Goal: Task Accomplishment & Management: Complete application form

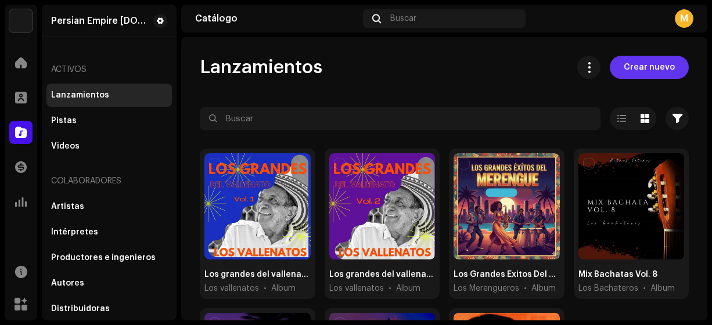
click at [637, 64] on span "Crear nuevo" at bounding box center [649, 67] width 51 height 23
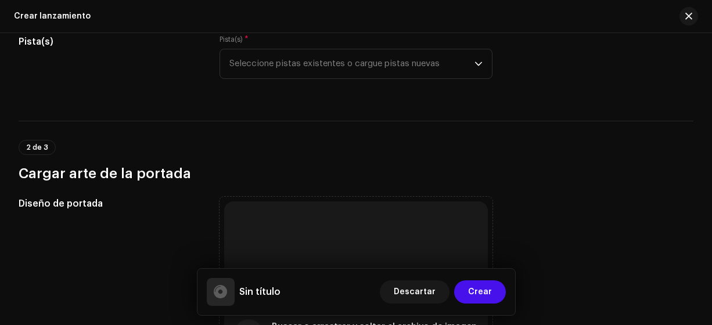
scroll to position [159, 0]
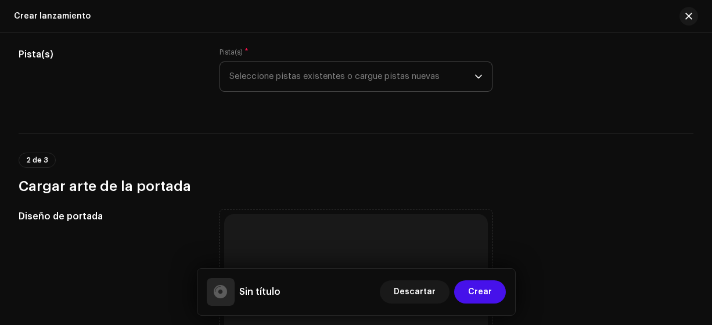
click at [478, 76] on icon "dropdown trigger" at bounding box center [478, 77] width 8 height 8
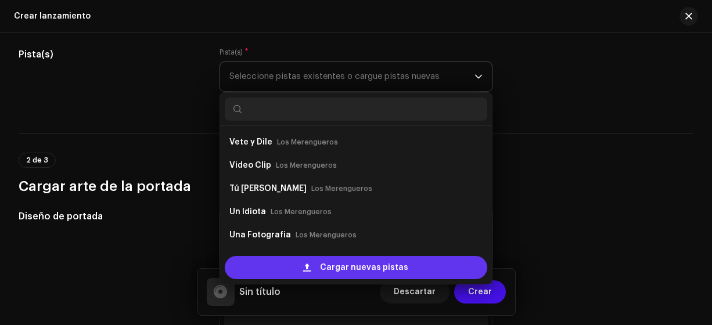
click at [364, 267] on span "Cargar nuevas pistas" at bounding box center [364, 267] width 88 height 23
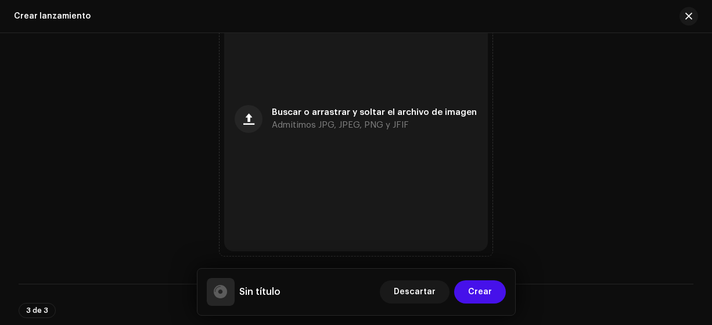
scroll to position [866, 0]
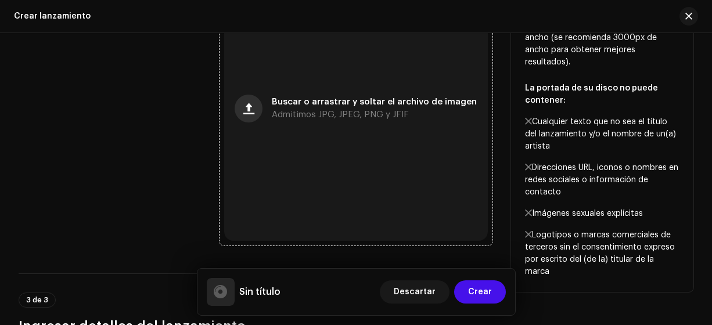
click at [254, 113] on span "button" at bounding box center [248, 108] width 11 height 9
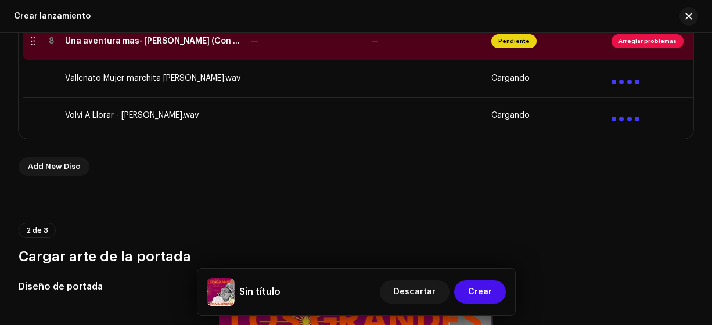
scroll to position [568, 0]
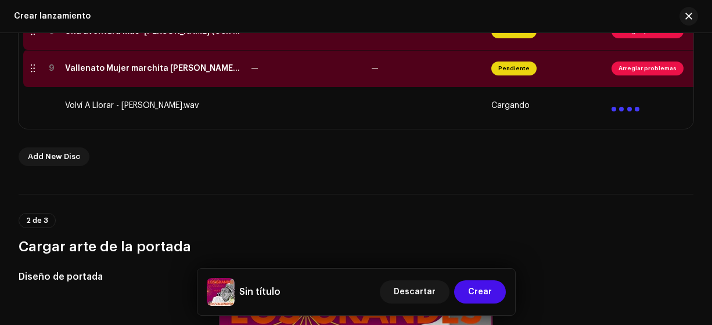
drag, startPoint x: 711, startPoint y: 116, endPoint x: 711, endPoint y: 73, distance: 43.6
click at [711, 71] on html "Persian Empire [DOMAIN_NAME] Inicio Perfil Catálogo Transacciones Estadísticas …" at bounding box center [356, 162] width 712 height 325
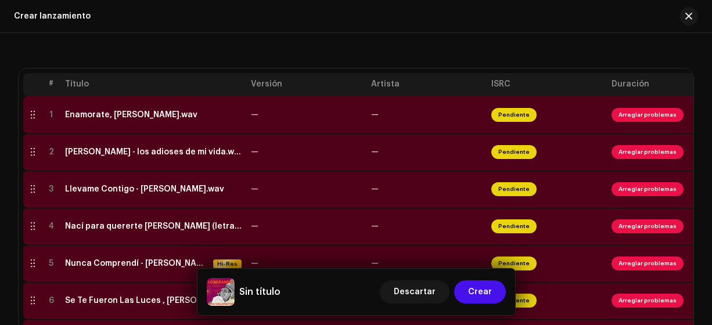
scroll to position [254, 0]
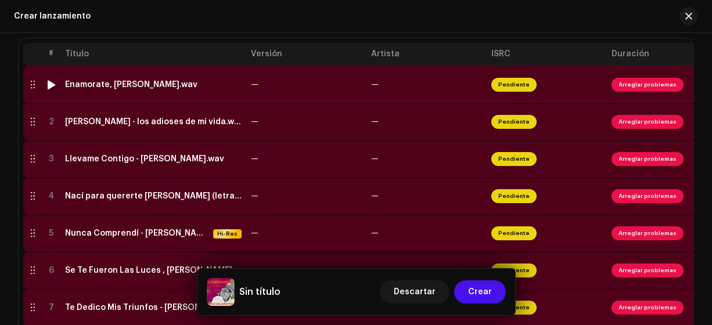
click at [172, 85] on div "Enamorate, [PERSON_NAME].wav" at bounding box center [131, 84] width 132 height 9
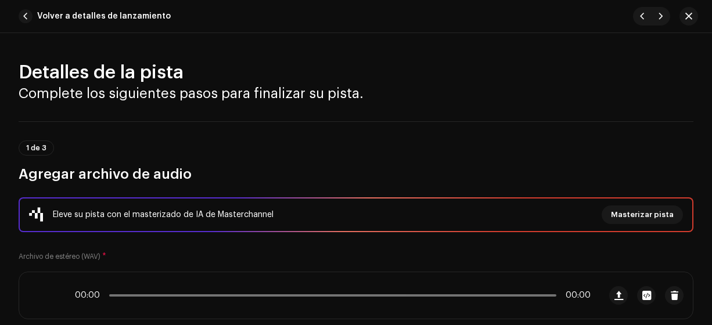
click at [172, 85] on div "Detalles de la pista Complete los siguientes pasos para finalizar su pista. 1 d…" at bounding box center [356, 179] width 712 height 292
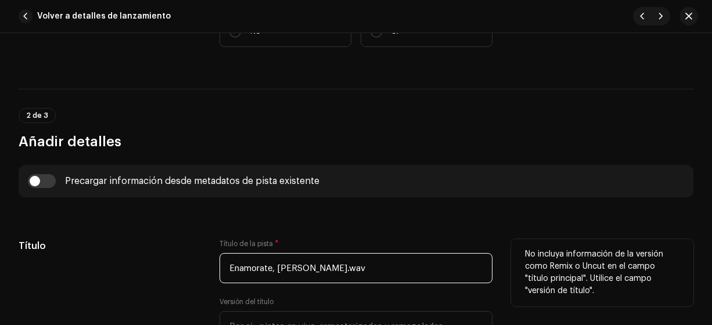
click at [401, 262] on input "Enamorate, [PERSON_NAME].wav" at bounding box center [357, 268] width 274 height 30
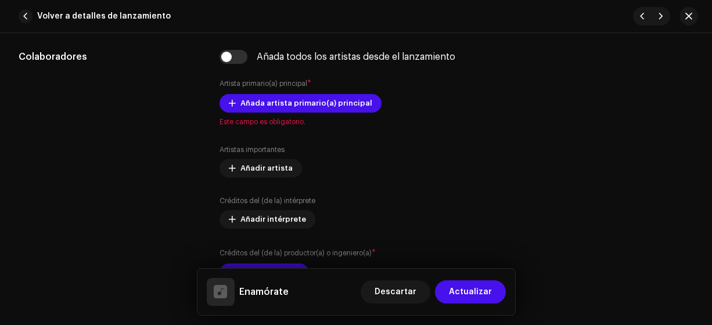
scroll to position [693, 0]
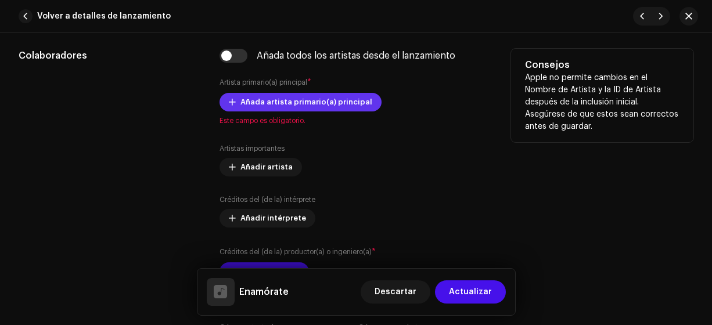
type input "Enamórate"
click at [251, 98] on span "Añada artista primario(a) principal" at bounding box center [306, 102] width 132 height 23
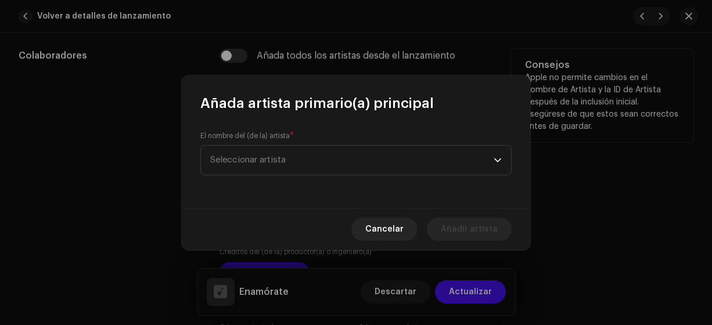
click at [222, 159] on span "Seleccionar artista" at bounding box center [247, 160] width 75 height 9
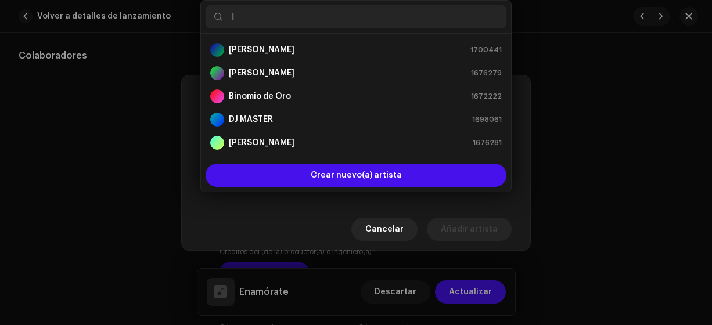
type input "lo"
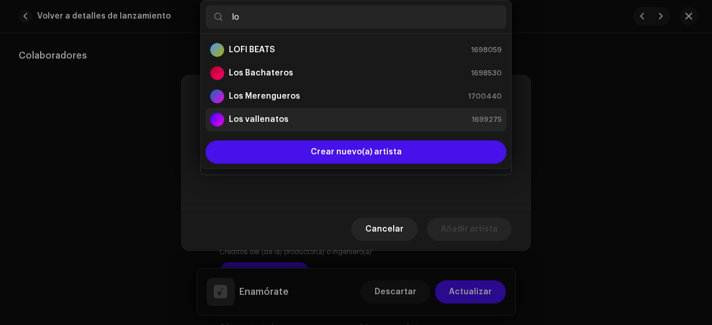
click at [259, 118] on strong "Los vallenatos" at bounding box center [259, 120] width 60 height 12
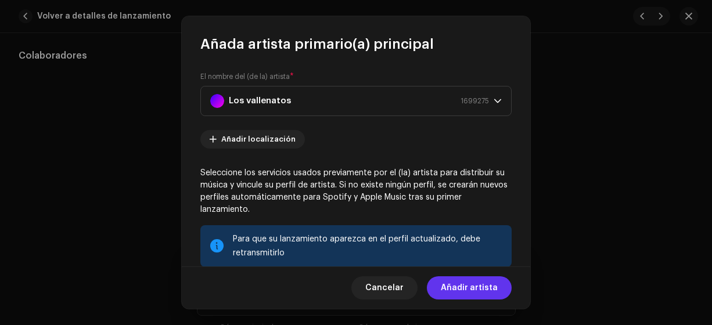
click at [462, 287] on span "Añadir artista" at bounding box center [469, 287] width 57 height 23
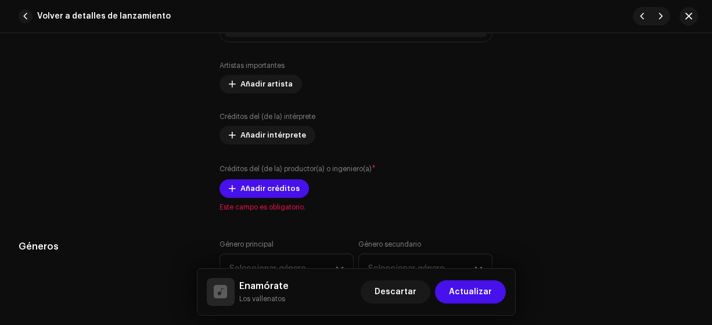
scroll to position [800, 0]
click at [254, 194] on span "Añadir créditos" at bounding box center [269, 187] width 59 height 23
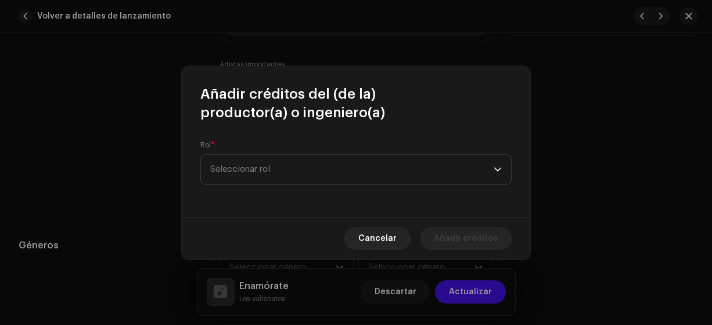
click at [244, 175] on span "Seleccionar rol" at bounding box center [351, 169] width 283 height 29
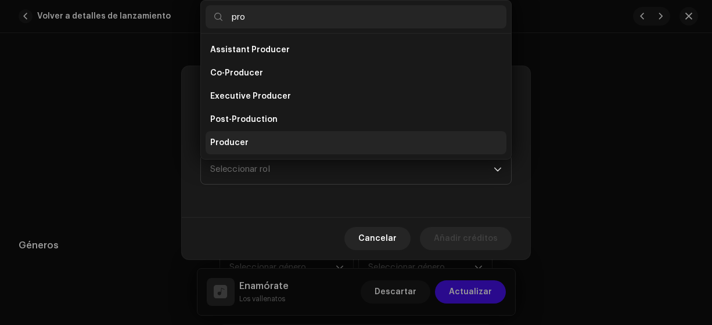
type input "pro"
click at [230, 143] on span "Producer" at bounding box center [229, 143] width 38 height 12
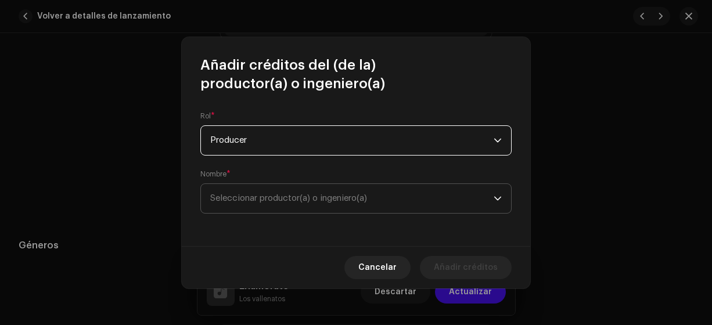
click at [220, 197] on span "Seleccionar productor(a) o ingeniero(a)" at bounding box center [288, 198] width 157 height 9
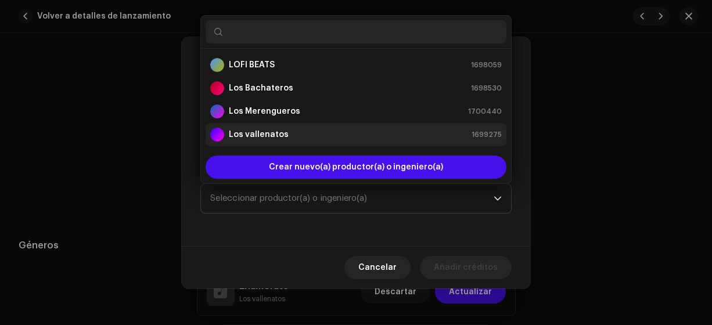
click at [242, 131] on strong "Los vallenatos" at bounding box center [259, 135] width 60 height 12
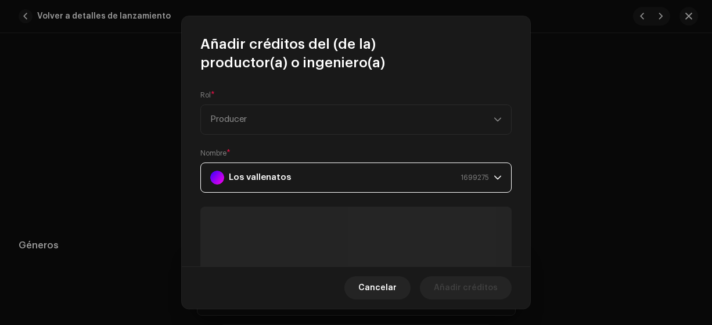
click at [439, 304] on div "Cancelar Añadir créditos" at bounding box center [356, 288] width 348 height 42
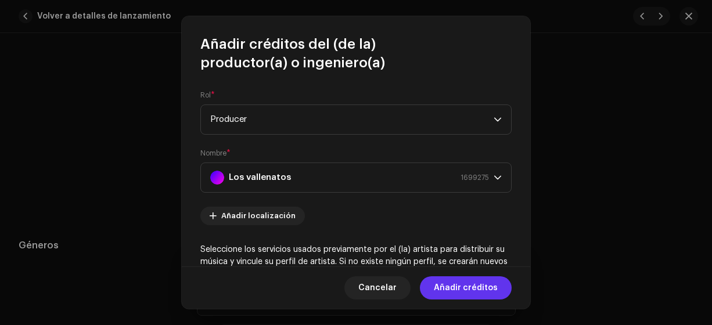
click at [455, 292] on span "Añadir créditos" at bounding box center [466, 287] width 64 height 23
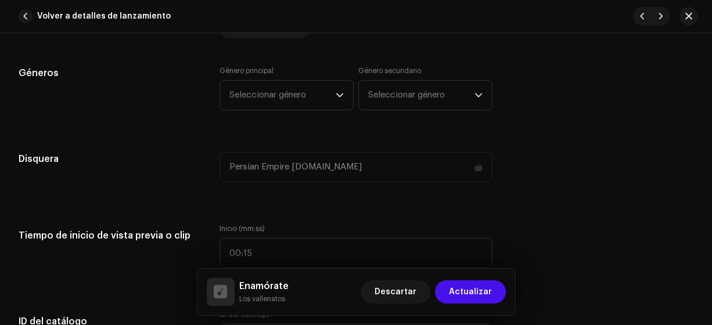
scroll to position [1042, 0]
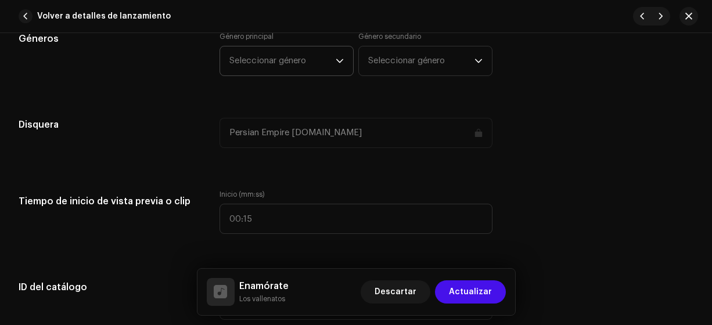
click at [252, 62] on span "Seleccionar género" at bounding box center [282, 60] width 106 height 29
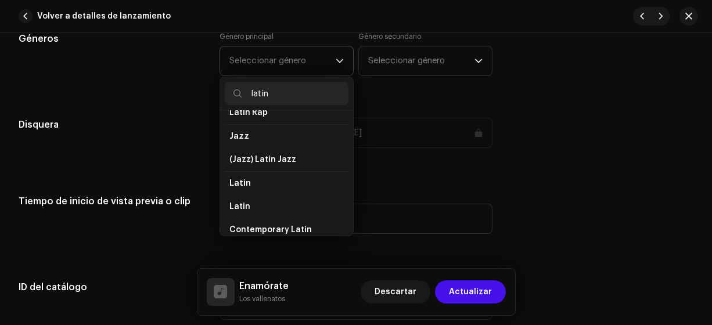
scroll to position [56, 0]
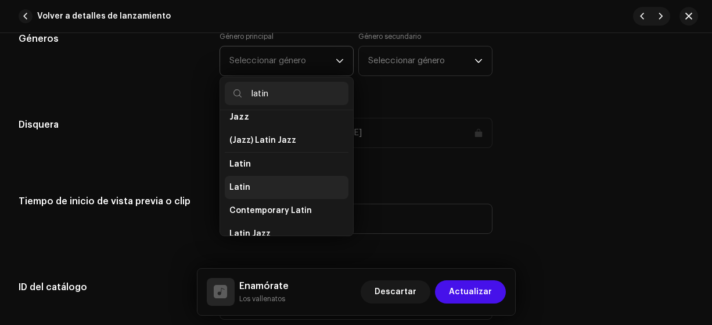
type input "latin"
click at [237, 184] on span "Latin" at bounding box center [239, 188] width 21 height 12
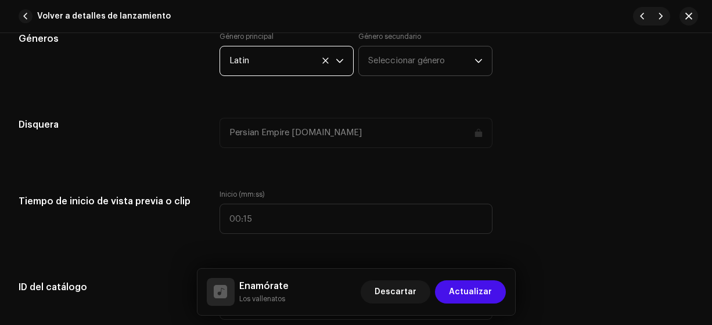
click at [387, 58] on span "Seleccionar género" at bounding box center [421, 60] width 106 height 29
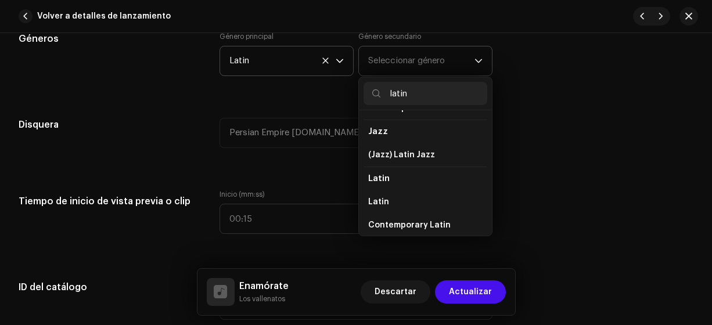
scroll to position [57, 0]
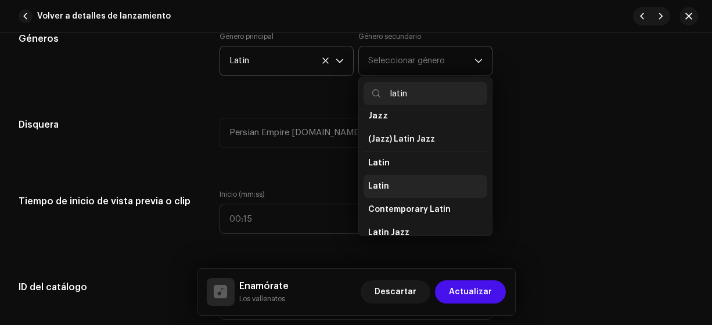
type input "latin"
click at [377, 182] on span "Latin" at bounding box center [378, 187] width 21 height 12
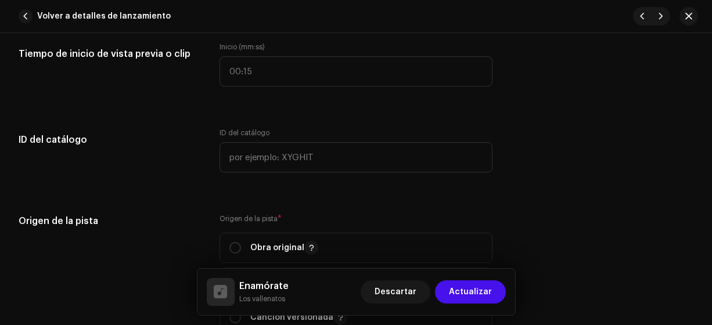
scroll to position [1199, 0]
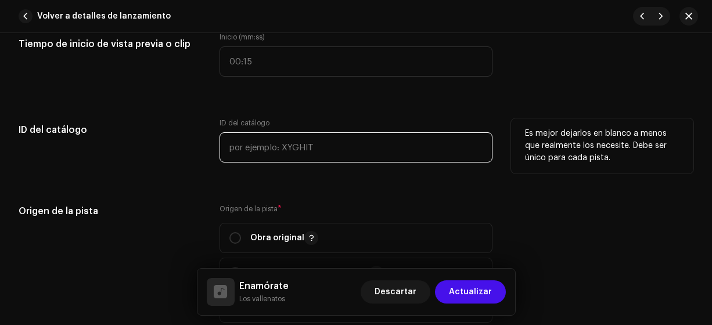
click at [237, 145] on input "text" at bounding box center [357, 147] width 274 height 30
type input "!"
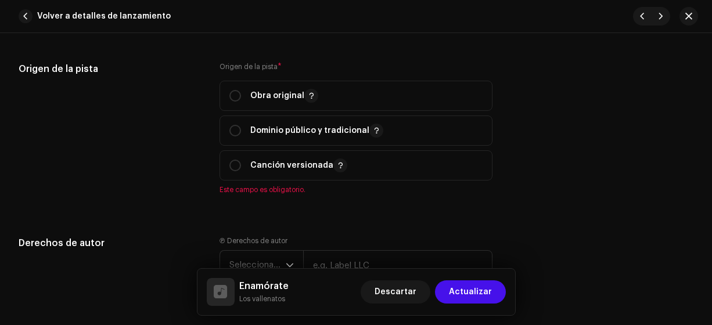
scroll to position [1323, 0]
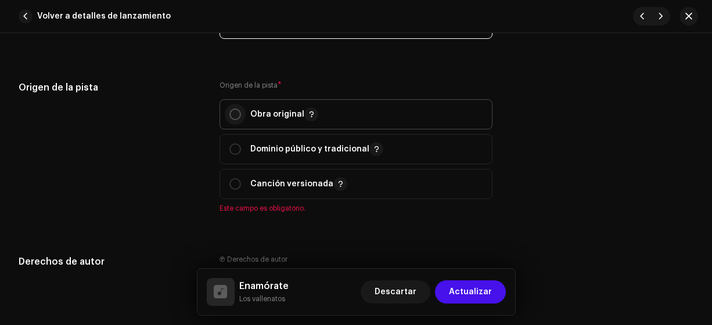
type input "15-00001"
click at [236, 109] on p-radiobutton at bounding box center [235, 115] width 12 height 12
radio input "true"
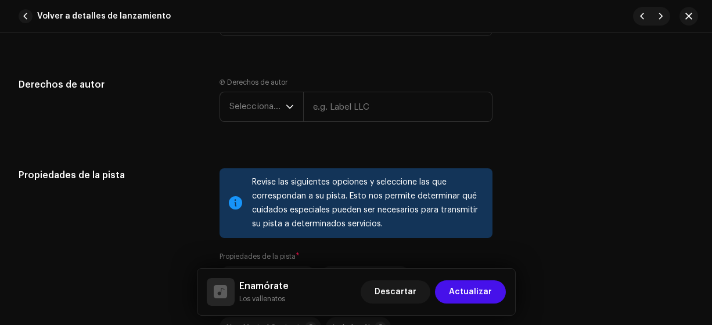
scroll to position [1496, 0]
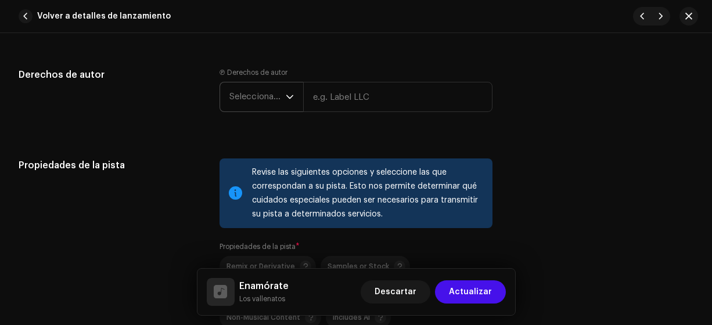
click at [251, 93] on span "Seleccionar año" at bounding box center [257, 96] width 56 height 29
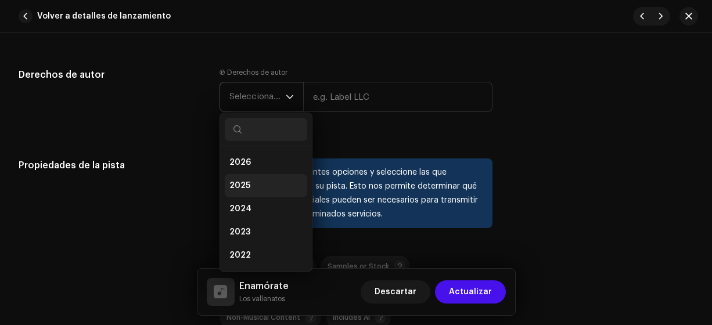
click at [237, 183] on span "2025" at bounding box center [239, 186] width 21 height 12
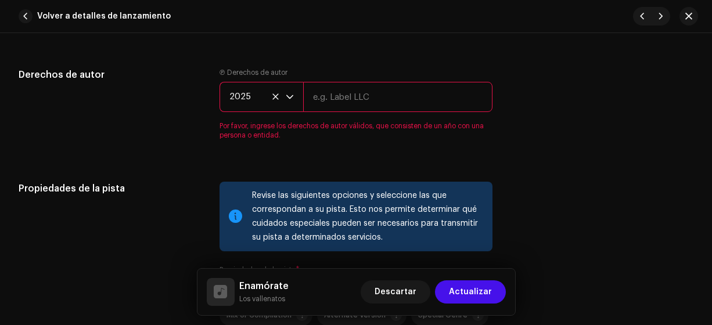
click at [319, 91] on input "text" at bounding box center [398, 97] width 190 height 30
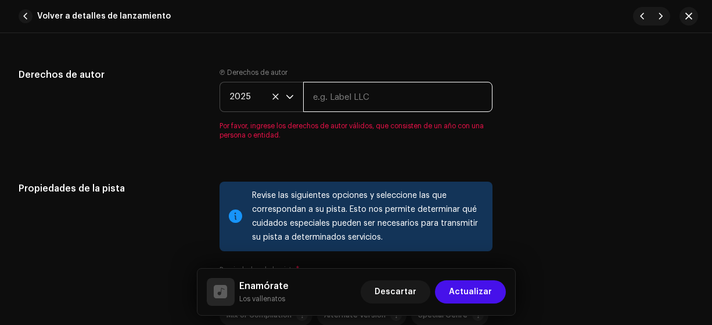
type input "Los Vallenatos"
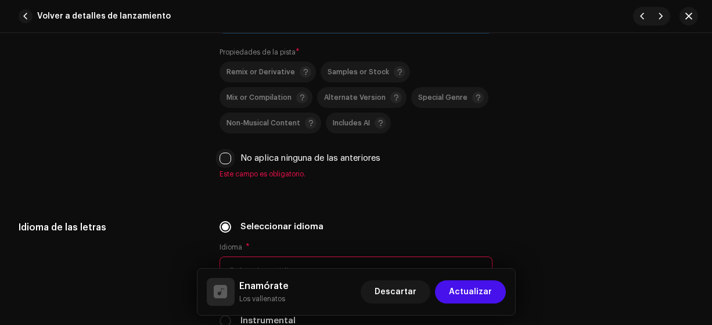
click at [222, 157] on input "No aplica ninguna de las anteriores" at bounding box center [226, 159] width 12 height 12
checkbox input "true"
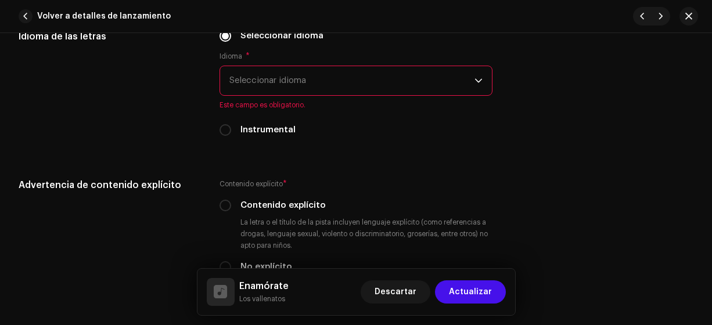
scroll to position [1872, 0]
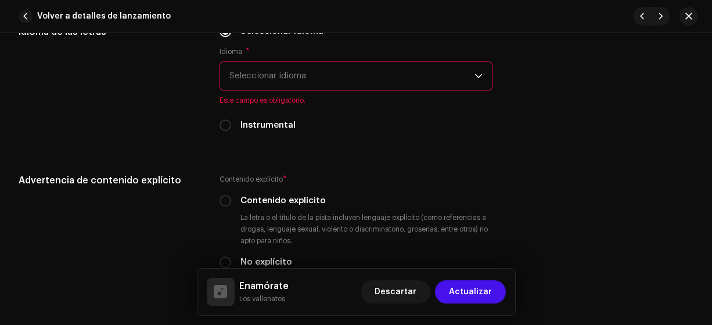
click at [244, 72] on span "Seleccionar idioma" at bounding box center [352, 76] width 246 height 29
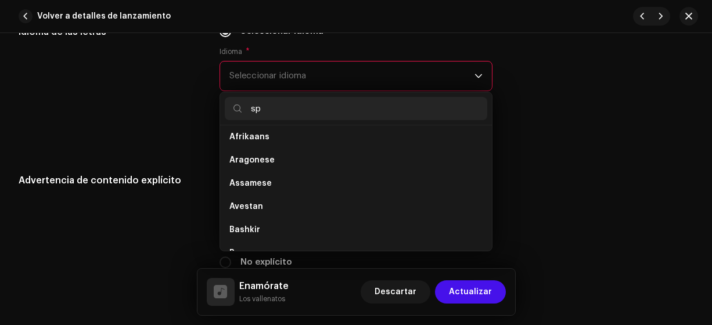
scroll to position [0, 0]
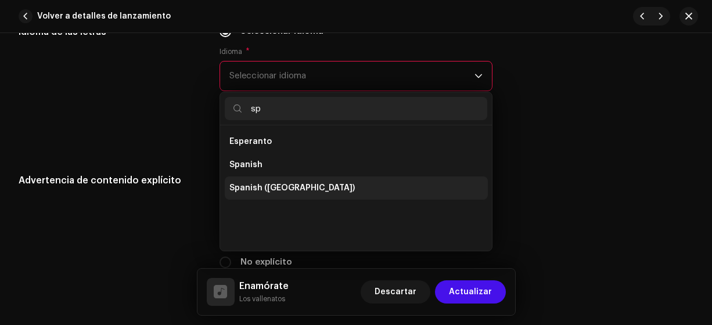
type input "sp"
click at [288, 185] on span "Spanish ([GEOGRAPHIC_DATA])" at bounding box center [291, 188] width 125 height 12
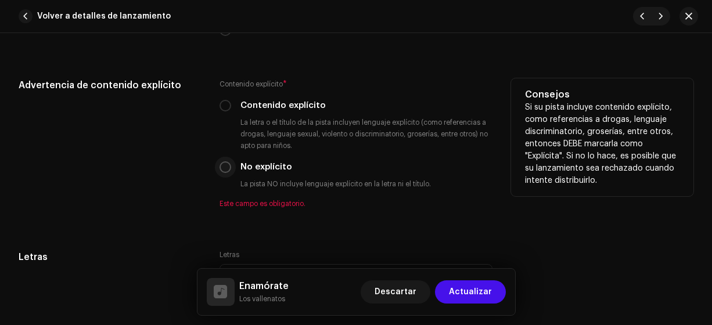
click at [226, 167] on input "No explícito" at bounding box center [226, 167] width 12 height 12
radio input "true"
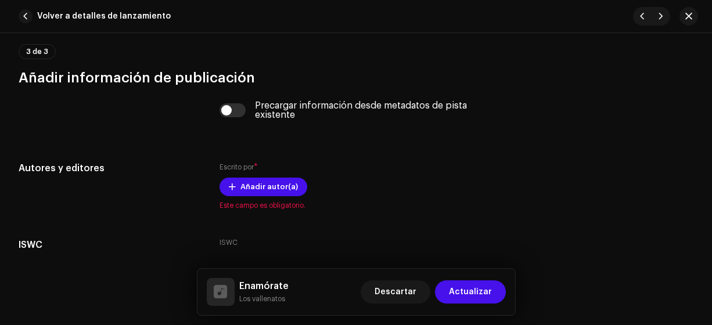
scroll to position [2338, 0]
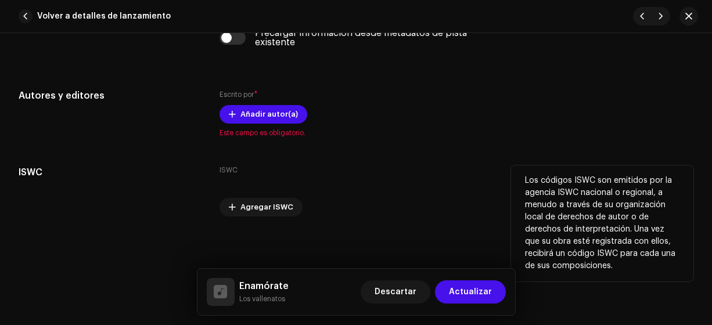
click at [182, 170] on h5 "ISWC" at bounding box center [110, 173] width 182 height 14
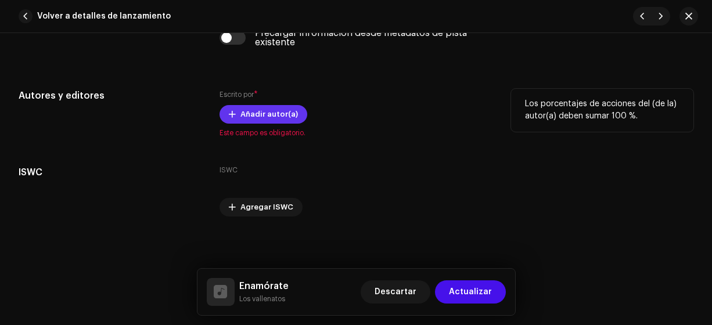
click at [250, 103] on span "Añadir autor(a)" at bounding box center [268, 114] width 57 height 23
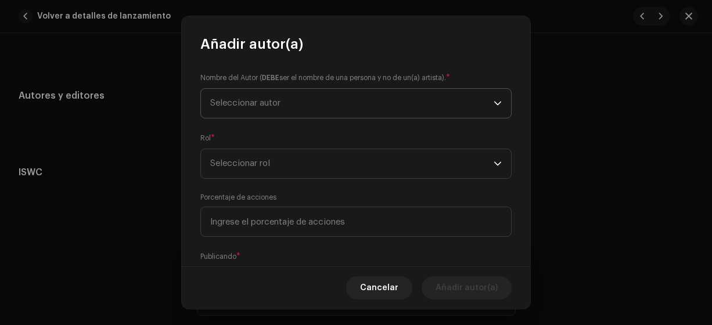
click at [218, 100] on span "Seleccionar autor" at bounding box center [245, 103] width 70 height 9
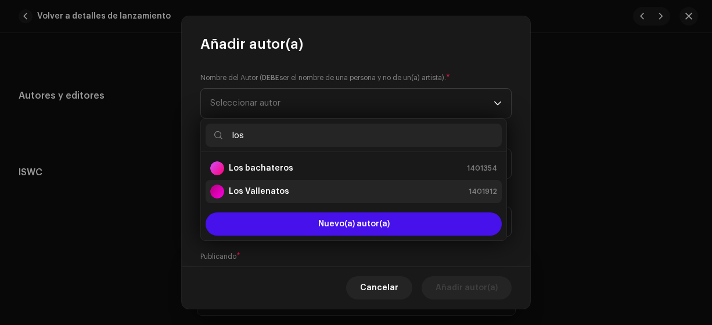
type input "los"
click at [254, 190] on strong "Los Vallenatos" at bounding box center [259, 192] width 60 height 12
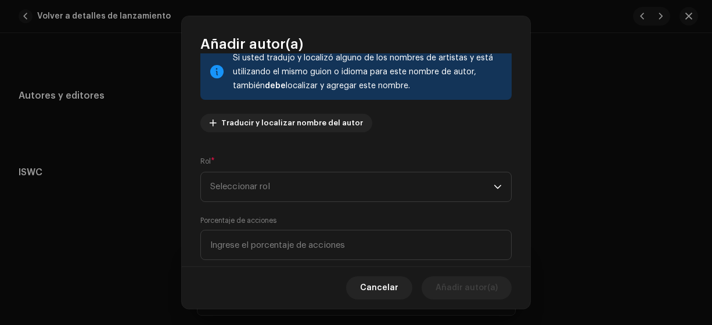
scroll to position [103, 0]
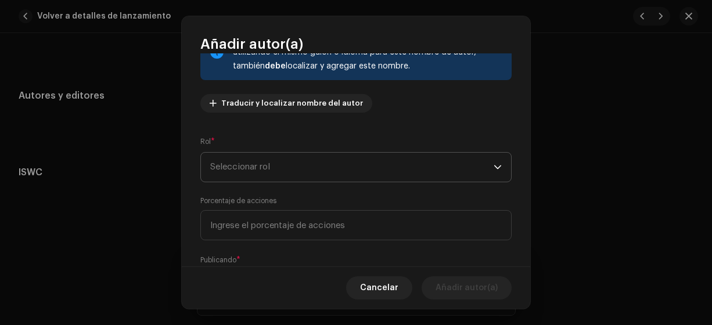
click at [233, 172] on span "Seleccionar rol" at bounding box center [351, 167] width 283 height 29
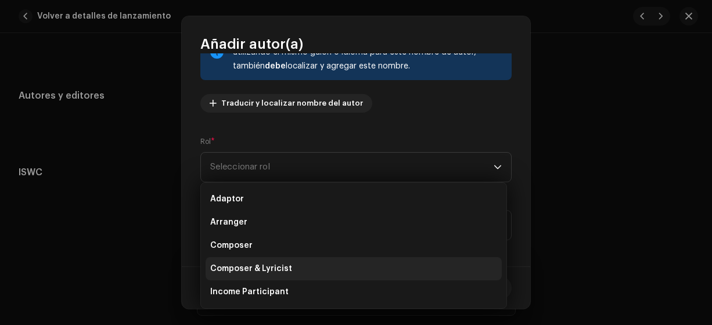
click at [248, 268] on span "Composer & Lyricist" at bounding box center [251, 269] width 82 height 12
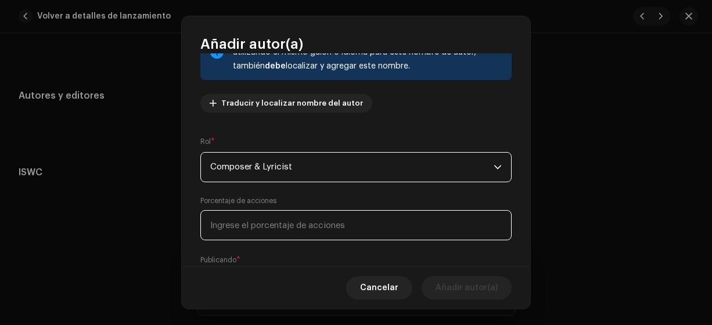
click at [218, 225] on input at bounding box center [355, 225] width 311 height 30
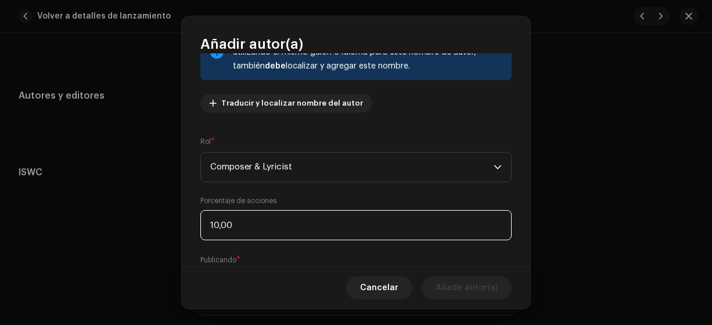
type input "100,00"
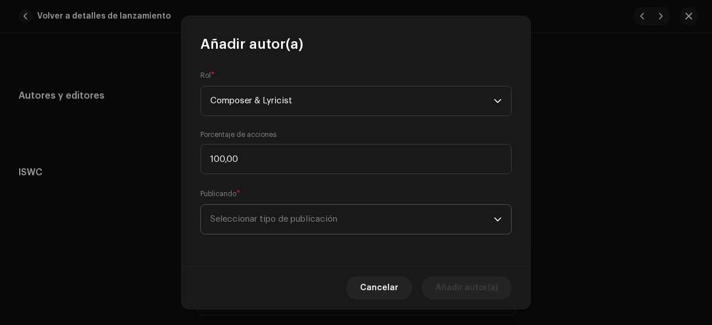
click at [258, 213] on span "Seleccionar tipo de publicación" at bounding box center [351, 219] width 283 height 29
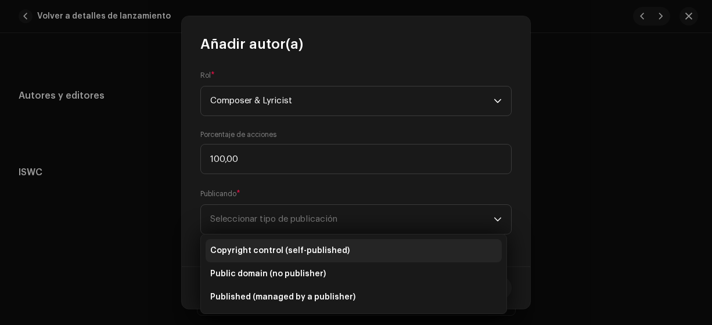
click at [256, 251] on span "Copyright control (self-published)" at bounding box center [279, 251] width 139 height 12
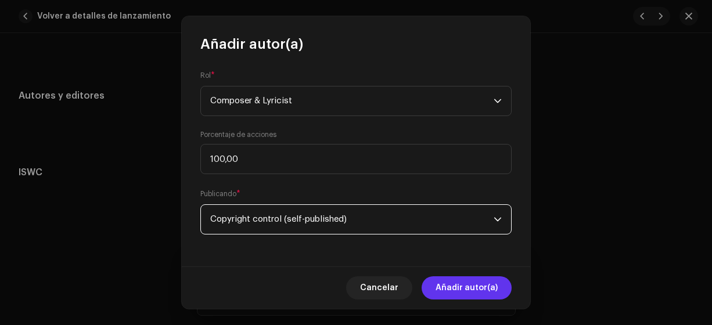
click at [456, 290] on span "Añadir autor(a)" at bounding box center [467, 287] width 62 height 23
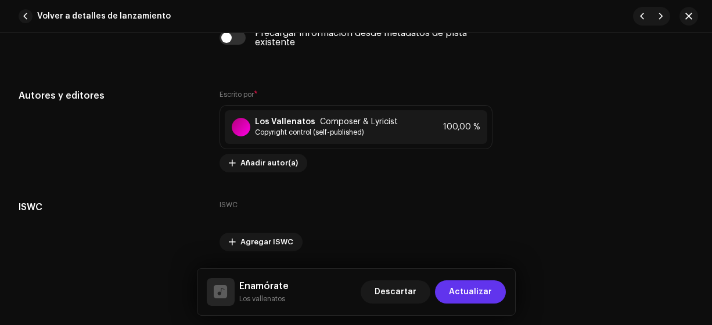
click at [480, 293] on span "Actualizar" at bounding box center [470, 292] width 43 height 23
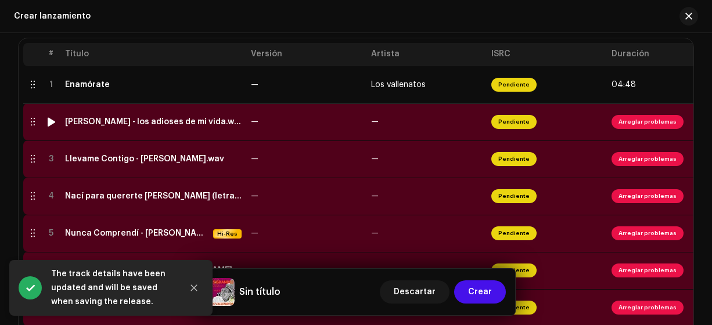
click at [215, 123] on div "[PERSON_NAME] - los adioses de mi vida.wav" at bounding box center [153, 121] width 177 height 9
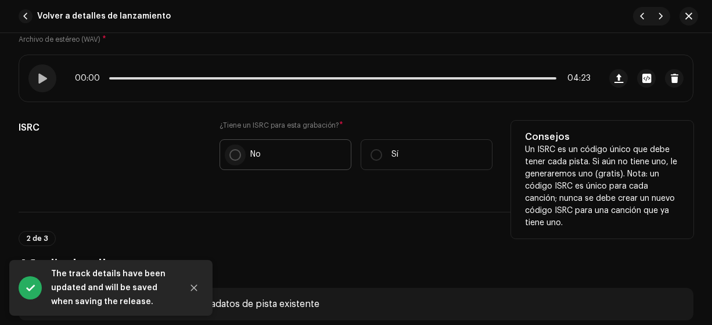
click at [232, 153] on input "No" at bounding box center [235, 155] width 12 height 12
radio input "true"
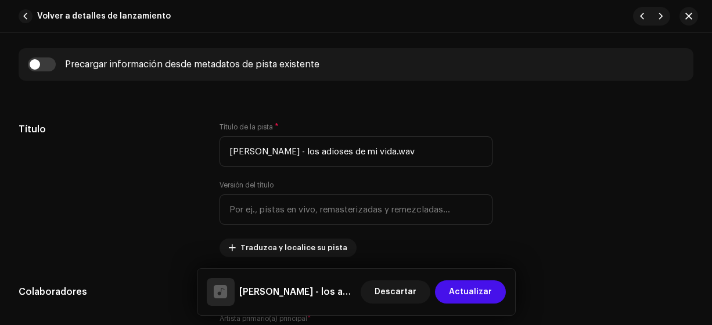
scroll to position [489, 0]
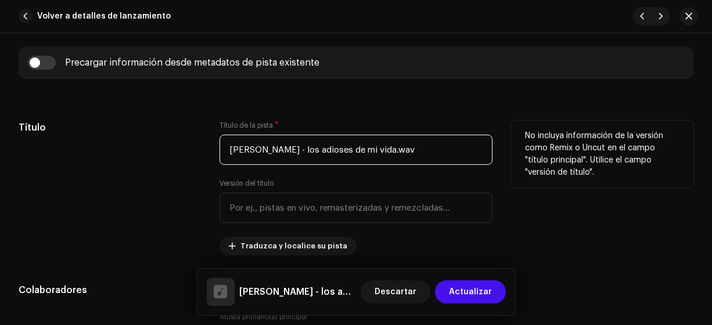
click at [416, 149] on input "[PERSON_NAME] - los adioses de mi vida.wav" at bounding box center [357, 150] width 274 height 30
click at [282, 149] on input "[PERSON_NAME] - los adioses de mi vida" at bounding box center [357, 150] width 274 height 30
click at [231, 142] on input "los adioses de mi vida" at bounding box center [357, 150] width 274 height 30
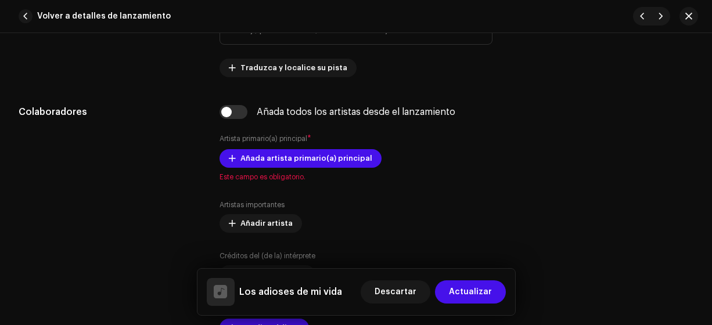
scroll to position [676, 0]
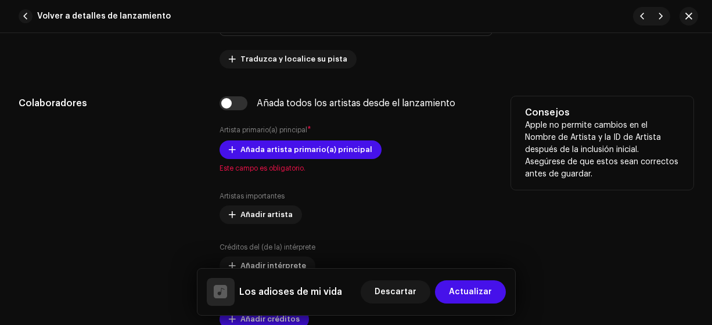
type input "Los adioses de mi vida"
click at [160, 134] on div "Colaboradores" at bounding box center [110, 219] width 182 height 246
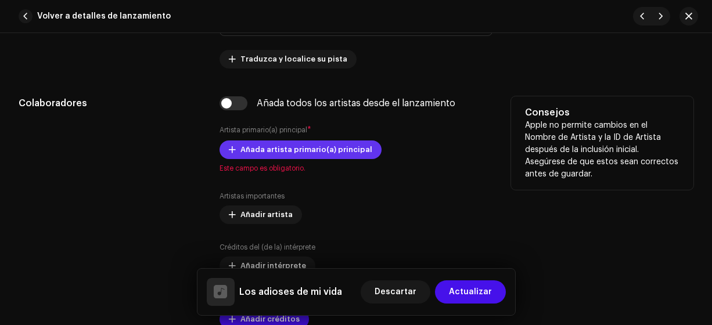
click at [251, 146] on span "Añada artista primario(a) principal" at bounding box center [306, 149] width 132 height 23
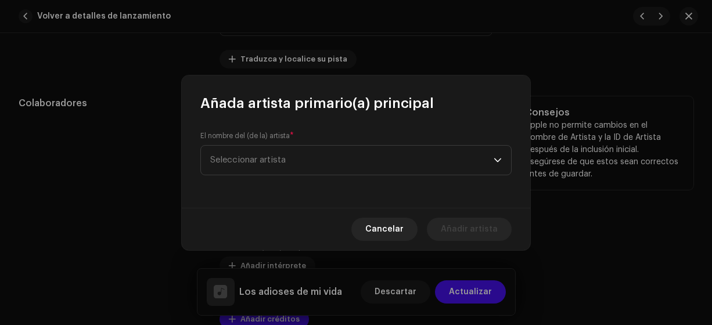
click at [232, 159] on span "Seleccionar artista" at bounding box center [247, 160] width 75 height 9
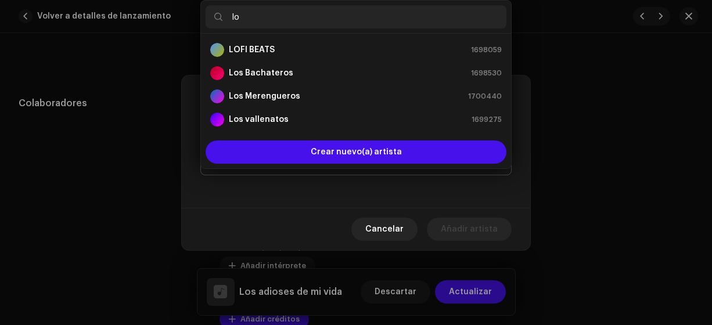
type input "los"
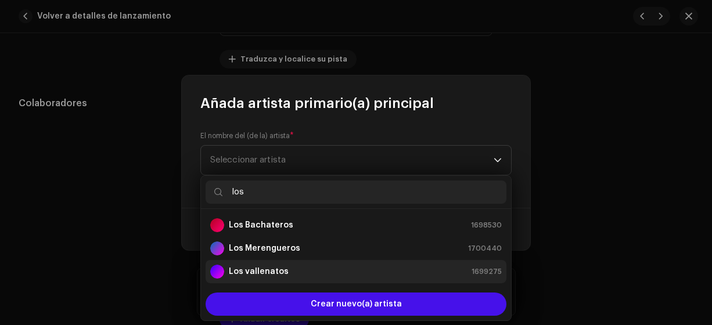
click at [253, 267] on strong "Los vallenatos" at bounding box center [259, 272] width 60 height 12
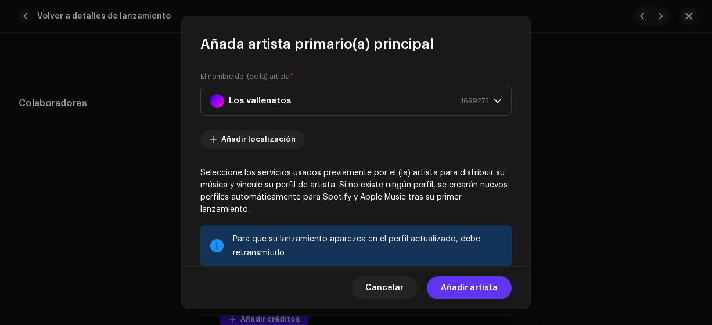
click at [468, 292] on span "Añadir artista" at bounding box center [469, 287] width 57 height 23
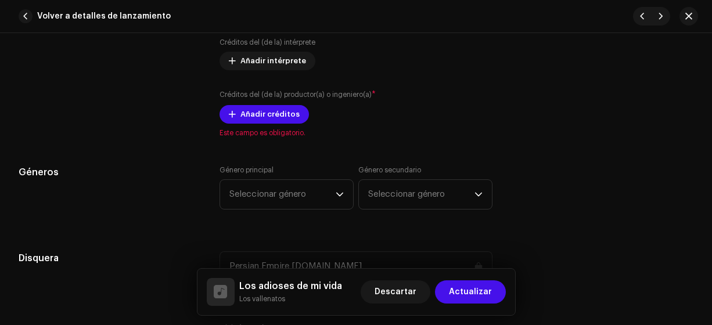
scroll to position [912, 0]
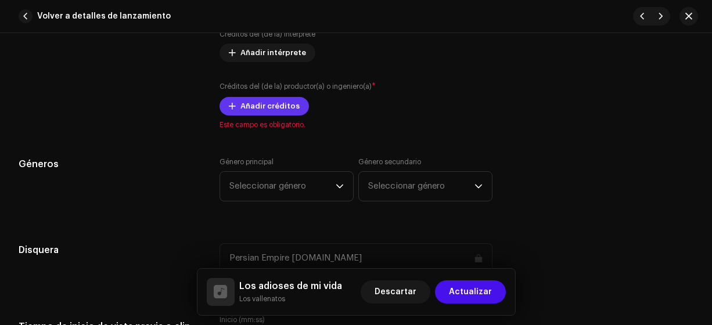
click at [253, 104] on span "Añadir créditos" at bounding box center [269, 106] width 59 height 23
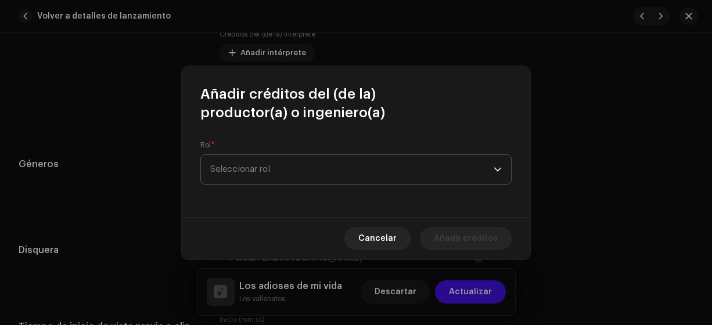
click at [259, 172] on span "Seleccionar rol" at bounding box center [351, 169] width 283 height 29
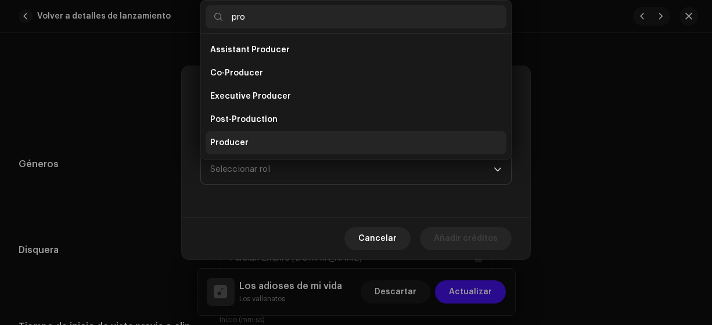
type input "pro"
click at [224, 142] on span "Producer" at bounding box center [229, 143] width 38 height 12
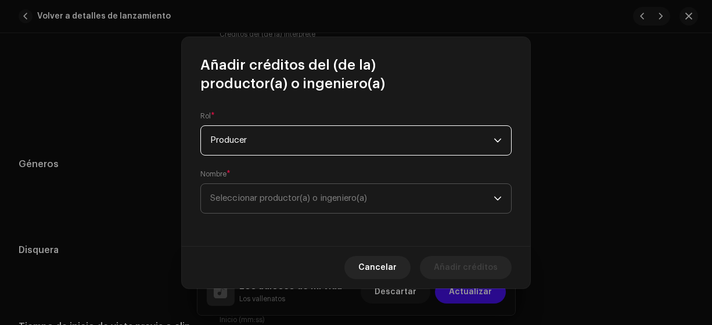
click at [233, 196] on span "Seleccionar productor(a) o ingeniero(a)" at bounding box center [288, 198] width 157 height 9
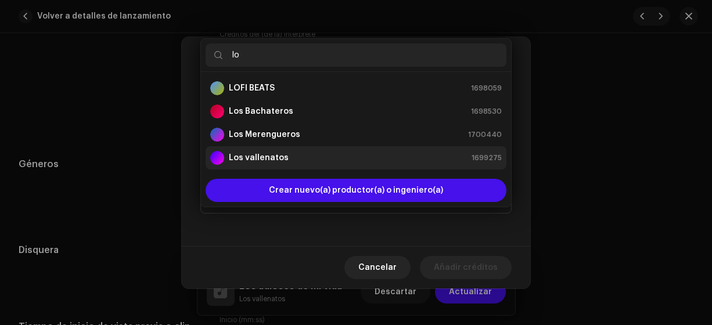
type input "lo"
click at [257, 160] on strong "Los vallenatos" at bounding box center [259, 158] width 60 height 12
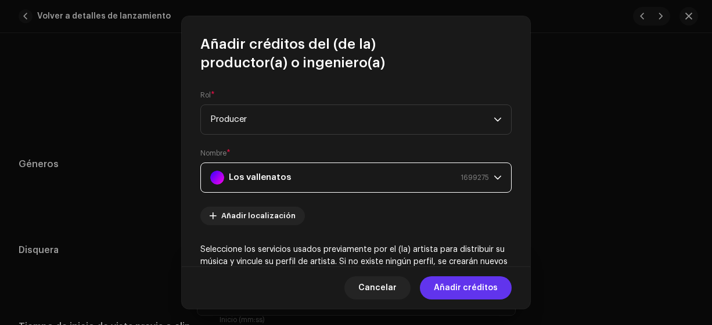
click at [455, 290] on span "Añadir créditos" at bounding box center [466, 287] width 64 height 23
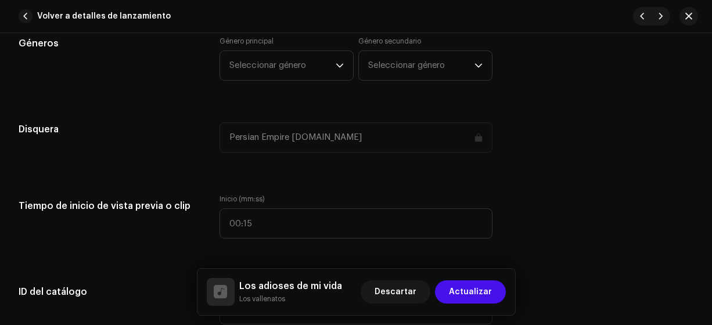
scroll to position [1069, 0]
click at [278, 64] on span "Seleccionar género" at bounding box center [282, 63] width 106 height 29
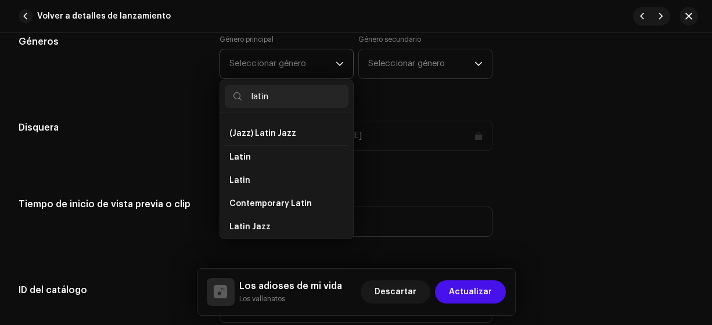
scroll to position [66, 0]
type input "latin"
click at [236, 175] on span "Latin" at bounding box center [239, 181] width 21 height 12
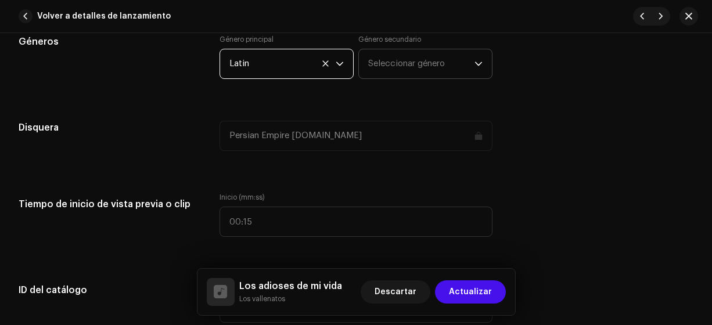
click at [387, 62] on span "Seleccionar género" at bounding box center [421, 63] width 106 height 29
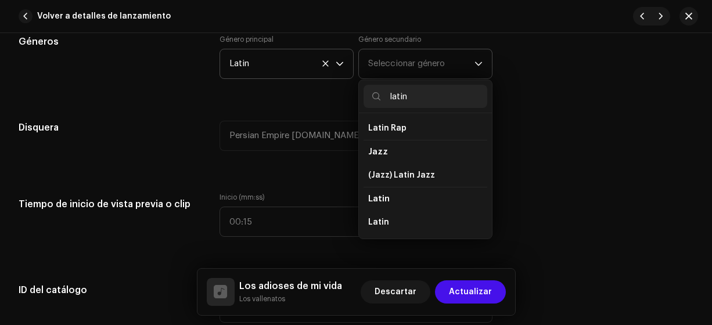
scroll to position [45, 0]
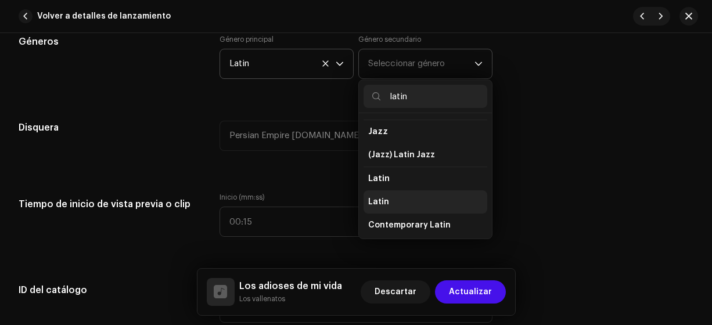
type input "latin"
click at [375, 196] on span "Latin" at bounding box center [378, 202] width 21 height 12
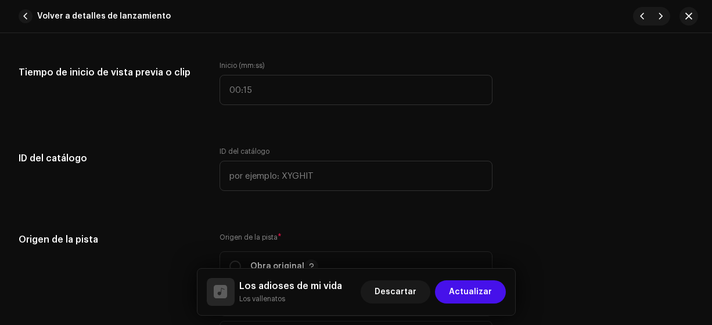
scroll to position [1207, 0]
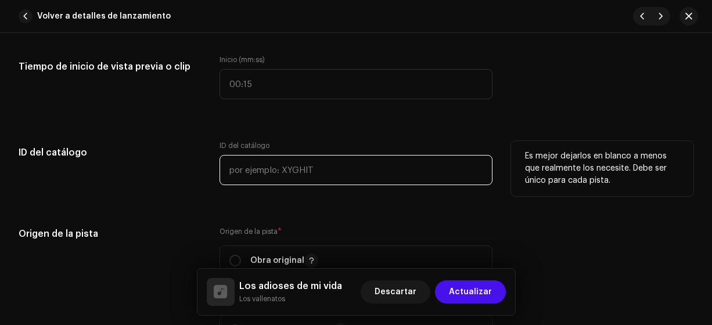
click at [239, 164] on input "text" at bounding box center [357, 170] width 274 height 30
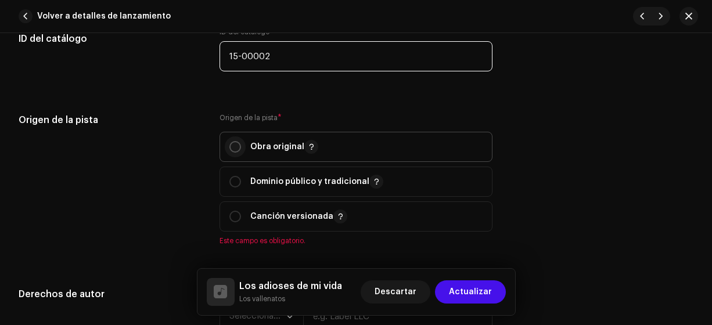
type input "15-00002"
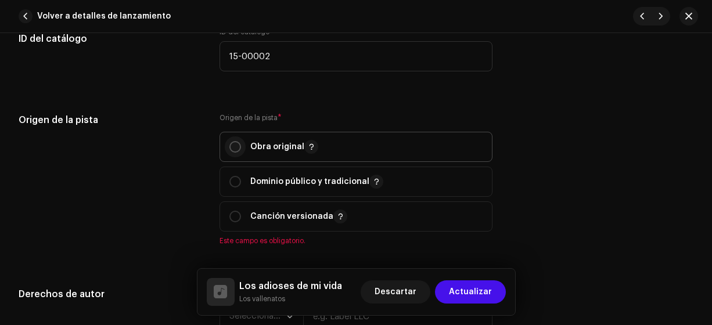
click at [231, 143] on input "radio" at bounding box center [235, 147] width 12 height 12
radio input "true"
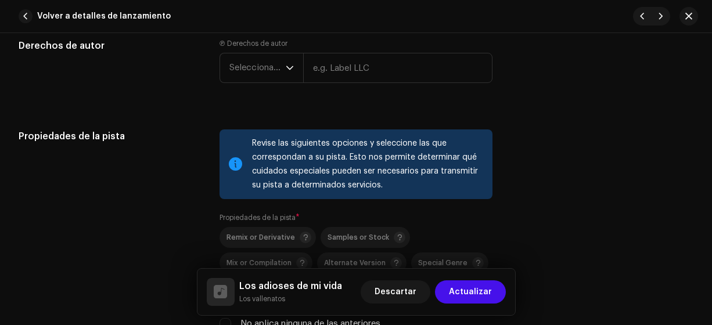
scroll to position [1556, 0]
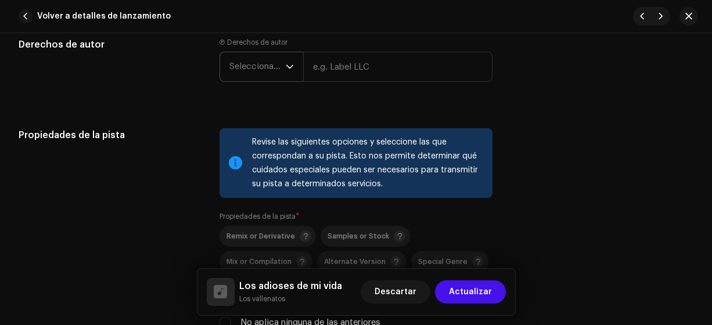
click at [247, 63] on span "Seleccionar año" at bounding box center [257, 66] width 56 height 29
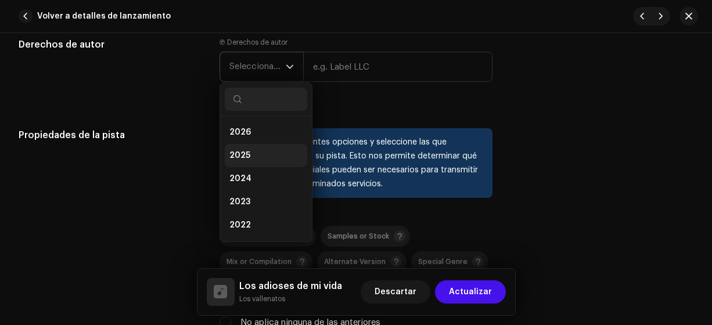
click at [236, 154] on span "2025" at bounding box center [239, 156] width 21 height 12
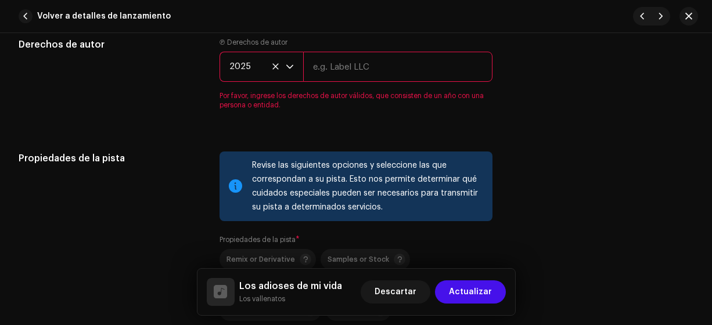
click at [337, 67] on input "text" at bounding box center [398, 67] width 190 height 30
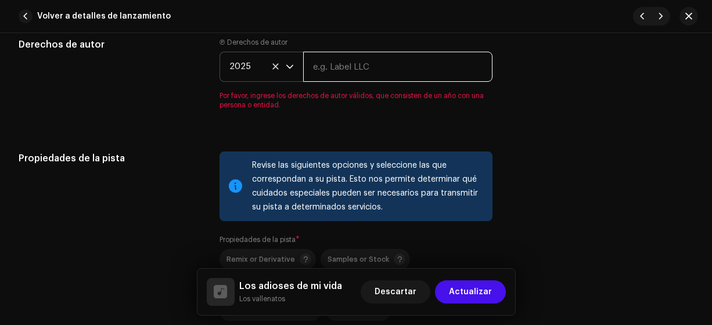
type input "Los Vallenatos"
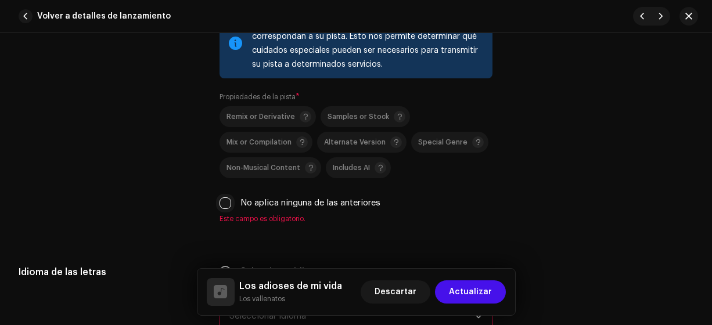
click at [223, 200] on input "No aplica ninguna de las anteriores" at bounding box center [226, 203] width 12 height 12
checkbox input "true"
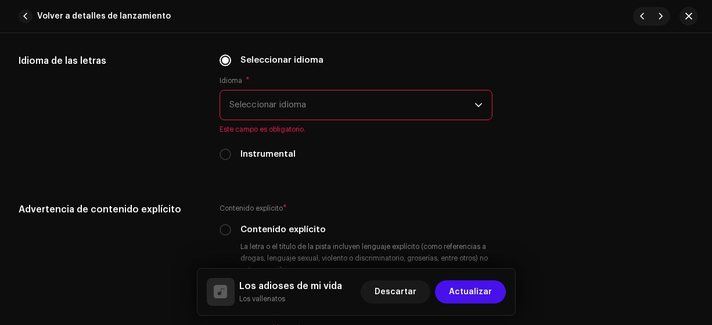
scroll to position [1880, 0]
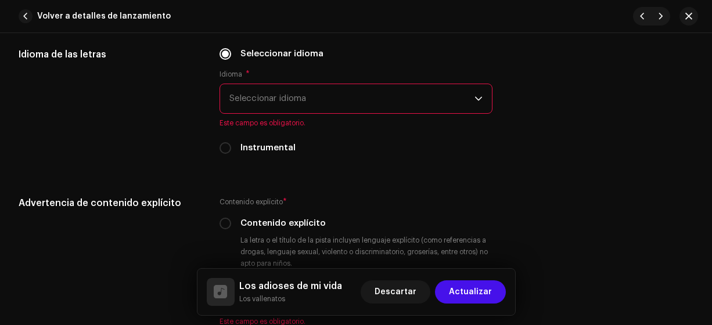
click at [245, 103] on span "Seleccionar idioma" at bounding box center [352, 98] width 246 height 29
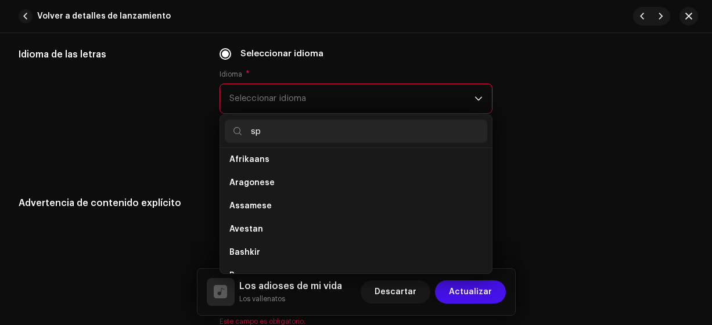
scroll to position [0, 0]
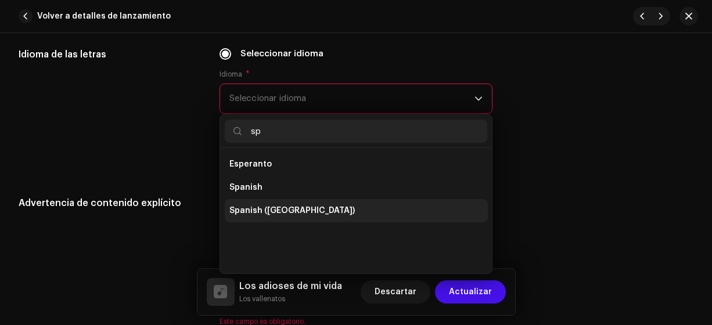
type input "sp"
click at [275, 211] on span "Spanish ([GEOGRAPHIC_DATA])" at bounding box center [291, 211] width 125 height 12
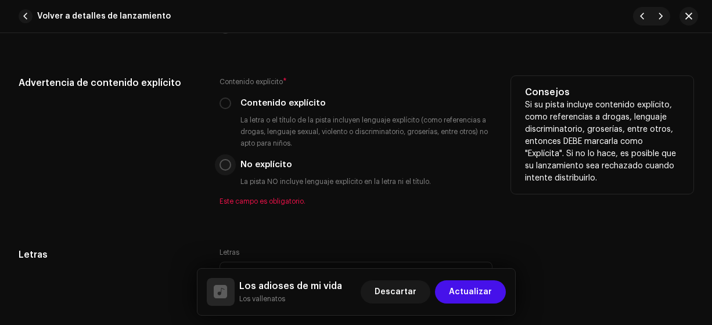
click at [225, 163] on input "No explícito" at bounding box center [226, 165] width 12 height 12
radio input "true"
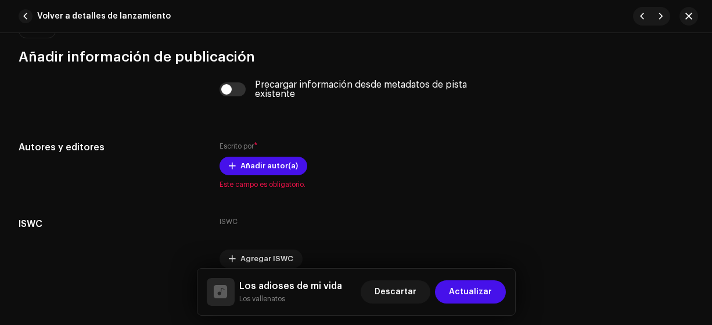
scroll to position [2317, 0]
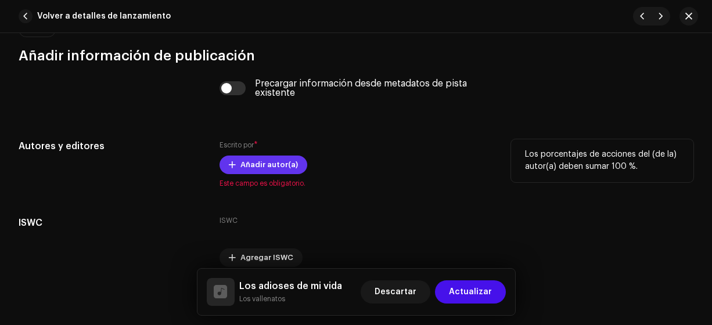
click at [264, 160] on span "Añadir autor(a)" at bounding box center [268, 164] width 57 height 23
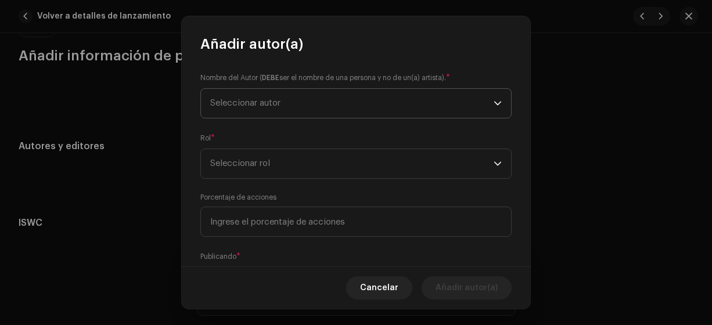
click at [226, 104] on span "Seleccionar autor" at bounding box center [245, 103] width 70 height 9
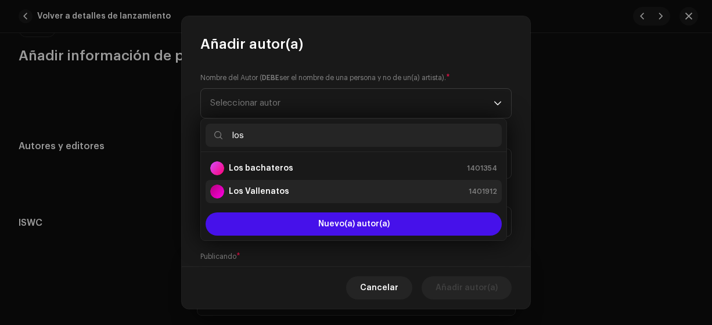
type input "los"
click at [261, 190] on strong "Los Vallenatos" at bounding box center [259, 192] width 60 height 12
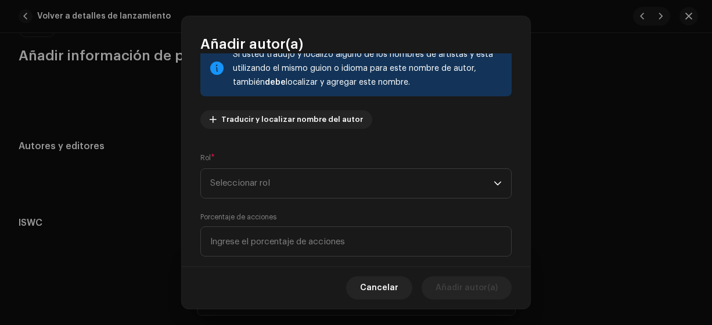
scroll to position [92, 0]
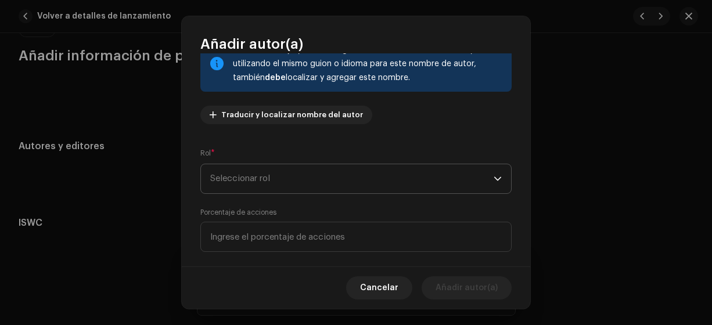
click at [221, 179] on span "Seleccionar rol" at bounding box center [351, 178] width 283 height 29
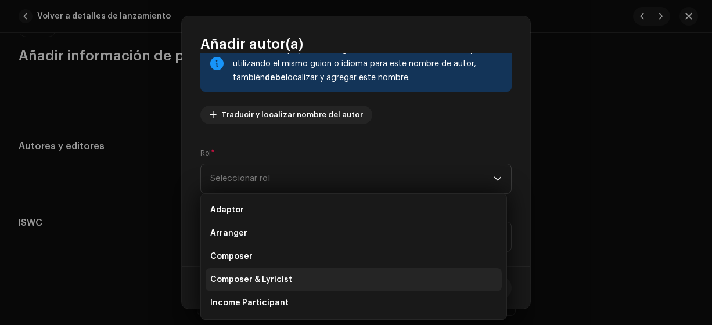
click at [232, 279] on span "Composer & Lyricist" at bounding box center [251, 280] width 82 height 12
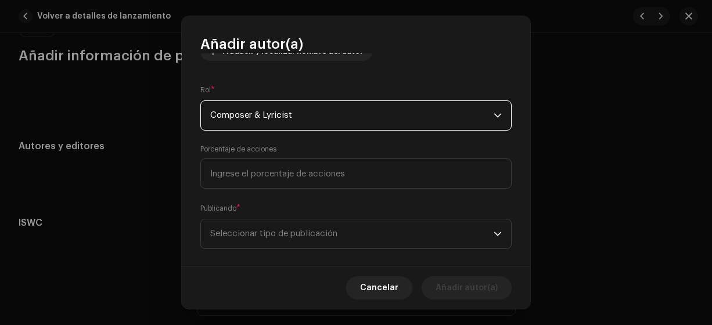
scroll to position [170, 0]
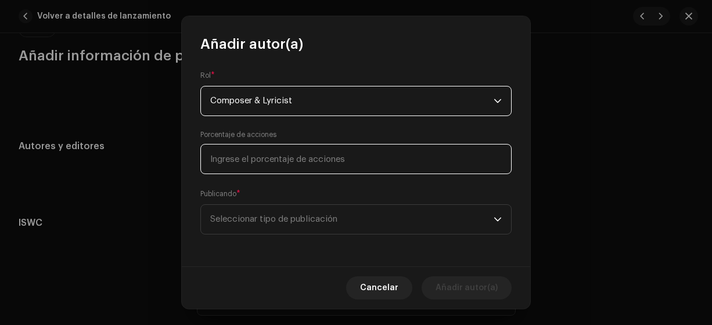
click at [239, 159] on input at bounding box center [355, 159] width 311 height 30
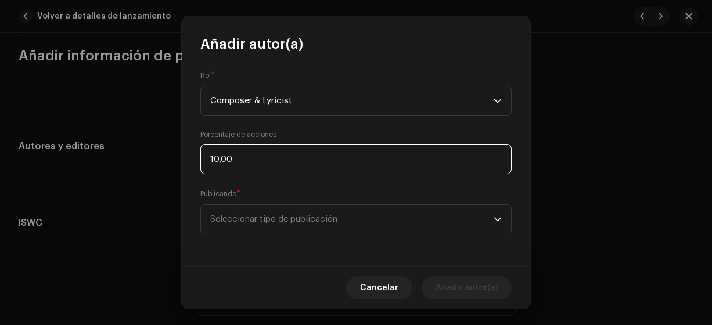
type input "100,00"
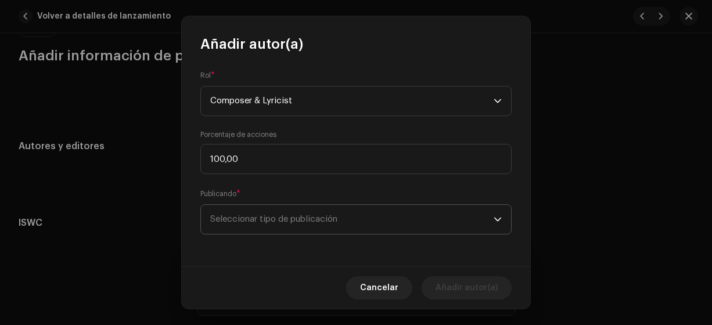
click at [236, 218] on span "Seleccionar tipo de publicación" at bounding box center [351, 219] width 283 height 29
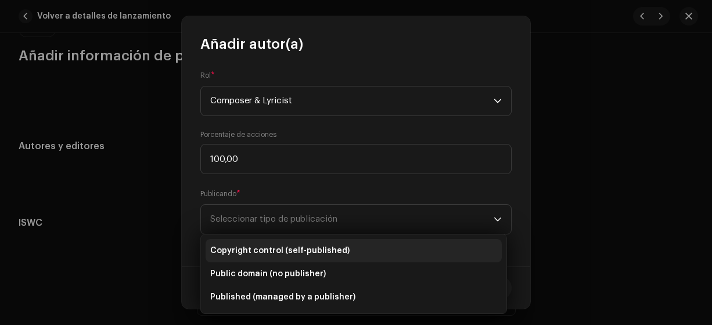
click at [249, 253] on span "Copyright control (self-published)" at bounding box center [279, 251] width 139 height 12
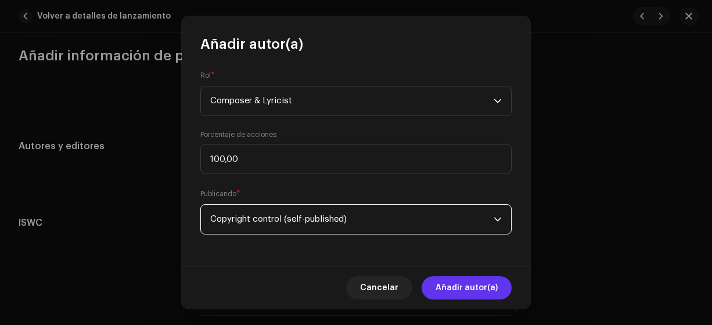
click at [458, 291] on span "Añadir autor(a)" at bounding box center [467, 287] width 62 height 23
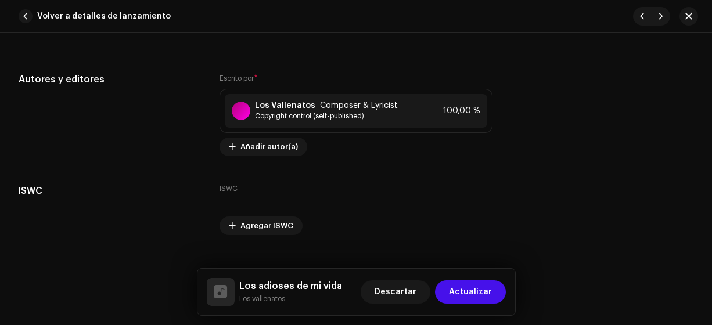
scroll to position [2402, 0]
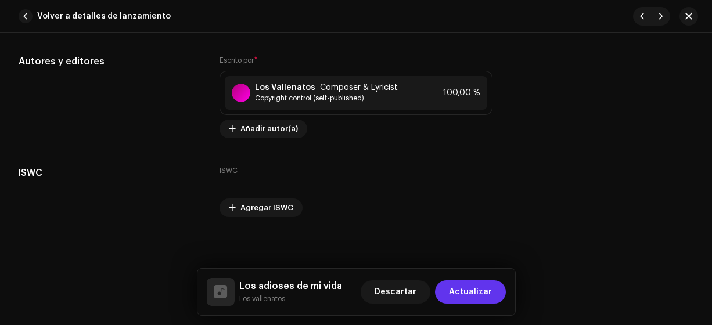
click at [469, 292] on span "Actualizar" at bounding box center [470, 292] width 43 height 23
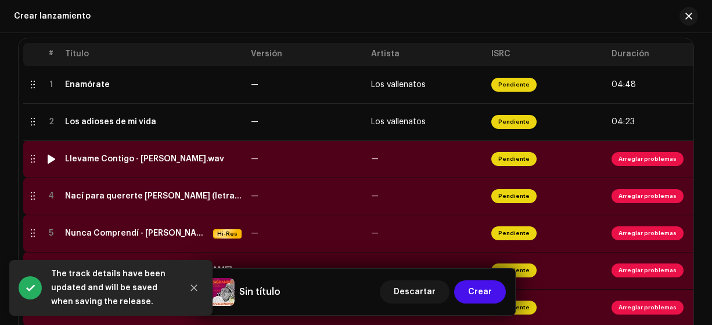
click at [198, 161] on div "Llevame Contigo - [PERSON_NAME].wav" at bounding box center [144, 158] width 159 height 9
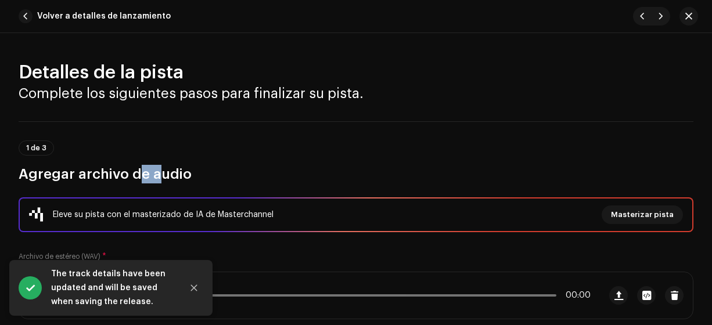
click at [198, 161] on div "1 de 3 Agregar archivo de audio" at bounding box center [356, 162] width 675 height 43
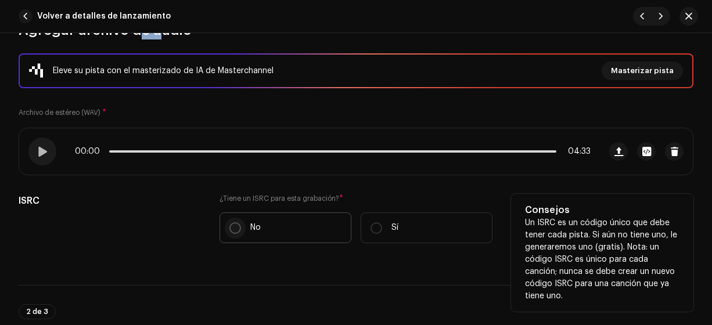
click at [231, 226] on input "No" at bounding box center [235, 228] width 12 height 12
radio input "true"
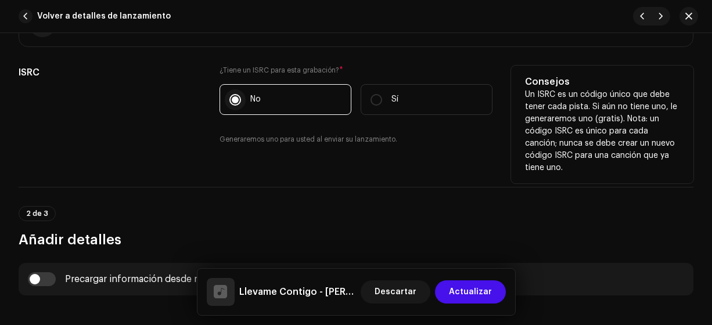
scroll to position [282, 0]
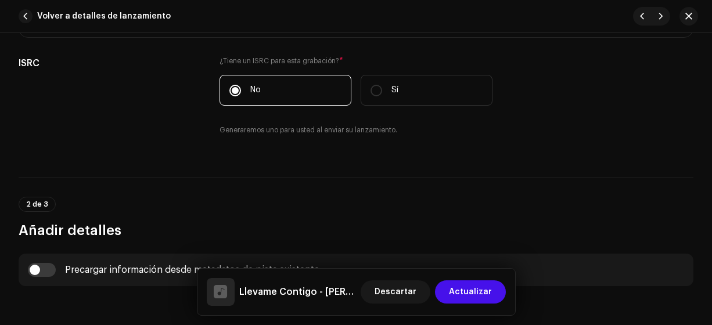
click at [258, 178] on hr at bounding box center [356, 178] width 675 height 1
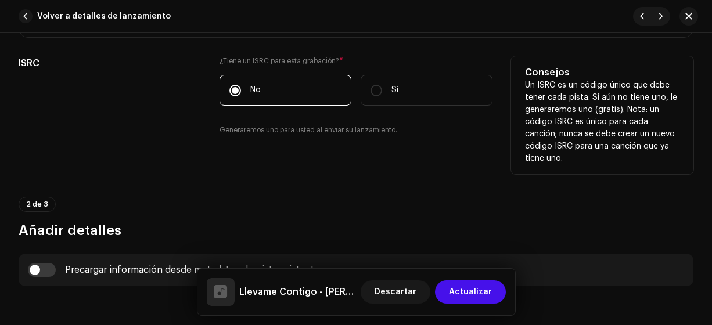
click at [177, 62] on h5 "ISRC" at bounding box center [110, 63] width 182 height 14
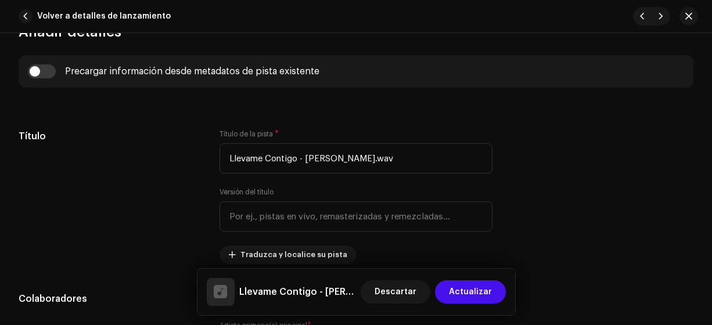
scroll to position [488, 0]
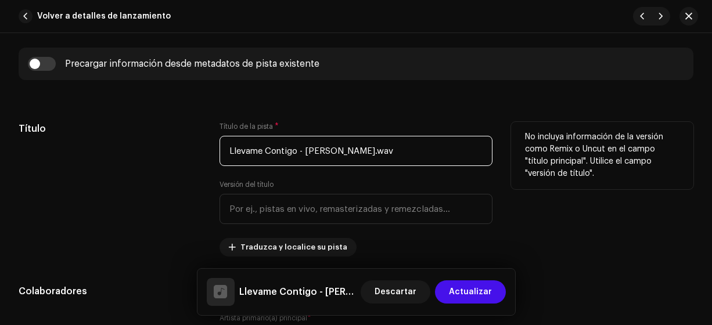
click at [427, 150] on input "Llevame Contigo - [PERSON_NAME].wav" at bounding box center [357, 151] width 274 height 30
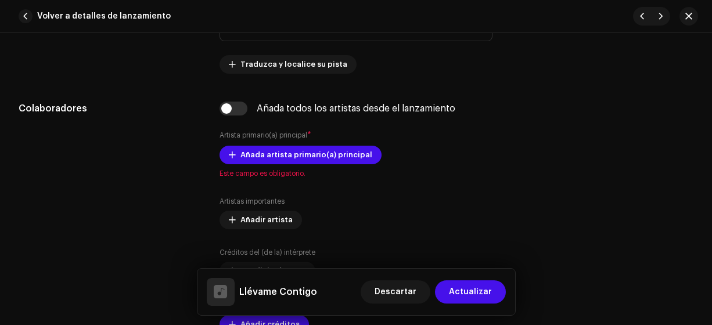
scroll to position [680, 0]
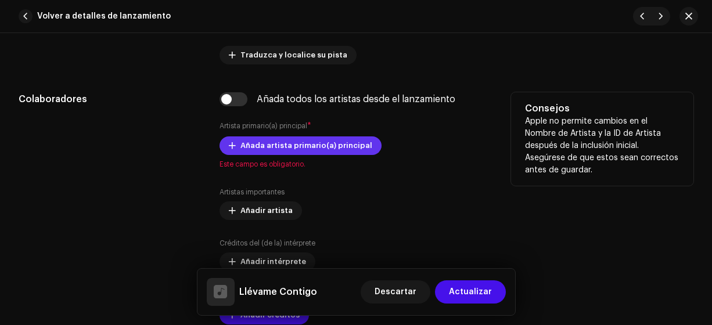
click at [259, 145] on span "Añada artista primario(a) principal" at bounding box center [306, 145] width 132 height 23
type input "Llévame Contigo"
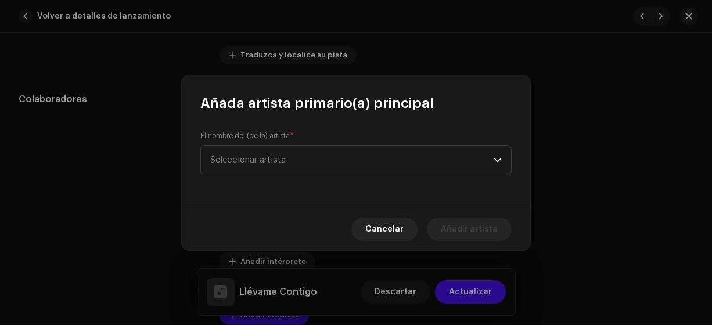
click at [252, 138] on div "El nombre del (de la) artista * Seleccionar artista" at bounding box center [355, 153] width 311 height 44
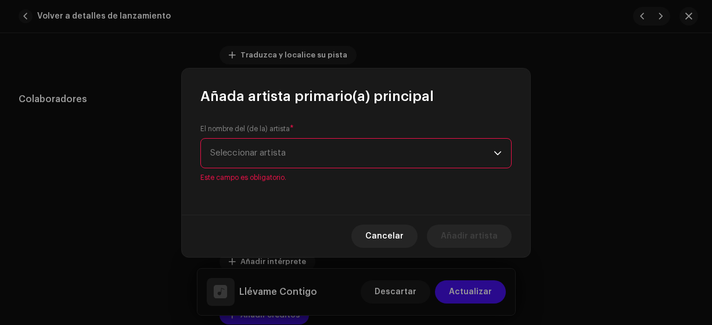
click at [235, 151] on span "Seleccionar artista" at bounding box center [247, 153] width 75 height 9
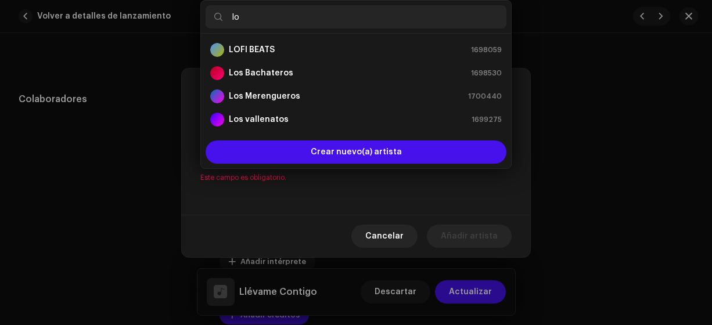
type input "los"
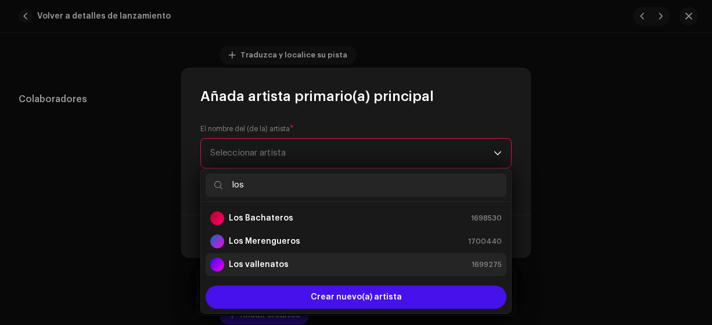
click at [277, 265] on strong "Los vallenatos" at bounding box center [259, 265] width 60 height 12
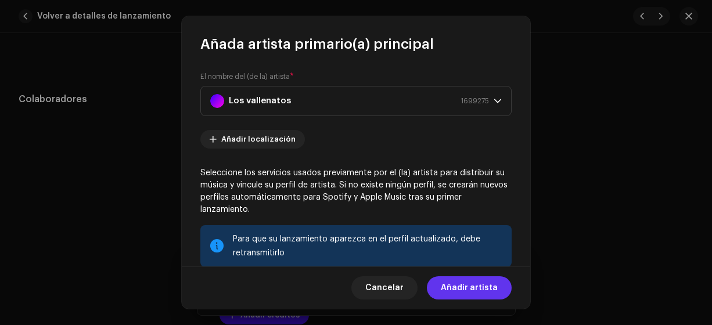
click at [464, 287] on span "Añadir artista" at bounding box center [469, 287] width 57 height 23
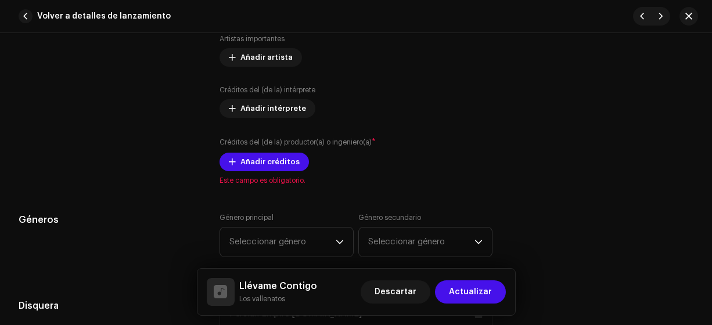
scroll to position [858, 0]
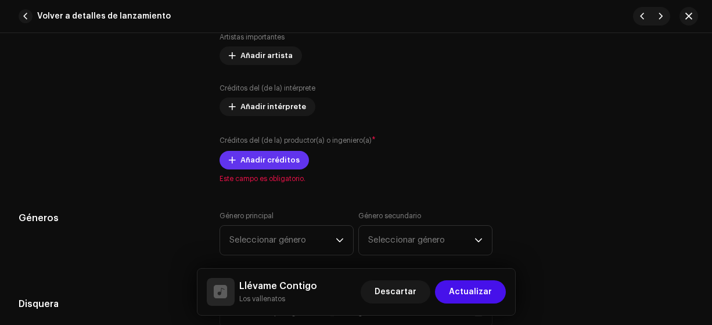
click at [265, 156] on span "Añadir créditos" at bounding box center [269, 160] width 59 height 23
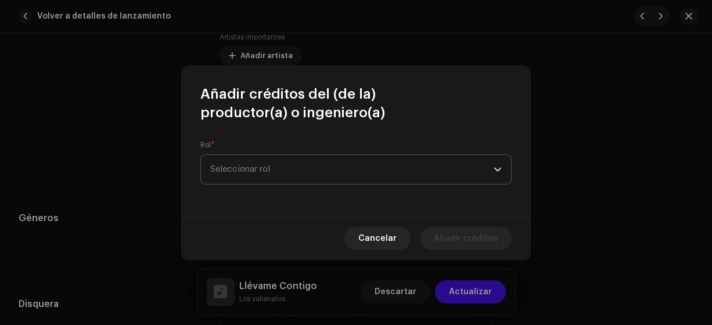
click at [261, 177] on span "Seleccionar rol" at bounding box center [351, 169] width 283 height 29
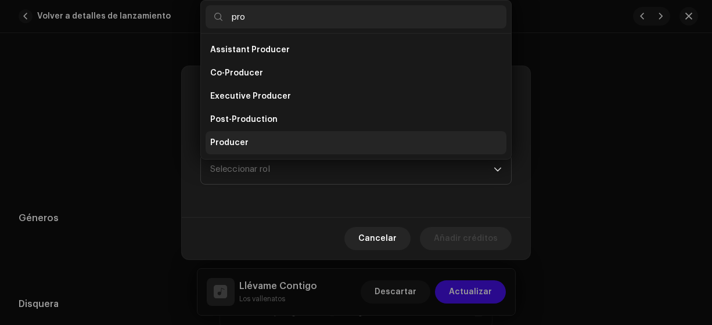
type input "pro"
click at [223, 139] on span "Producer" at bounding box center [229, 143] width 38 height 12
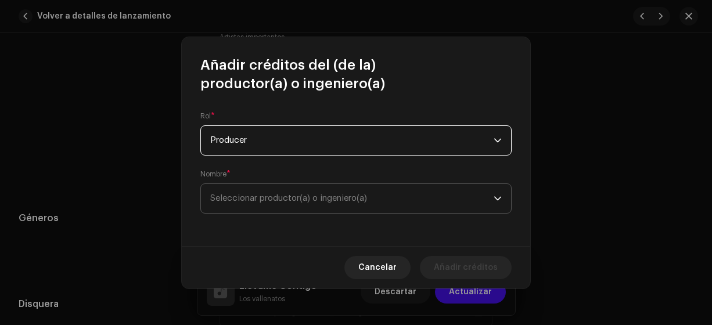
click at [245, 202] on span "Seleccionar productor(a) o ingeniero(a)" at bounding box center [288, 198] width 157 height 9
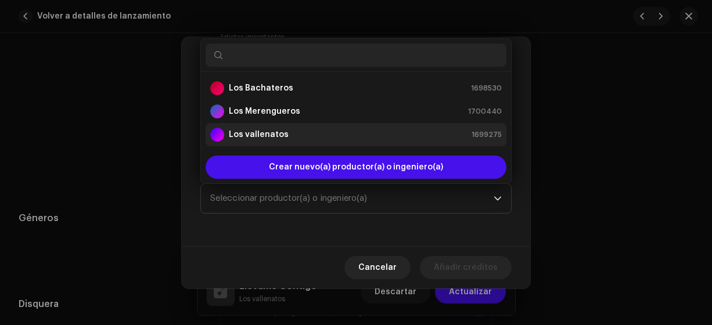
click at [257, 130] on strong "Los vallenatos" at bounding box center [259, 135] width 60 height 12
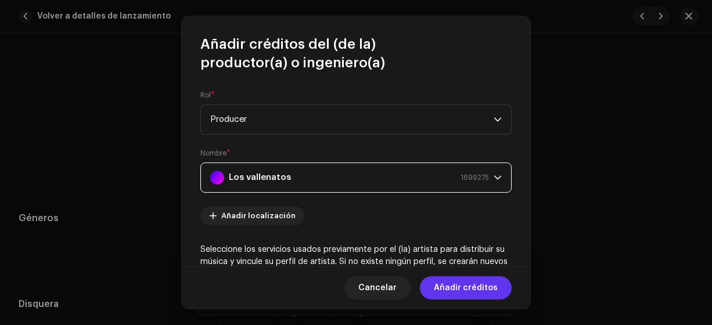
click at [455, 290] on span "Añadir créditos" at bounding box center [466, 287] width 64 height 23
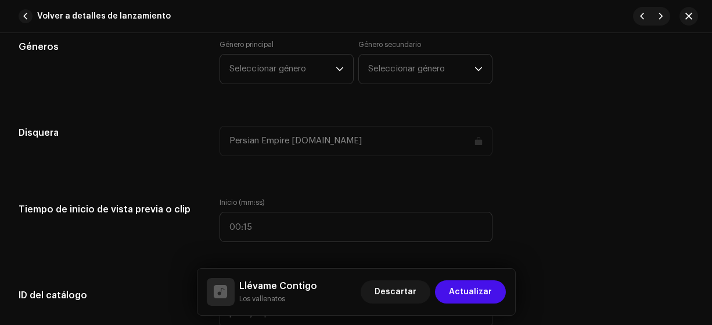
scroll to position [1074, 0]
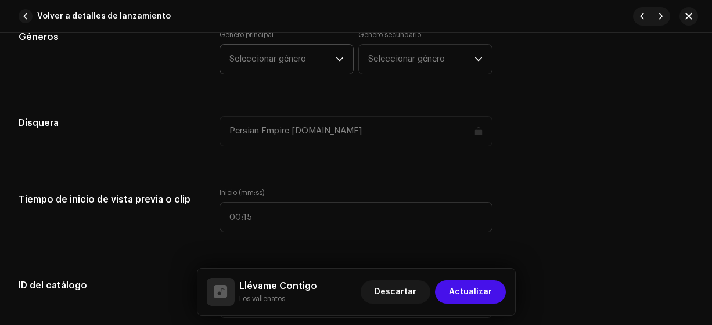
click at [254, 57] on span "Seleccionar género" at bounding box center [282, 59] width 106 height 29
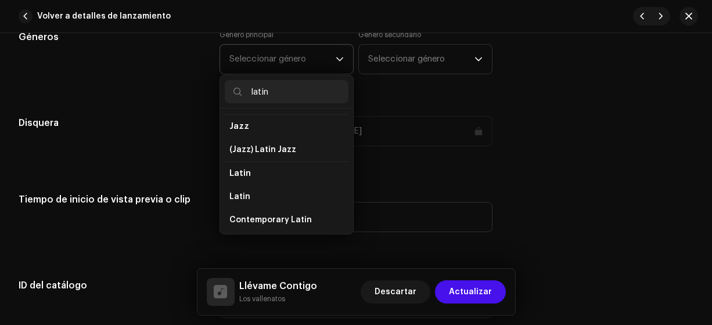
scroll to position [60, 0]
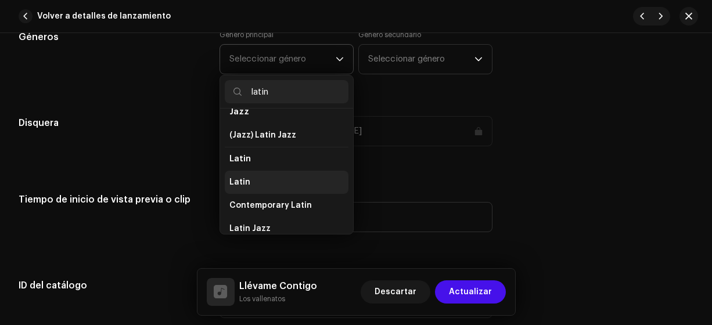
type input "latin"
click at [239, 178] on span "Latin" at bounding box center [239, 183] width 21 height 12
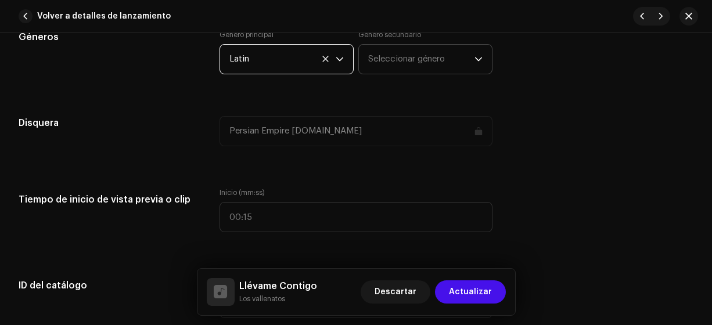
click at [391, 69] on span "Seleccionar género" at bounding box center [421, 59] width 106 height 29
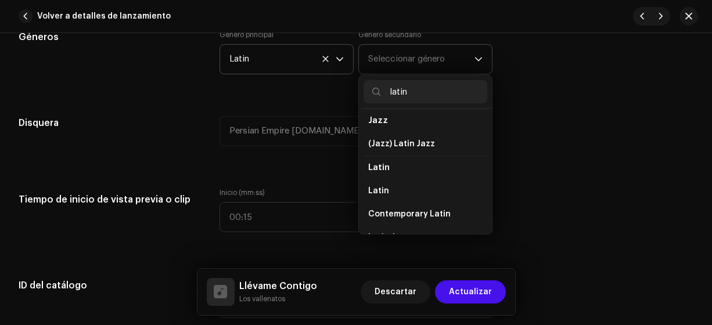
scroll to position [56, 0]
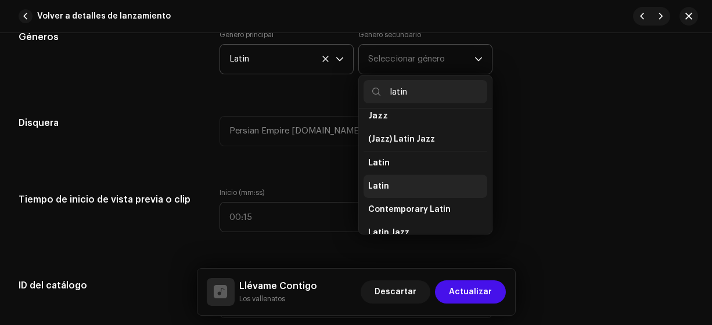
type input "latin"
click at [376, 182] on span "Latin" at bounding box center [378, 187] width 21 height 12
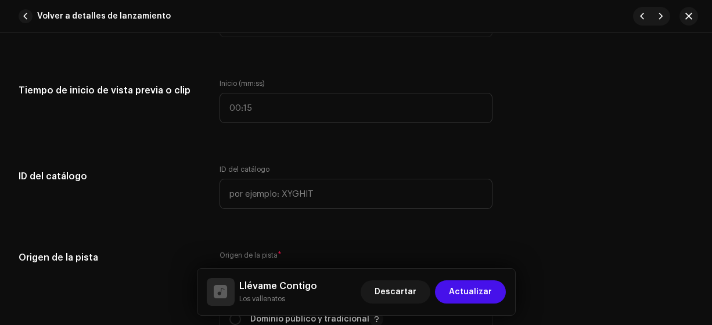
scroll to position [1185, 0]
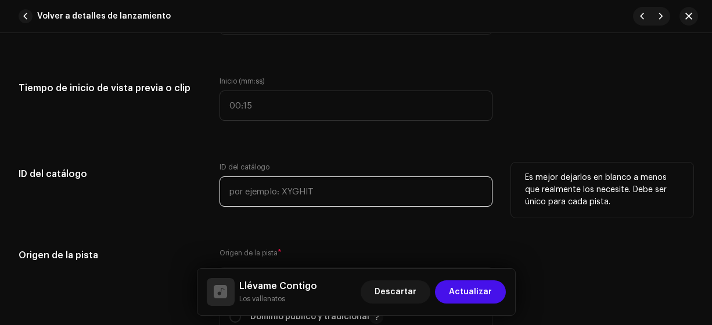
click at [239, 190] on input "text" at bounding box center [357, 192] width 274 height 30
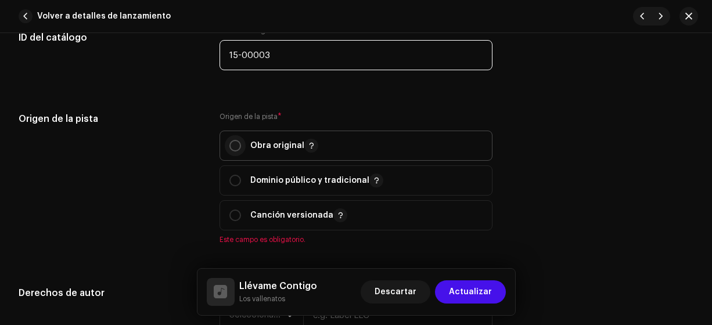
type input "15-00003"
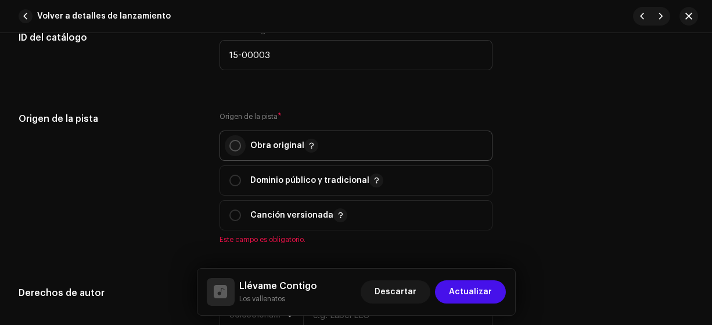
click at [232, 143] on input "radio" at bounding box center [235, 146] width 12 height 12
radio input "true"
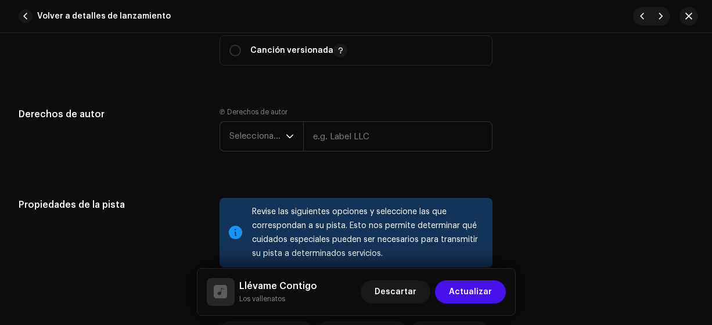
scroll to position [1509, 0]
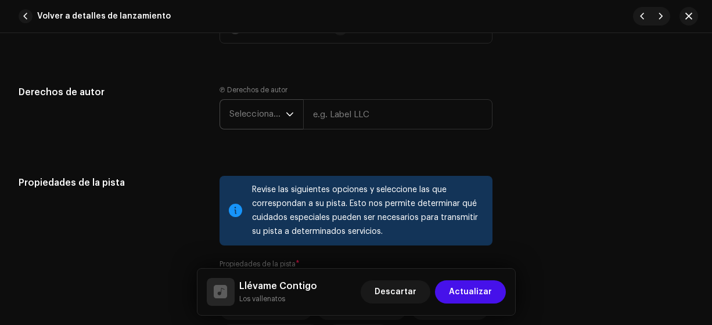
click at [244, 112] on span "Seleccionar año" at bounding box center [257, 114] width 56 height 29
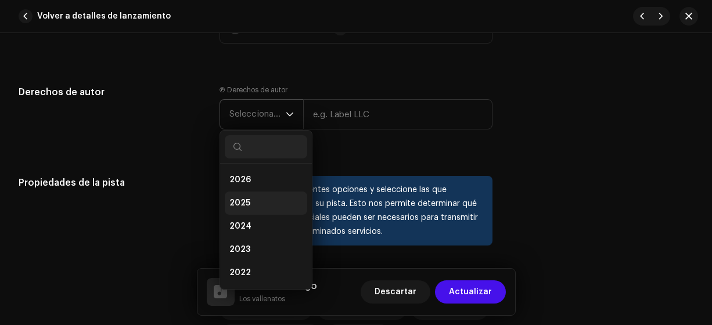
click at [235, 200] on span "2025" at bounding box center [239, 203] width 21 height 12
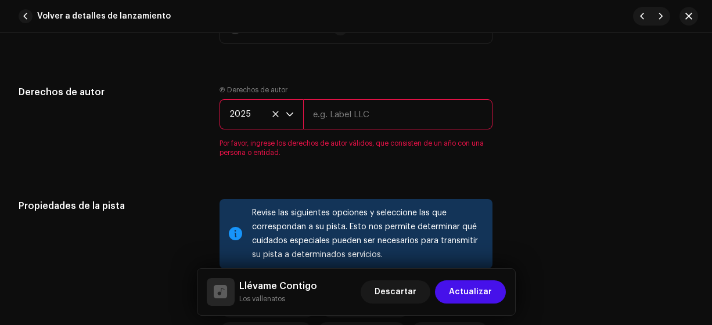
click at [335, 109] on input "text" at bounding box center [398, 114] width 190 height 30
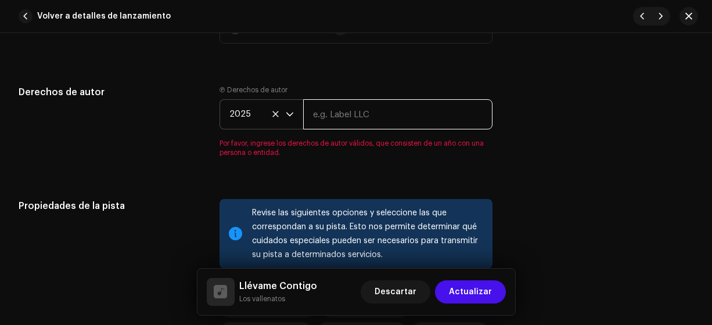
type input "Los Vallenatos"
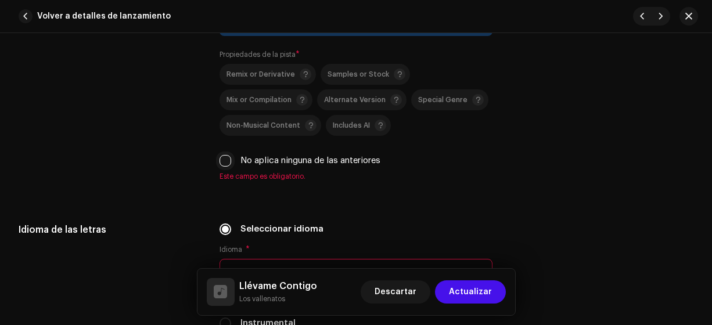
click at [223, 155] on input "No aplica ninguna de las anteriores" at bounding box center [226, 161] width 12 height 12
checkbox input "true"
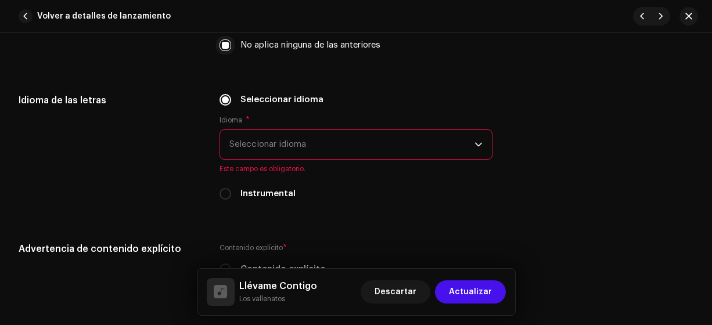
scroll to position [1838, 0]
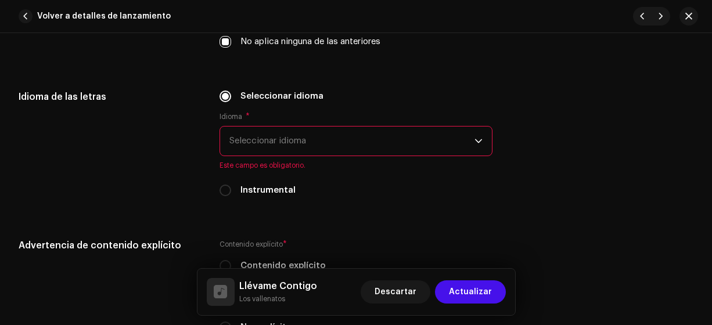
click at [232, 134] on span "Seleccionar idioma" at bounding box center [352, 141] width 246 height 29
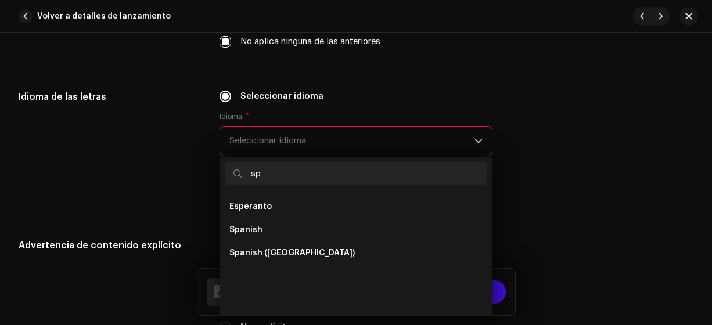
scroll to position [0, 0]
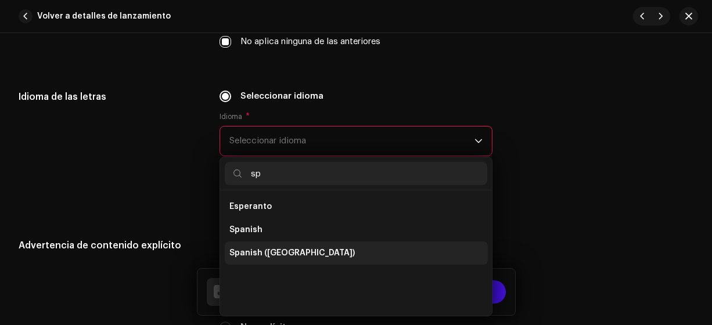
type input "sp"
click at [288, 252] on span "Spanish ([GEOGRAPHIC_DATA])" at bounding box center [291, 253] width 125 height 12
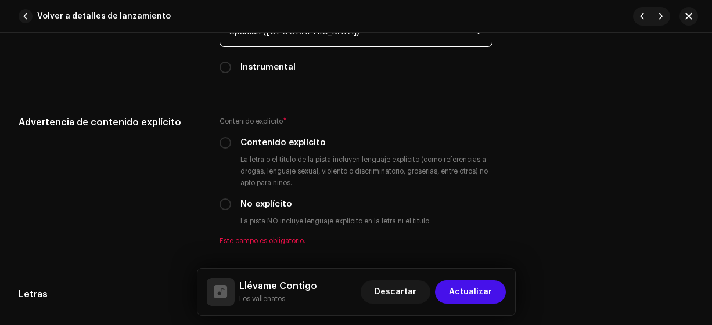
scroll to position [1955, 0]
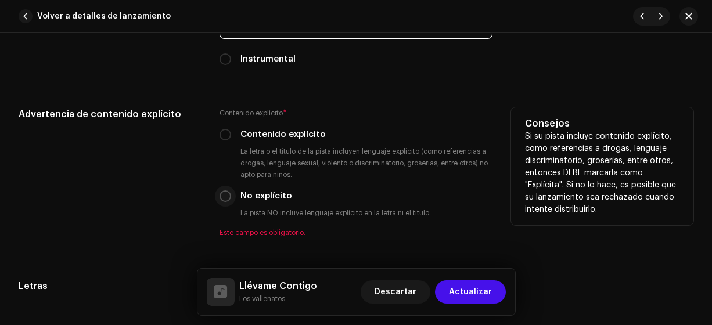
click at [222, 198] on input "No explícito" at bounding box center [226, 196] width 12 height 12
radio input "true"
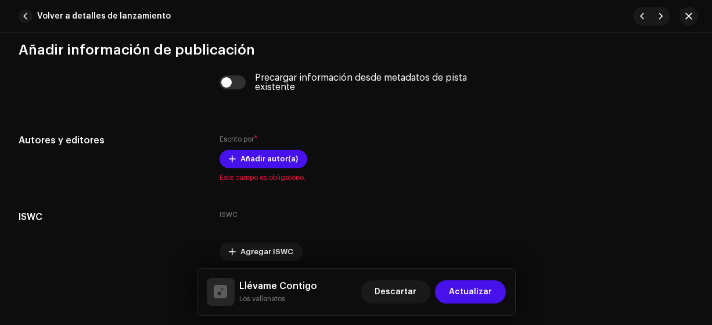
scroll to position [2324, 0]
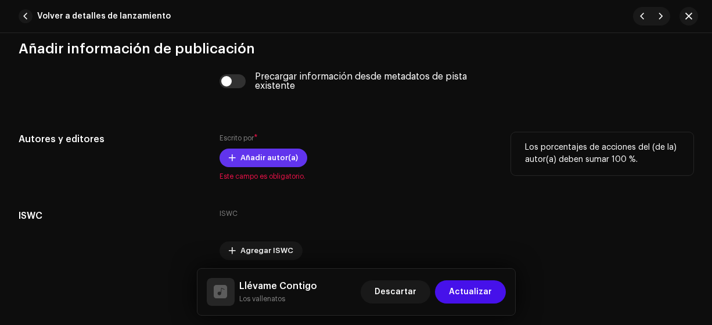
click at [231, 155] on span at bounding box center [232, 157] width 7 height 9
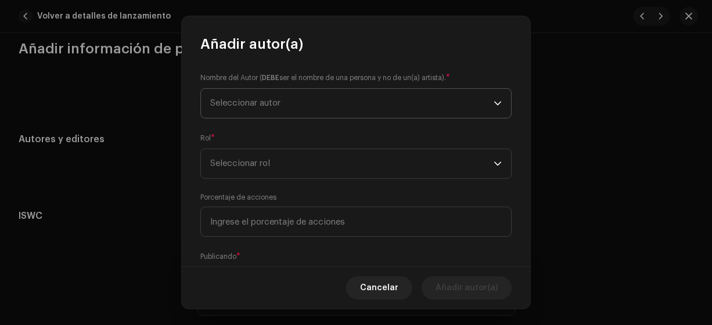
click at [226, 101] on span "Seleccionar autor" at bounding box center [245, 103] width 70 height 9
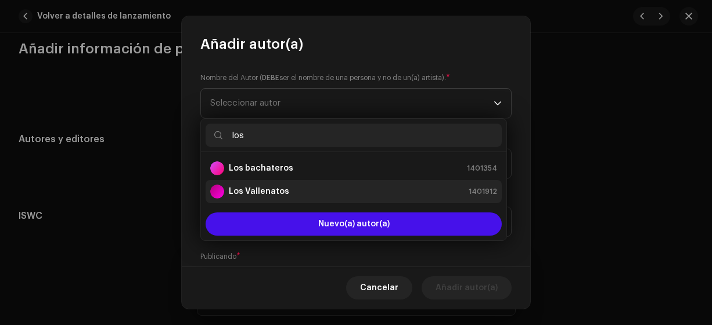
type input "los"
click at [244, 191] on strong "Los Vallenatos" at bounding box center [259, 192] width 60 height 12
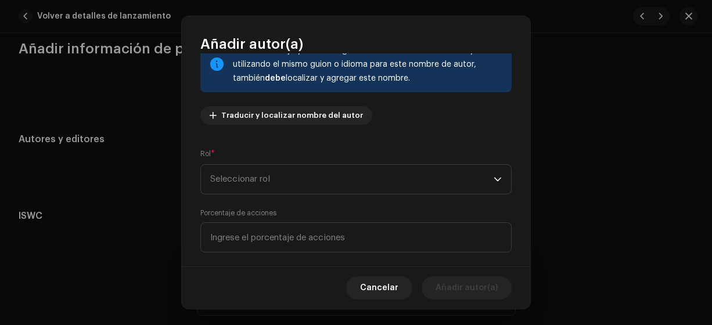
scroll to position [95, 0]
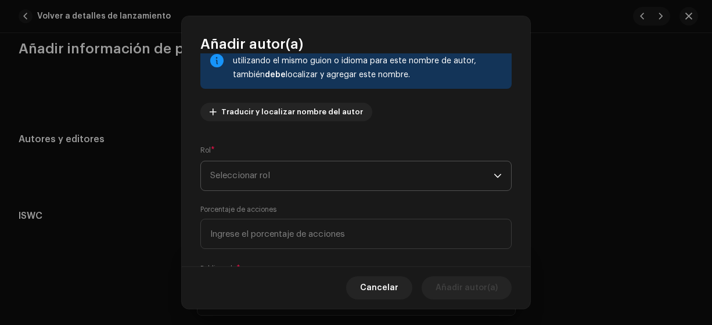
click at [225, 175] on span "Seleccionar rol" at bounding box center [351, 175] width 283 height 29
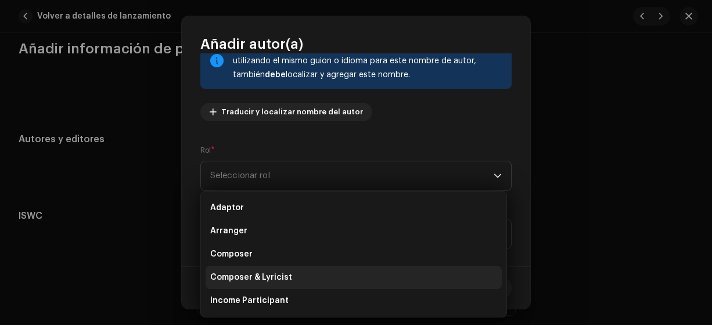
click at [257, 278] on span "Composer & Lyricist" at bounding box center [251, 278] width 82 height 12
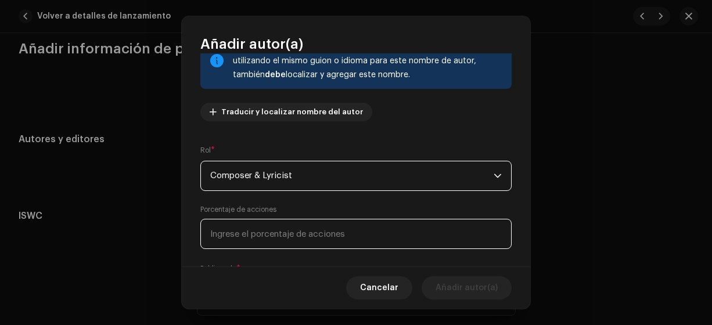
click at [222, 235] on input at bounding box center [355, 234] width 311 height 30
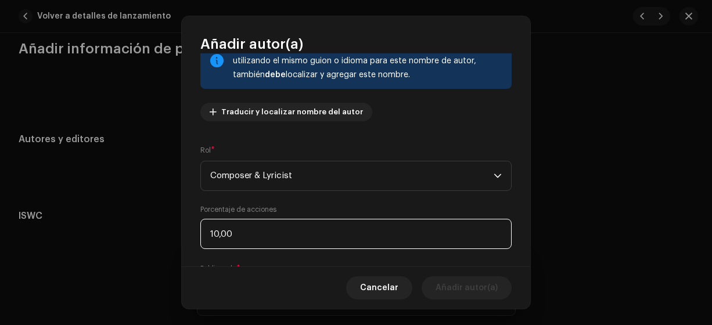
type input "100,00"
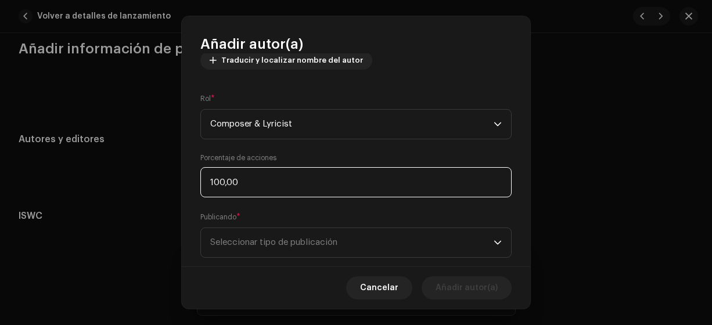
scroll to position [170, 0]
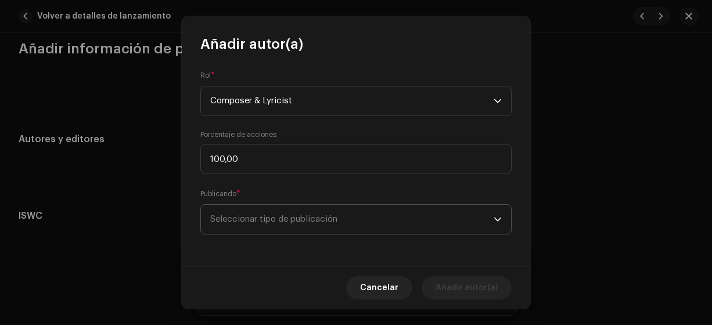
click at [237, 211] on span "Seleccionar tipo de publicación" at bounding box center [351, 219] width 283 height 29
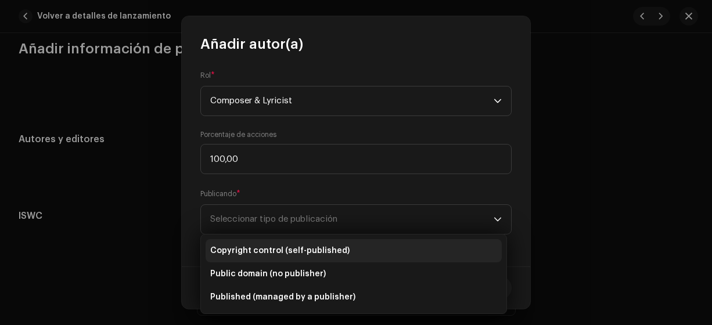
click at [268, 250] on span "Copyright control (self-published)" at bounding box center [279, 251] width 139 height 12
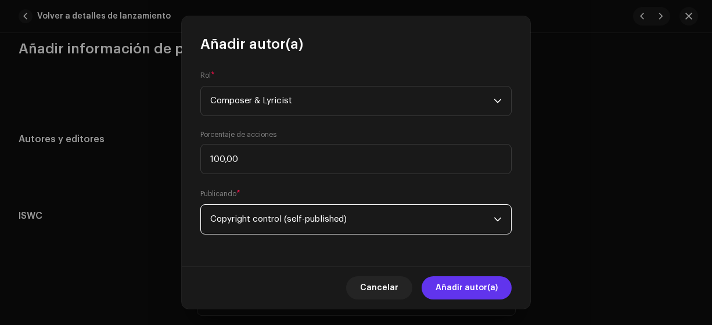
click at [466, 286] on span "Añadir autor(a)" at bounding box center [467, 287] width 62 height 23
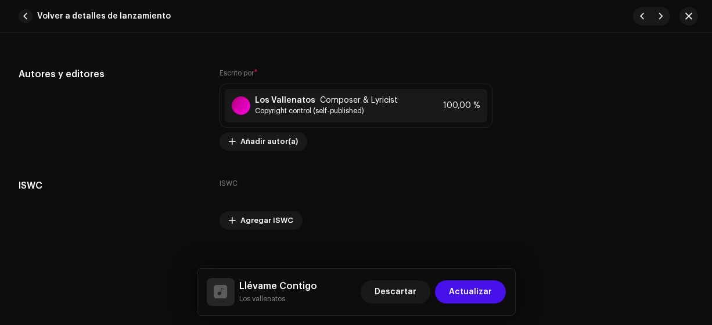
scroll to position [2402, 0]
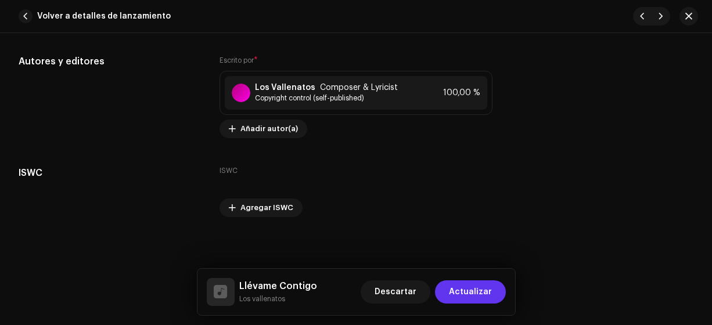
click at [466, 292] on span "Actualizar" at bounding box center [470, 292] width 43 height 23
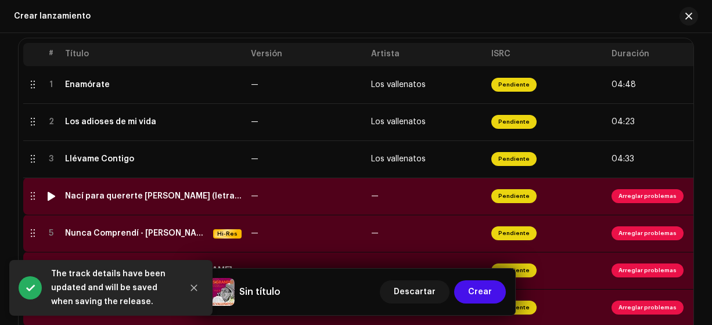
click at [159, 195] on div "Nací para quererte [PERSON_NAME] (letra).wav" at bounding box center [153, 196] width 177 height 9
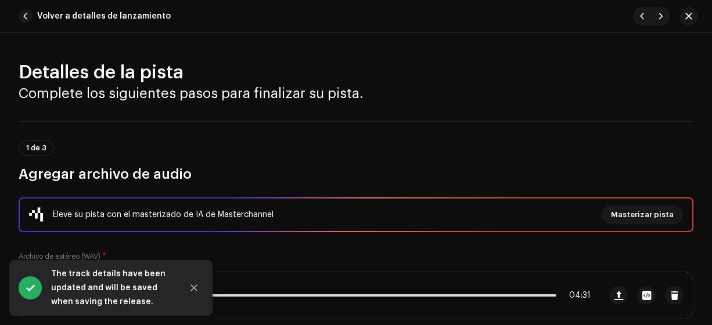
click at [256, 143] on div "1 de 3 Agregar archivo de audio" at bounding box center [356, 162] width 675 height 43
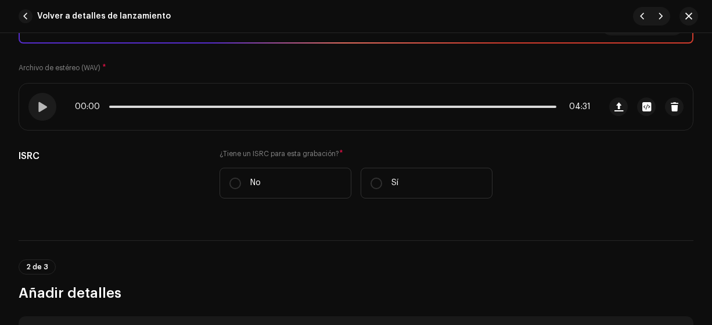
scroll to position [193, 0]
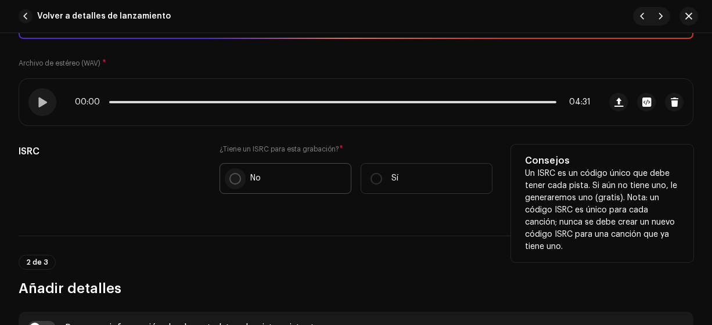
click at [232, 180] on input "No" at bounding box center [235, 179] width 12 height 12
radio input "true"
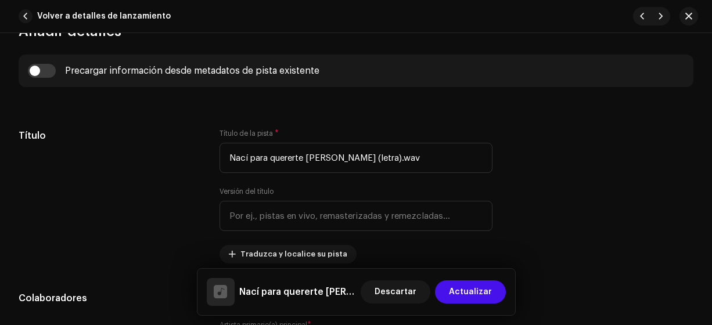
scroll to position [485, 0]
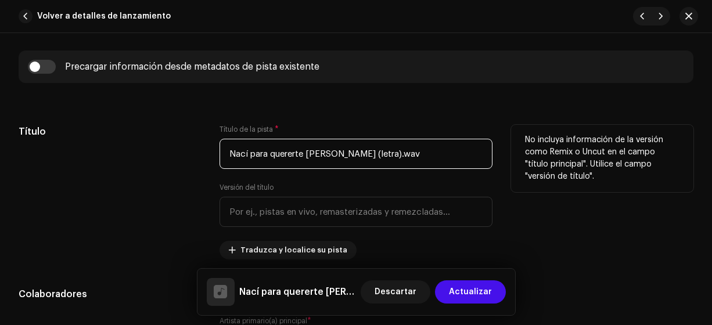
click at [426, 153] on input "Nací para quererte [PERSON_NAME] (letra).wav" at bounding box center [357, 154] width 274 height 30
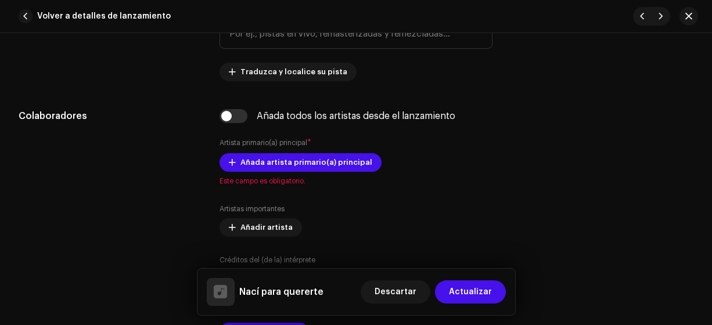
scroll to position [690, 0]
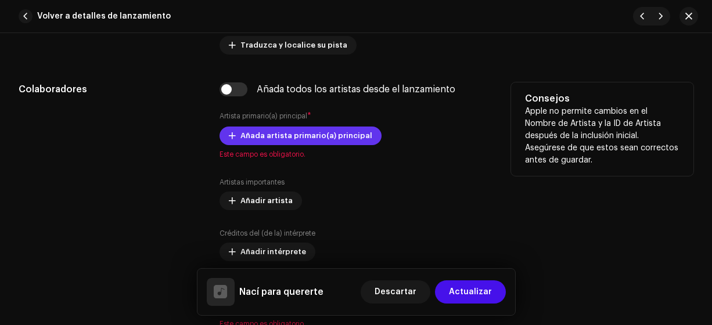
type input "Nací para quererte"
click at [257, 137] on span "Añada artista primario(a) principal" at bounding box center [306, 135] width 132 height 23
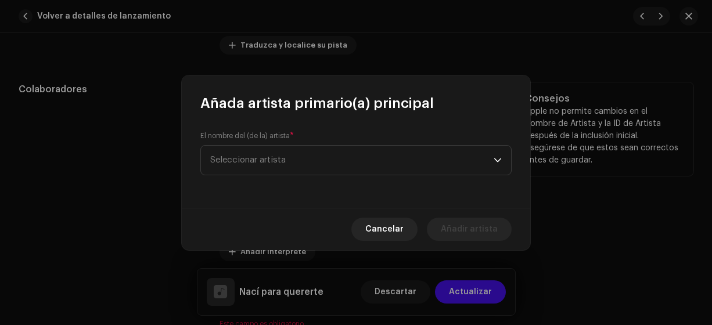
click at [242, 164] on span "Seleccionar artista" at bounding box center [247, 160] width 75 height 9
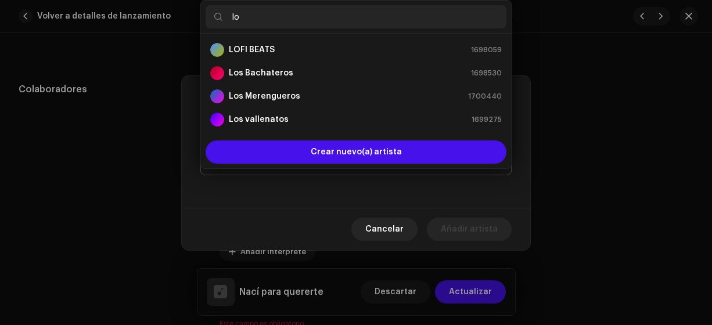
type input "los"
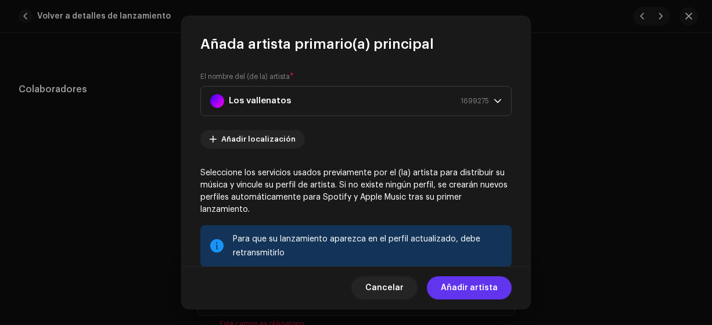
click at [455, 287] on span "Añadir artista" at bounding box center [469, 287] width 57 height 23
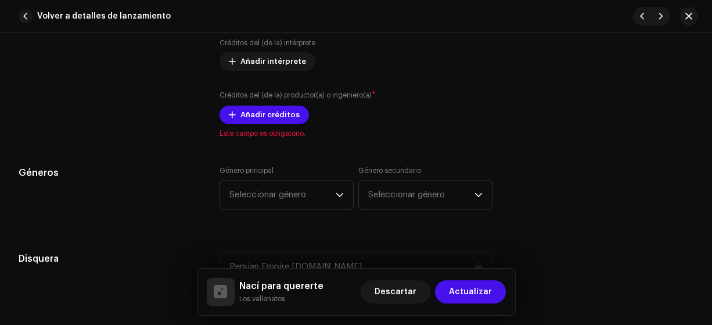
scroll to position [911, 0]
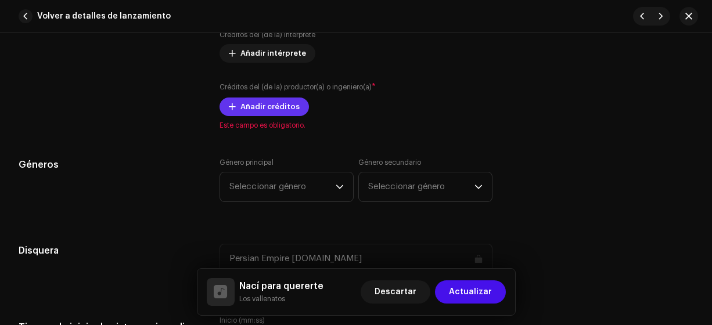
click at [253, 105] on span "Añadir créditos" at bounding box center [269, 106] width 59 height 23
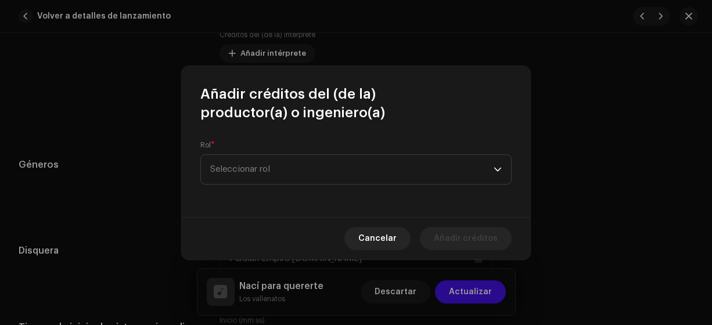
click at [251, 172] on span "Seleccionar rol" at bounding box center [351, 169] width 283 height 29
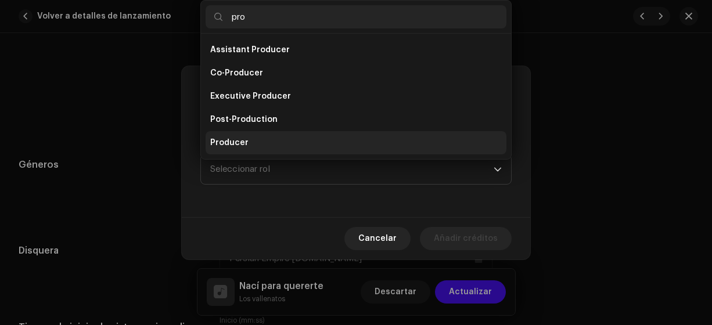
type input "pro"
click at [228, 142] on span "Producer" at bounding box center [229, 143] width 38 height 12
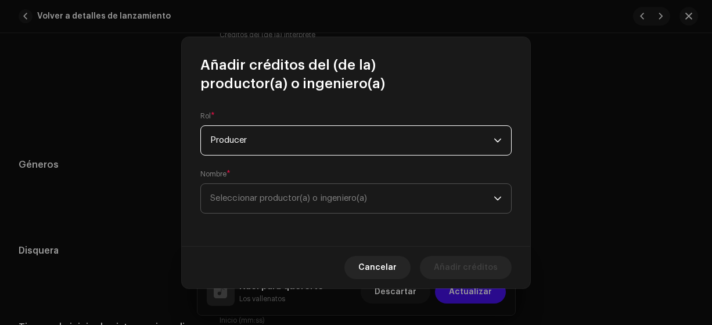
click at [231, 196] on span "Seleccionar productor(a) o ingeniero(a)" at bounding box center [288, 198] width 157 height 9
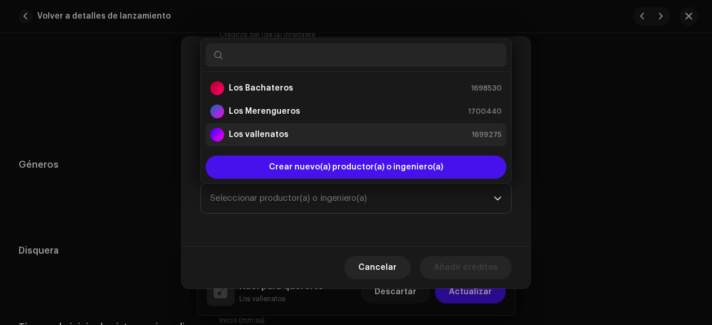
click at [258, 136] on strong "Los vallenatos" at bounding box center [259, 135] width 60 height 12
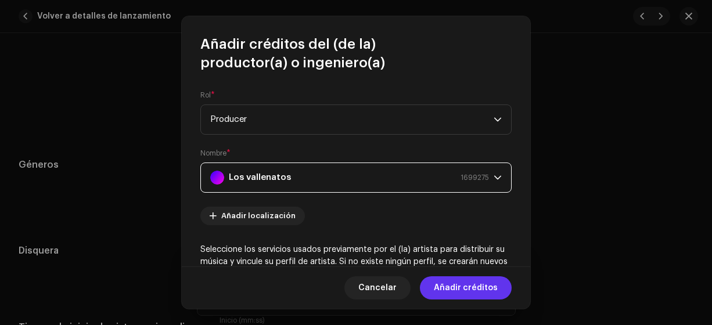
click at [462, 288] on span "Añadir créditos" at bounding box center [466, 287] width 64 height 23
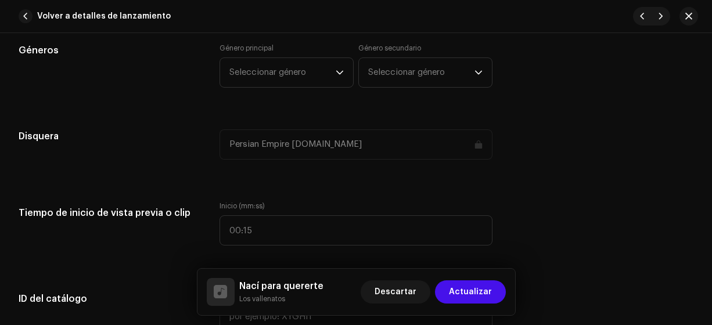
scroll to position [1073, 0]
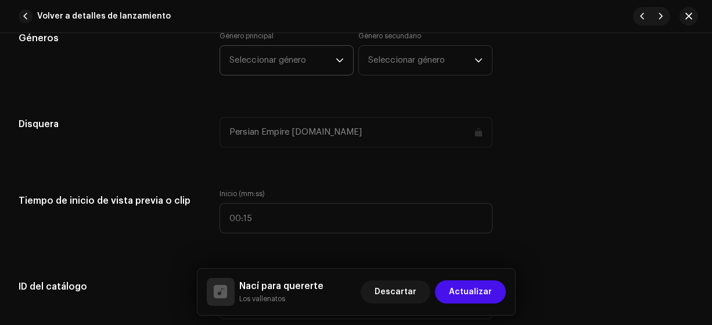
click at [252, 64] on span "Seleccionar género" at bounding box center [282, 60] width 106 height 29
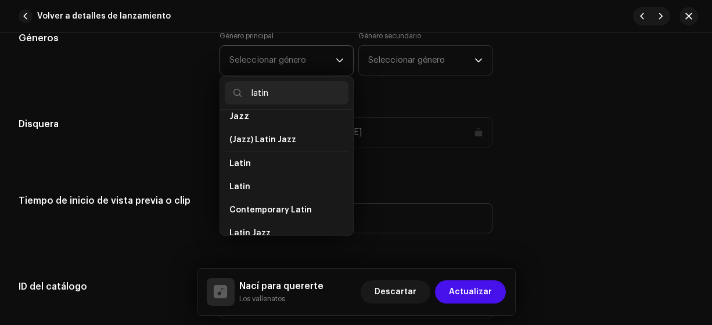
scroll to position [58, 0]
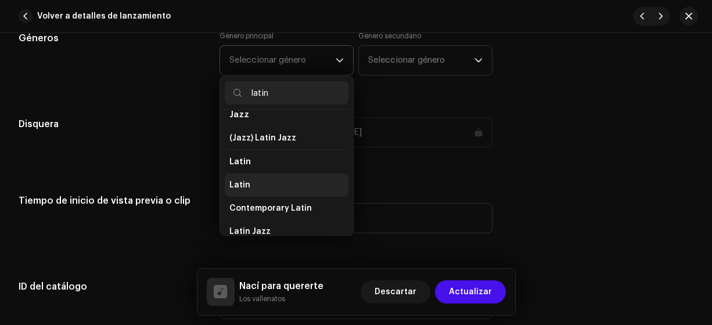
type input "latin"
click at [240, 184] on span "Latin" at bounding box center [239, 185] width 21 height 12
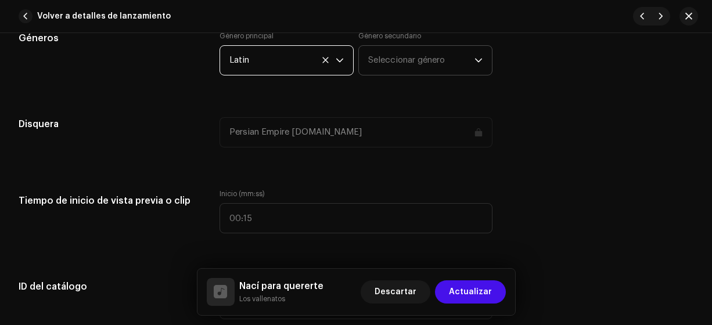
click at [376, 63] on span "Seleccionar género" at bounding box center [421, 60] width 106 height 29
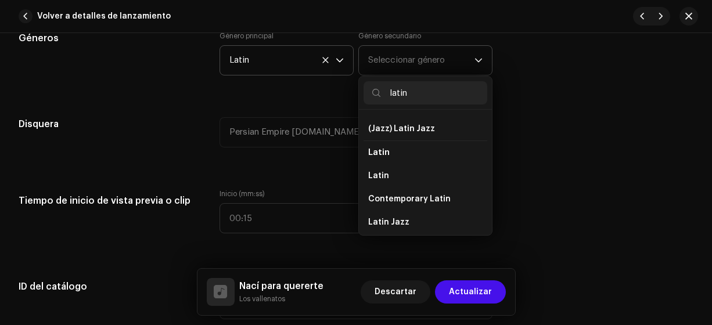
scroll to position [67, 0]
type input "latin"
click at [377, 173] on span "Latin" at bounding box center [378, 176] width 21 height 12
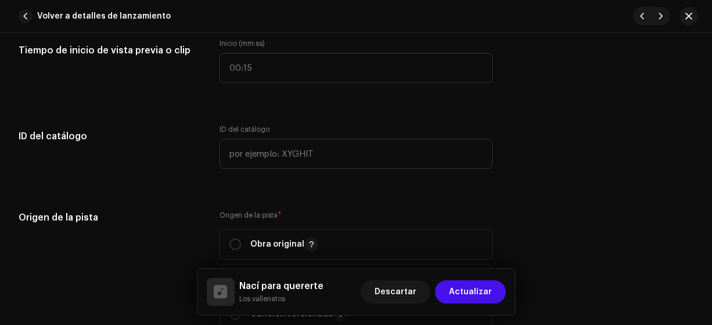
scroll to position [1225, 0]
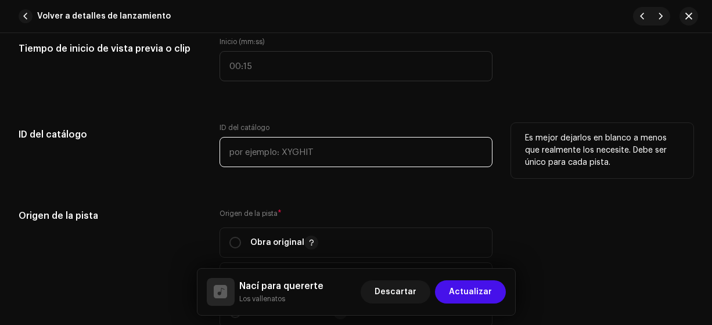
click at [233, 151] on input "text" at bounding box center [357, 152] width 274 height 30
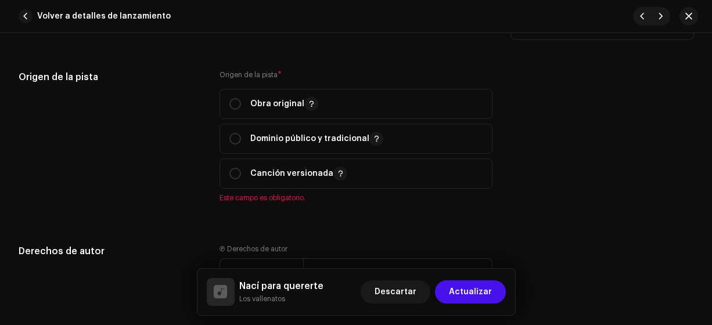
type input "15-00004"
click at [233, 102] on input "radio" at bounding box center [235, 104] width 12 height 12
radio input "true"
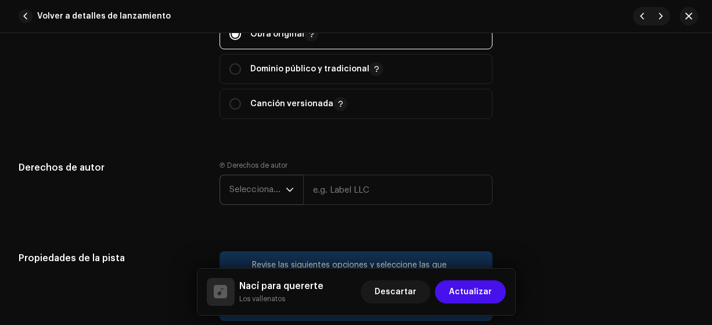
click at [247, 189] on span "Seleccionar año" at bounding box center [257, 189] width 56 height 29
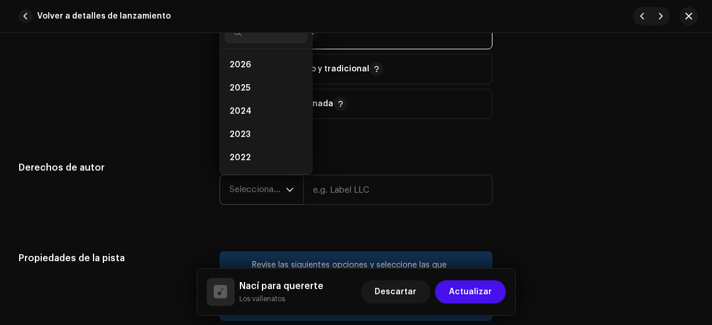
scroll to position [1429, 0]
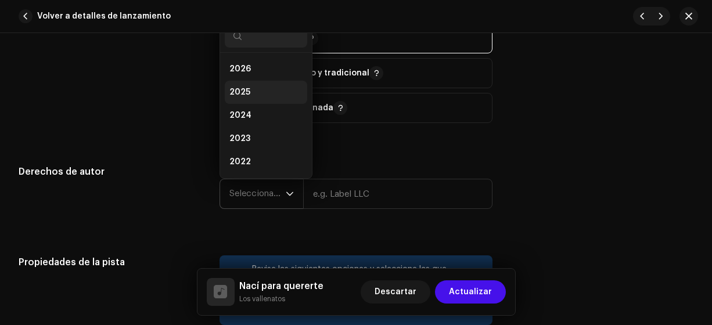
click at [232, 93] on span "2025" at bounding box center [239, 93] width 21 height 12
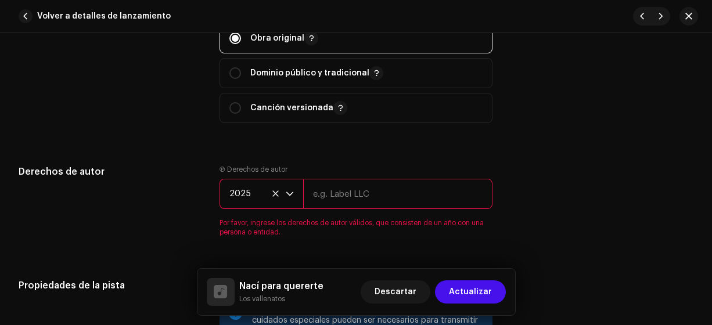
click at [322, 191] on input "text" at bounding box center [398, 194] width 190 height 30
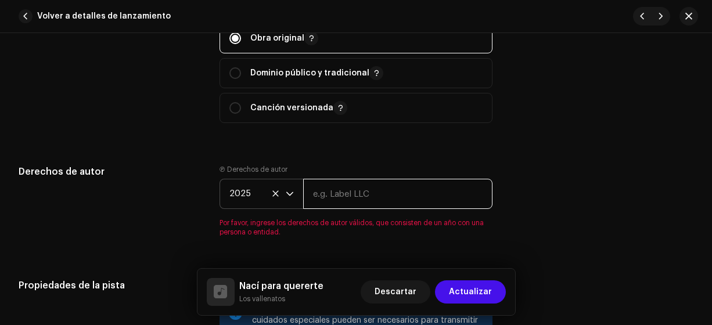
type input "Los Vallenatos"
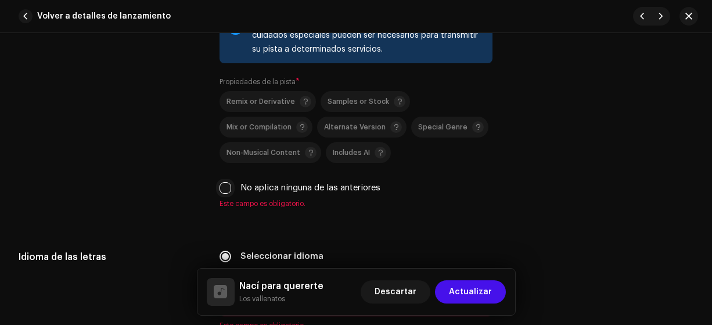
click at [226, 189] on input "No aplica ninguna de las anteriores" at bounding box center [226, 188] width 12 height 12
checkbox input "true"
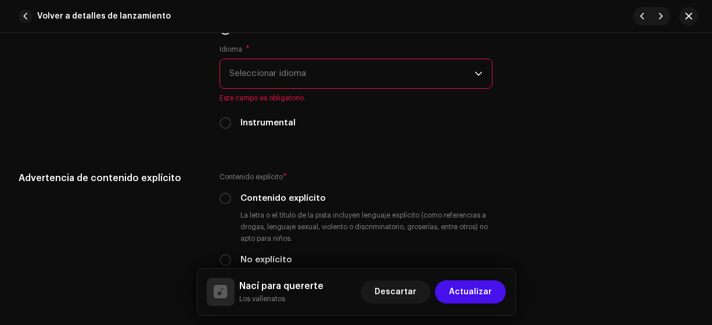
scroll to position [1893, 0]
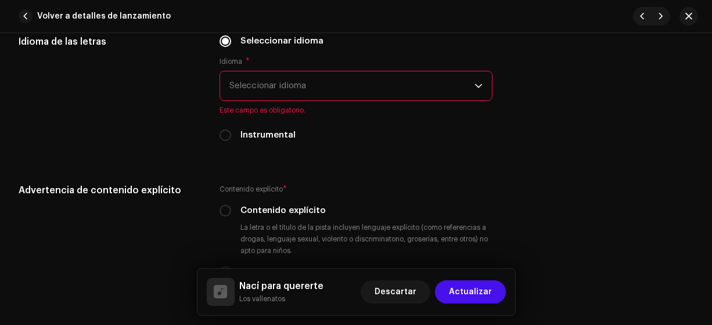
click at [238, 80] on span "Seleccionar idioma" at bounding box center [352, 85] width 246 height 29
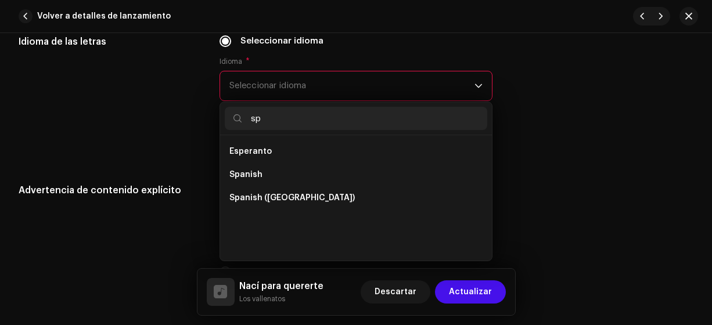
scroll to position [0, 0]
type input "sp"
click at [294, 206] on li "Spanish ([GEOGRAPHIC_DATA])" at bounding box center [356, 197] width 263 height 23
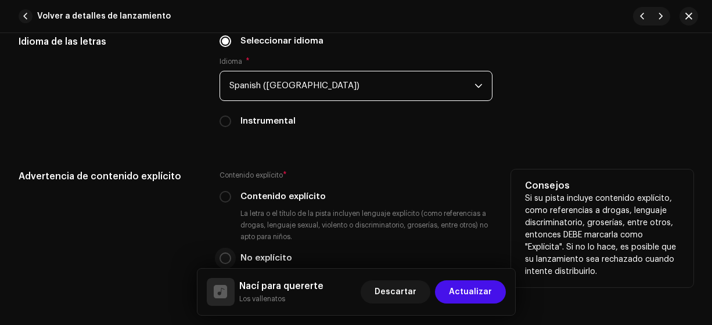
click at [220, 257] on input "No explícito" at bounding box center [226, 259] width 12 height 12
radio input "true"
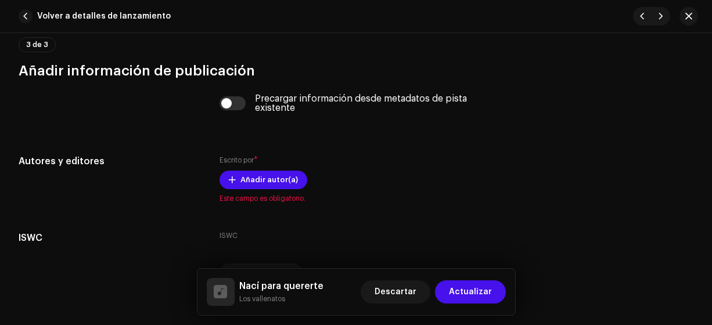
scroll to position [2308, 0]
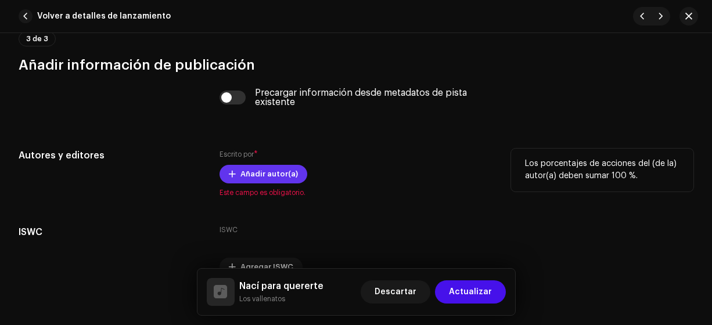
click at [231, 171] on span at bounding box center [232, 174] width 7 height 9
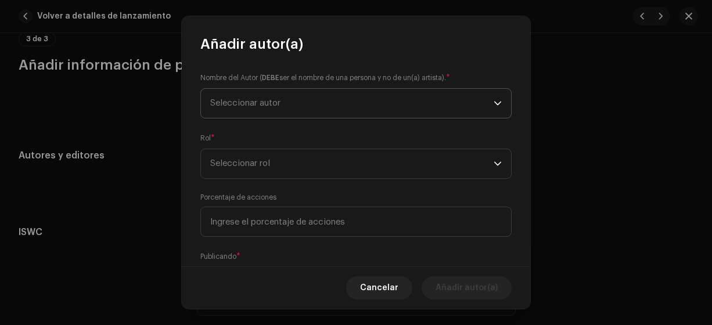
click at [217, 101] on span "Seleccionar autor" at bounding box center [245, 103] width 70 height 9
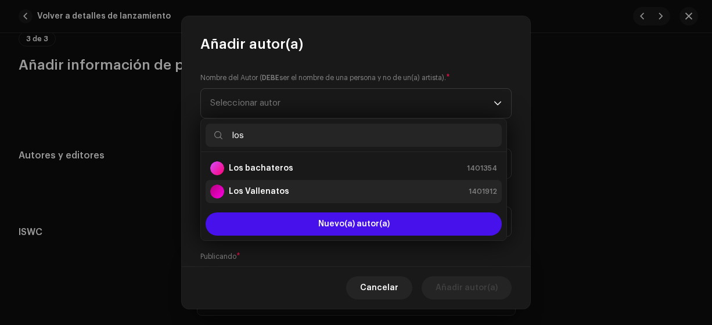
type input "los"
click at [247, 194] on strong "Los Vallenatos" at bounding box center [259, 192] width 60 height 12
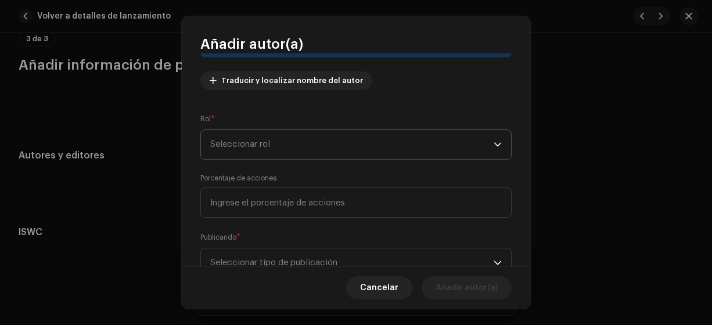
click at [211, 139] on span "Seleccionar rol" at bounding box center [351, 144] width 283 height 29
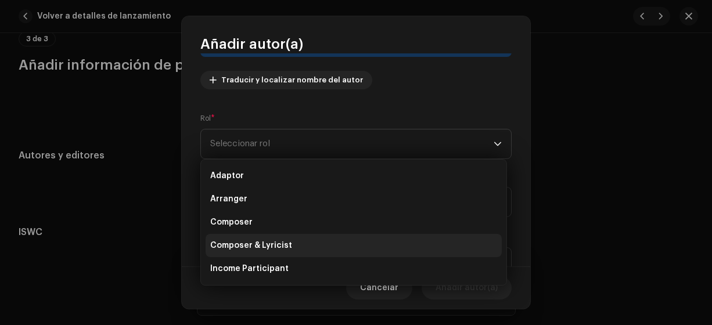
click at [259, 242] on span "Composer & Lyricist" at bounding box center [251, 246] width 82 height 12
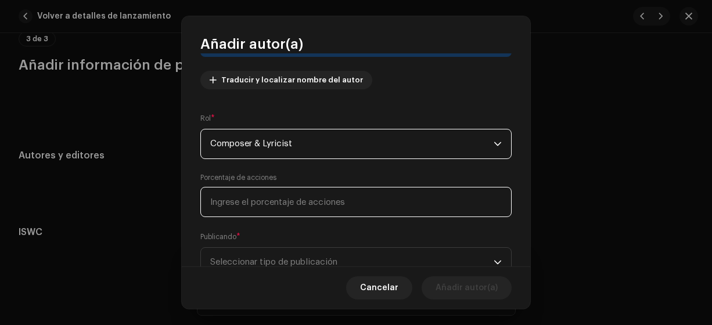
click at [226, 202] on input at bounding box center [355, 202] width 311 height 30
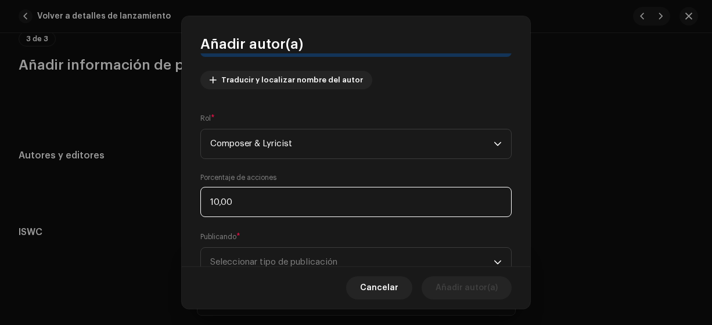
type input "100,00"
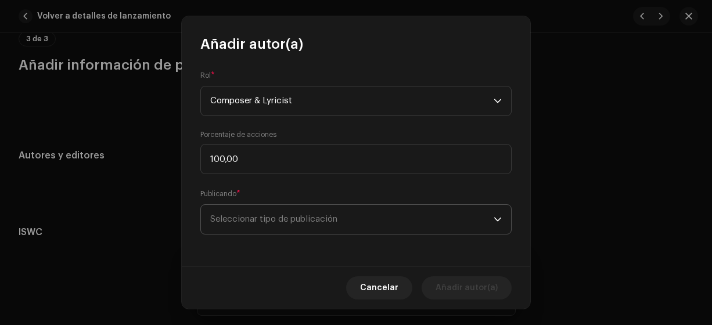
click at [271, 225] on span "Seleccionar tipo de publicación" at bounding box center [351, 219] width 283 height 29
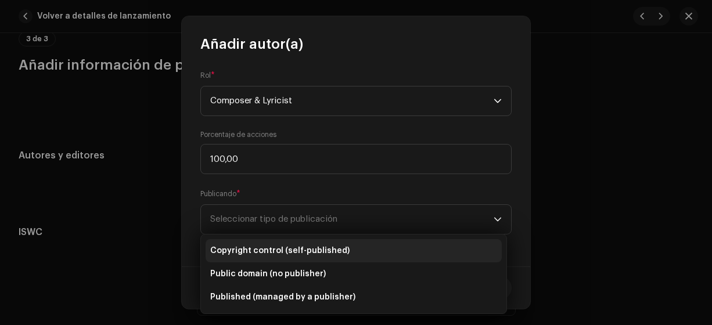
click at [261, 251] on span "Copyright control (self-published)" at bounding box center [279, 251] width 139 height 12
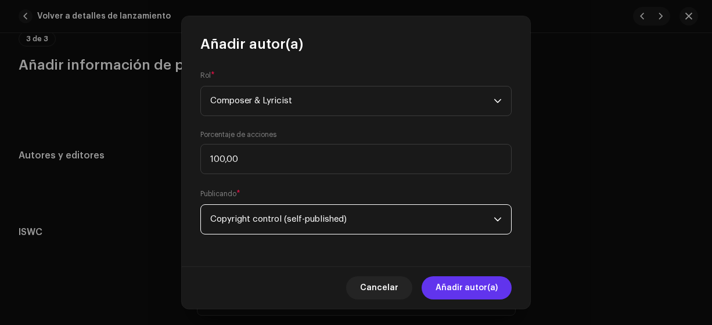
click at [459, 291] on span "Añadir autor(a)" at bounding box center [467, 287] width 62 height 23
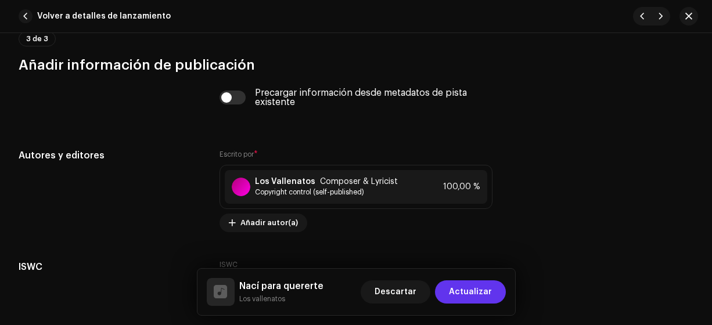
click at [476, 292] on span "Actualizar" at bounding box center [470, 292] width 43 height 23
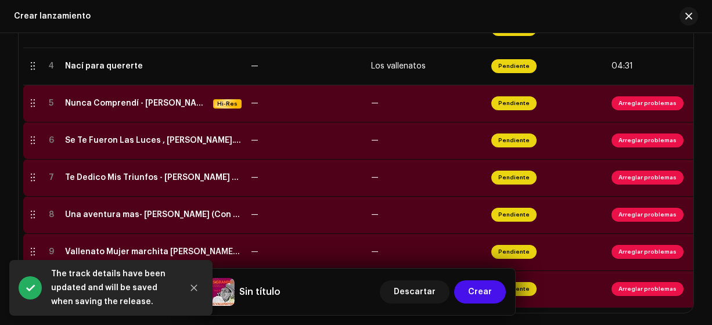
scroll to position [401, 0]
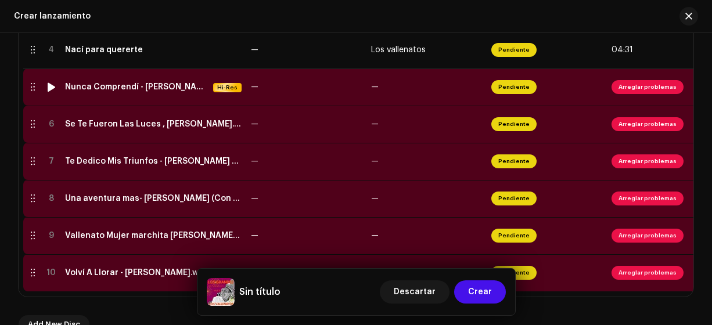
click at [171, 86] on div "Nunca Comprendí - [PERSON_NAME] (Letra).wav" at bounding box center [136, 86] width 143 height 9
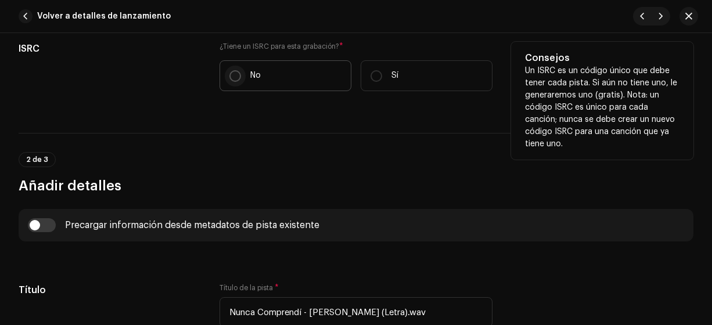
click at [229, 76] on input "No" at bounding box center [235, 76] width 12 height 12
radio input "true"
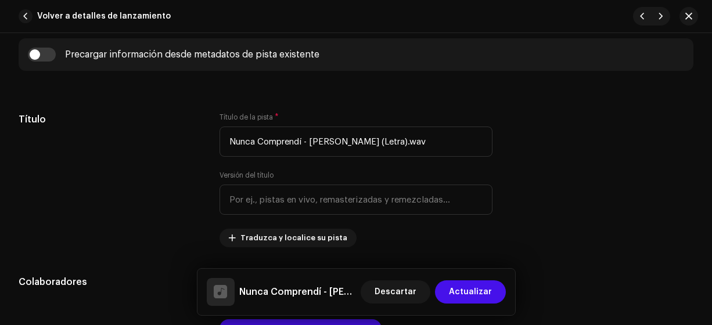
scroll to position [498, 0]
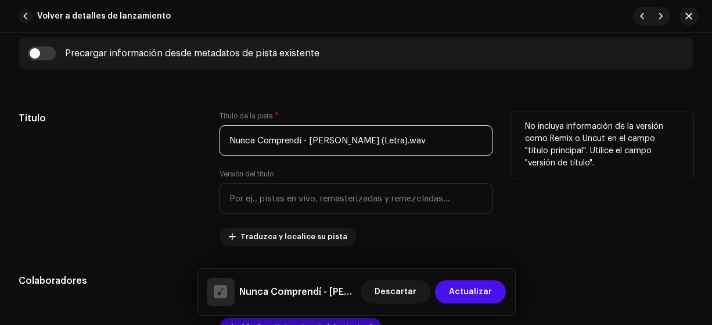
click at [430, 137] on input "Nunca Comprendí - [PERSON_NAME] (Letra).wav" at bounding box center [357, 140] width 274 height 30
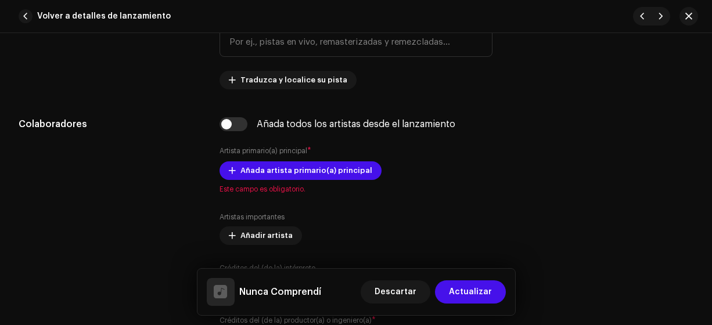
scroll to position [659, 0]
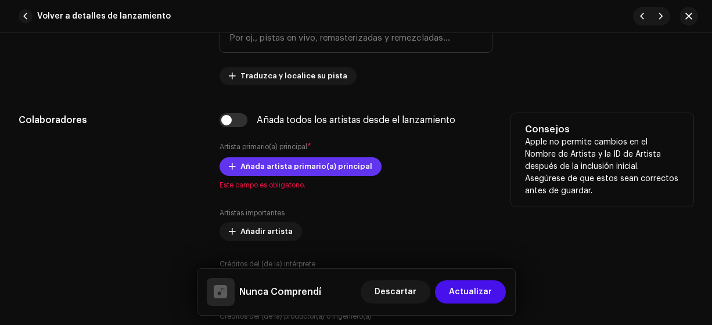
type input "Nunca Comprendí"
click at [249, 161] on span "Añada artista primario(a) principal" at bounding box center [306, 166] width 132 height 23
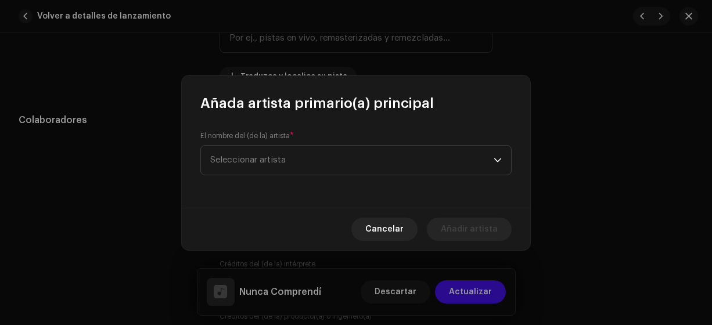
click at [239, 139] on div "El nombre del (de la) artista * Seleccionar artista" at bounding box center [355, 153] width 311 height 44
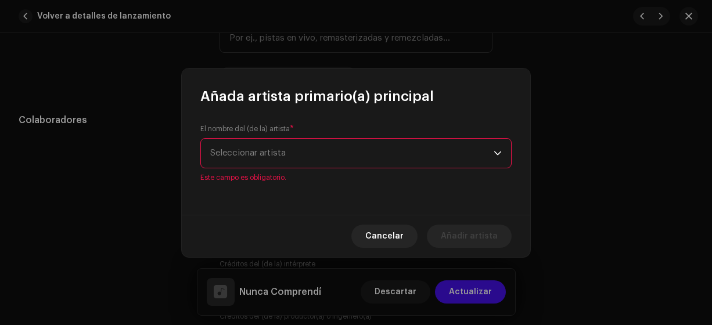
click at [231, 152] on span "Seleccionar artista" at bounding box center [247, 153] width 75 height 9
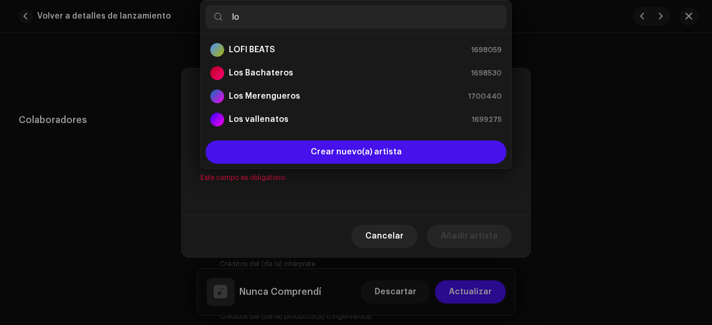
type input "los"
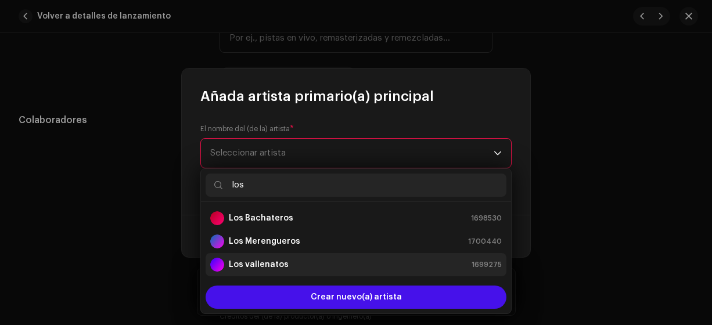
click at [260, 265] on strong "Los vallenatos" at bounding box center [259, 265] width 60 height 12
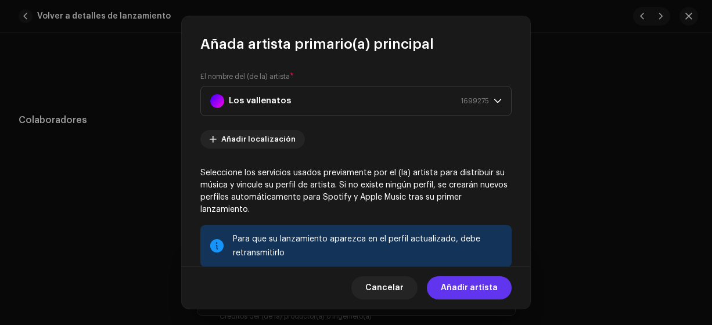
click at [460, 287] on span "Añadir artista" at bounding box center [469, 287] width 57 height 23
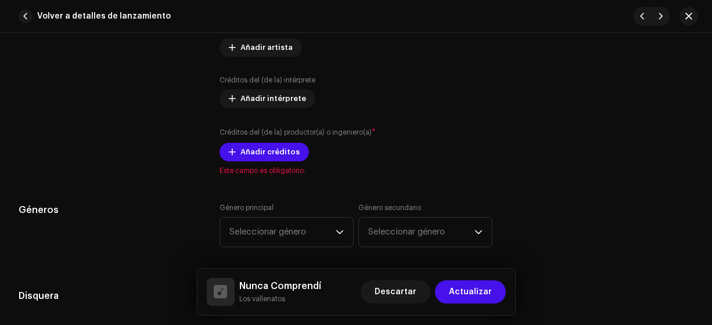
scroll to position [867, 0]
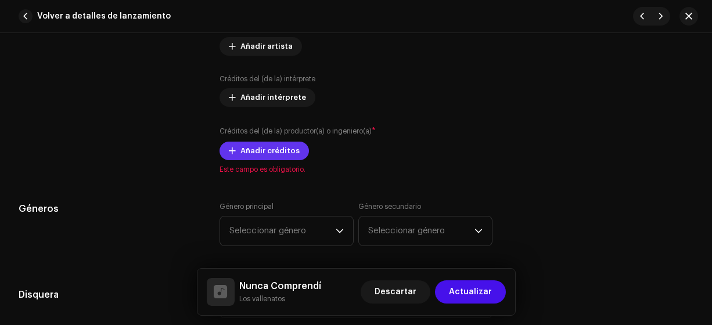
click at [242, 146] on span "Añadir créditos" at bounding box center [269, 150] width 59 height 23
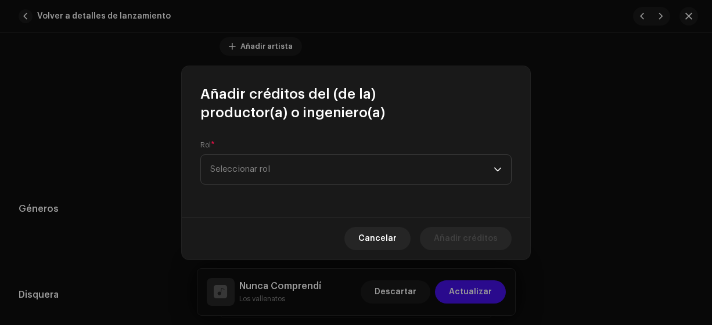
click at [229, 170] on span "Seleccionar rol" at bounding box center [351, 169] width 283 height 29
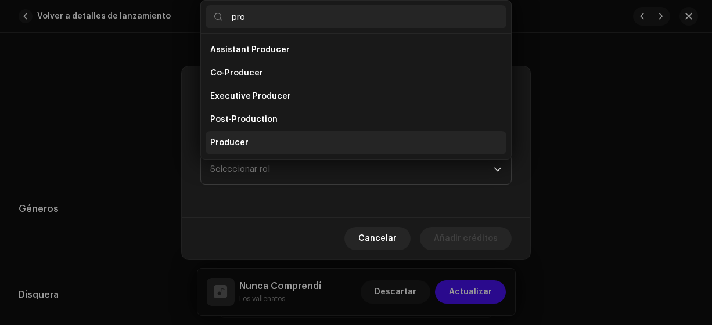
type input "pro"
click at [237, 144] on span "Producer" at bounding box center [229, 143] width 38 height 12
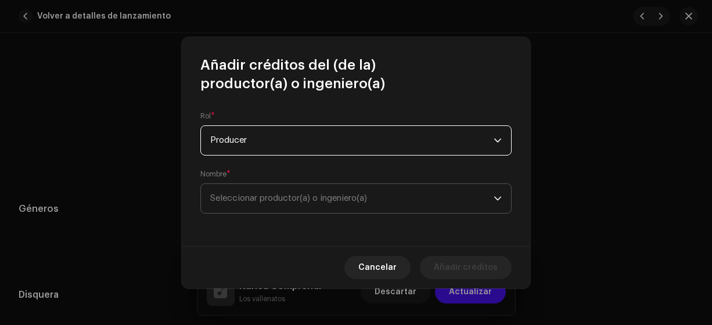
click at [224, 197] on span "Seleccionar productor(a) o ingeniero(a)" at bounding box center [288, 198] width 157 height 9
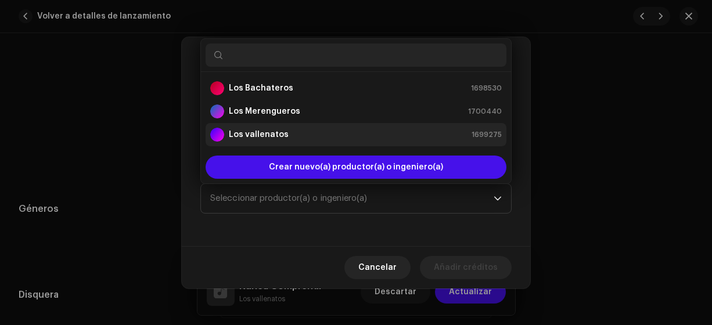
click at [268, 134] on strong "Los vallenatos" at bounding box center [259, 135] width 60 height 12
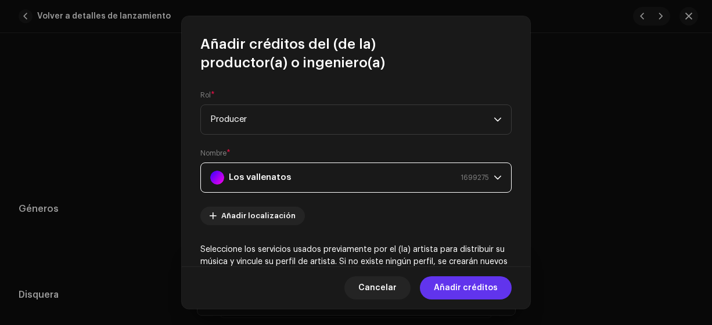
click at [450, 287] on span "Añadir créditos" at bounding box center [466, 287] width 64 height 23
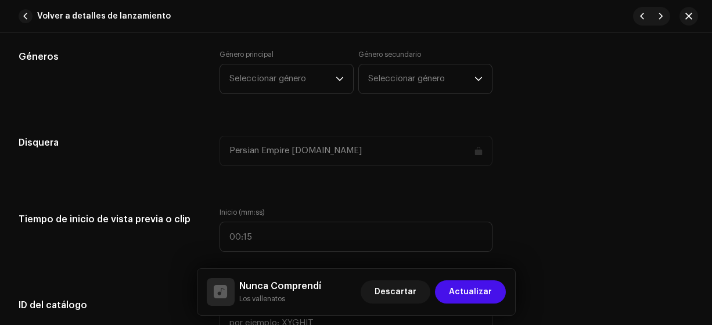
scroll to position [1070, 0]
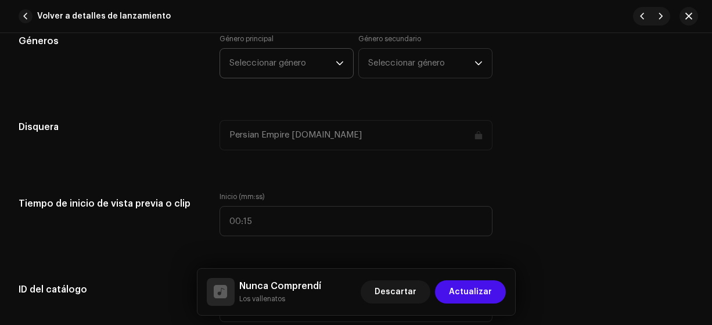
click at [253, 67] on span "Seleccionar género" at bounding box center [282, 63] width 106 height 29
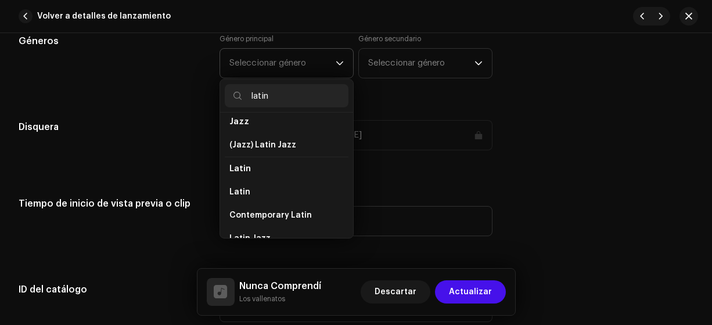
scroll to position [55, 0]
type input "latin"
click at [245, 189] on span "Latin" at bounding box center [239, 192] width 21 height 12
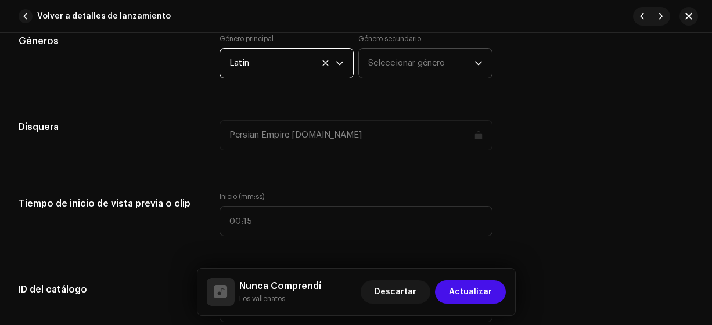
click at [392, 62] on span "Seleccionar género" at bounding box center [421, 63] width 106 height 29
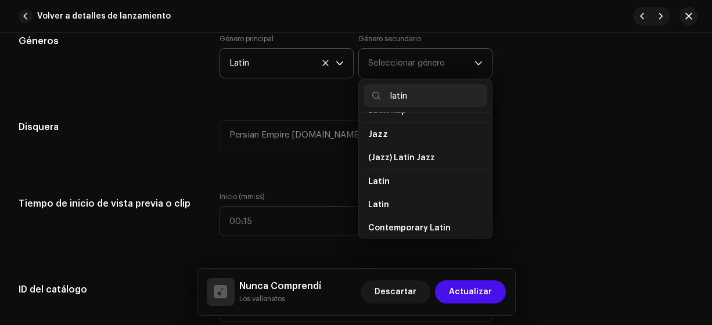
scroll to position [42, 0]
type input "latin"
click at [377, 201] on span "Latin" at bounding box center [378, 205] width 21 height 12
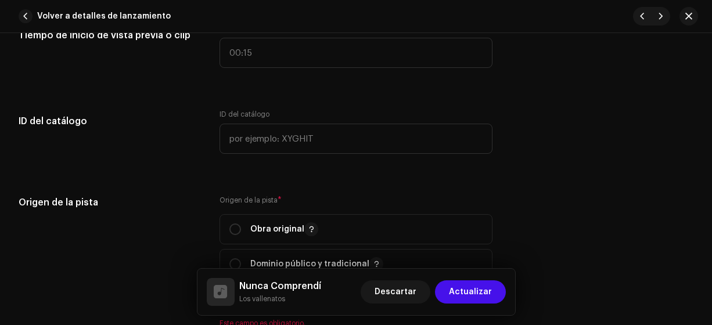
scroll to position [1241, 0]
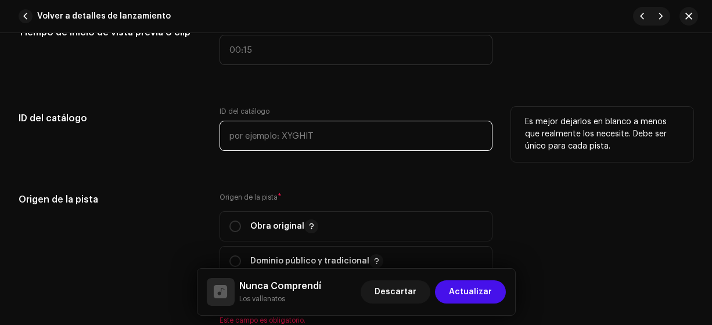
click at [231, 131] on input "text" at bounding box center [357, 136] width 274 height 30
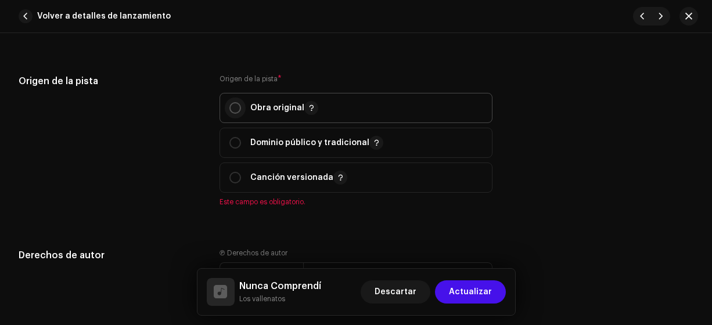
type input "15-00005"
click at [233, 108] on input "radio" at bounding box center [235, 108] width 12 height 12
radio input "true"
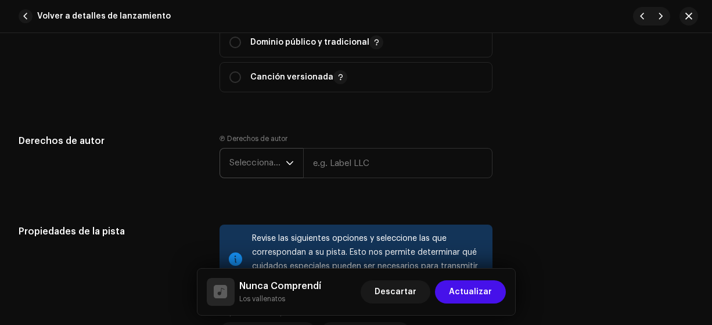
click at [250, 160] on span "Seleccionar año" at bounding box center [257, 163] width 56 height 29
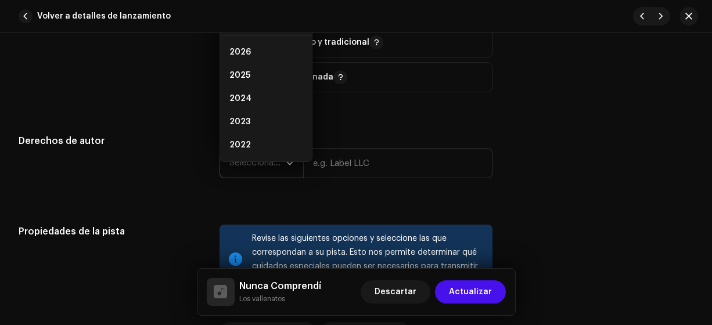
scroll to position [1443, 0]
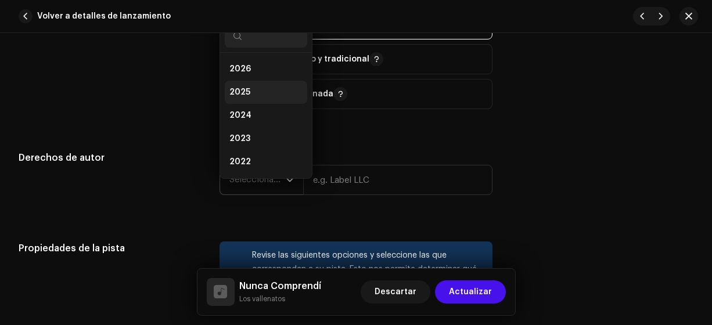
click at [239, 88] on span "2025" at bounding box center [239, 93] width 21 height 12
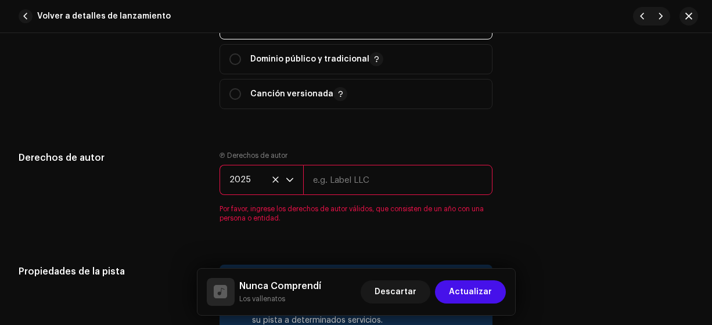
click at [343, 179] on input "text" at bounding box center [398, 180] width 190 height 30
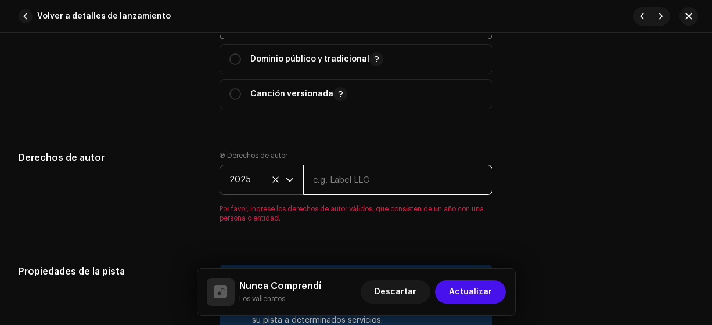
type input "Los Vallenatos"
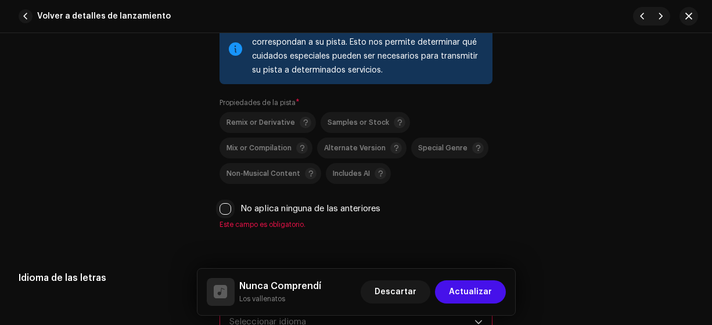
click at [223, 203] on input "No aplica ninguna de las anteriores" at bounding box center [226, 209] width 12 height 12
checkbox input "true"
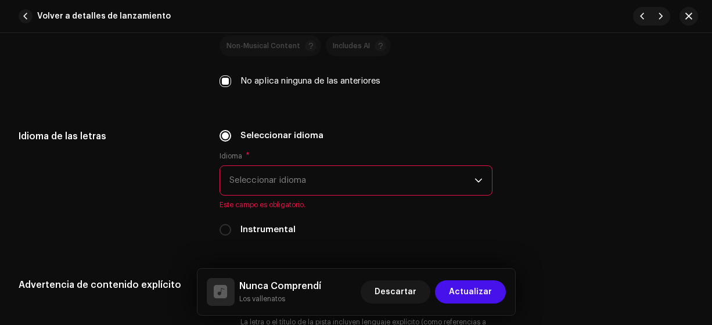
click at [238, 181] on span "Seleccionar idioma" at bounding box center [352, 180] width 246 height 29
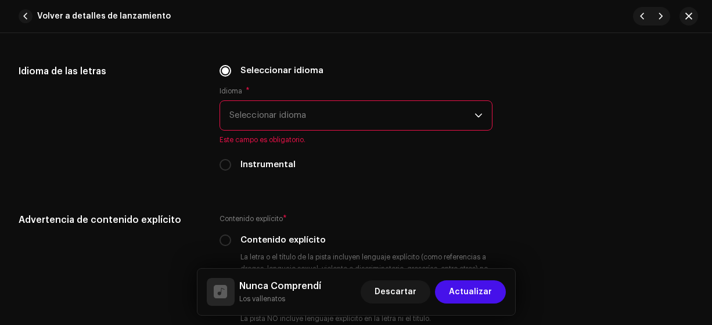
scroll to position [1923, 0]
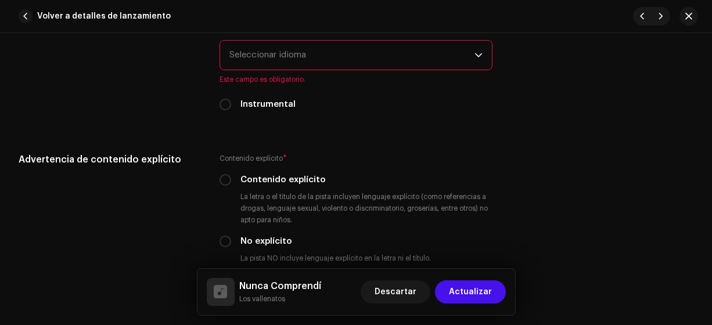
click at [243, 52] on span "Seleccionar idioma" at bounding box center [352, 55] width 246 height 29
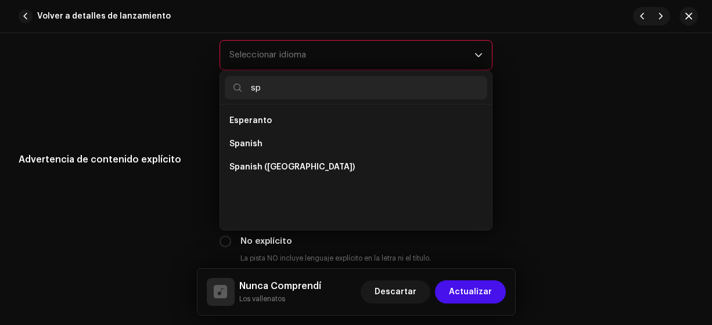
scroll to position [0, 0]
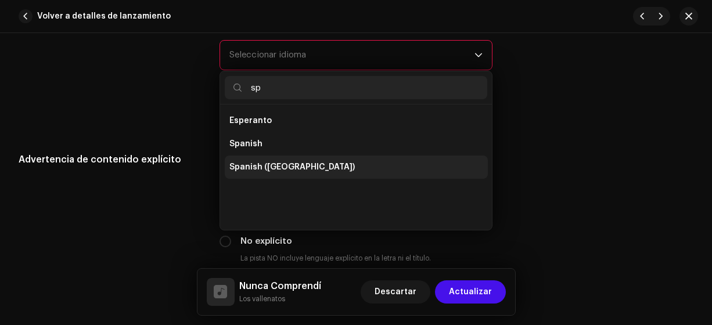
type input "sp"
click at [278, 163] on span "Spanish ([GEOGRAPHIC_DATA])" at bounding box center [291, 167] width 125 height 12
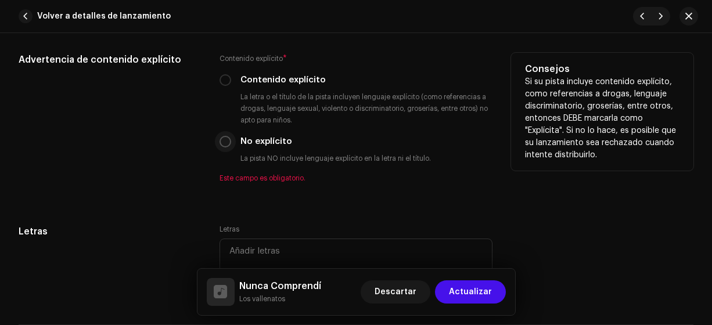
click at [224, 143] on input "No explícito" at bounding box center [226, 142] width 12 height 12
radio input "true"
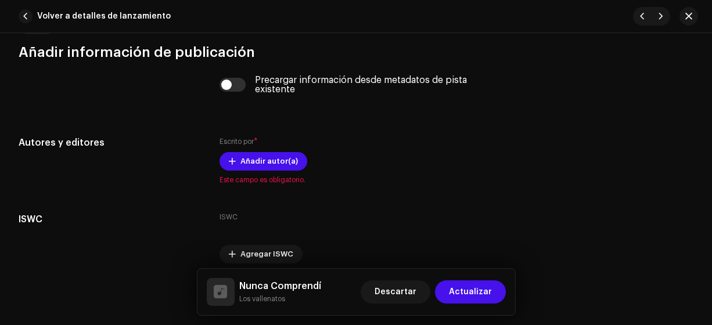
scroll to position [2322, 0]
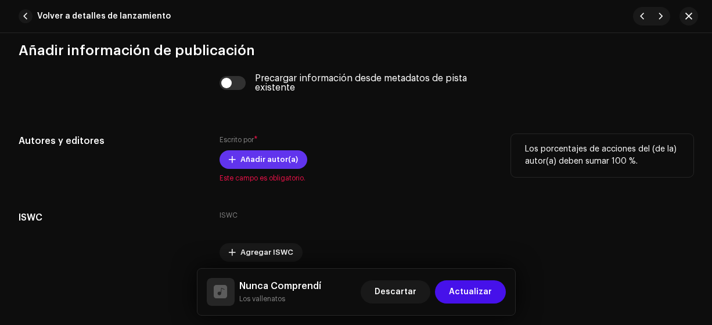
click at [250, 157] on span "Añadir autor(a)" at bounding box center [268, 159] width 57 height 23
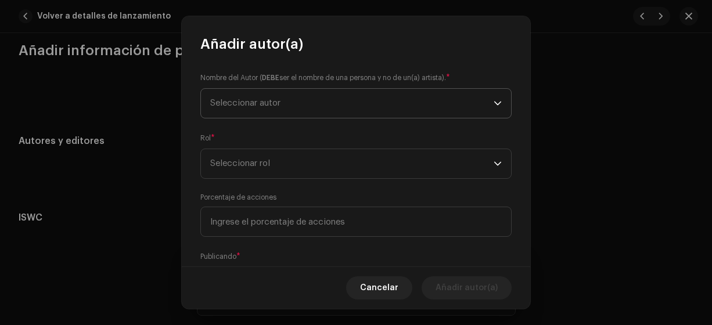
click at [231, 106] on span "Seleccionar autor" at bounding box center [245, 103] width 70 height 9
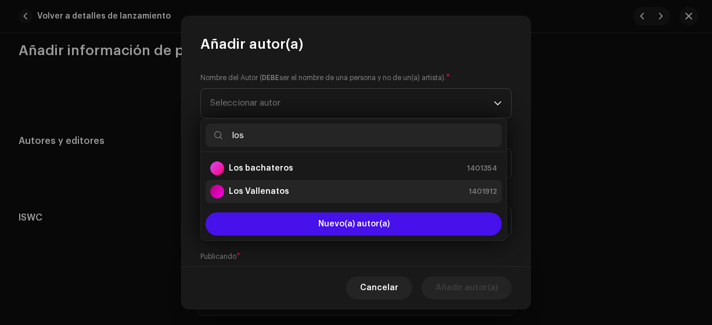
type input "los"
click at [252, 192] on strong "Los Vallenatos" at bounding box center [259, 192] width 60 height 12
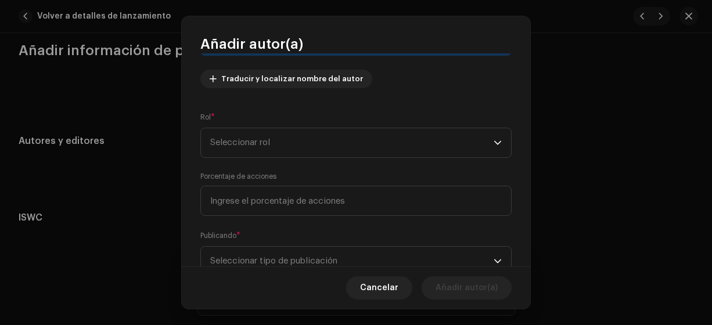
scroll to position [143, 0]
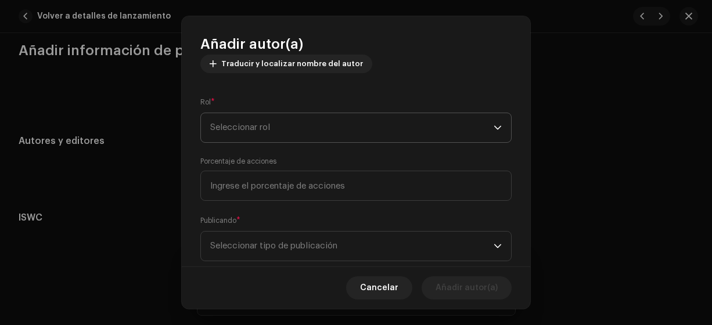
click at [226, 128] on span "Seleccionar rol" at bounding box center [351, 127] width 283 height 29
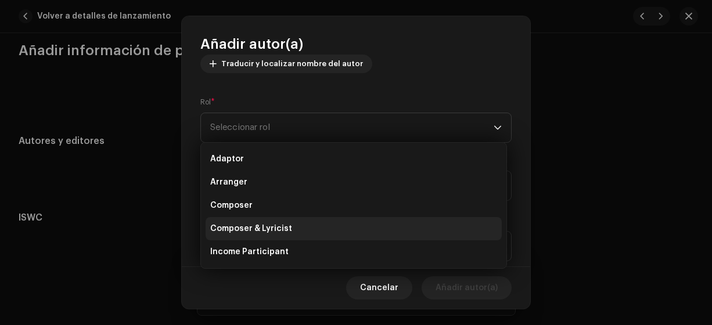
click at [277, 228] on span "Composer & Lyricist" at bounding box center [251, 229] width 82 height 12
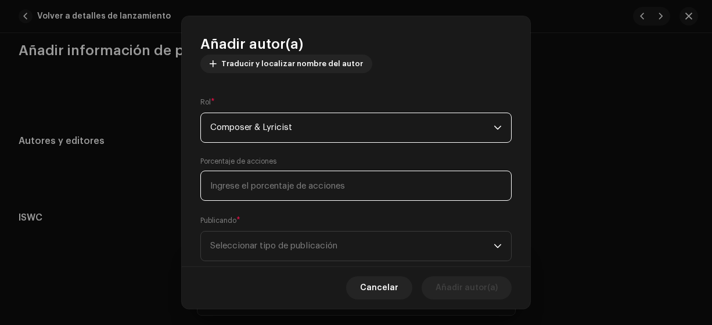
click at [220, 185] on input at bounding box center [355, 186] width 311 height 30
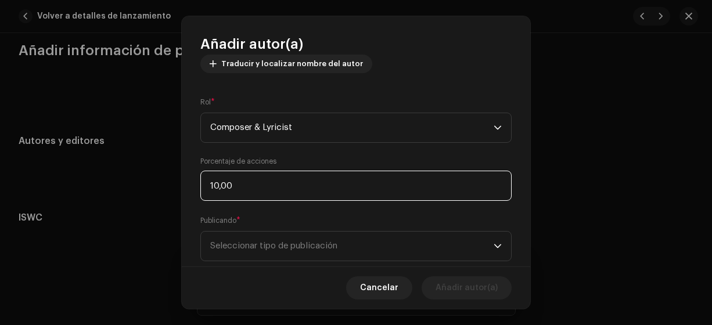
type input "100,00"
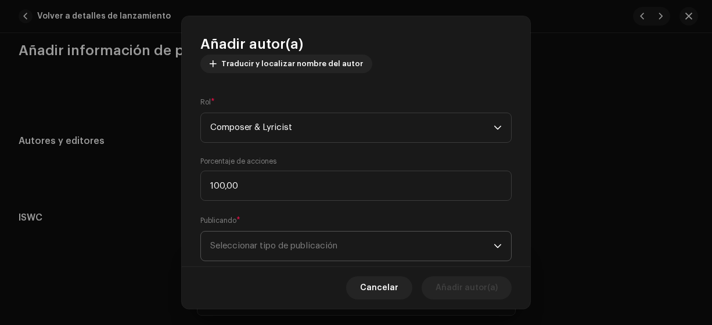
click at [245, 246] on span "Seleccionar tipo de publicación" at bounding box center [351, 246] width 283 height 29
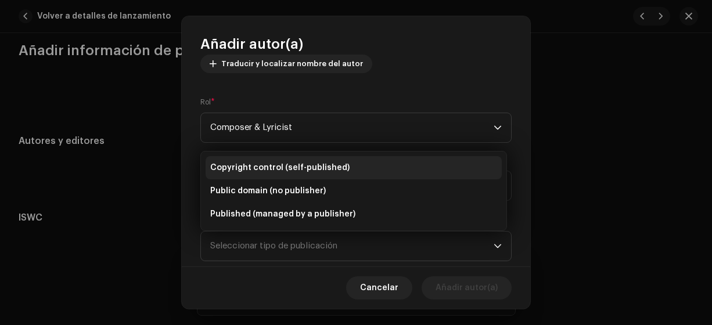
click at [277, 168] on span "Copyright control (self-published)" at bounding box center [279, 168] width 139 height 12
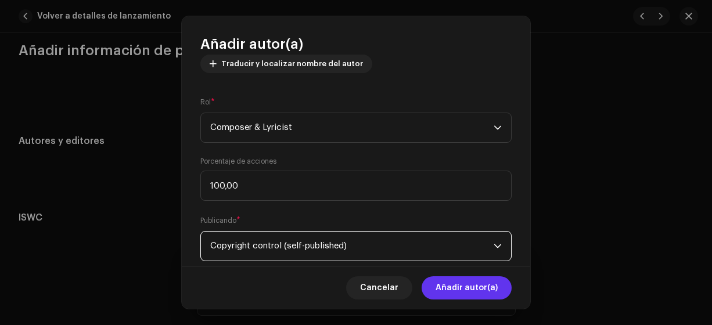
click at [465, 287] on span "Añadir autor(a)" at bounding box center [467, 287] width 62 height 23
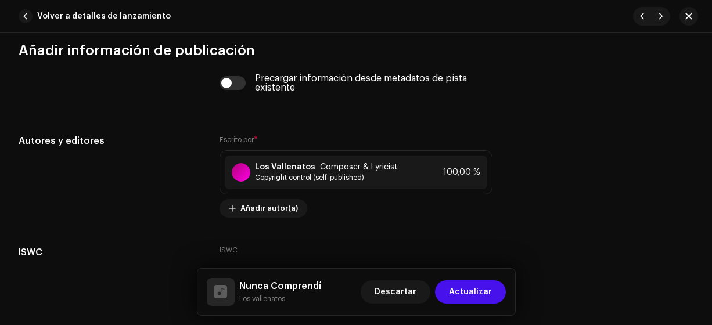
scroll to position [2402, 0]
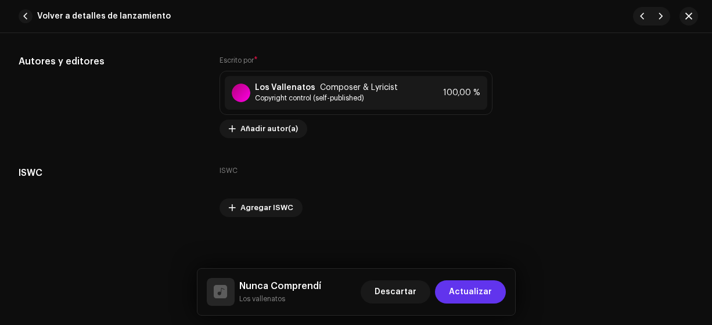
click at [483, 292] on span "Actualizar" at bounding box center [470, 292] width 43 height 23
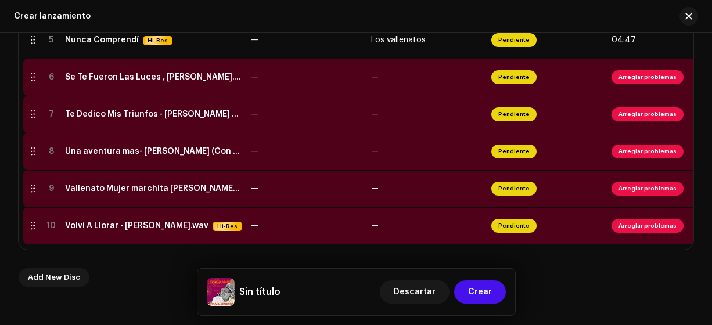
scroll to position [438, 0]
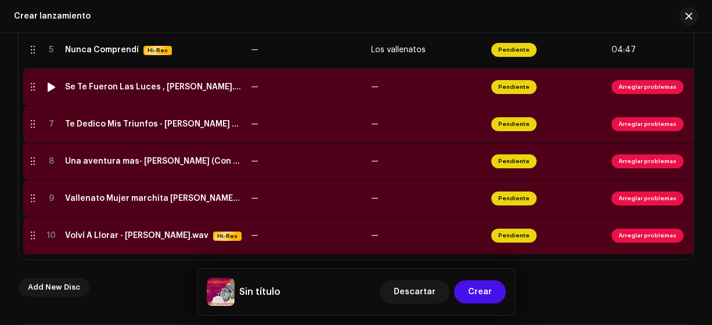
click at [152, 88] on div "Se Te Fueron Las Luces , [PERSON_NAME].wav" at bounding box center [153, 86] width 177 height 9
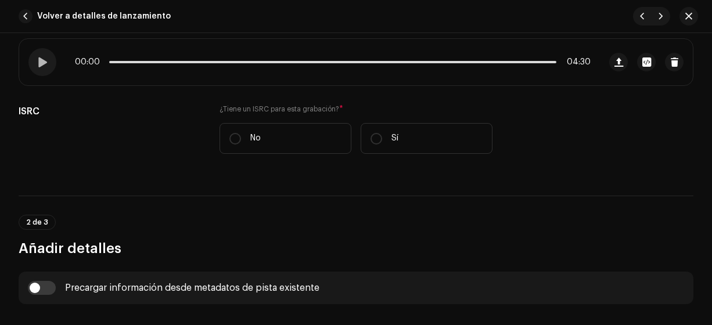
scroll to position [249, 0]
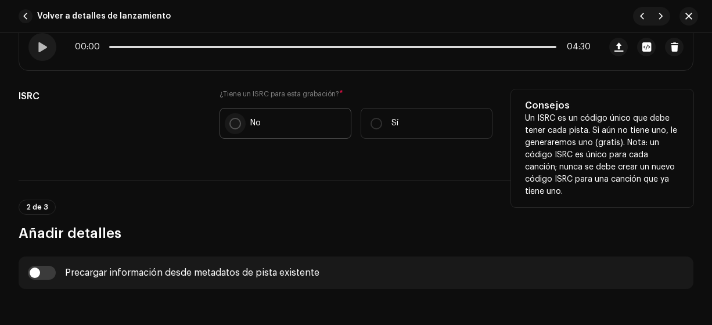
click at [230, 124] on input "No" at bounding box center [235, 124] width 12 height 12
radio input "true"
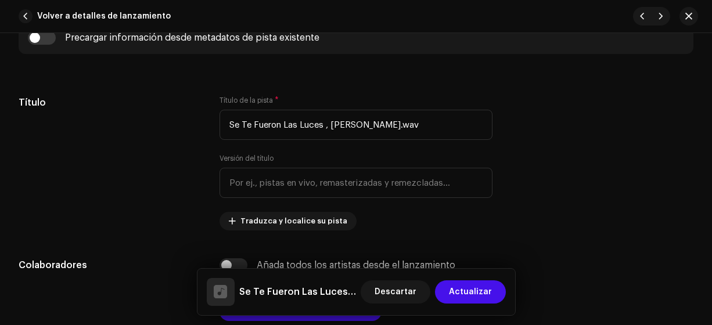
scroll to position [516, 0]
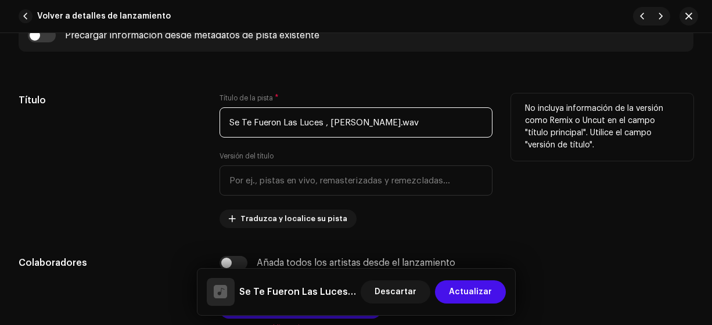
click at [436, 117] on input "Se Te Fueron Las Luces , [PERSON_NAME].wav" at bounding box center [357, 122] width 274 height 30
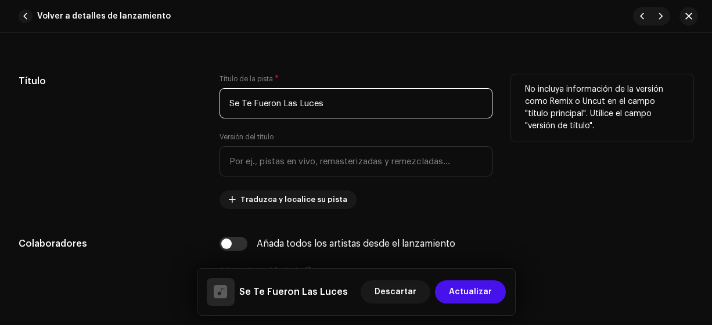
scroll to position [537, 0]
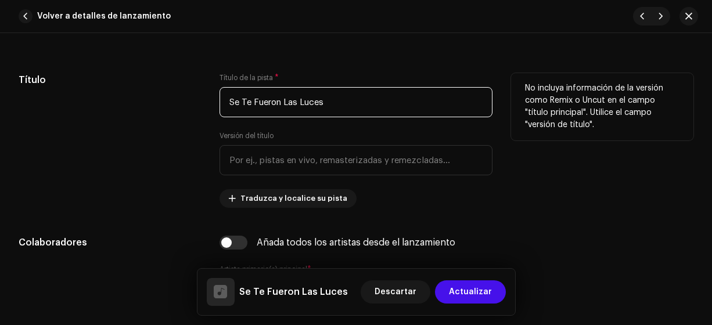
click at [295, 102] on input "Se Te Fueron Las Luces" at bounding box center [357, 102] width 274 height 30
click at [290, 99] on input "Se Te Fueron Las Luces" at bounding box center [357, 102] width 274 height 30
click at [289, 99] on input "Se Te Fueron Las Luces" at bounding box center [357, 102] width 274 height 30
click at [302, 100] on input "Se Te Fueron las Luces" at bounding box center [357, 102] width 274 height 30
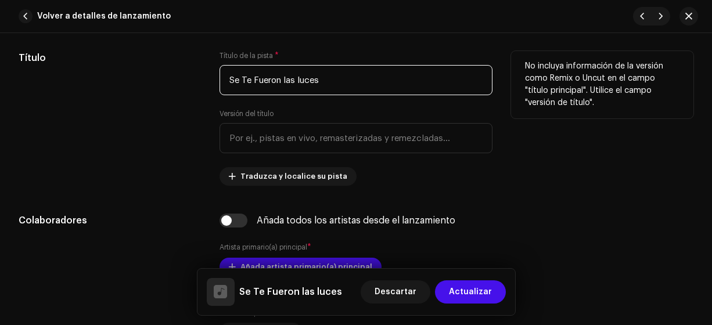
scroll to position [562, 0]
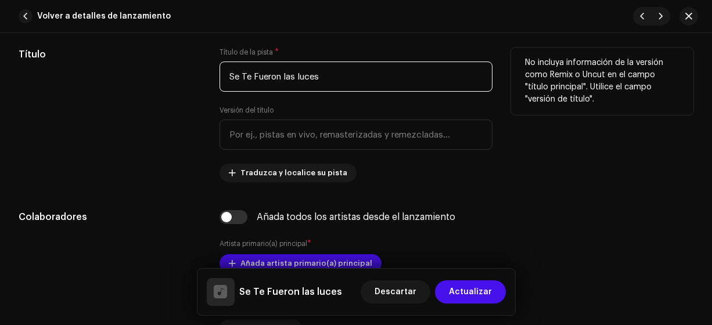
click at [257, 77] on input "Se Te Fueron las luces" at bounding box center [357, 77] width 274 height 30
click at [242, 74] on input "Se Te fueron las luces" at bounding box center [357, 77] width 274 height 30
click at [246, 72] on input "Se Te fueron las luces" at bounding box center [357, 77] width 274 height 30
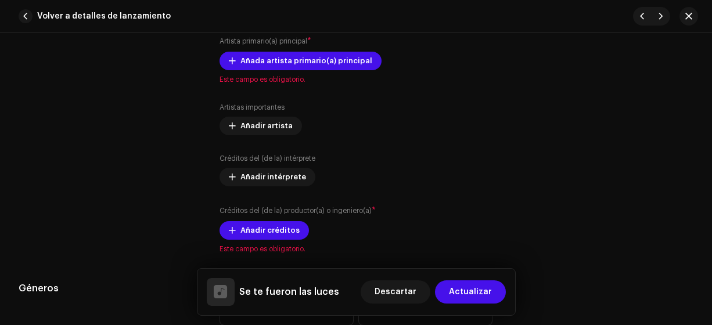
scroll to position [771, 0]
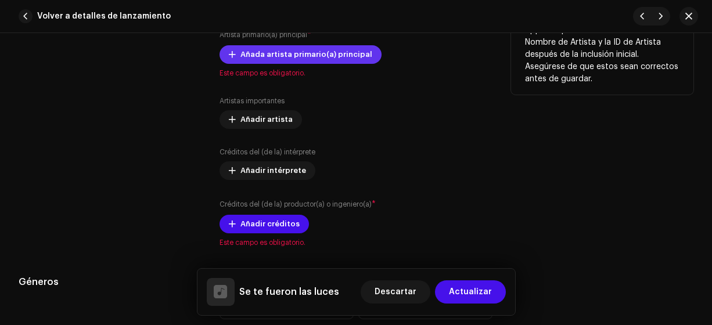
type input "Se te fueron las luces"
click at [244, 53] on span "Añada artista primario(a) principal" at bounding box center [306, 54] width 132 height 23
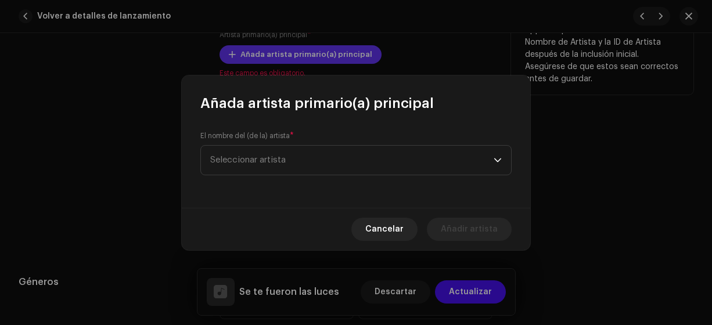
click at [255, 161] on span "Seleccionar artista" at bounding box center [247, 160] width 75 height 9
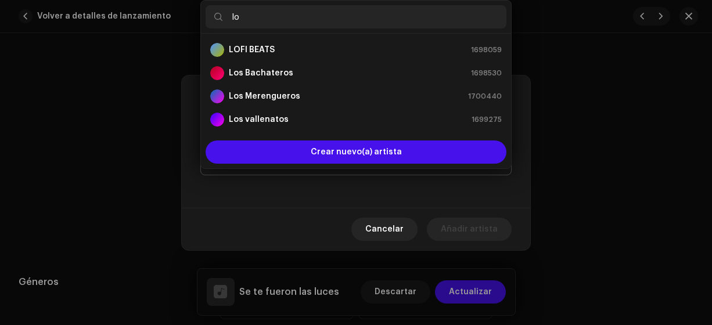
type input "los"
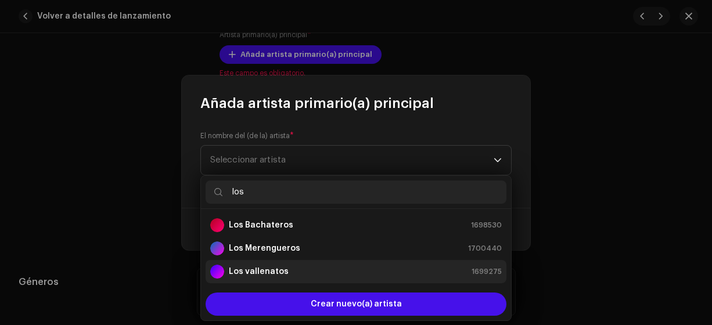
click at [251, 273] on strong "Los vallenatos" at bounding box center [259, 272] width 60 height 12
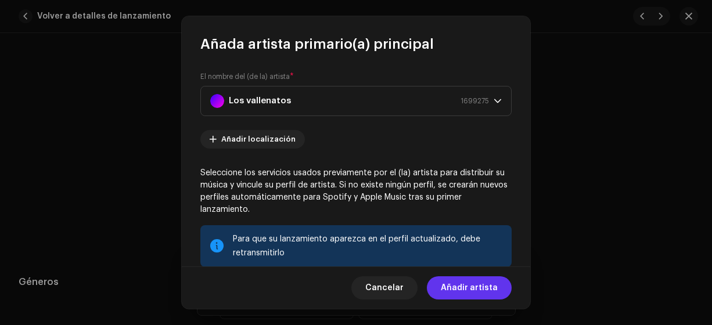
click at [445, 288] on span "Añadir artista" at bounding box center [469, 287] width 57 height 23
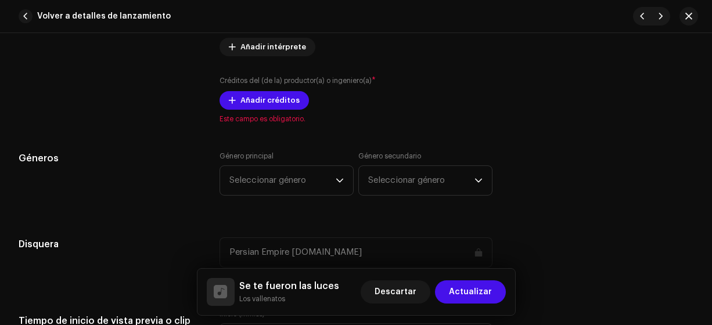
scroll to position [925, 0]
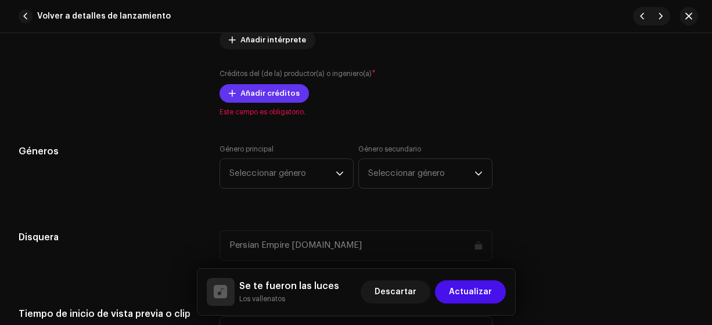
click at [242, 88] on span "Añadir créditos" at bounding box center [269, 93] width 59 height 23
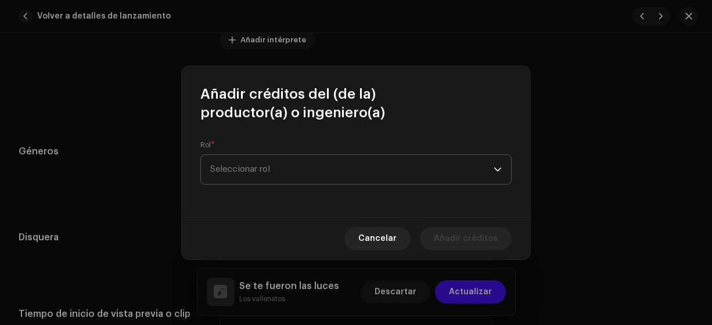
click at [224, 171] on span "Seleccionar rol" at bounding box center [351, 169] width 283 height 29
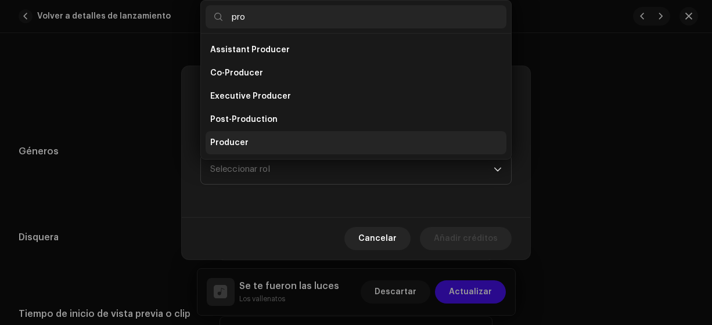
type input "pro"
click at [231, 142] on span "Producer" at bounding box center [229, 143] width 38 height 12
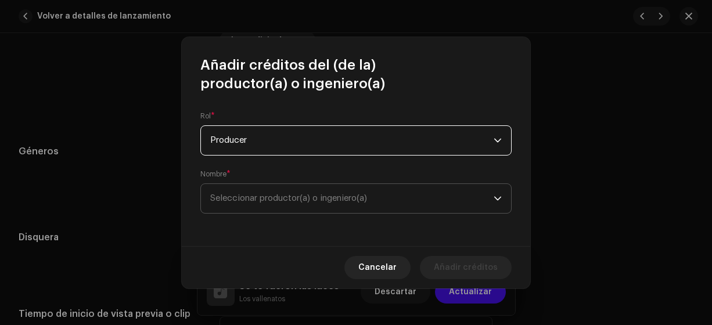
click at [248, 202] on span "Seleccionar productor(a) o ingeniero(a)" at bounding box center [288, 198] width 157 height 9
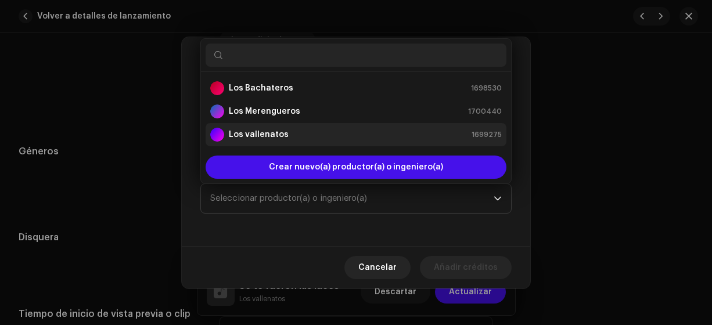
click at [242, 133] on strong "Los vallenatos" at bounding box center [259, 135] width 60 height 12
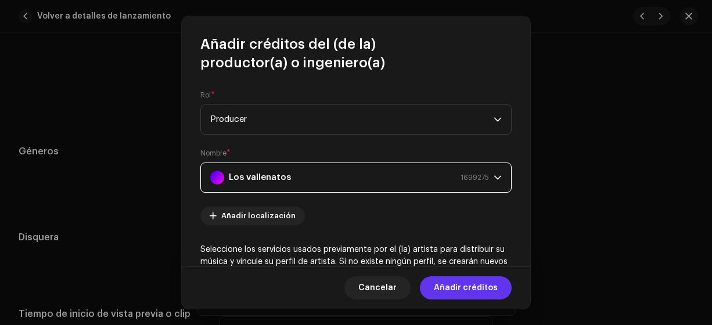
click at [451, 287] on span "Añadir créditos" at bounding box center [466, 287] width 64 height 23
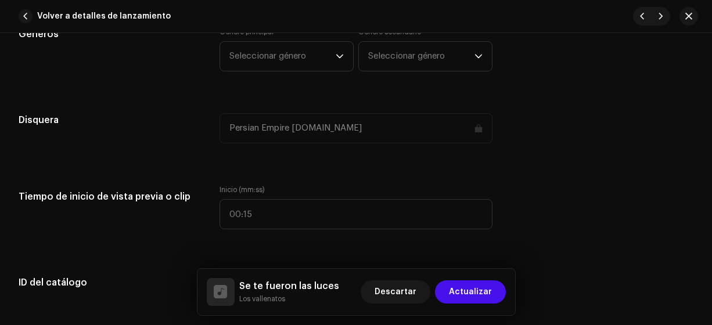
scroll to position [1084, 0]
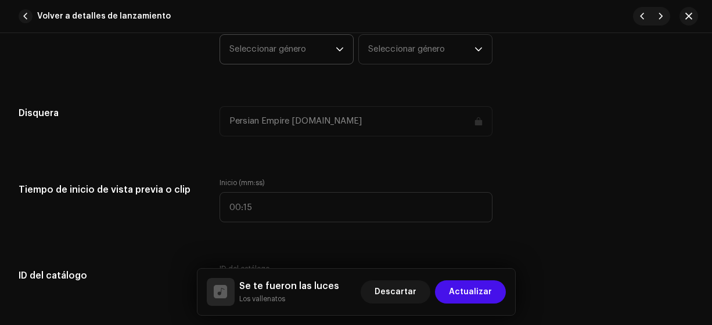
click at [251, 56] on span "Seleccionar género" at bounding box center [282, 49] width 106 height 29
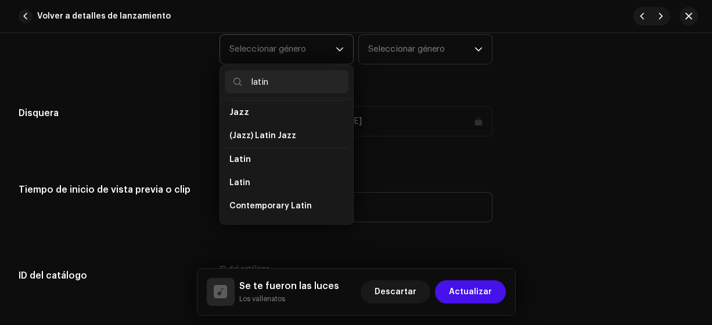
scroll to position [52, 0]
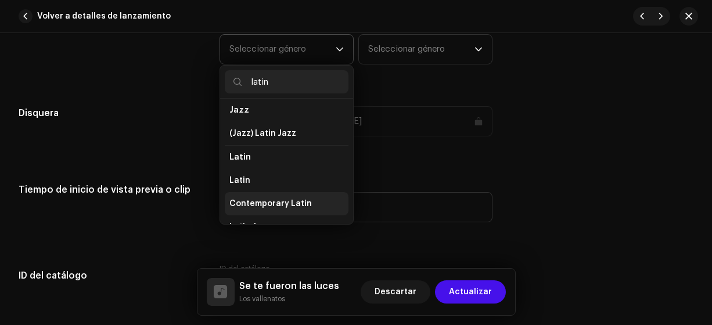
type input "latin"
click at [242, 198] on span "Contemporary Latin" at bounding box center [270, 204] width 82 height 12
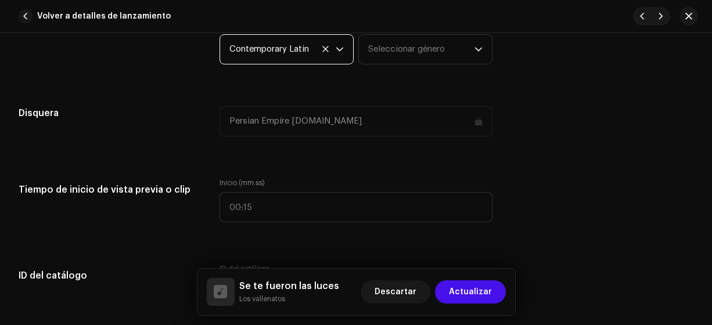
scroll to position [1083, 0]
click at [255, 49] on span "Contemporary Latin" at bounding box center [282, 50] width 106 height 29
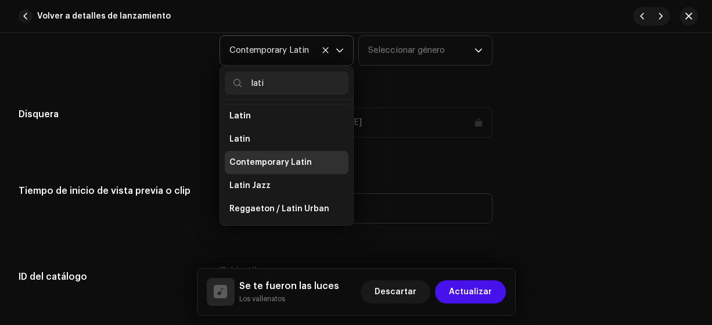
scroll to position [88, 0]
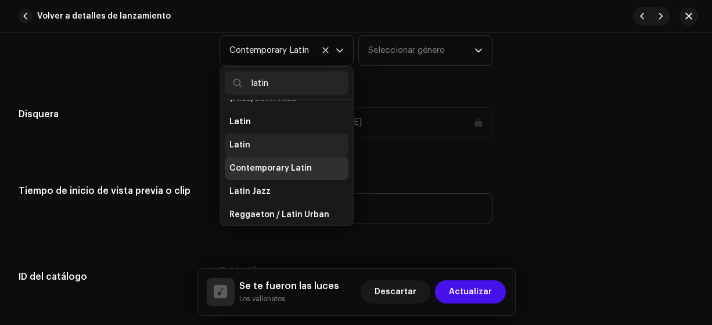
type input "latin"
click at [235, 139] on span "Latin" at bounding box center [239, 145] width 21 height 12
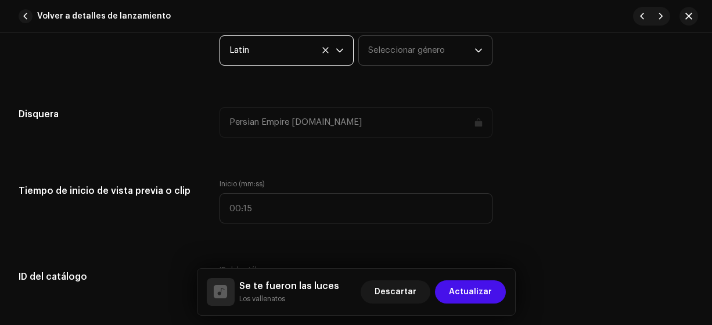
click at [397, 45] on span "Seleccionar género" at bounding box center [421, 50] width 106 height 29
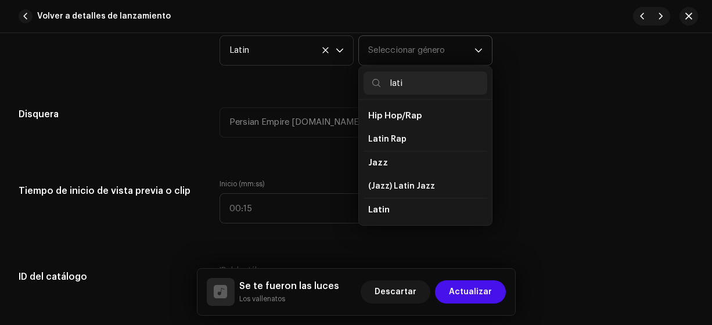
type input "latin"
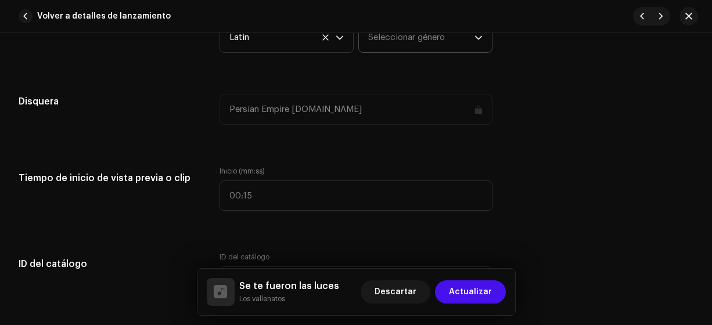
click at [380, 46] on span "Seleccionar género" at bounding box center [421, 37] width 106 height 29
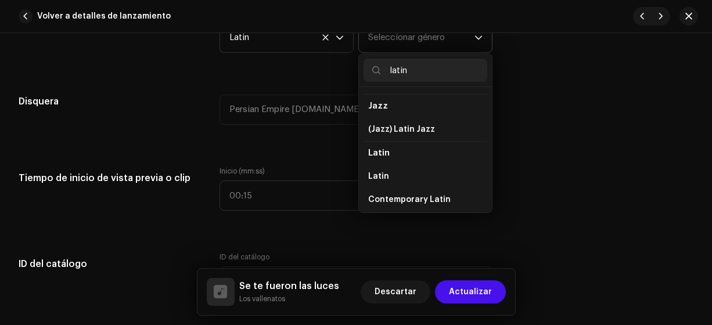
scroll to position [45, 0]
type input "latin"
click at [384, 174] on span "Latin" at bounding box center [378, 176] width 21 height 12
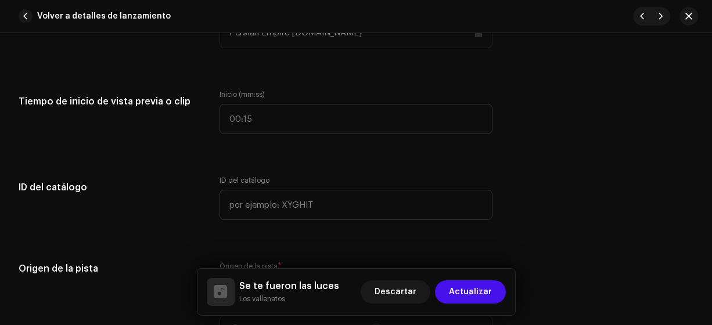
scroll to position [1174, 0]
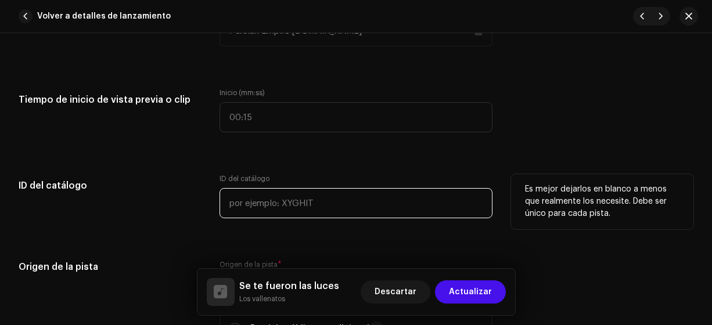
click at [241, 200] on input "text" at bounding box center [357, 203] width 274 height 30
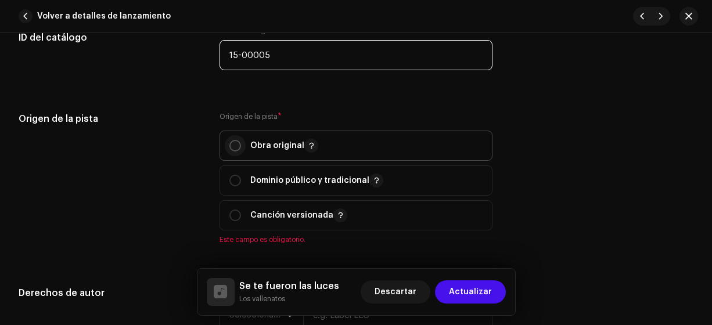
type input "15-00005"
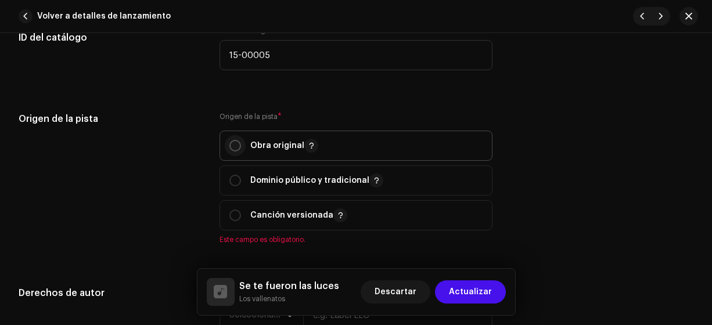
click at [230, 142] on input "radio" at bounding box center [235, 146] width 12 height 12
radio input "true"
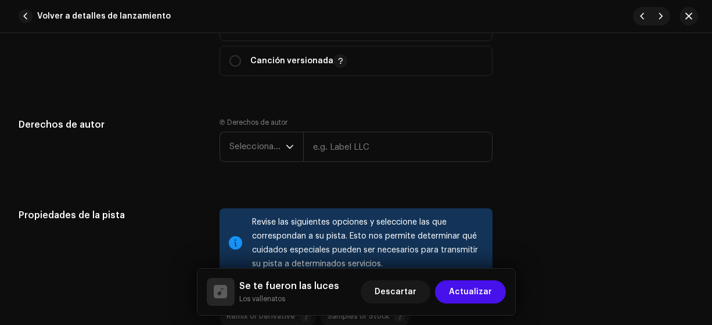
scroll to position [1480, 0]
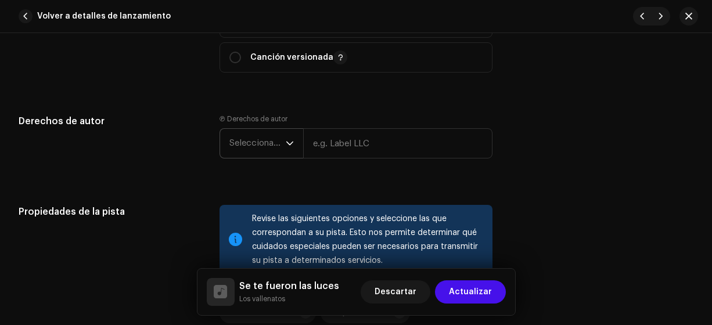
click at [250, 144] on span "Seleccionar año" at bounding box center [257, 143] width 56 height 29
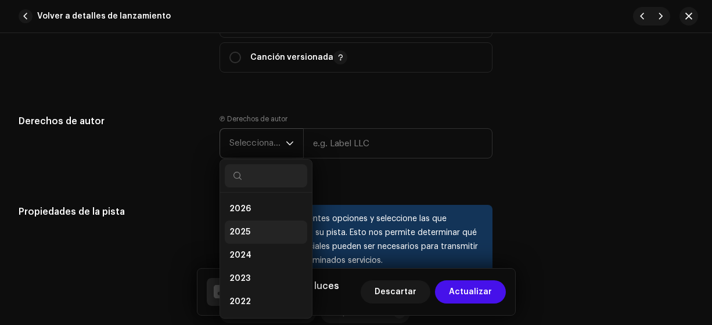
click at [236, 231] on span "2025" at bounding box center [239, 232] width 21 height 12
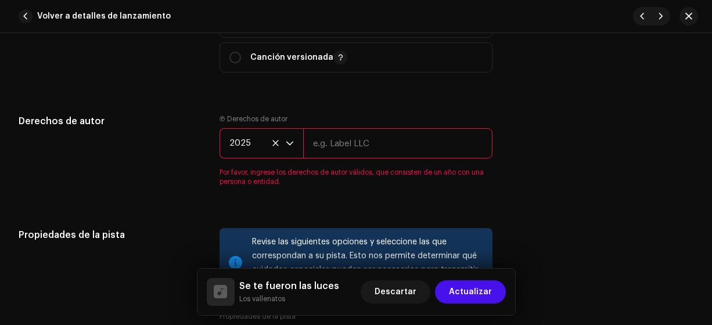
click at [346, 144] on input "text" at bounding box center [398, 143] width 190 height 30
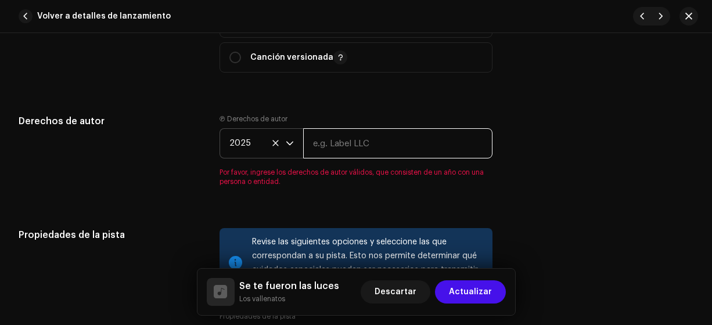
type input "Los Vallenatos"
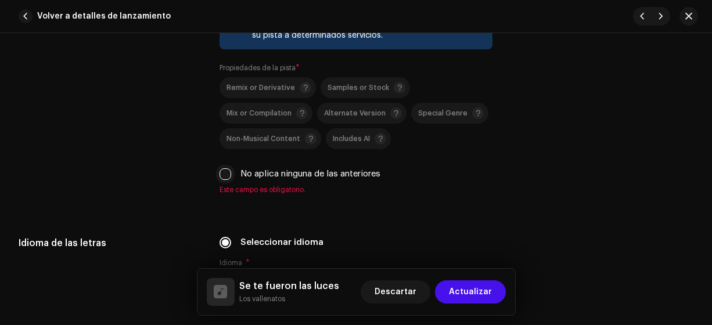
click at [228, 174] on input "No aplica ninguna de las anteriores" at bounding box center [226, 174] width 12 height 12
checkbox input "true"
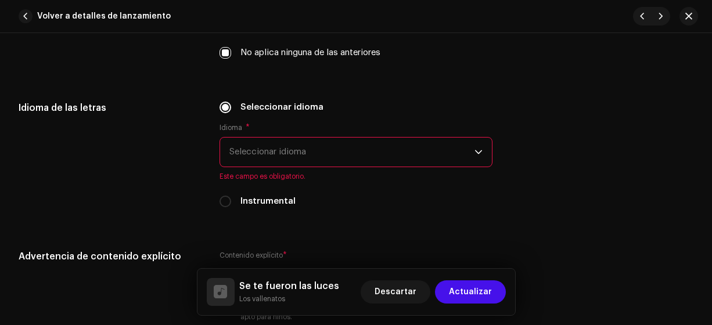
click at [236, 142] on span "Seleccionar idioma" at bounding box center [352, 152] width 246 height 29
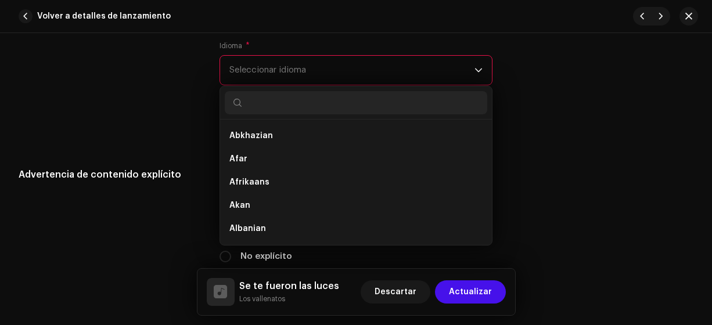
scroll to position [1919, 0]
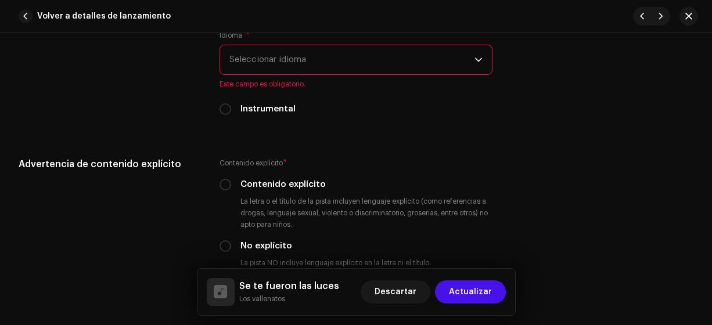
click at [232, 56] on span "Seleccionar idioma" at bounding box center [352, 59] width 246 height 29
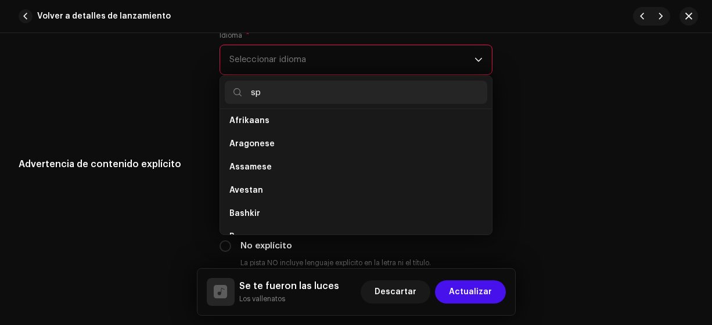
scroll to position [0, 0]
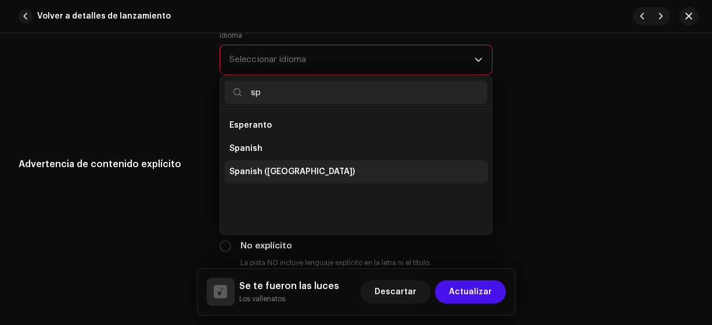
type input "sp"
click at [287, 167] on span "Spanish ([GEOGRAPHIC_DATA])" at bounding box center [291, 172] width 125 height 12
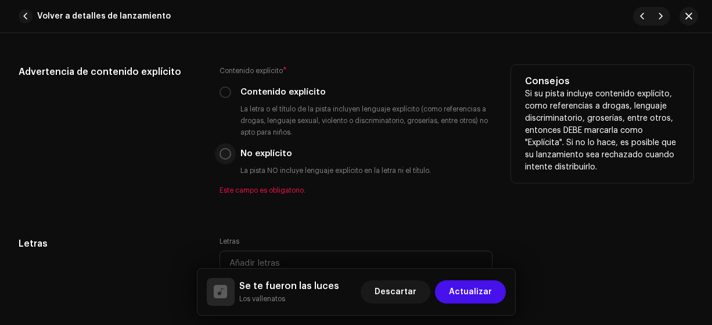
click at [229, 150] on input "No explícito" at bounding box center [226, 154] width 12 height 12
radio input "true"
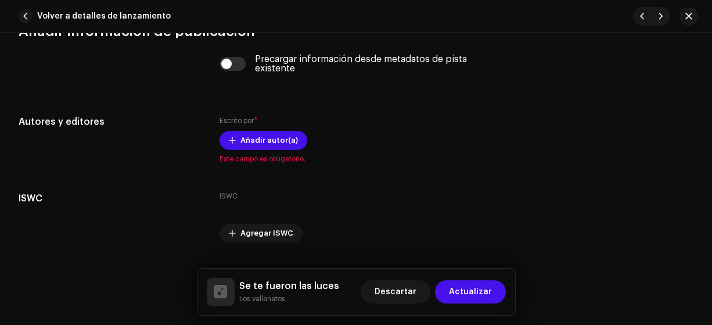
scroll to position [2368, 0]
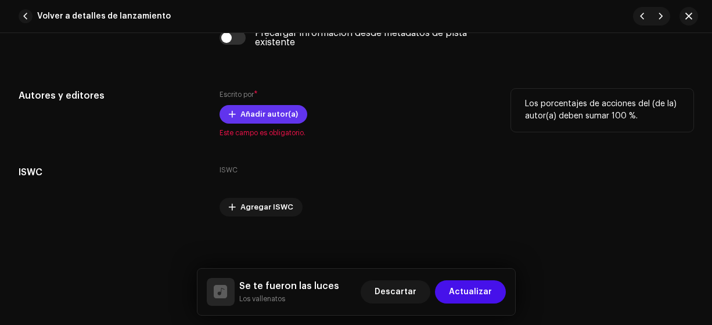
click at [254, 111] on span "Añadir autor(a)" at bounding box center [268, 114] width 57 height 23
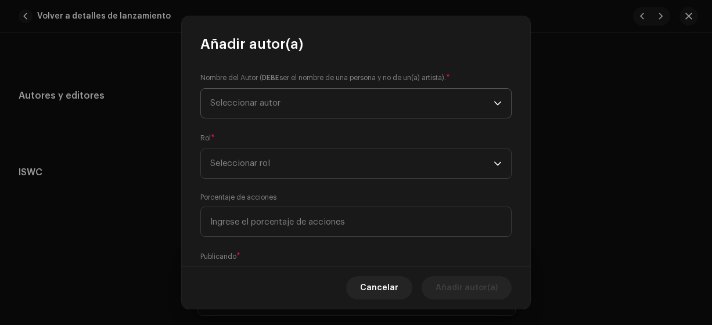
click at [222, 103] on span "Seleccionar autor" at bounding box center [245, 103] width 70 height 9
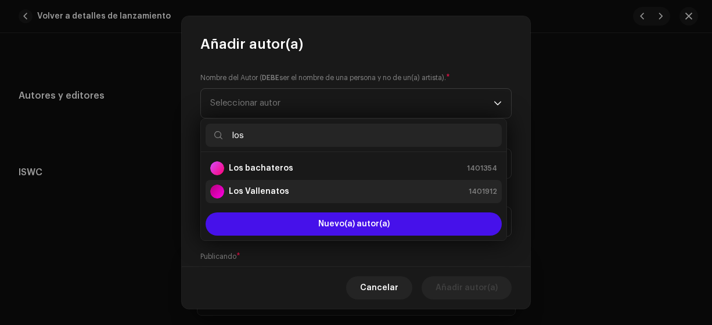
type input "los"
click at [258, 195] on strong "Los Vallenatos" at bounding box center [259, 192] width 60 height 12
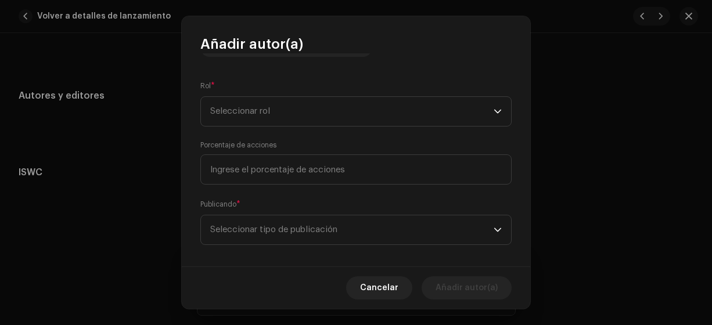
scroll to position [160, 0]
click at [219, 113] on span "Seleccionar rol" at bounding box center [351, 110] width 283 height 29
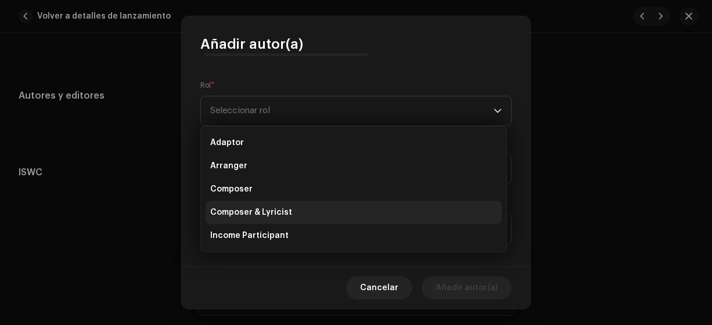
click at [257, 210] on span "Composer & Lyricist" at bounding box center [251, 213] width 82 height 12
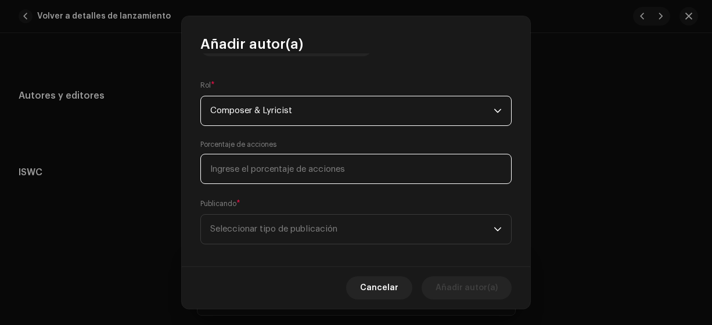
click at [228, 166] on input at bounding box center [355, 169] width 311 height 30
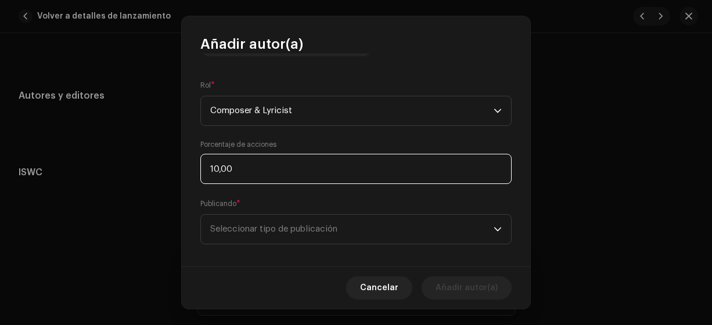
type input "100,00"
click at [272, 239] on span "Seleccionar tipo de publicación" at bounding box center [351, 229] width 283 height 29
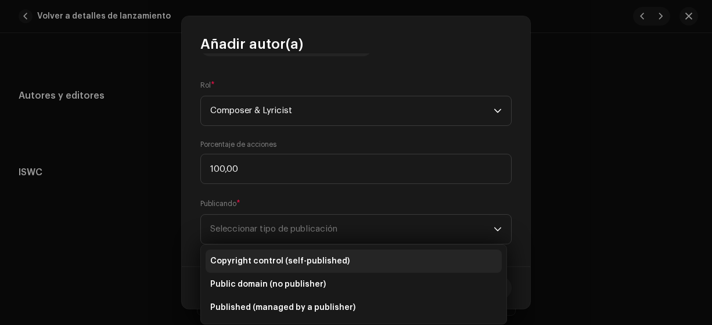
click at [271, 263] on span "Copyright control (self-published)" at bounding box center [279, 262] width 139 height 12
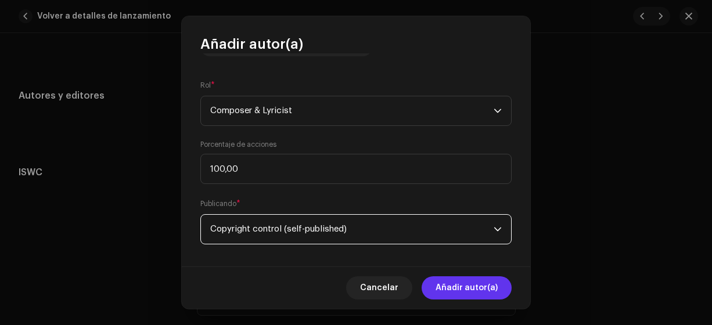
click at [453, 288] on span "Añadir autor(a)" at bounding box center [467, 287] width 62 height 23
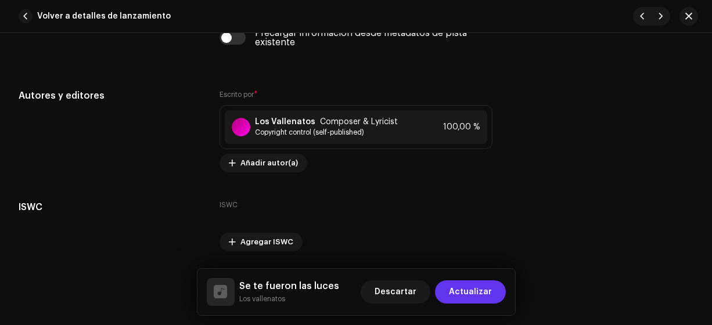
click at [471, 293] on span "Actualizar" at bounding box center [470, 292] width 43 height 23
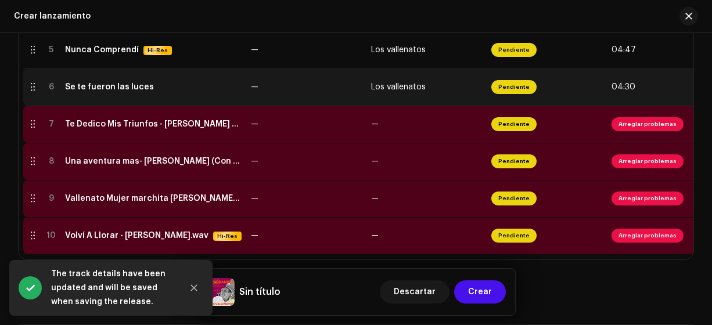
click at [147, 86] on div "Se te fueron las luces" at bounding box center [109, 86] width 89 height 9
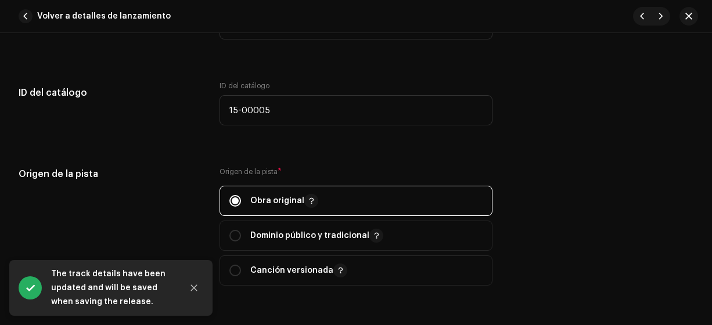
scroll to position [1270, 0]
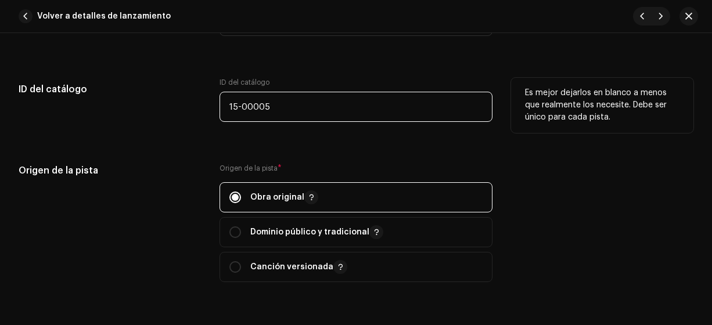
click at [276, 106] on input "15-00005" at bounding box center [357, 107] width 274 height 30
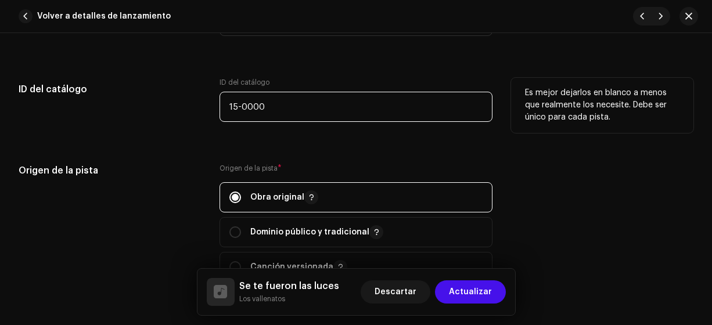
type input "15-00006"
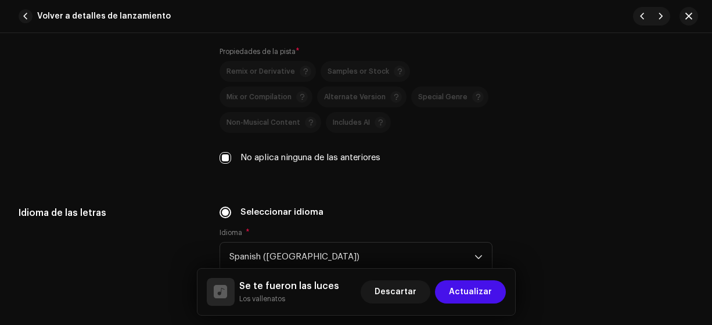
scroll to position [1728, 0]
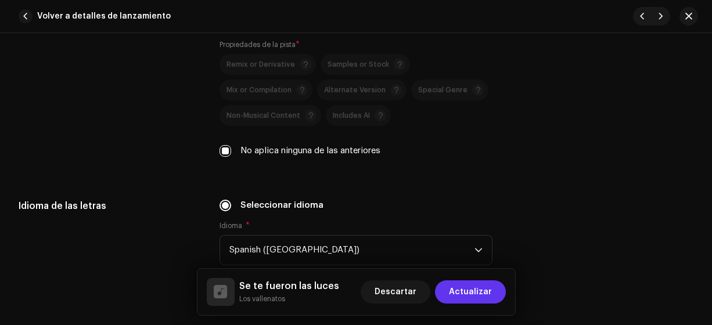
click at [465, 300] on span "Actualizar" at bounding box center [470, 292] width 43 height 23
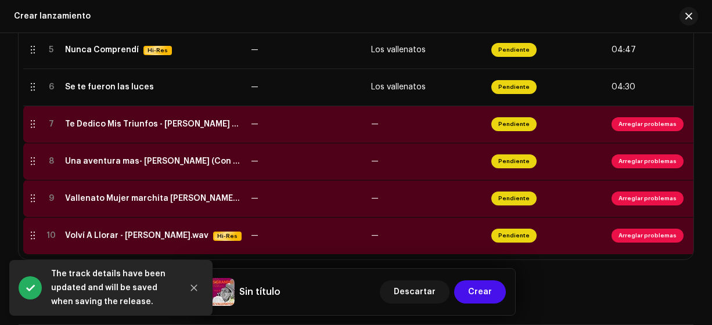
click at [195, 122] on div "Te Dedico Mis Triunfos - [PERSON_NAME] y [PERSON_NAME] [DEMOGRAPHIC_DATA].wav" at bounding box center [153, 124] width 177 height 9
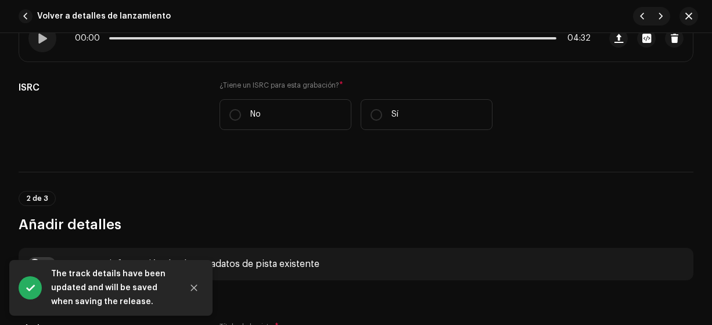
scroll to position [314, 0]
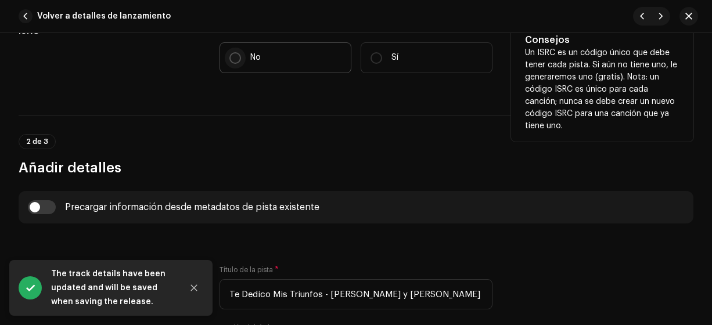
click at [231, 62] on p-radiobutton at bounding box center [235, 58] width 12 height 12
click at [231, 62] on input "No" at bounding box center [235, 58] width 12 height 12
radio input "true"
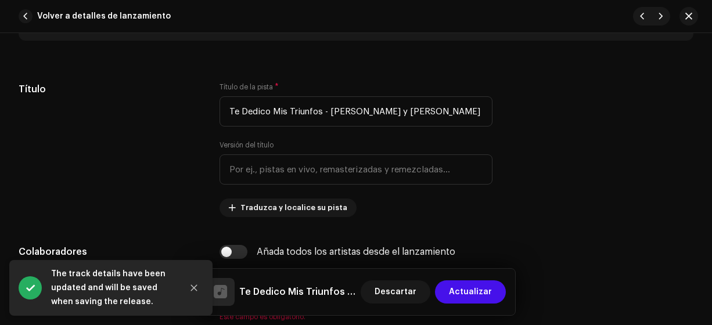
scroll to position [531, 0]
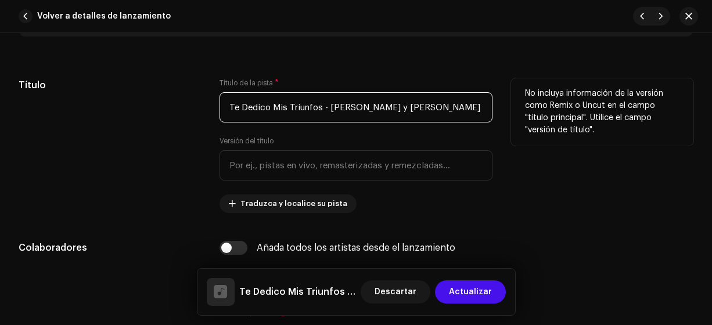
click at [470, 106] on input "Te Dedico Mis Triunfos - [PERSON_NAME] y [PERSON_NAME] [DEMOGRAPHIC_DATA].wav" at bounding box center [357, 107] width 274 height 30
click at [471, 106] on input "Te Dedico Mis Triunfos - [PERSON_NAME] y ChristiaColombiaVallenato.wav" at bounding box center [357, 107] width 274 height 30
click at [476, 109] on input "Te Dedico Mis Triunfos - [PERSON_NAME] y ChristiaCenato.wav" at bounding box center [357, 107] width 274 height 30
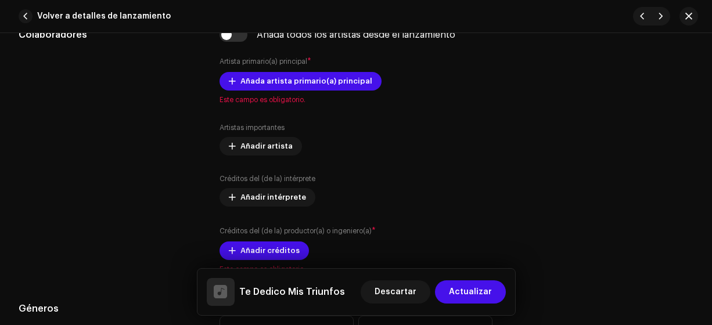
scroll to position [747, 0]
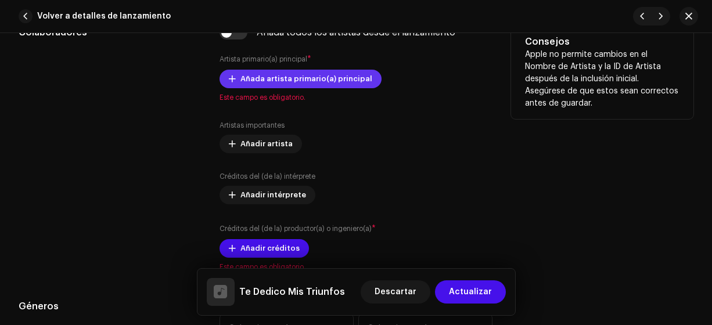
type input "Te Dedico Mis Triunfos"
click at [265, 75] on span "Añada artista primario(a) principal" at bounding box center [306, 78] width 132 height 23
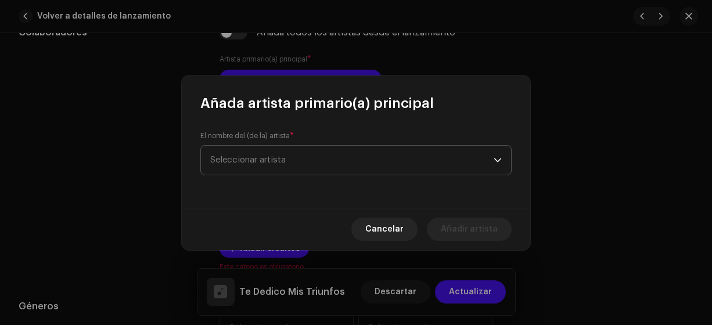
click at [238, 160] on span "Seleccionar artista" at bounding box center [247, 160] width 75 height 9
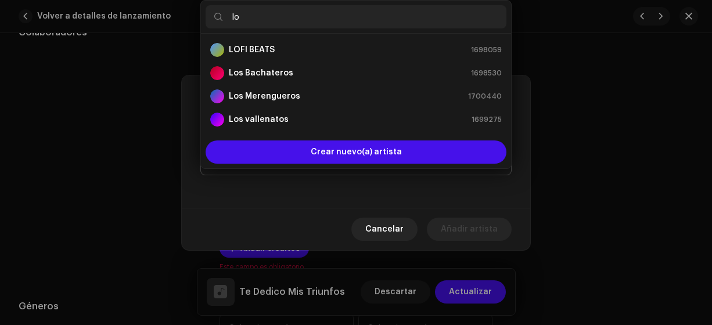
type input "los"
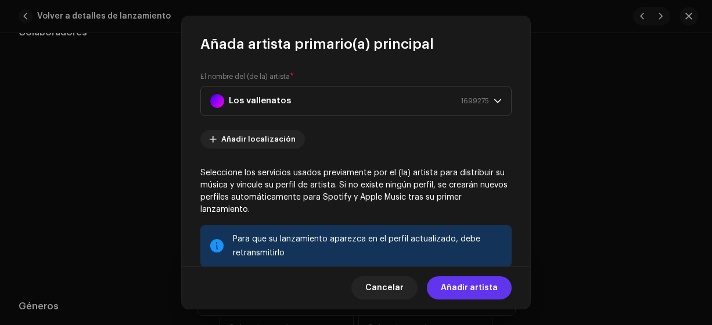
click at [453, 286] on span "Añadir artista" at bounding box center [469, 287] width 57 height 23
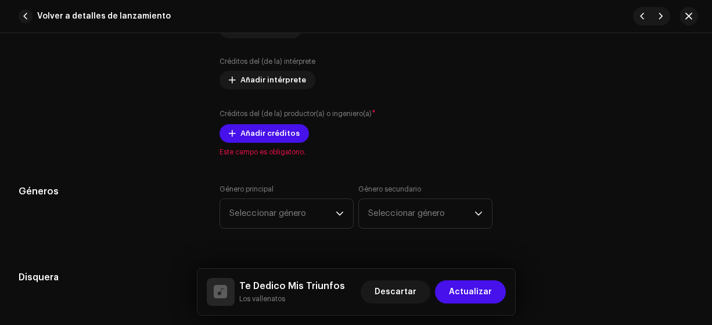
scroll to position [886, 0]
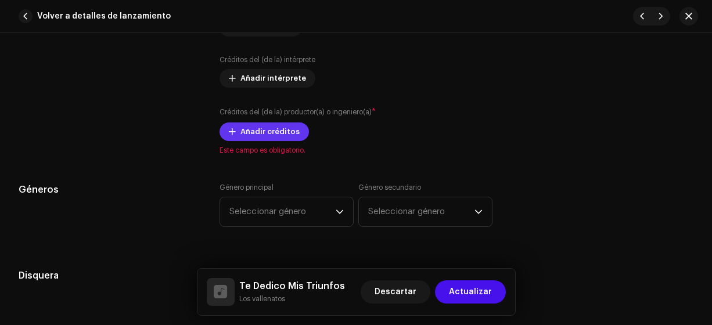
click at [251, 127] on span "Añadir créditos" at bounding box center [269, 131] width 59 height 23
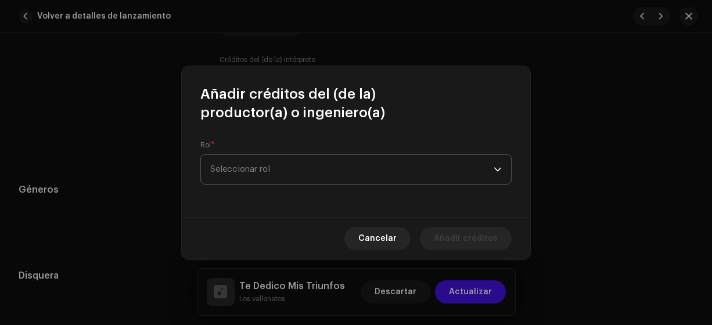
click at [267, 171] on span "Seleccionar rol" at bounding box center [351, 169] width 283 height 29
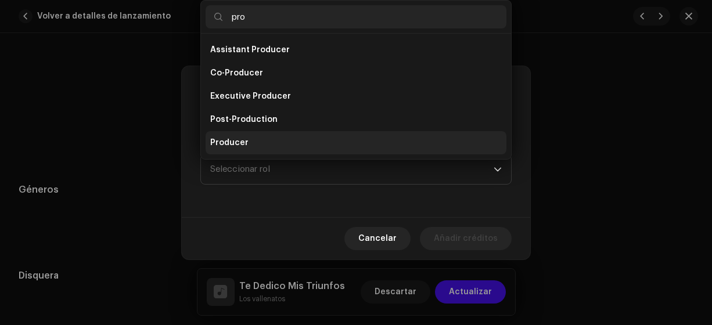
type input "pro"
click at [235, 140] on span "Producer" at bounding box center [229, 143] width 38 height 12
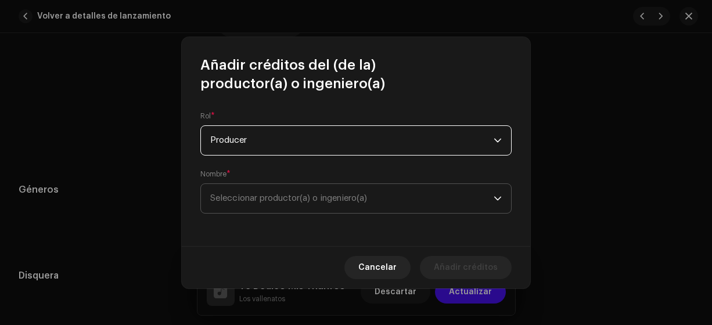
click at [252, 198] on span "Seleccionar productor(a) o ingeniero(a)" at bounding box center [288, 198] width 157 height 9
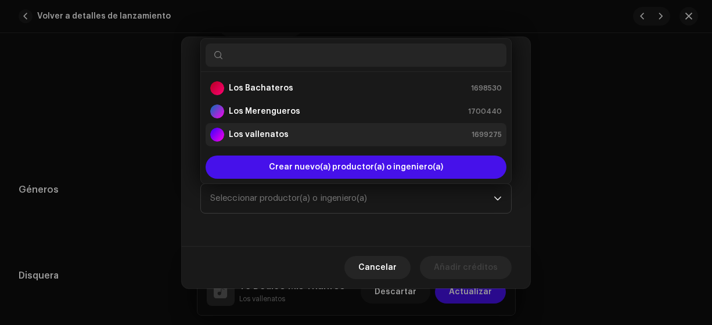
click at [247, 137] on strong "Los vallenatos" at bounding box center [259, 135] width 60 height 12
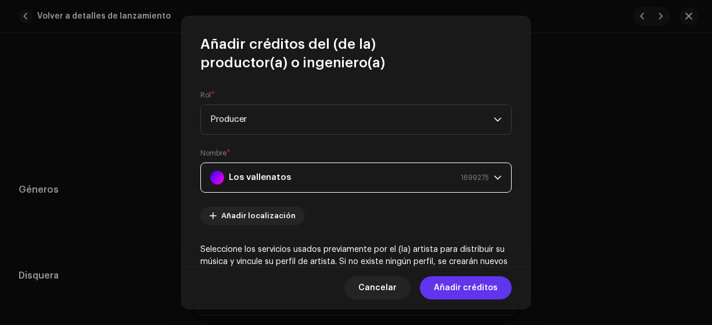
click at [450, 292] on span "Añadir créditos" at bounding box center [466, 287] width 64 height 23
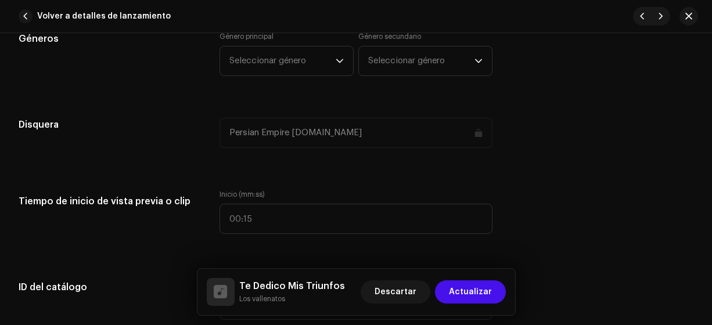
scroll to position [1075, 0]
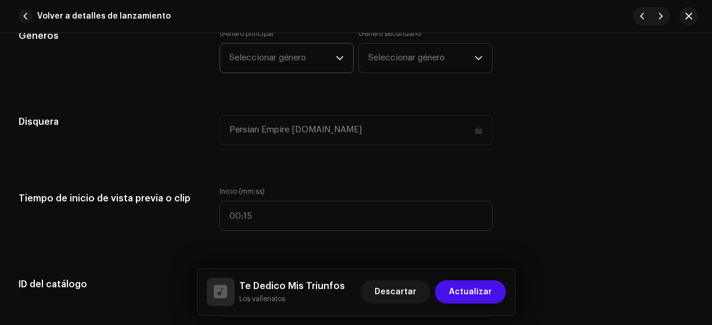
click at [251, 56] on span "Seleccionar género" at bounding box center [282, 58] width 106 height 29
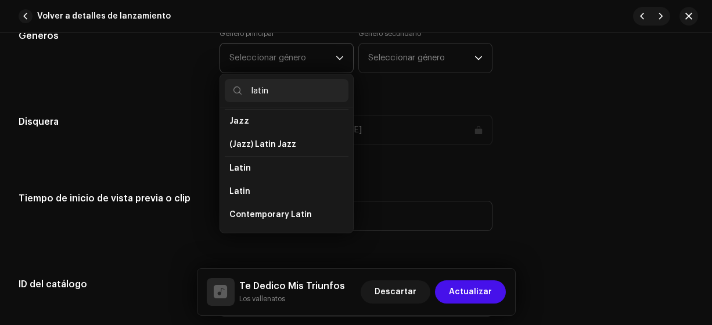
scroll to position [50, 0]
type input "latin"
click at [240, 187] on span "Latin" at bounding box center [239, 191] width 21 height 12
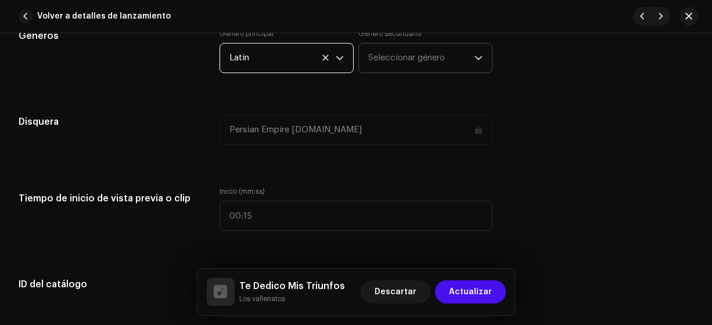
click at [381, 56] on span "Seleccionar género" at bounding box center [421, 58] width 106 height 29
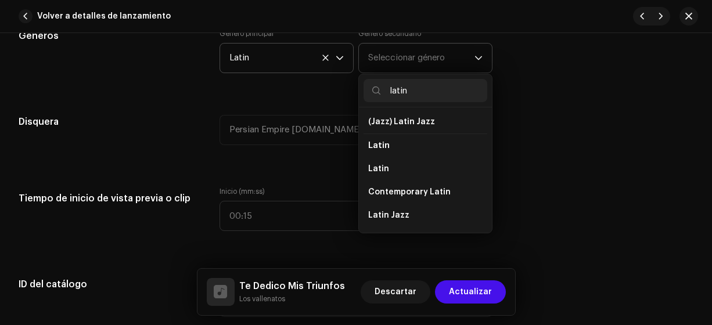
scroll to position [77, 0]
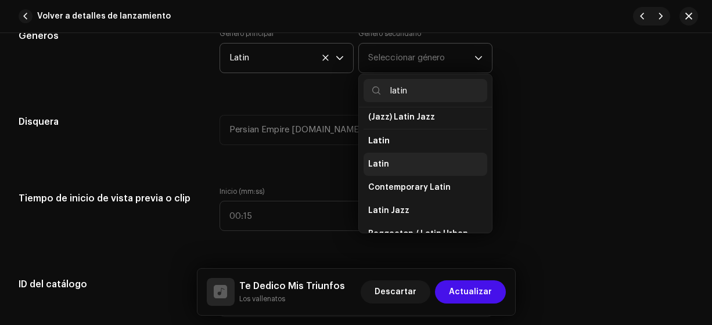
type input "latin"
click at [370, 159] on span "Latin" at bounding box center [378, 165] width 21 height 12
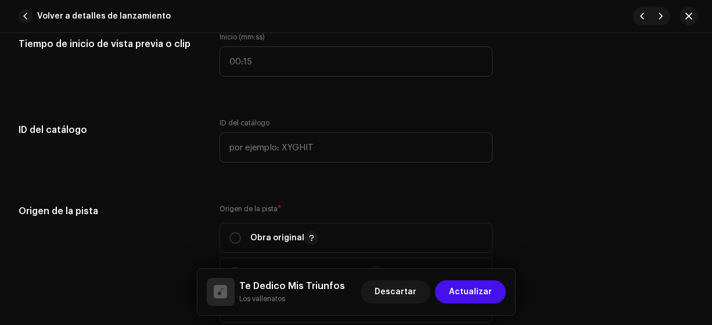
scroll to position [1231, 0]
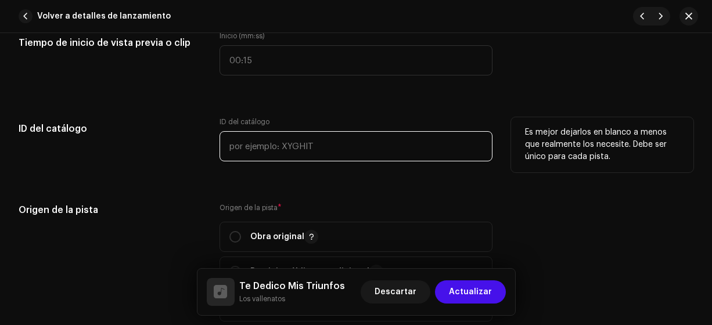
click at [236, 144] on input "text" at bounding box center [357, 146] width 274 height 30
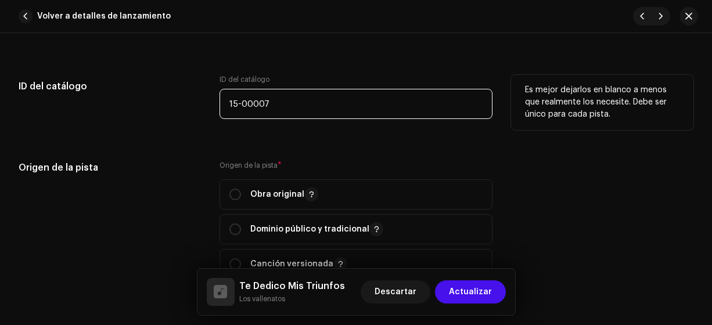
scroll to position [1280, 0]
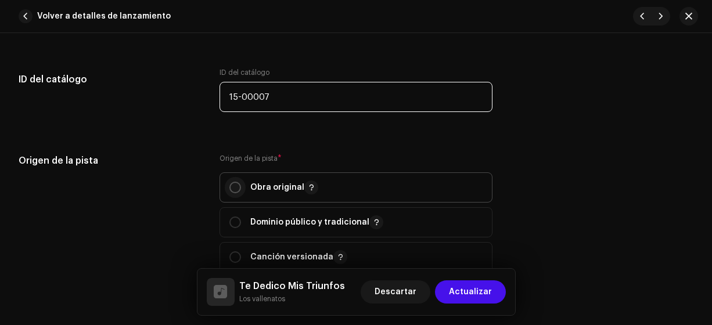
type input "15-00007"
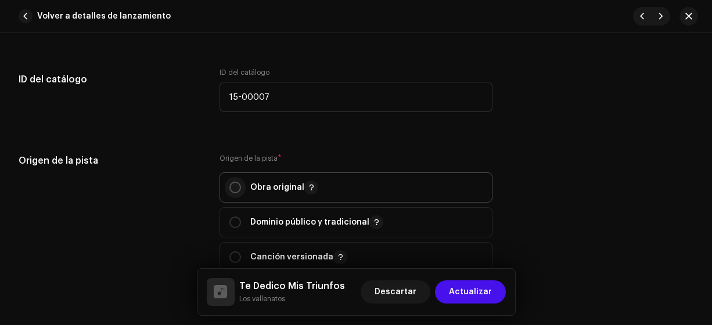
click at [233, 182] on input "radio" at bounding box center [235, 188] width 12 height 12
radio input "true"
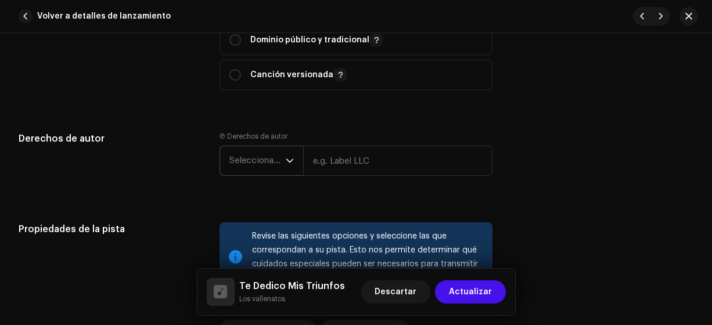
click at [255, 161] on span "Seleccionar año" at bounding box center [257, 160] width 56 height 29
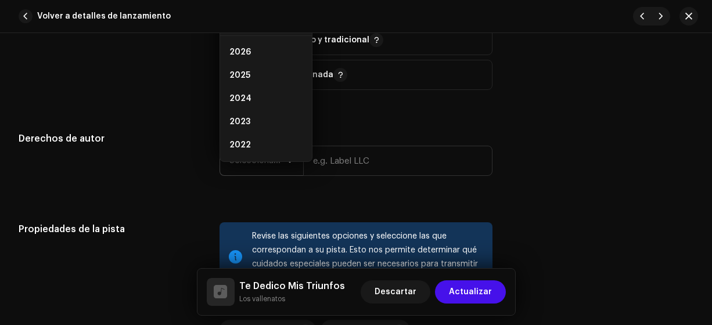
scroll to position [1446, 0]
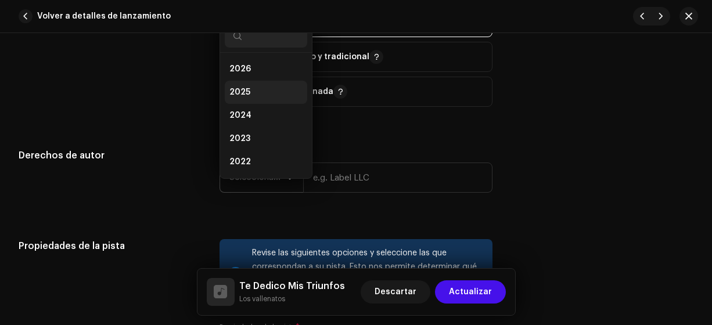
click at [240, 89] on span "2025" at bounding box center [239, 93] width 21 height 12
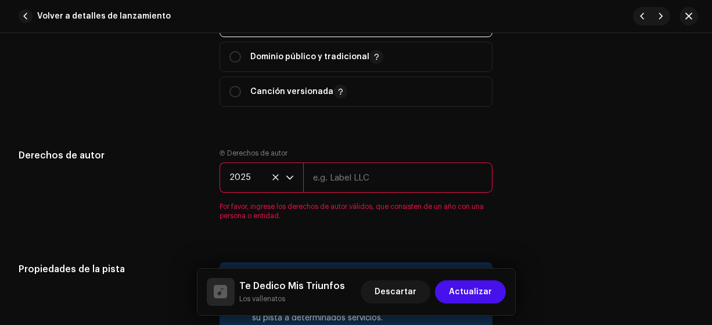
click at [341, 177] on input "text" at bounding box center [398, 178] width 190 height 30
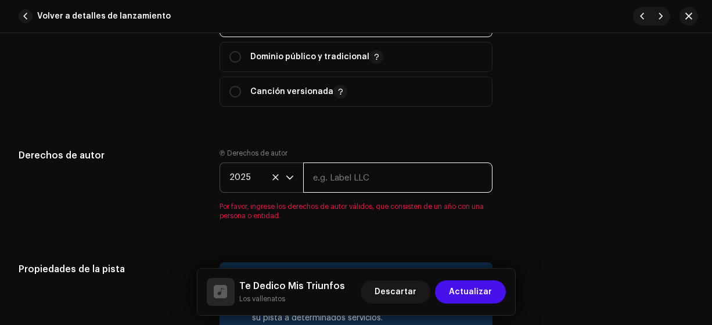
type input "Los Vallenatos"
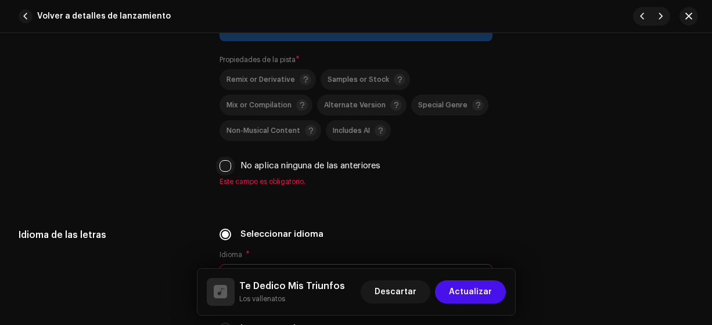
click at [226, 161] on input "No aplica ninguna de las anteriores" at bounding box center [226, 166] width 12 height 12
checkbox input "true"
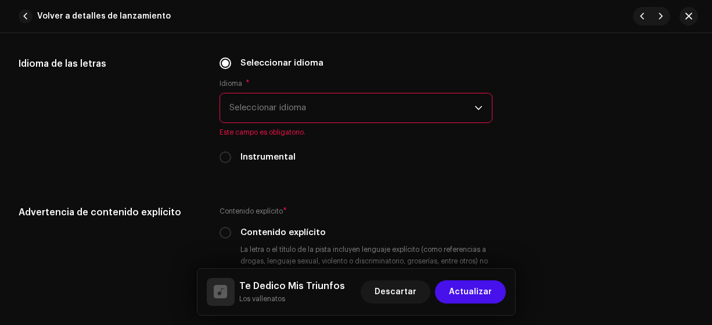
scroll to position [1872, 0]
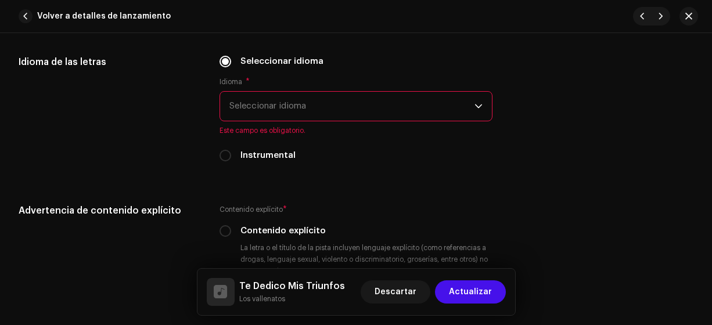
click at [239, 105] on span "Seleccionar idioma" at bounding box center [352, 106] width 246 height 29
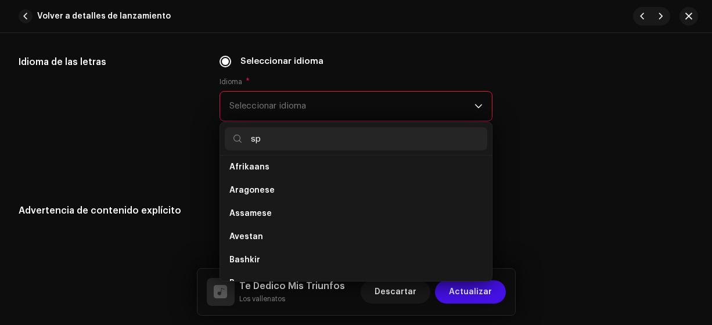
scroll to position [0, 0]
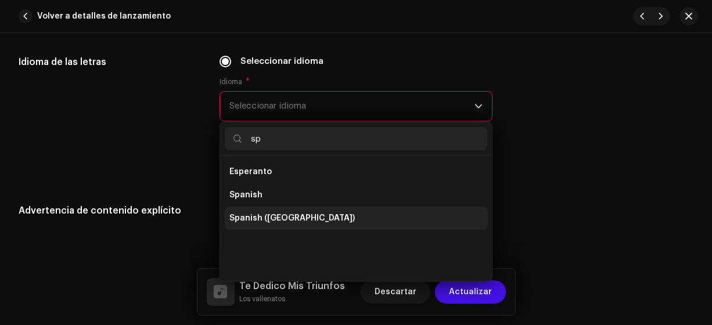
type input "sp"
click at [310, 214] on span "Spanish ([GEOGRAPHIC_DATA])" at bounding box center [291, 219] width 125 height 12
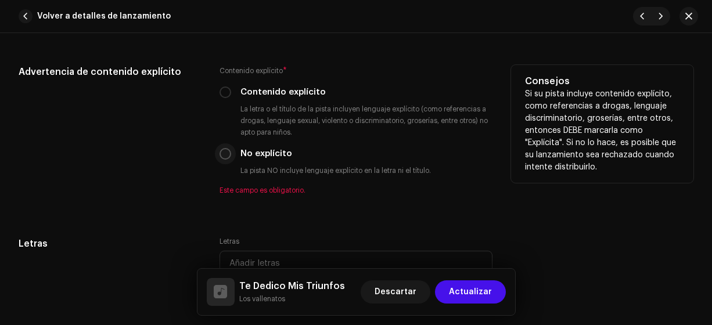
click at [225, 150] on input "No explícito" at bounding box center [226, 154] width 12 height 12
radio input "true"
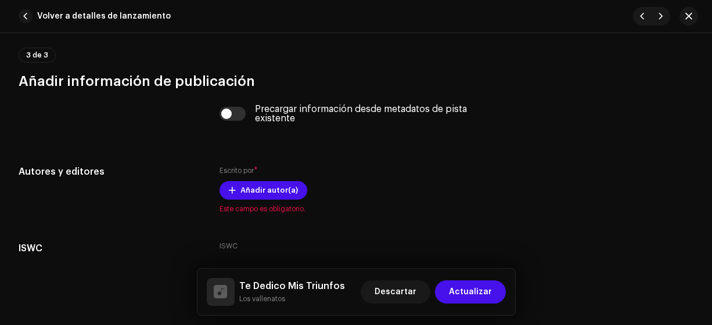
scroll to position [2312, 0]
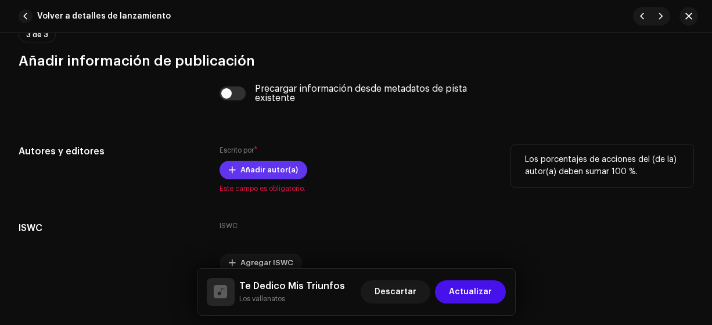
click at [250, 166] on span "Añadir autor(a)" at bounding box center [268, 170] width 57 height 23
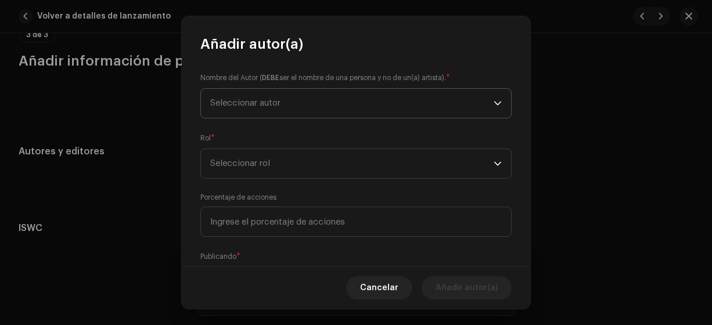
click at [245, 103] on span "Seleccionar autor" at bounding box center [245, 103] width 70 height 9
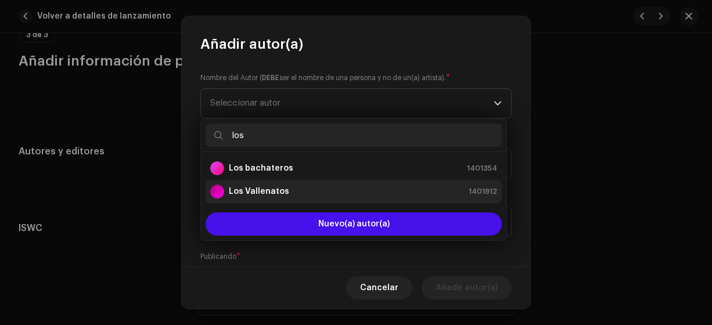
type input "los"
click at [246, 190] on strong "Los Vallenatos" at bounding box center [259, 192] width 60 height 12
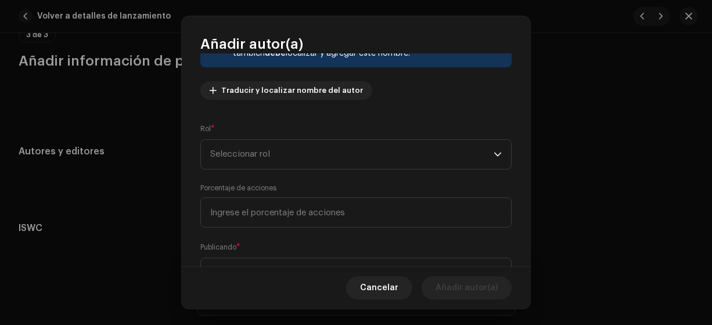
scroll to position [117, 0]
click at [220, 150] on span "Seleccionar rol" at bounding box center [351, 153] width 283 height 29
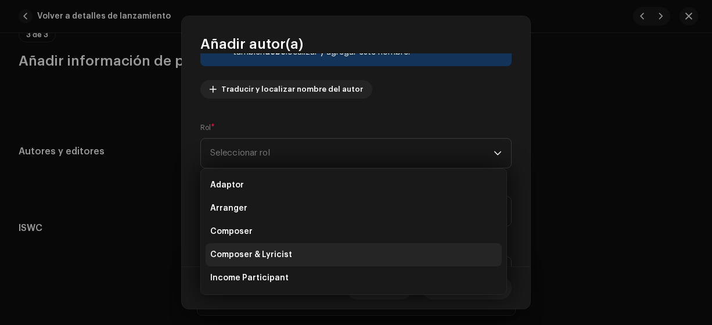
click at [263, 254] on span "Composer & Lyricist" at bounding box center [251, 255] width 82 height 12
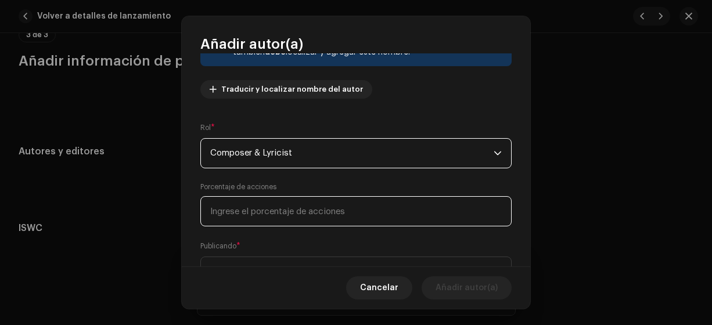
click at [226, 213] on input at bounding box center [355, 211] width 311 height 30
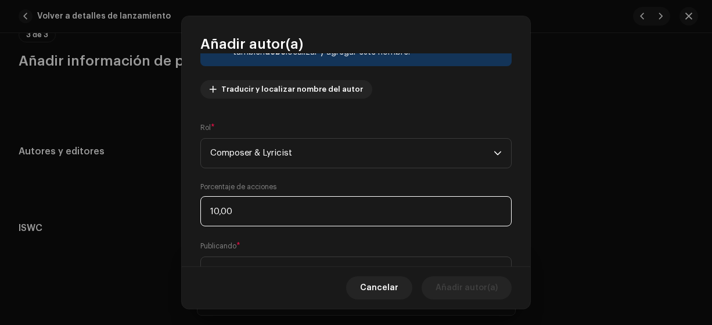
type input "100,00"
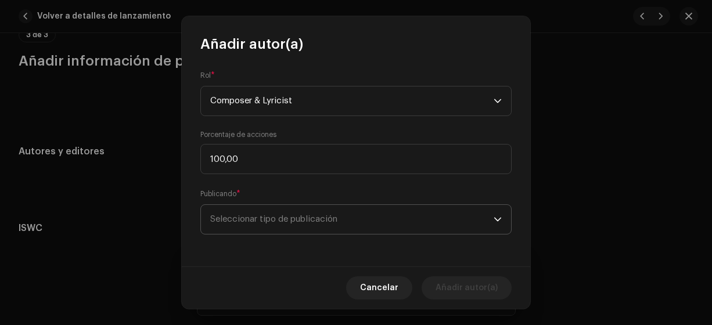
click at [256, 217] on span "Seleccionar tipo de publicación" at bounding box center [351, 219] width 283 height 29
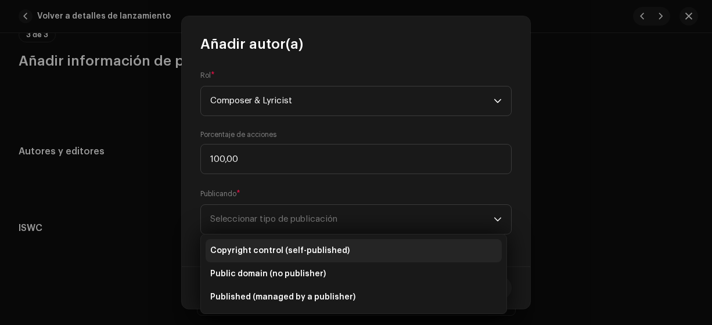
click at [256, 252] on span "Copyright control (self-published)" at bounding box center [279, 251] width 139 height 12
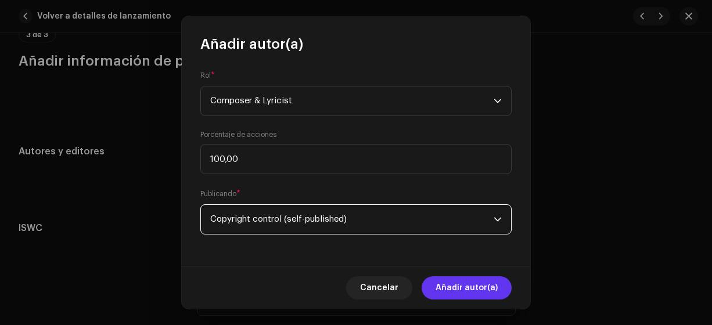
click at [446, 290] on span "Añadir autor(a)" at bounding box center [467, 287] width 62 height 23
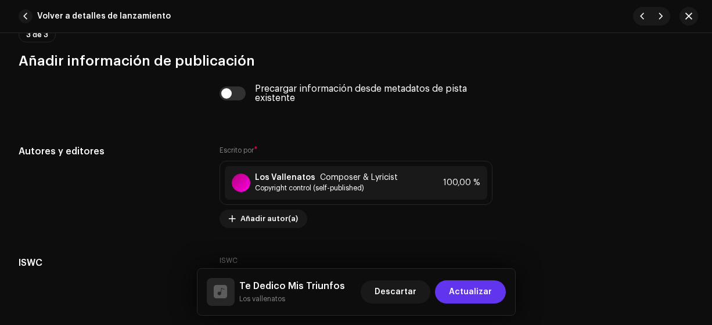
click at [470, 292] on span "Actualizar" at bounding box center [470, 292] width 43 height 23
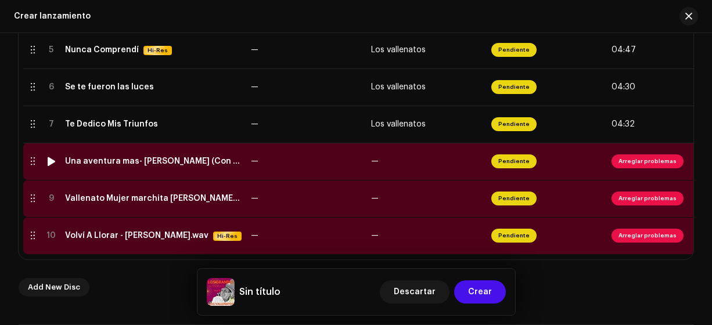
click at [124, 159] on div "Una aventura mas- [PERSON_NAME] (Con Letra HD) Ay Hombe!!!.wav" at bounding box center [153, 161] width 177 height 9
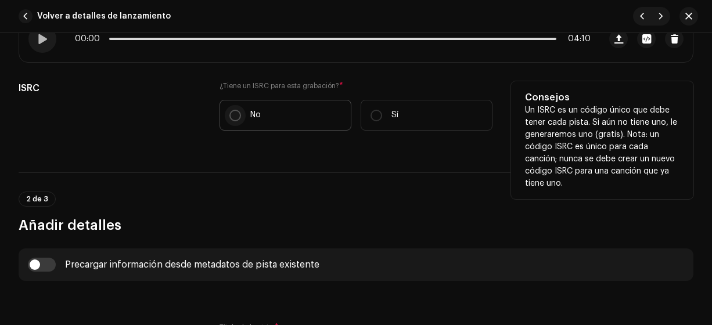
click at [231, 116] on input "No" at bounding box center [235, 116] width 12 height 12
radio input "true"
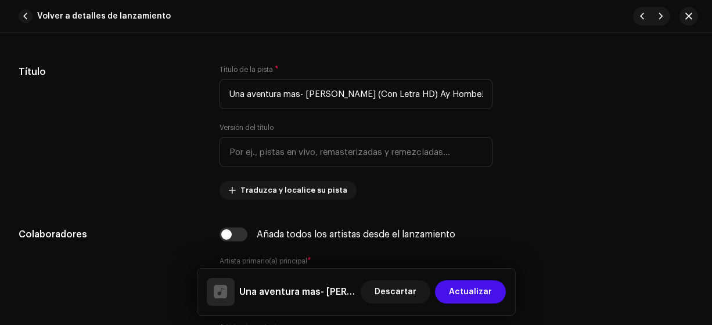
scroll to position [552, 0]
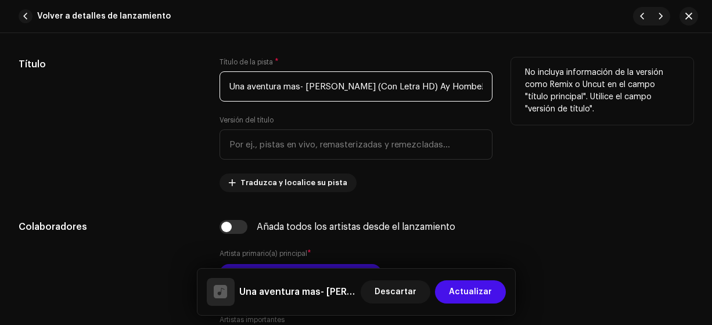
click at [470, 87] on input "Una aventura mas- [PERSON_NAME] (Con Letra HD) Ay Hombe!!!.wav" at bounding box center [357, 86] width 274 height 30
click at [458, 85] on input "Una aventura mas- [PERSON_NAME] (Con Letra HD.wav" at bounding box center [357, 86] width 274 height 30
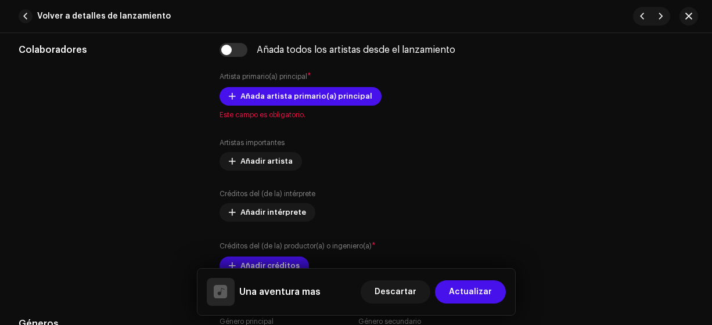
scroll to position [733, 0]
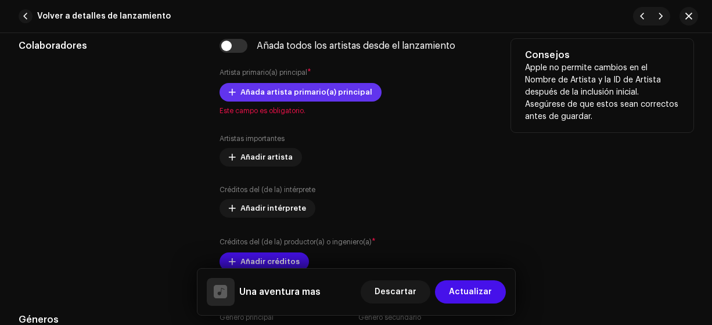
type input "Una aventura mas"
click at [253, 89] on span "Añada artista primario(a) principal" at bounding box center [306, 92] width 132 height 23
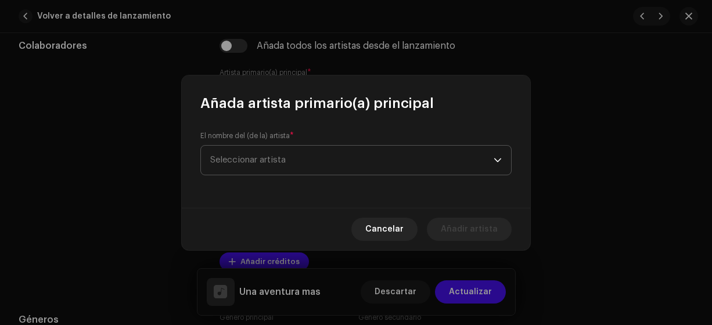
click at [236, 158] on span "Seleccionar artista" at bounding box center [247, 160] width 75 height 9
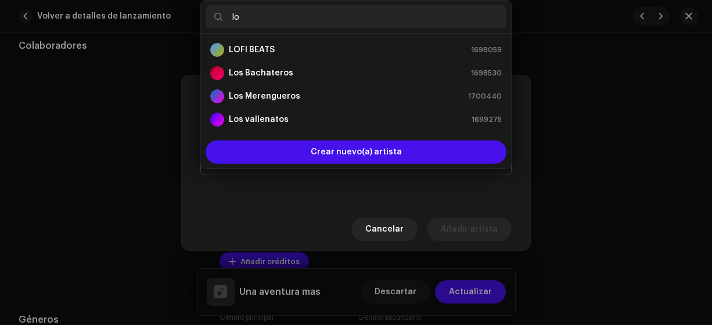
type input "los"
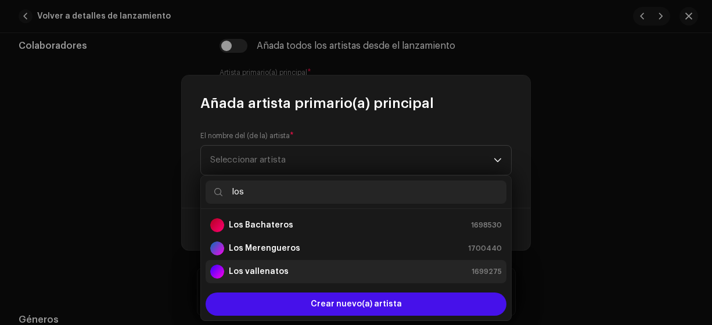
click at [247, 274] on strong "Los vallenatos" at bounding box center [259, 272] width 60 height 12
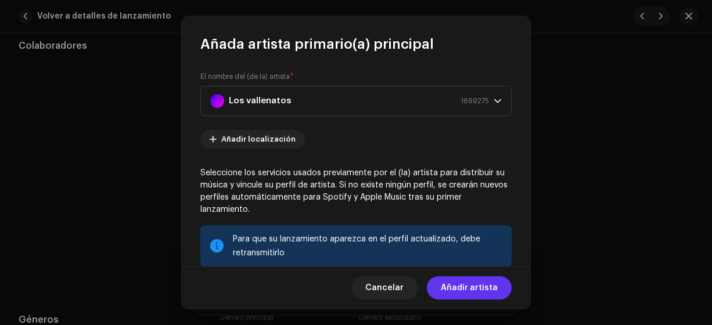
click at [458, 296] on span "Añadir artista" at bounding box center [469, 287] width 57 height 23
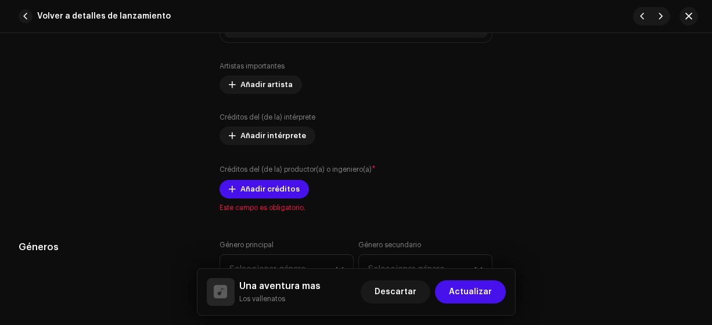
scroll to position [830, 0]
click at [260, 186] on span "Añadir créditos" at bounding box center [269, 188] width 59 height 23
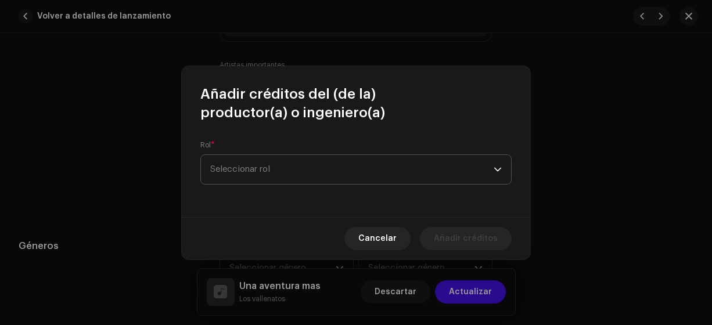
click at [229, 167] on span "Seleccionar rol" at bounding box center [351, 169] width 283 height 29
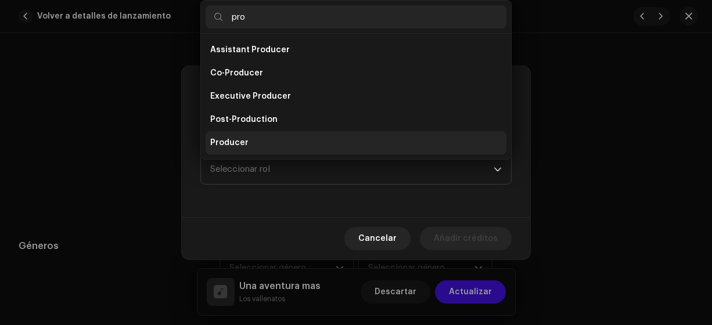
type input "pro"
click at [235, 146] on span "Producer" at bounding box center [229, 143] width 38 height 12
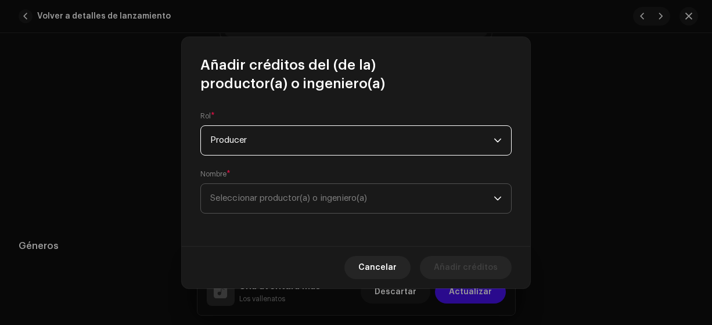
click at [227, 199] on span "Seleccionar productor(a) o ingeniero(a)" at bounding box center [288, 198] width 157 height 9
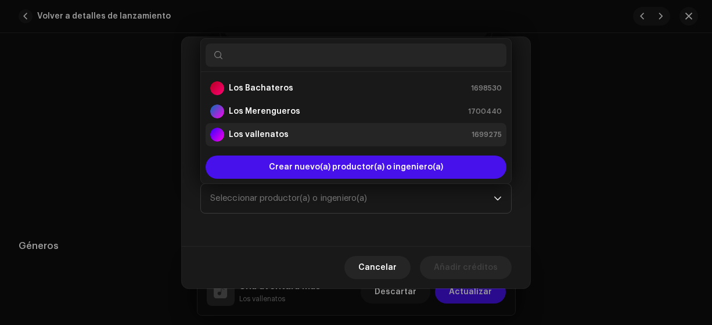
click at [233, 134] on strong "Los vallenatos" at bounding box center [259, 135] width 60 height 12
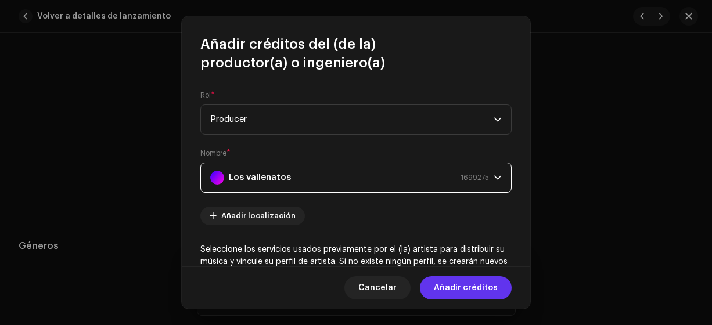
click at [448, 287] on span "Añadir créditos" at bounding box center [466, 287] width 64 height 23
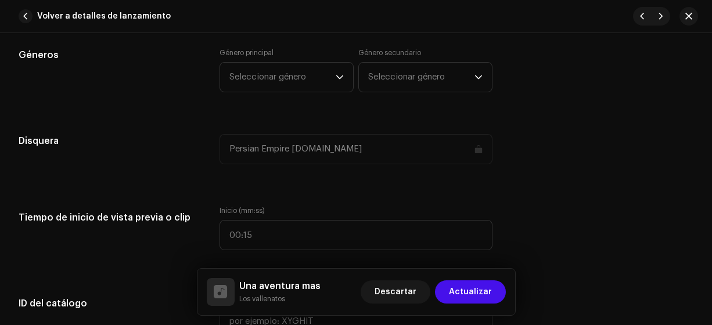
scroll to position [1057, 0]
click at [260, 79] on span "Seleccionar género" at bounding box center [282, 76] width 106 height 29
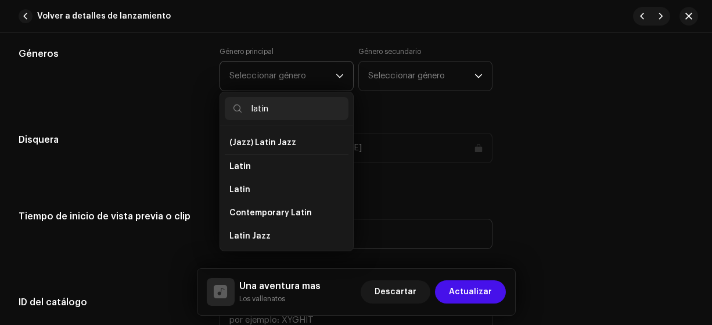
scroll to position [70, 0]
type input "latin"
click at [240, 185] on span "Latin" at bounding box center [239, 190] width 21 height 12
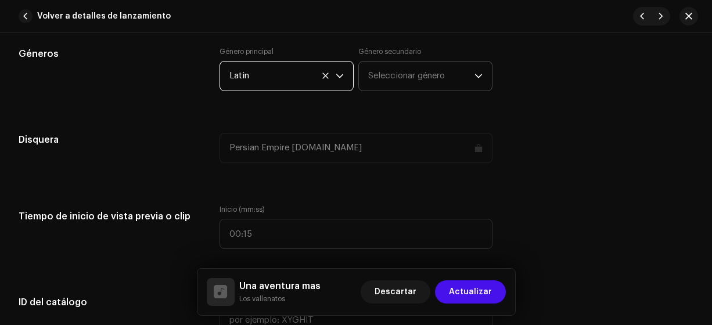
click at [387, 64] on span "Seleccionar género" at bounding box center [421, 76] width 106 height 29
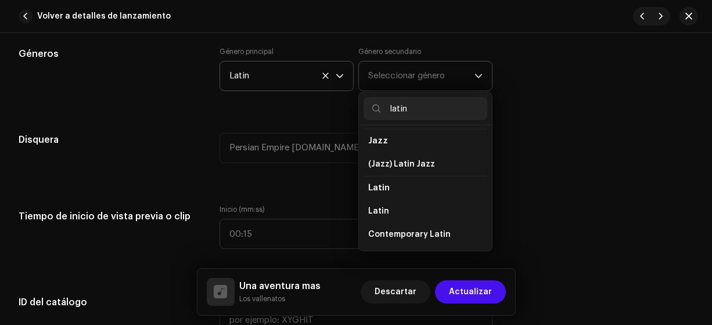
scroll to position [49, 0]
type input "latin"
click at [382, 208] on span "Latin" at bounding box center [378, 210] width 21 height 12
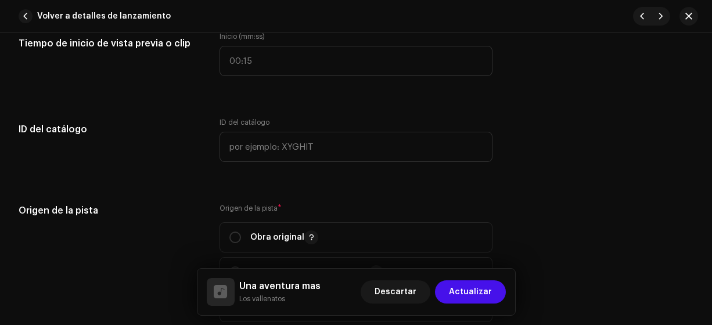
scroll to position [1231, 0]
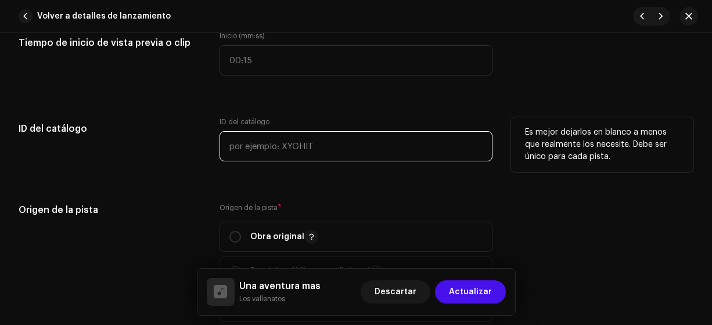
click at [239, 144] on input "text" at bounding box center [357, 146] width 274 height 30
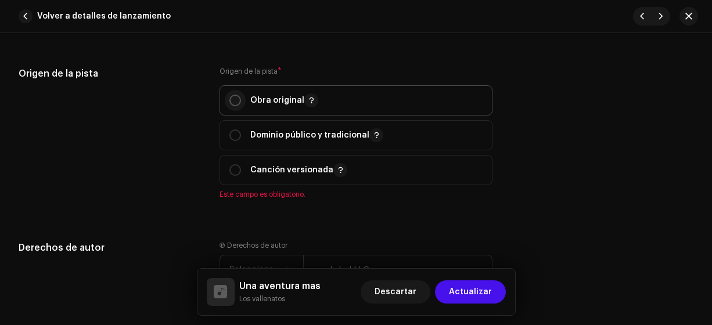
type input "15-00008"
click at [231, 97] on input "radio" at bounding box center [235, 101] width 12 height 12
radio input "true"
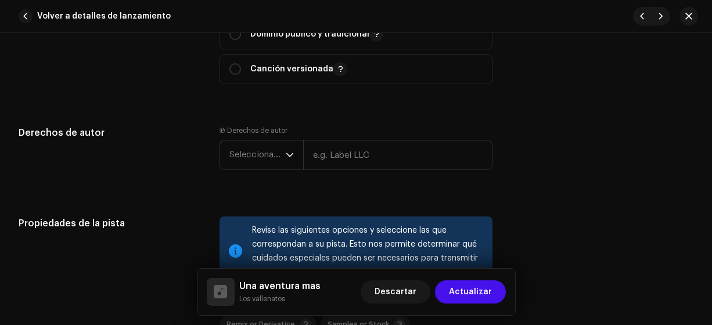
scroll to position [1475, 0]
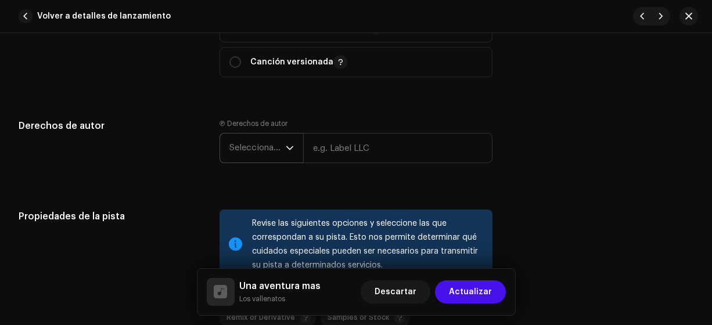
click at [248, 152] on span "Seleccionar año" at bounding box center [257, 148] width 56 height 29
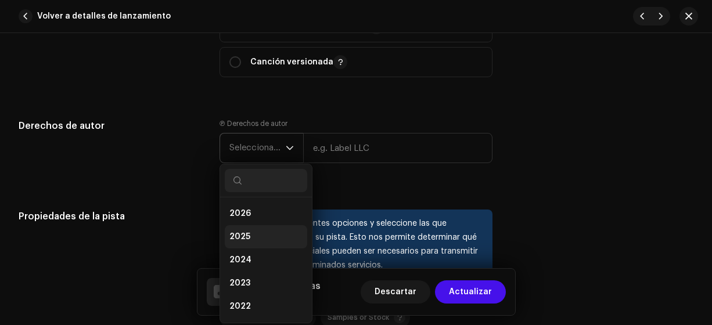
click at [234, 232] on span "2025" at bounding box center [239, 237] width 21 height 12
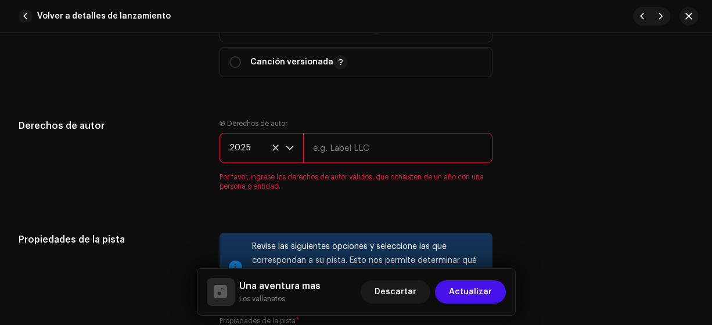
click at [326, 143] on input "text" at bounding box center [398, 148] width 190 height 30
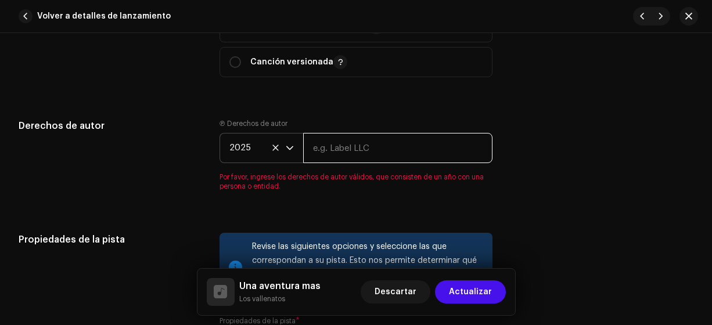
type input "Los Vallenatos"
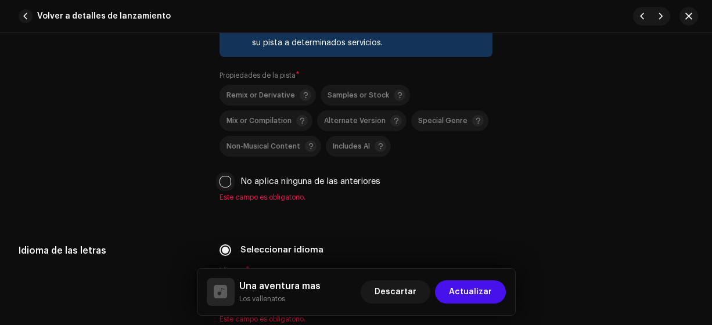
click at [226, 178] on input "No aplica ninguna de las anteriores" at bounding box center [226, 182] width 12 height 12
checkbox input "true"
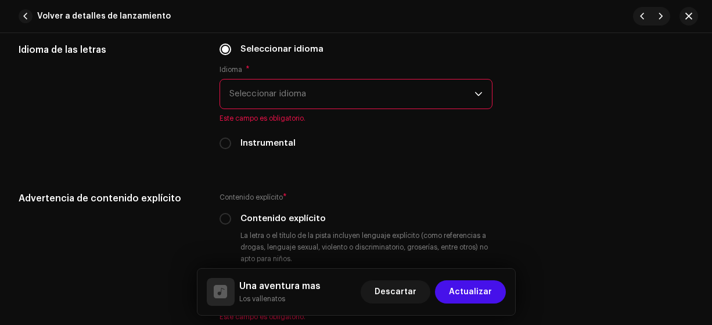
scroll to position [1892, 0]
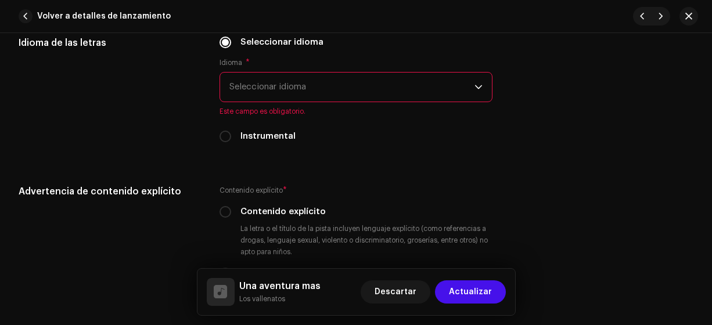
click at [241, 89] on span "Seleccionar idioma" at bounding box center [352, 87] width 246 height 29
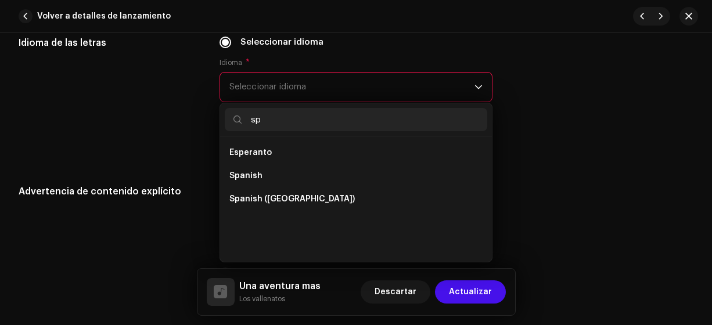
scroll to position [0, 0]
type input "sp"
click at [270, 201] on span "Spanish ([GEOGRAPHIC_DATA])" at bounding box center [291, 199] width 125 height 12
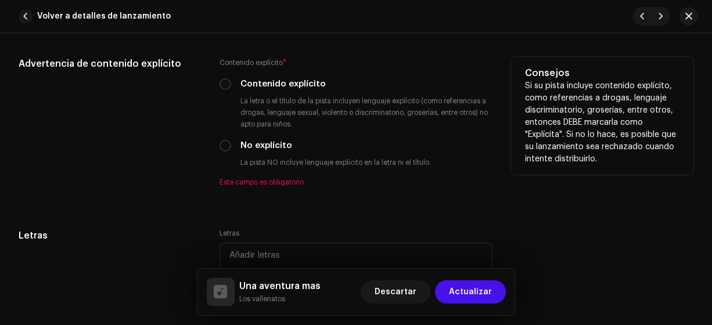
click at [242, 143] on label "No explícito" at bounding box center [266, 145] width 52 height 13
click at [231, 143] on input "No explícito" at bounding box center [226, 146] width 12 height 12
radio input "true"
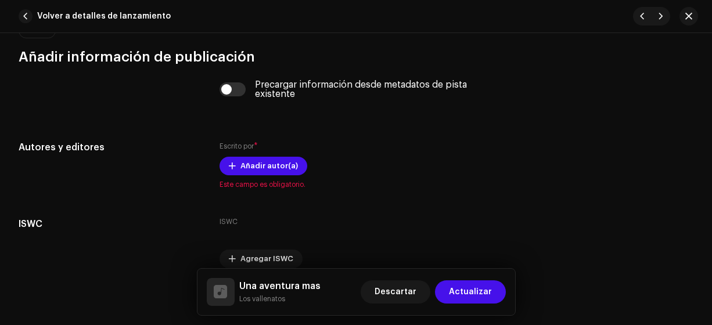
scroll to position [2317, 0]
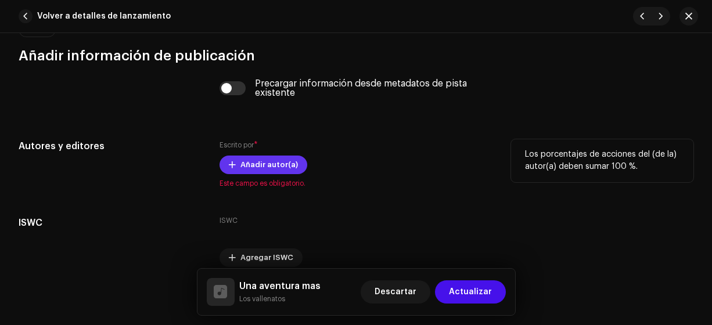
click at [244, 161] on span "Añadir autor(a)" at bounding box center [268, 164] width 57 height 23
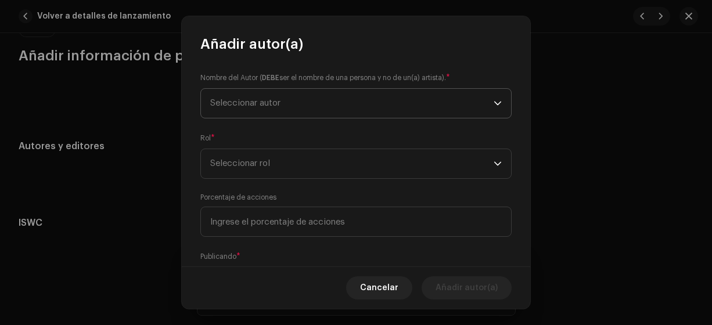
click at [240, 102] on span "Seleccionar autor" at bounding box center [245, 103] width 70 height 9
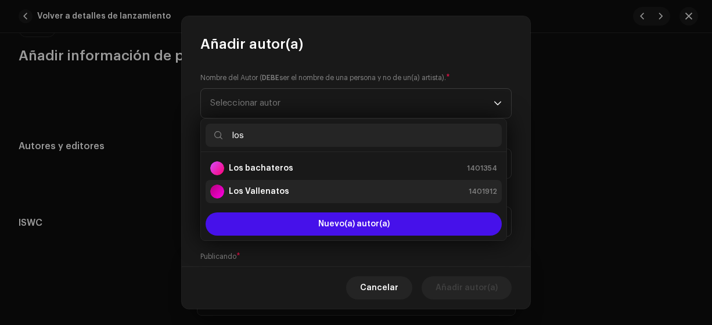
type input "los"
click at [257, 192] on strong "Los Vallenatos" at bounding box center [259, 192] width 60 height 12
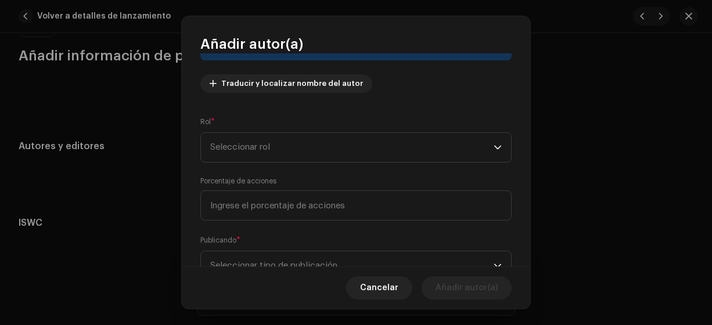
scroll to position [125, 0]
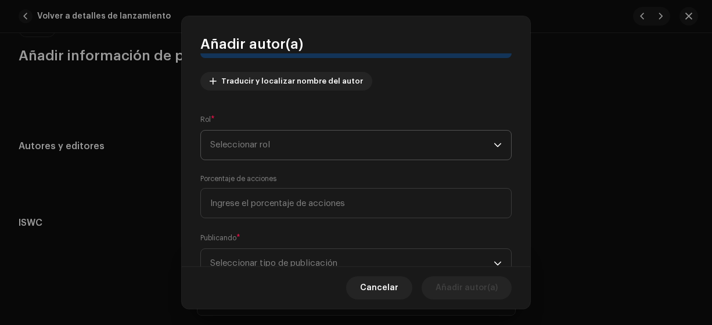
click at [230, 145] on span "Seleccionar rol" at bounding box center [351, 145] width 283 height 29
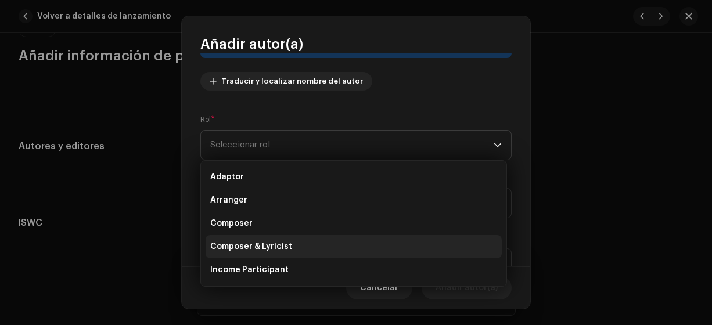
click at [245, 247] on span "Composer & Lyricist" at bounding box center [251, 247] width 82 height 12
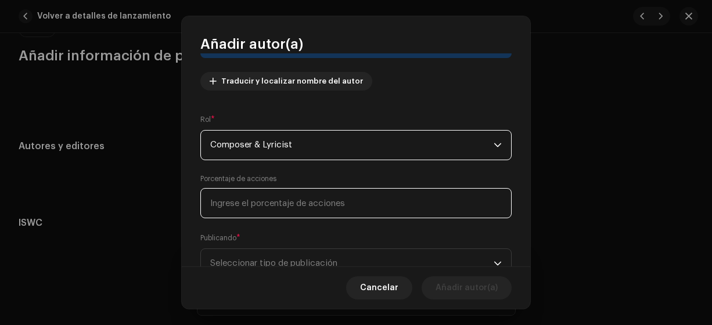
click at [218, 206] on input at bounding box center [355, 203] width 311 height 30
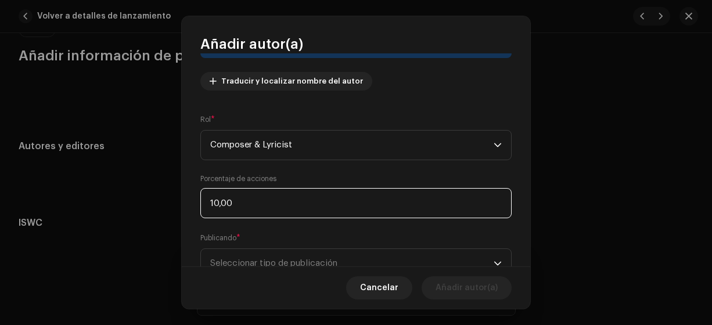
type input "100,00"
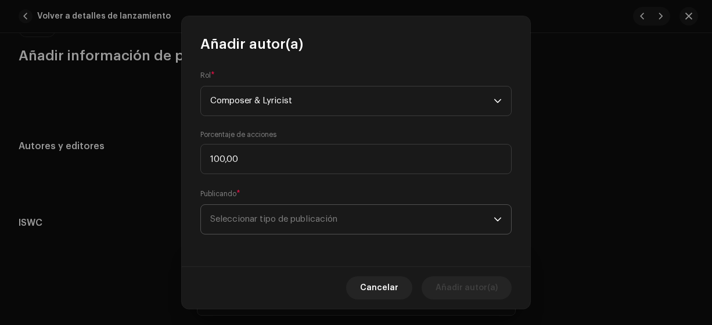
click at [236, 213] on span "Seleccionar tipo de publicación" at bounding box center [351, 219] width 283 height 29
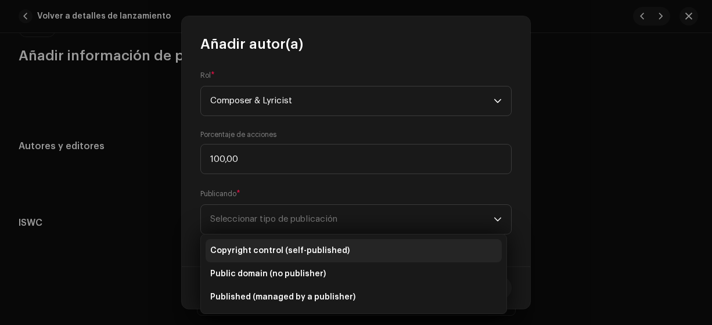
click at [239, 250] on span "Copyright control (self-published)" at bounding box center [279, 251] width 139 height 12
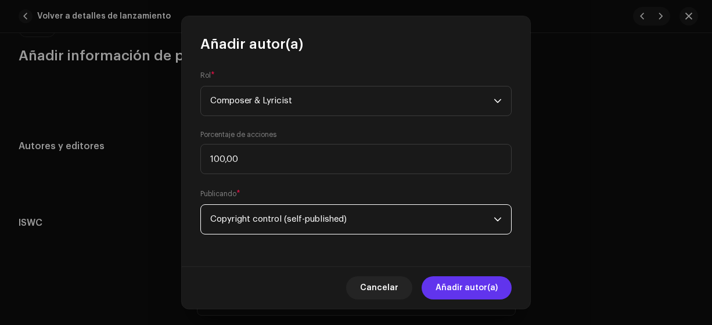
click at [458, 289] on span "Añadir autor(a)" at bounding box center [467, 287] width 62 height 23
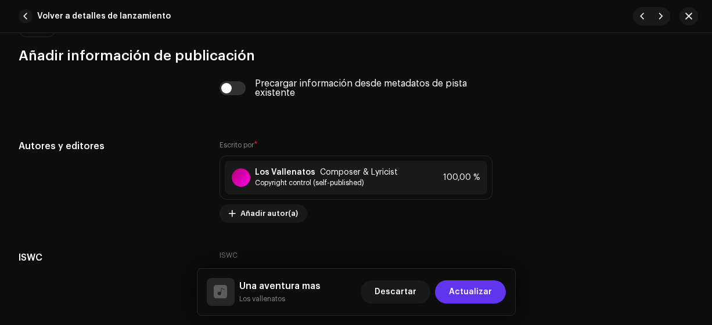
click at [470, 294] on span "Actualizar" at bounding box center [470, 292] width 43 height 23
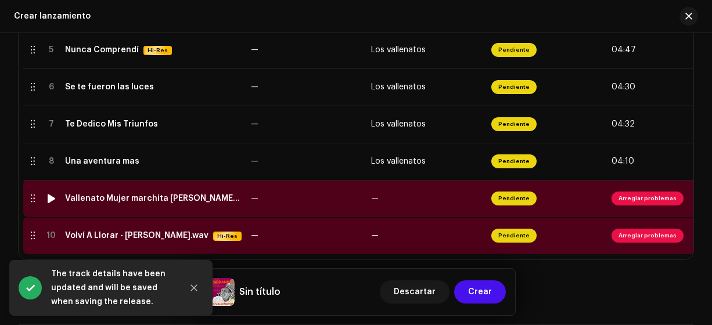
click at [121, 195] on div "Vallenato Mujer marchita [PERSON_NAME].wav" at bounding box center [153, 198] width 177 height 9
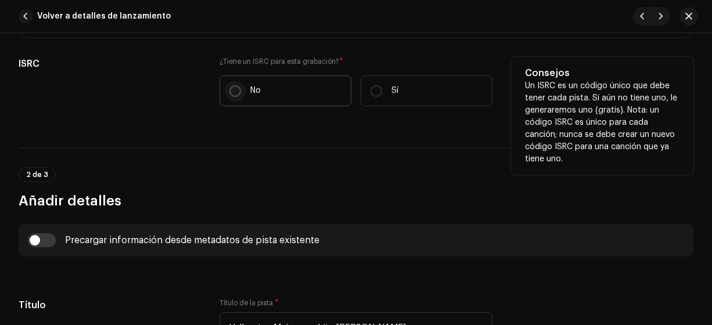
click at [236, 89] on input "No" at bounding box center [235, 91] width 12 height 12
radio input "true"
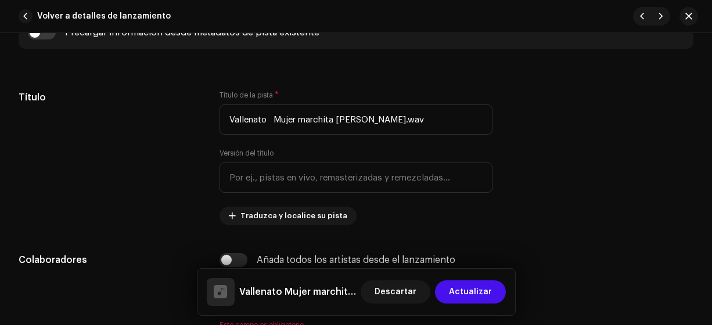
scroll to position [520, 0]
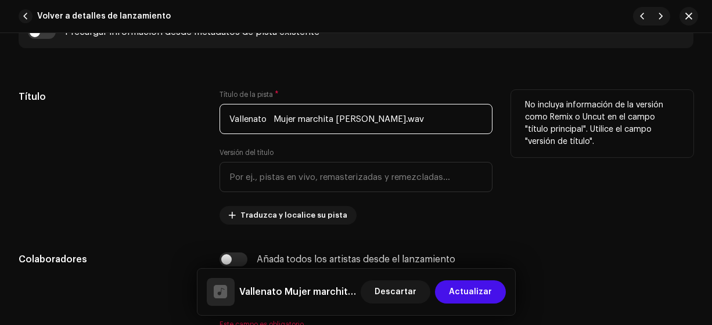
click at [427, 119] on input "Vallenato Mujer marchita [PERSON_NAME].wav" at bounding box center [357, 119] width 274 height 30
click at [271, 112] on input "Vallenato Mujer marchita" at bounding box center [357, 119] width 274 height 30
click at [274, 114] on input "Vallenato Mujer marchita" at bounding box center [357, 119] width 274 height 30
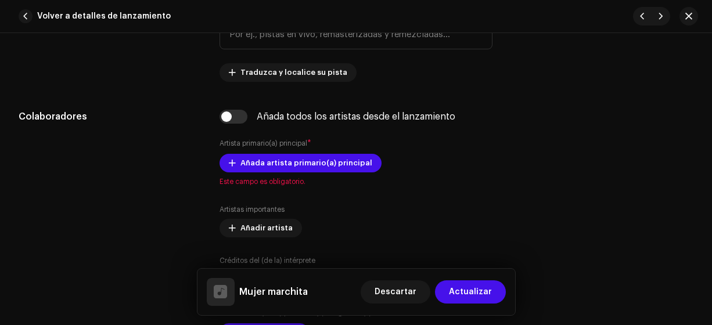
scroll to position [663, 0]
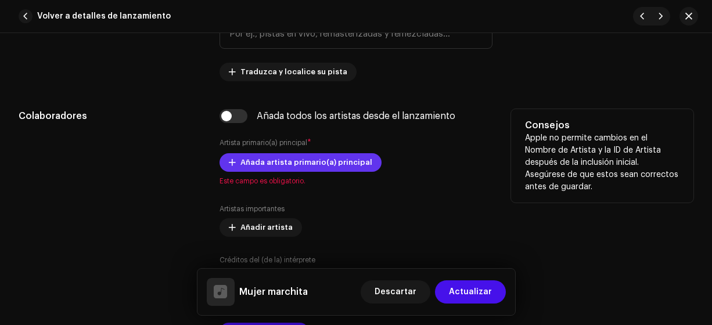
click at [231, 161] on span at bounding box center [232, 162] width 7 height 9
type input "Mujer marchita"
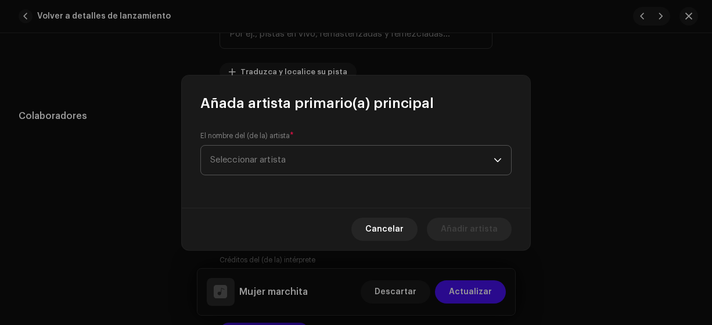
click at [232, 160] on span "Seleccionar artista" at bounding box center [247, 160] width 75 height 9
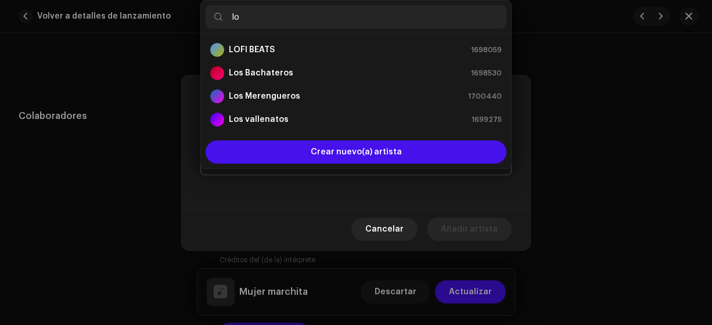
type input "los"
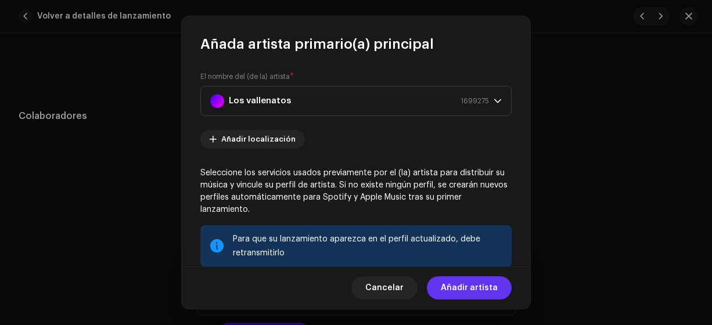
click at [458, 286] on span "Añadir artista" at bounding box center [469, 287] width 57 height 23
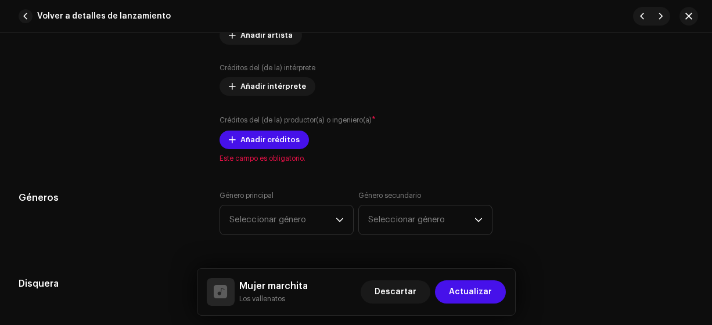
scroll to position [905, 0]
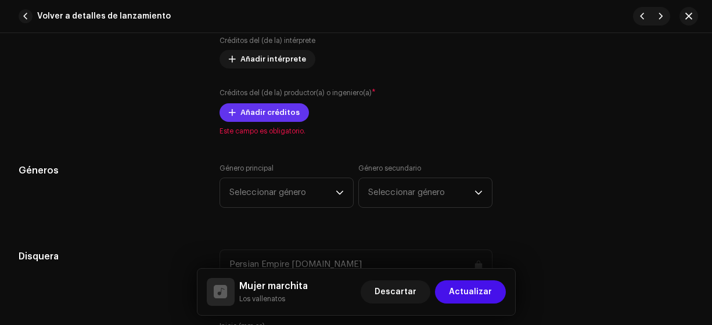
click at [256, 110] on span "Añadir créditos" at bounding box center [269, 112] width 59 height 23
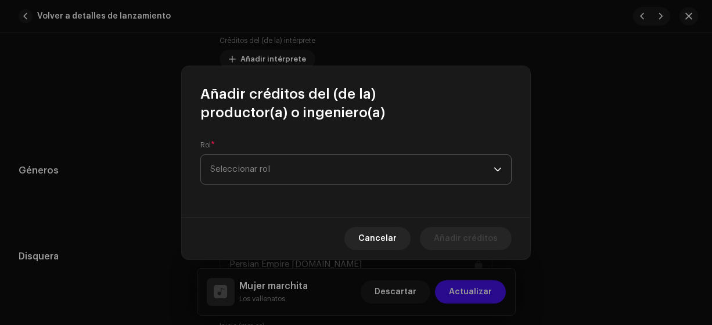
click at [241, 168] on span "Seleccionar rol" at bounding box center [351, 169] width 283 height 29
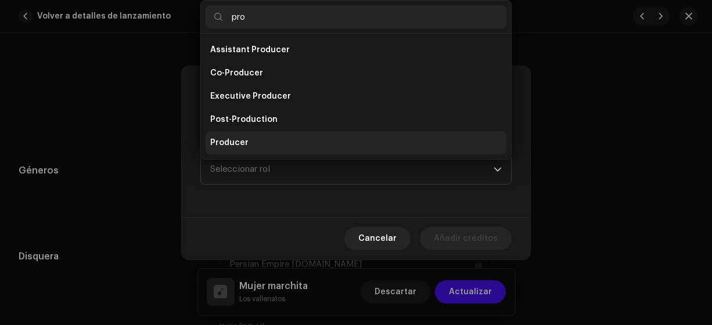
type input "pro"
click at [232, 142] on span "Producer" at bounding box center [229, 143] width 38 height 12
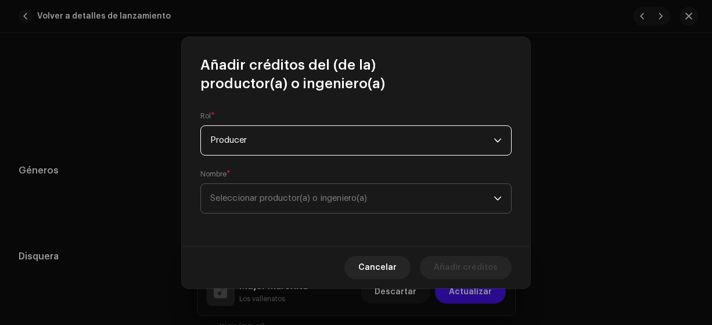
click at [223, 197] on span "Seleccionar productor(a) o ingeniero(a)" at bounding box center [288, 198] width 157 height 9
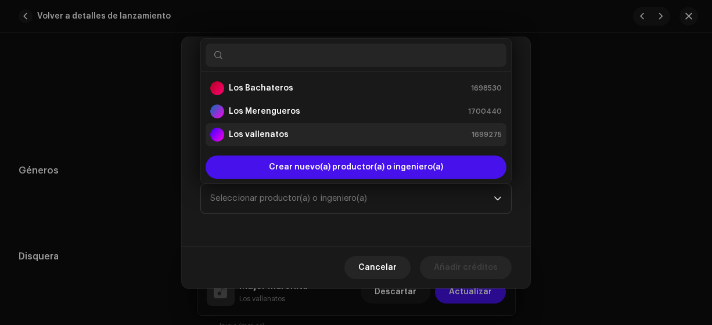
click at [248, 132] on strong "Los vallenatos" at bounding box center [259, 135] width 60 height 12
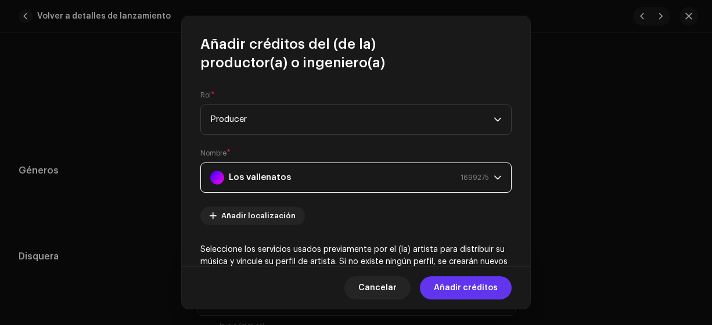
click at [452, 287] on span "Añadir créditos" at bounding box center [466, 287] width 64 height 23
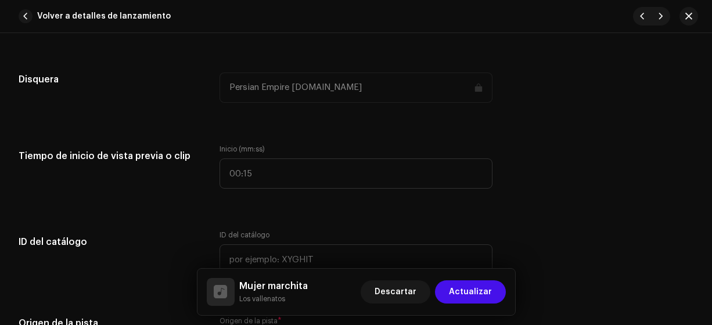
scroll to position [1083, 0]
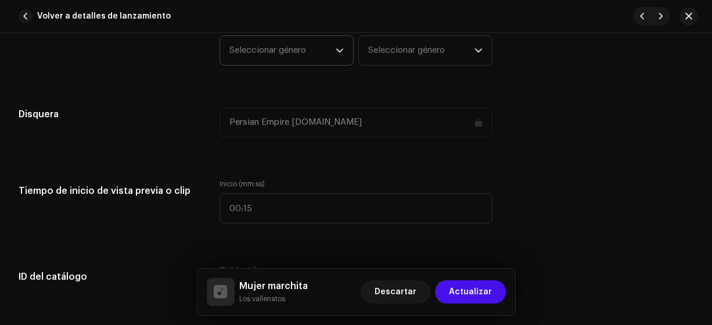
click at [261, 55] on span "Seleccionar género" at bounding box center [282, 50] width 106 height 29
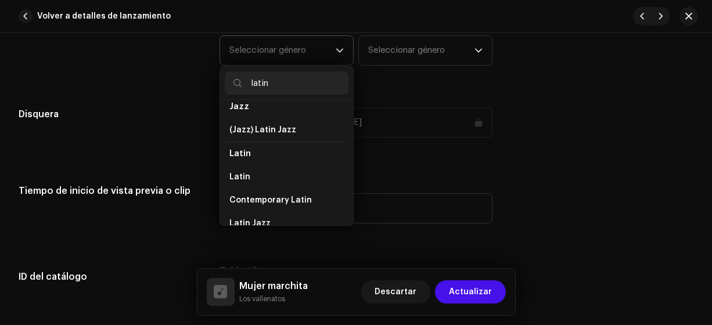
scroll to position [79, 0]
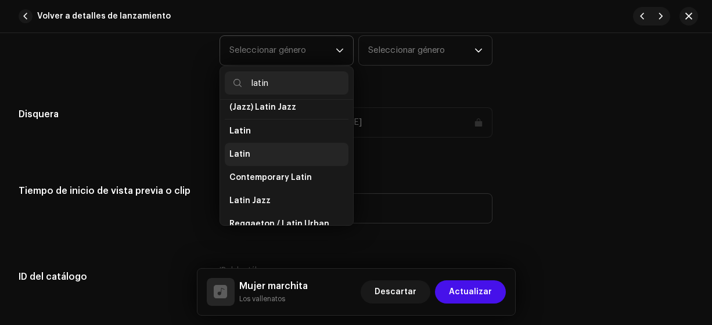
type input "latin"
click at [243, 151] on span "Latin" at bounding box center [239, 155] width 21 height 12
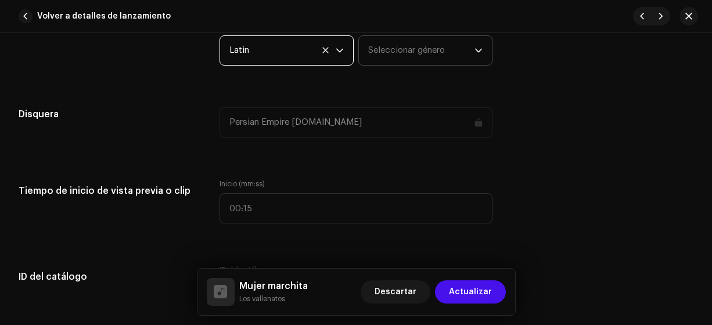
click at [374, 53] on span "Seleccionar género" at bounding box center [421, 50] width 106 height 29
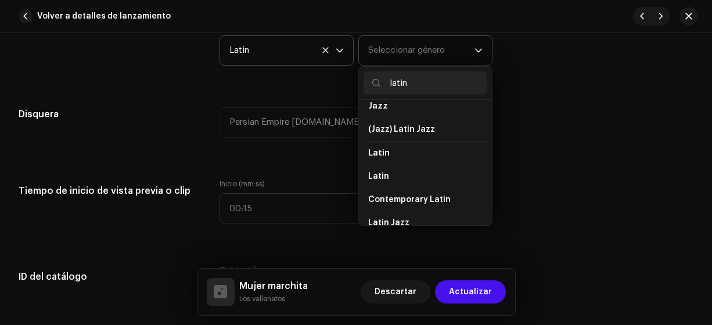
scroll to position [58, 0]
type input "latin"
click at [382, 173] on span "Latin" at bounding box center [378, 176] width 21 height 12
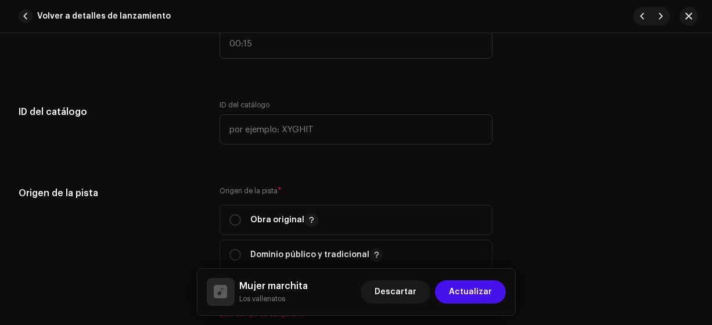
scroll to position [1250, 0]
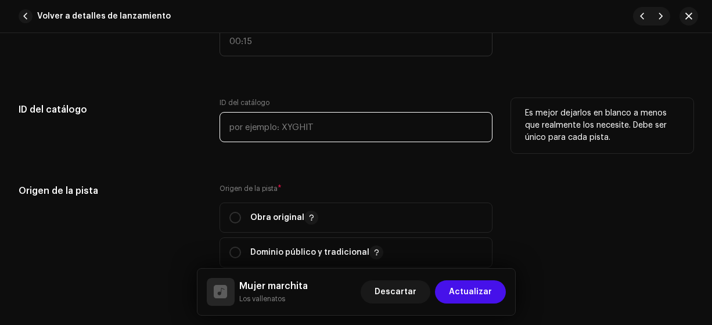
click at [245, 127] on input "text" at bounding box center [357, 127] width 274 height 30
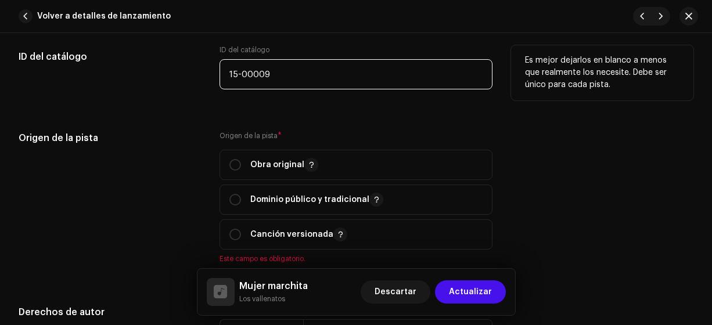
scroll to position [1309, 0]
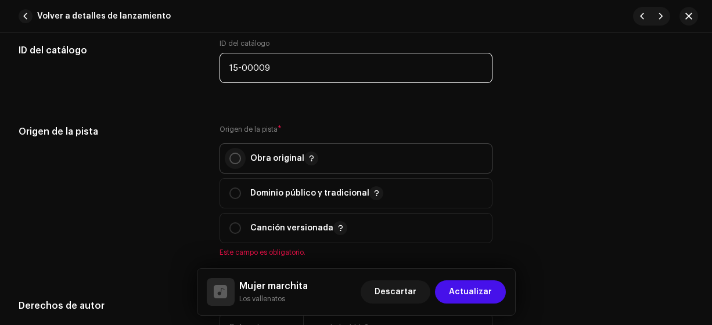
type input "15-00009"
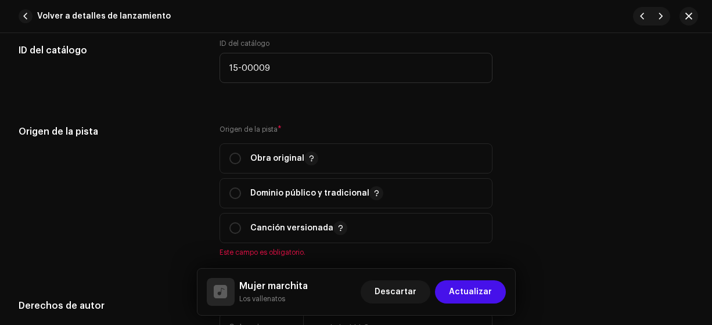
click at [175, 215] on div "Origen de la pista" at bounding box center [110, 198] width 182 height 146
click at [232, 159] on input "radio" at bounding box center [235, 159] width 12 height 12
radio input "true"
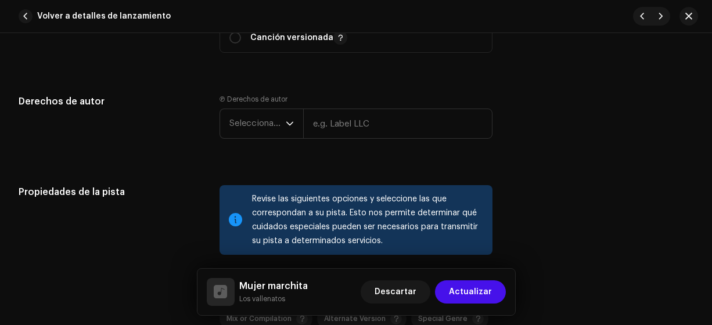
scroll to position [1506, 0]
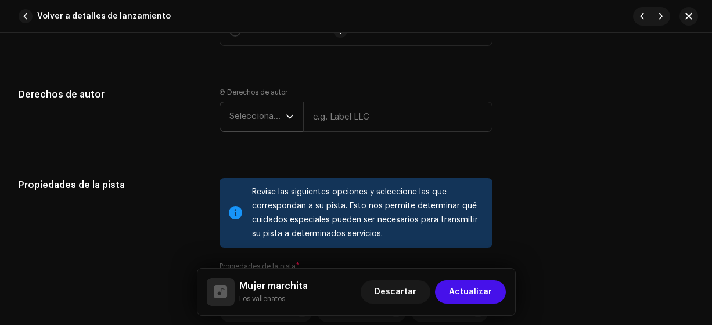
click at [245, 114] on span "Seleccionar año" at bounding box center [257, 116] width 56 height 29
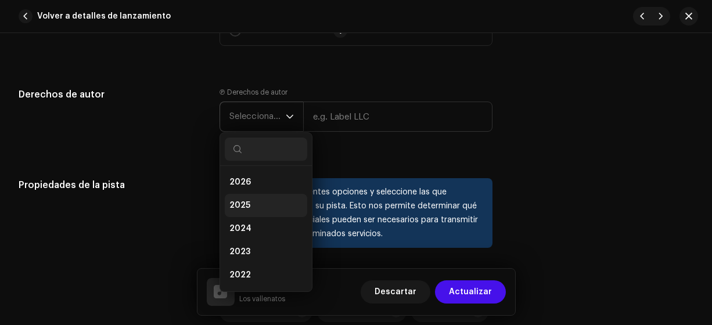
click at [239, 202] on span "2025" at bounding box center [239, 206] width 21 height 12
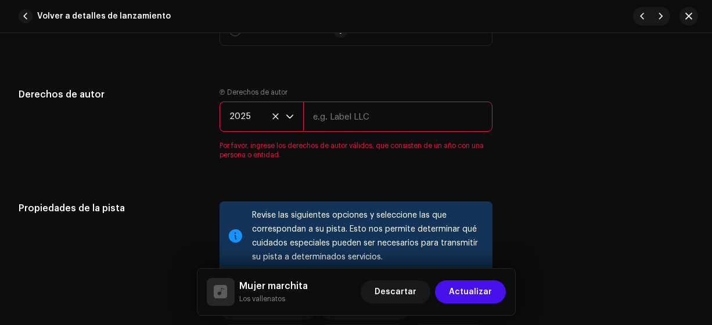
click at [324, 110] on input "text" at bounding box center [398, 117] width 190 height 30
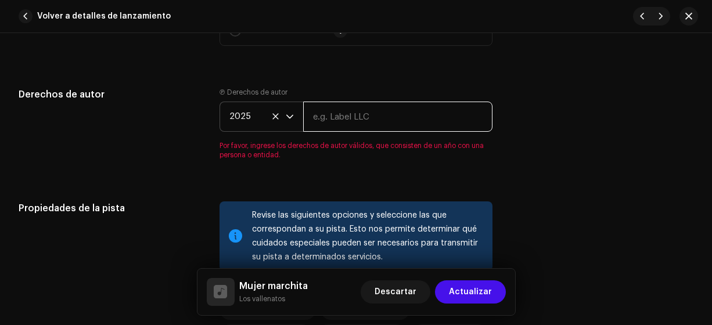
type input "Los Vallenatos"
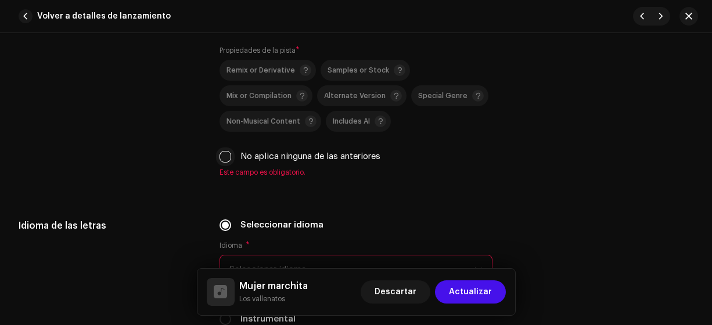
click at [223, 155] on input "No aplica ninguna de las anteriores" at bounding box center [226, 157] width 12 height 12
checkbox input "true"
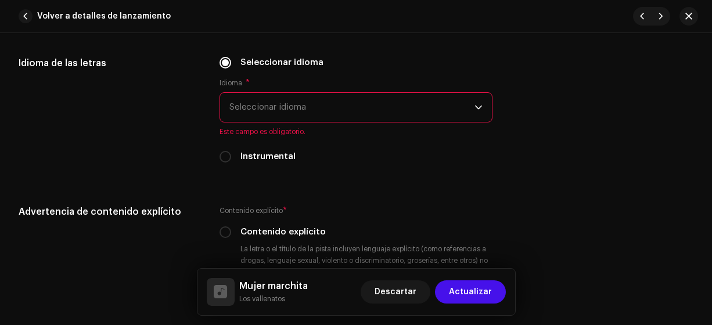
scroll to position [1884, 0]
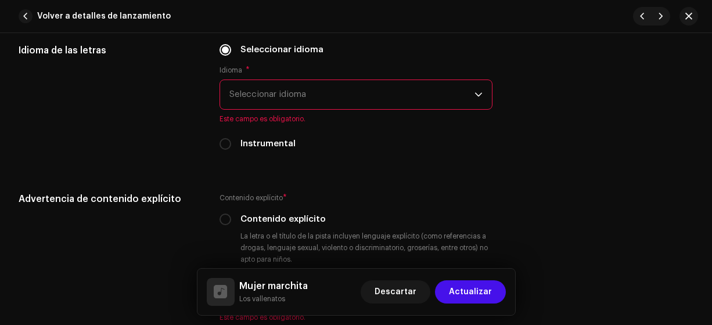
click at [245, 89] on span "Seleccionar idioma" at bounding box center [352, 94] width 246 height 29
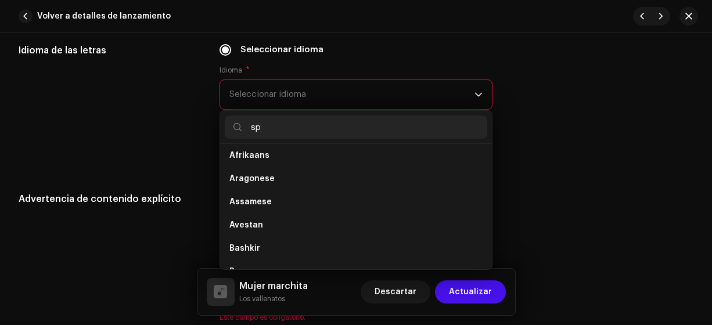
scroll to position [0, 0]
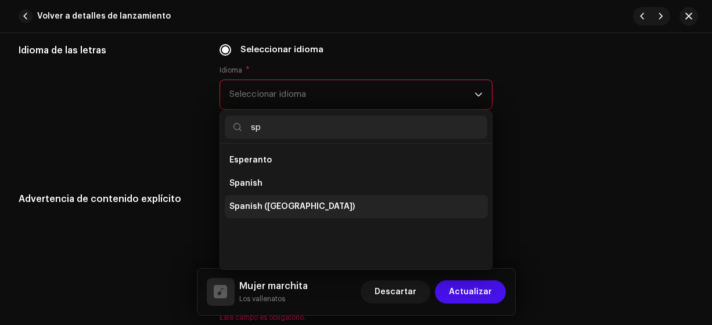
type input "sp"
click at [289, 203] on span "Spanish ([GEOGRAPHIC_DATA])" at bounding box center [291, 207] width 125 height 12
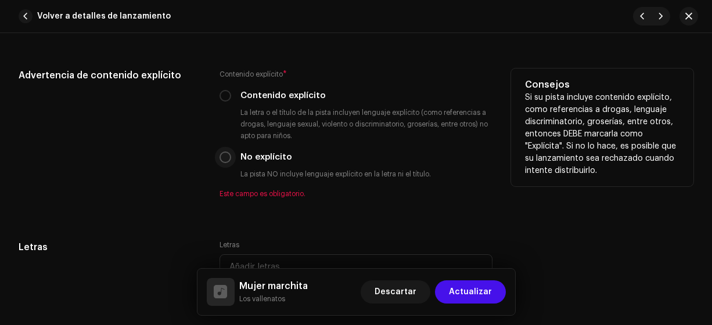
click at [224, 152] on input "No explícito" at bounding box center [226, 158] width 12 height 12
radio input "true"
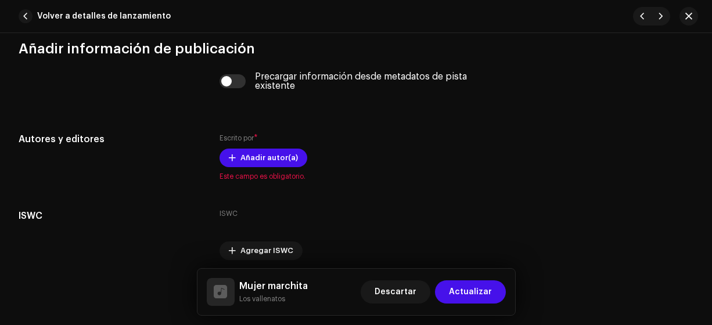
scroll to position [2325, 0]
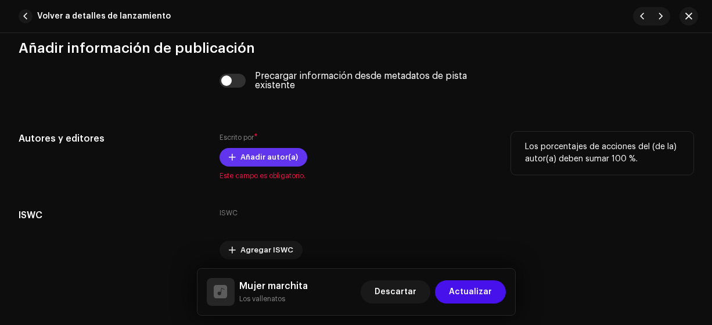
click at [247, 156] on span "Añadir autor(a)" at bounding box center [268, 157] width 57 height 23
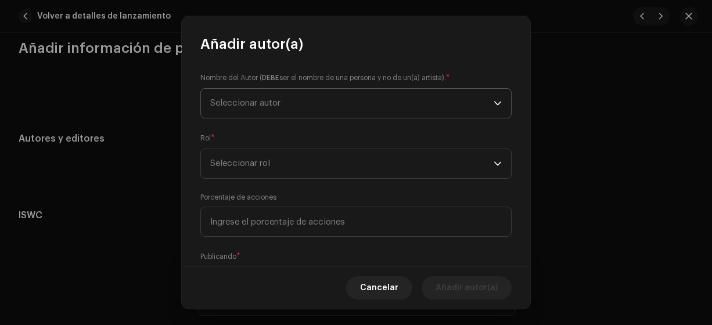
click at [233, 99] on span "Seleccionar autor" at bounding box center [245, 103] width 70 height 9
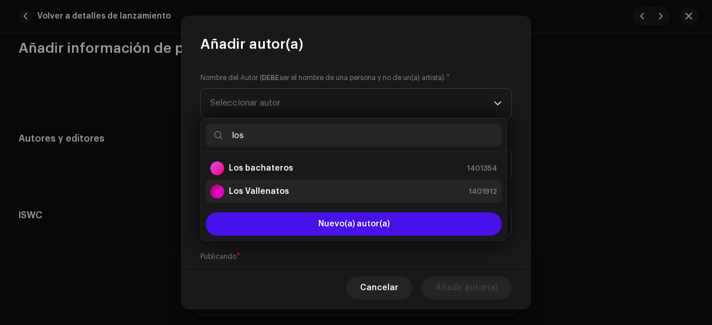
type input "los"
click at [250, 191] on strong "Los Vallenatos" at bounding box center [259, 192] width 60 height 12
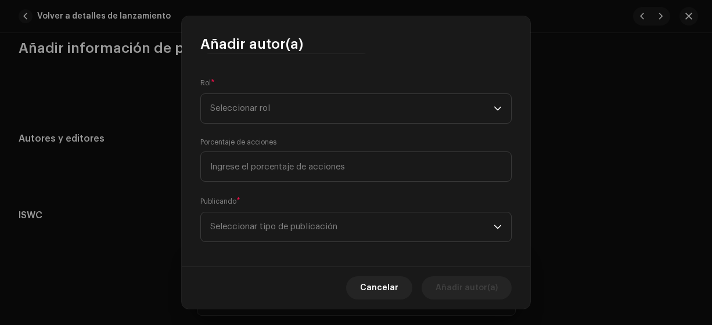
scroll to position [170, 0]
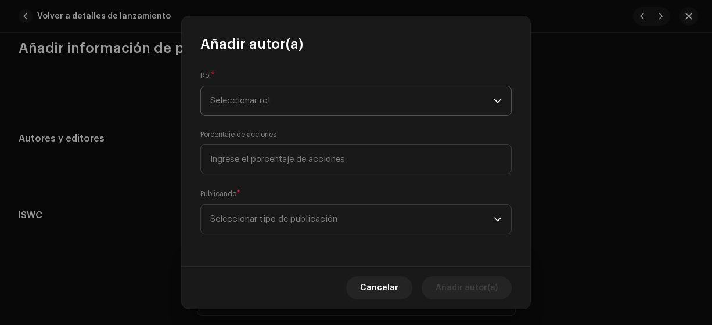
click at [225, 99] on span "Seleccionar rol" at bounding box center [351, 101] width 283 height 29
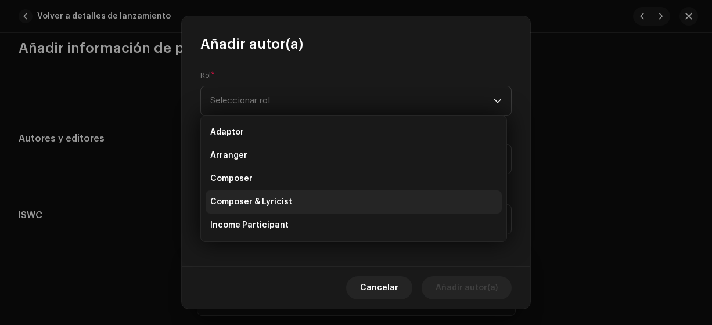
click at [252, 202] on span "Composer & Lyricist" at bounding box center [251, 202] width 82 height 12
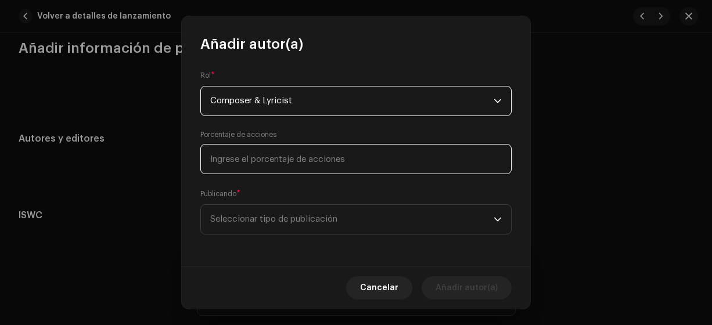
click at [224, 163] on input at bounding box center [355, 159] width 311 height 30
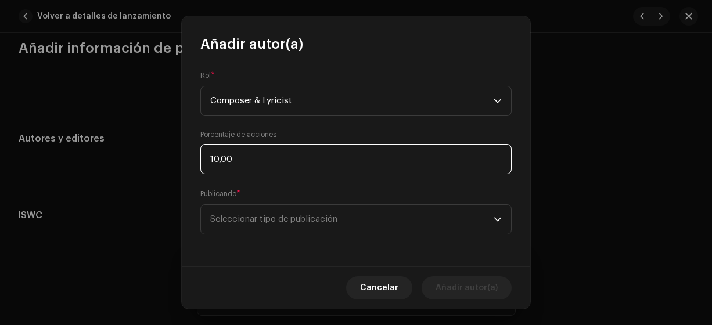
type input "100,00"
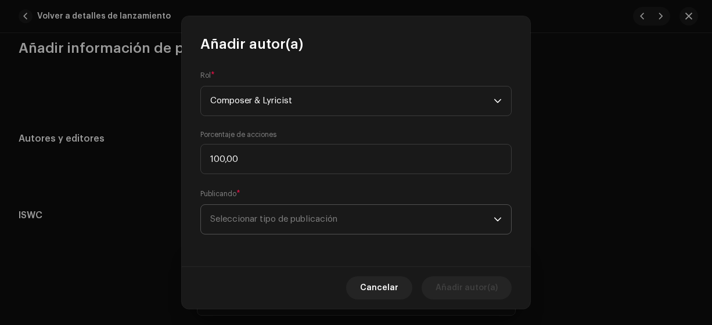
click at [283, 217] on span "Seleccionar tipo de publicación" at bounding box center [351, 219] width 283 height 29
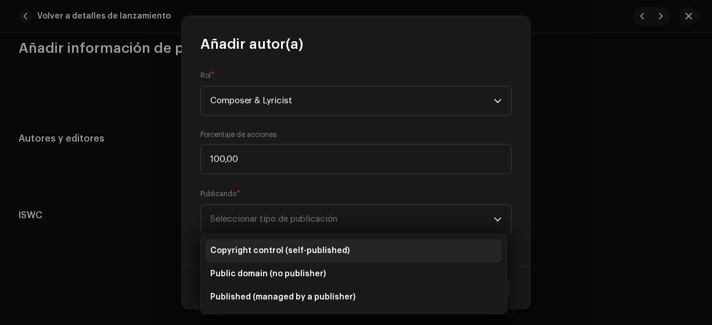
click at [310, 251] on span "Copyright control (self-published)" at bounding box center [279, 251] width 139 height 12
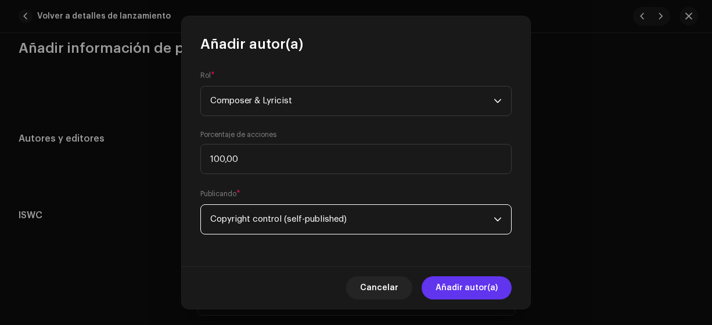
click at [452, 290] on span "Añadir autor(a)" at bounding box center [467, 287] width 62 height 23
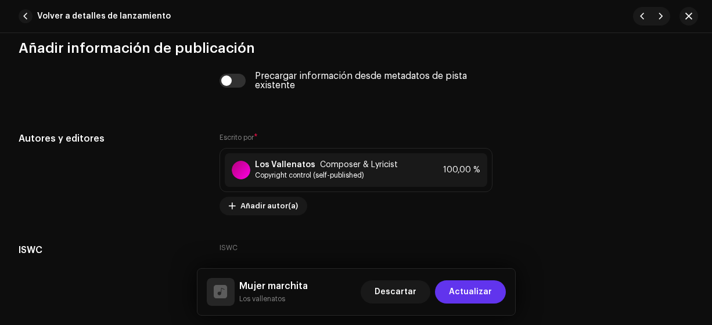
click at [470, 293] on span "Actualizar" at bounding box center [470, 292] width 43 height 23
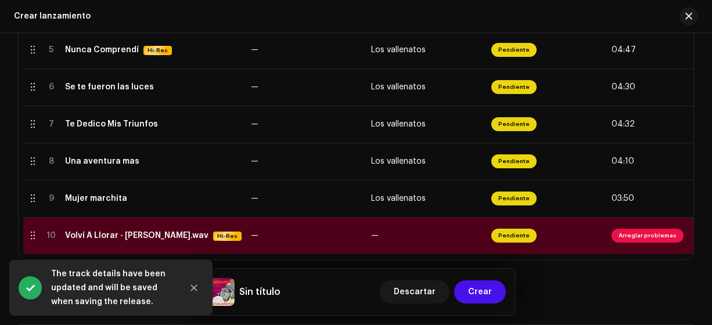
click at [166, 233] on div "Volví A Llorar - [PERSON_NAME].wav" at bounding box center [136, 235] width 143 height 9
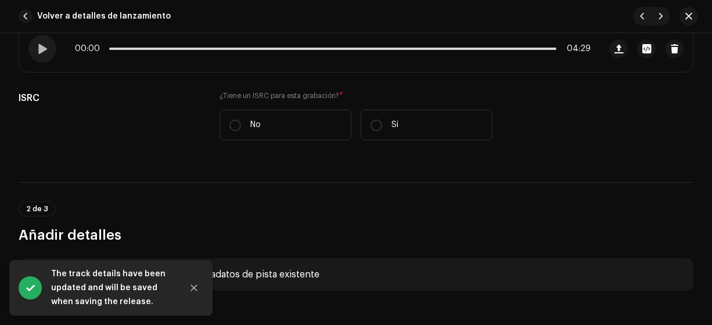
scroll to position [293, 0]
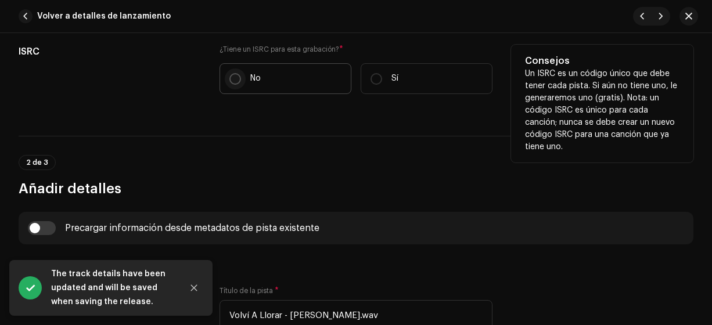
click at [233, 74] on input "No" at bounding box center [235, 79] width 12 height 12
radio input "true"
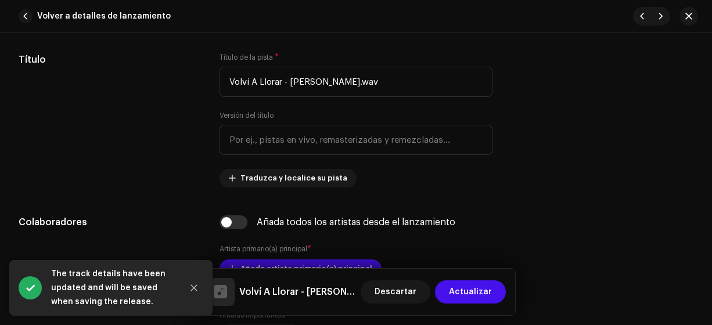
scroll to position [559, 0]
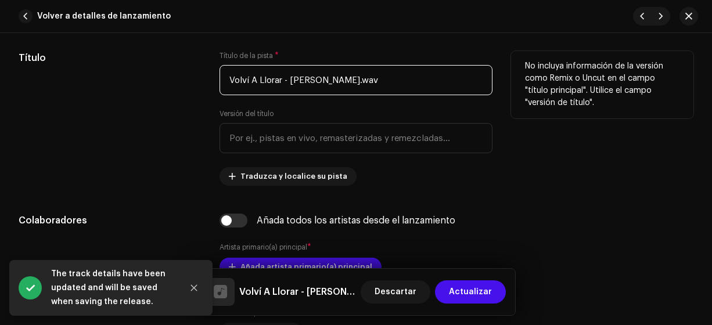
click at [386, 80] on input "Volví A Llorar - [PERSON_NAME].wav" at bounding box center [357, 80] width 274 height 30
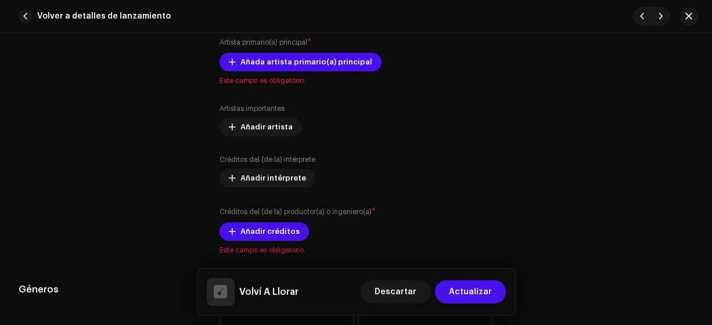
scroll to position [767, 0]
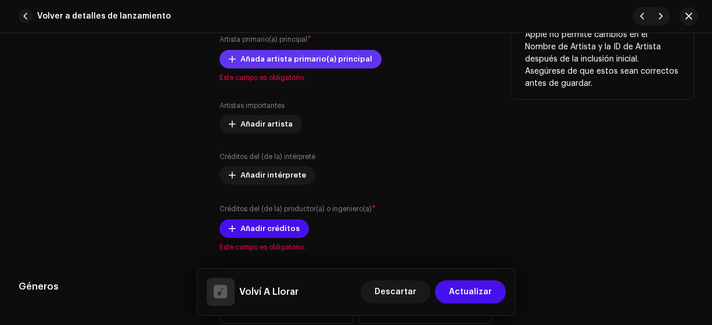
type input "Volví A Llorar"
click at [259, 56] on span "Añada artista primario(a) principal" at bounding box center [306, 59] width 132 height 23
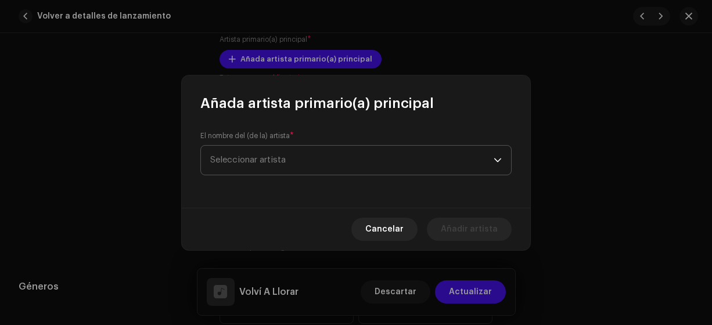
click at [257, 160] on span "Seleccionar artista" at bounding box center [247, 160] width 75 height 9
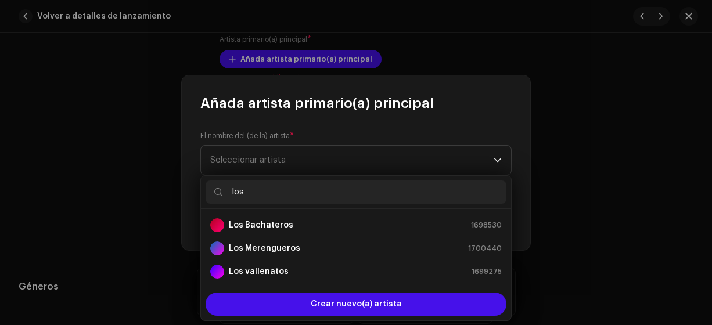
type input "los"
click at [289, 288] on div "Crear nuevo(a) artista" at bounding box center [356, 304] width 310 height 33
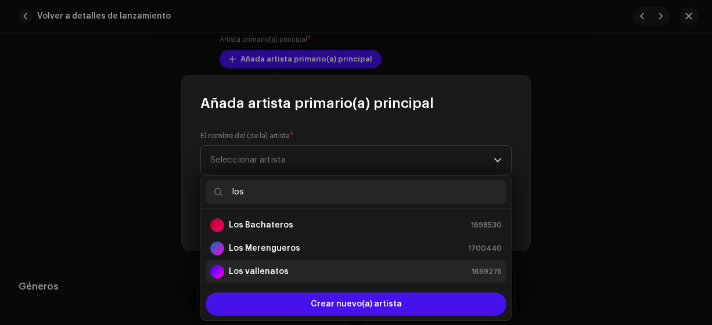
click at [242, 268] on strong "Los vallenatos" at bounding box center [259, 272] width 60 height 12
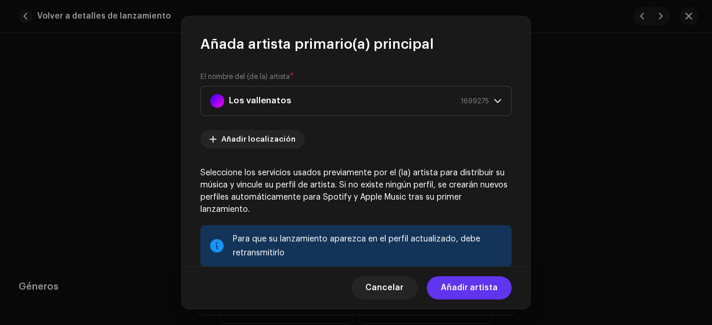
click at [462, 296] on span "Añadir artista" at bounding box center [469, 287] width 57 height 23
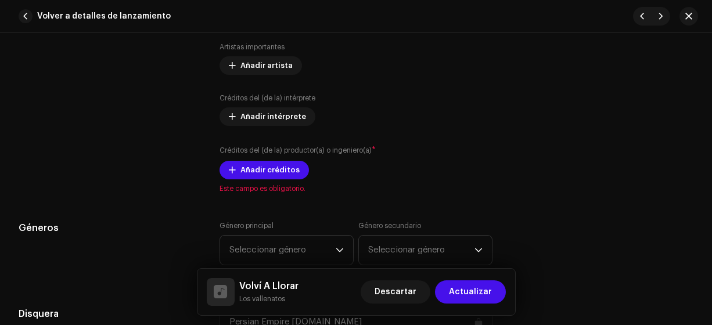
scroll to position [848, 0]
click at [257, 168] on span "Añadir créditos" at bounding box center [269, 169] width 59 height 23
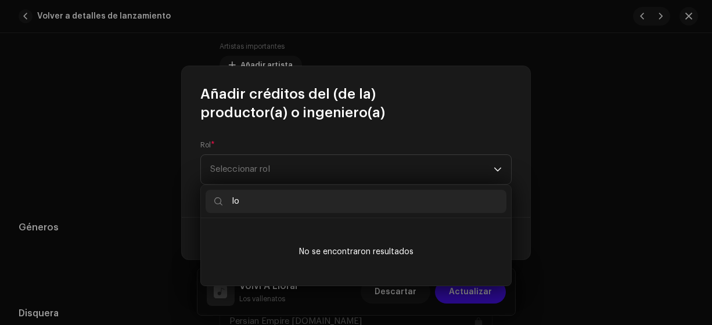
type input "l"
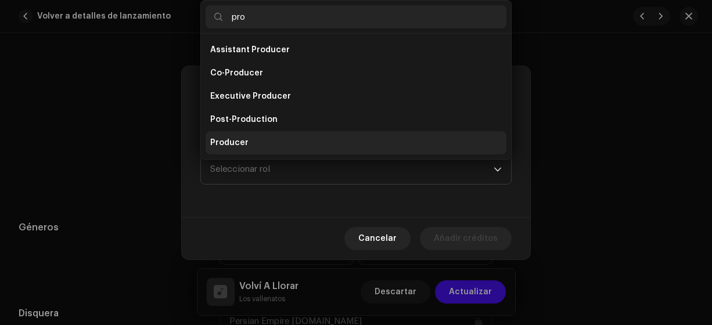
type input "pro"
click at [225, 145] on span "Producer" at bounding box center [229, 143] width 38 height 12
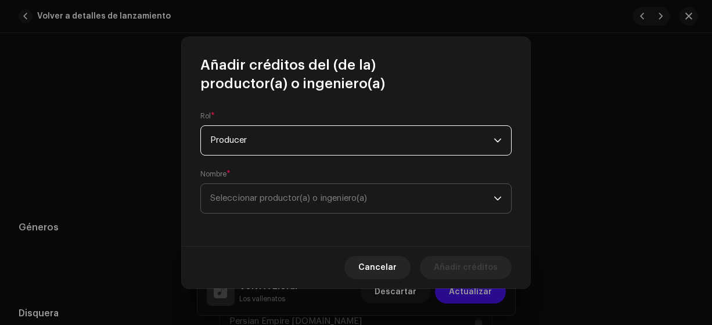
click at [246, 201] on span "Seleccionar productor(a) o ingeniero(a)" at bounding box center [288, 198] width 157 height 9
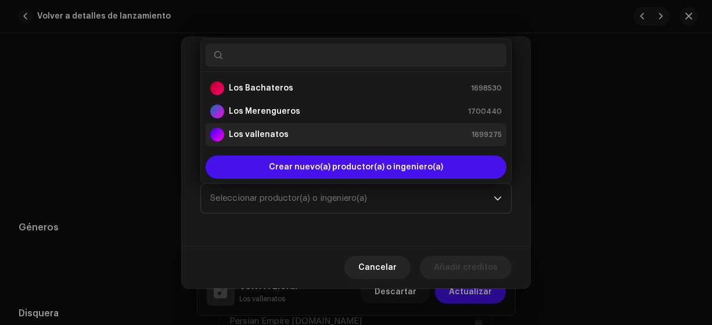
click at [259, 135] on strong "Los vallenatos" at bounding box center [259, 135] width 60 height 12
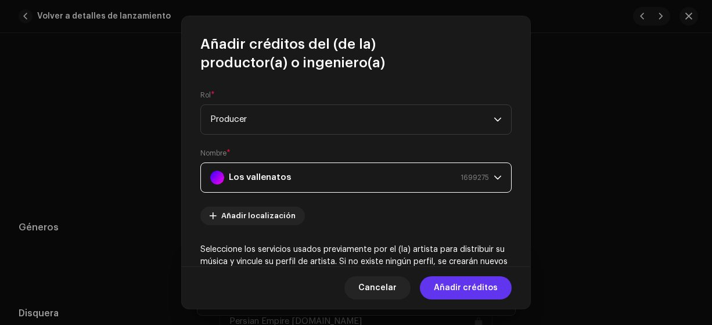
click at [451, 296] on span "Añadir créditos" at bounding box center [466, 287] width 64 height 23
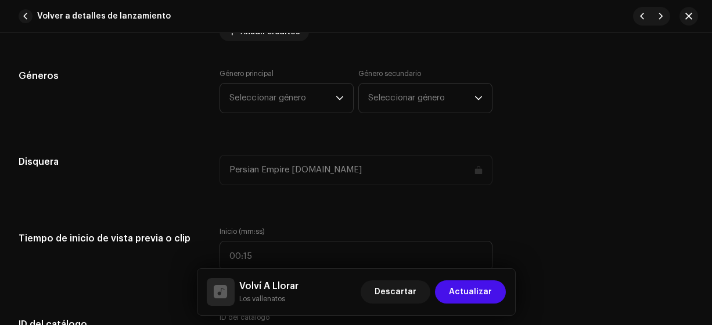
scroll to position [1081, 0]
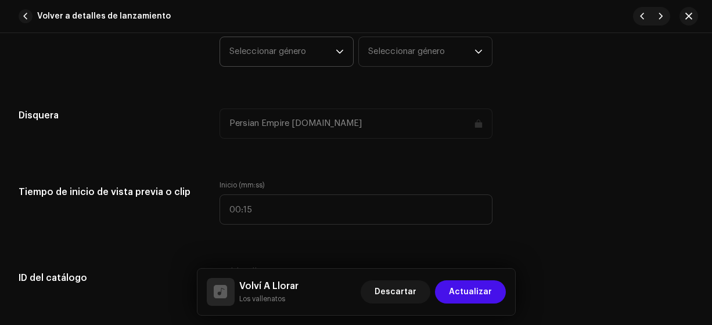
click at [267, 51] on span "Seleccionar género" at bounding box center [282, 51] width 106 height 29
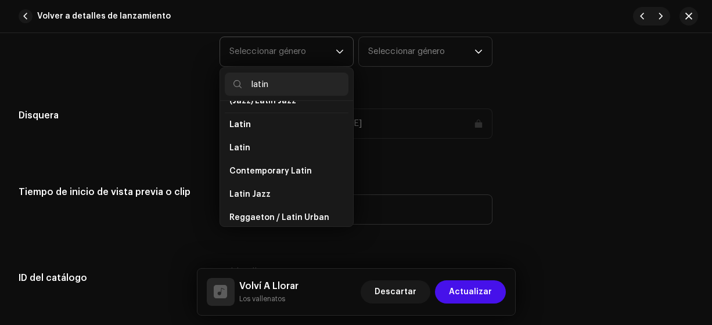
scroll to position [90, 0]
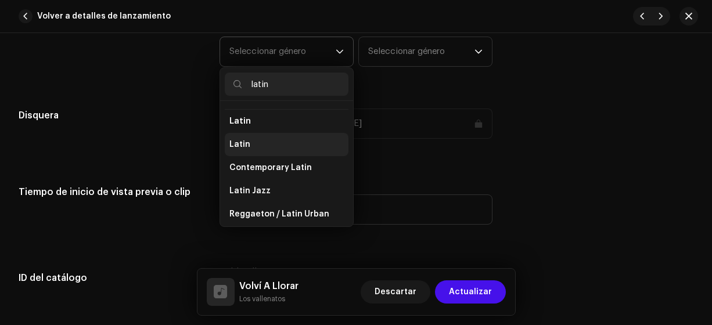
type input "latin"
click at [238, 143] on span "Latin" at bounding box center [239, 145] width 21 height 12
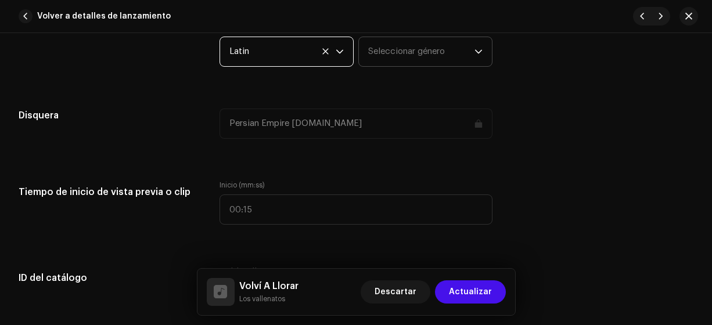
click at [373, 53] on span "Seleccionar género" at bounding box center [421, 51] width 106 height 29
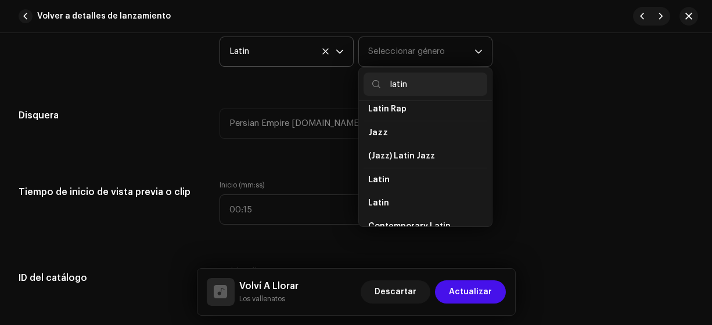
scroll to position [59, 0]
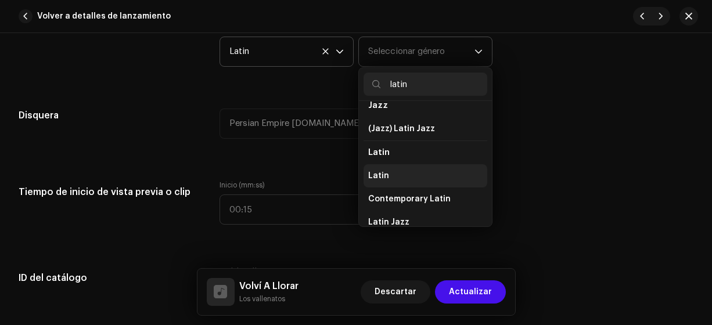
type input "latin"
click at [383, 170] on span "Latin" at bounding box center [378, 176] width 21 height 12
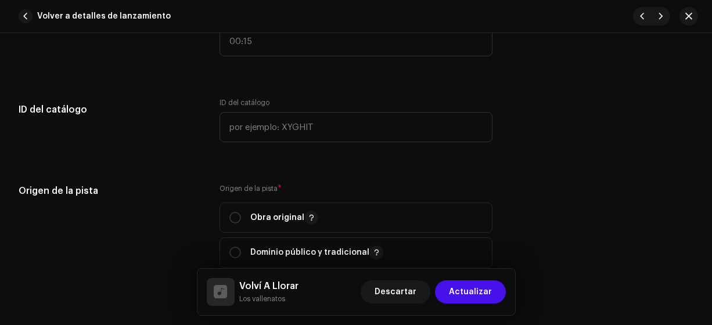
scroll to position [1251, 0]
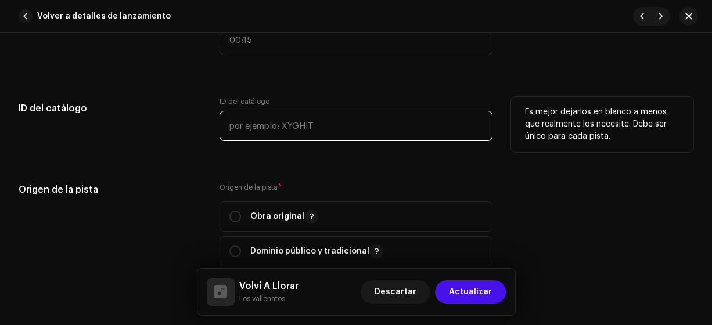
click at [244, 119] on input "text" at bounding box center [357, 126] width 274 height 30
type input "15-00010"
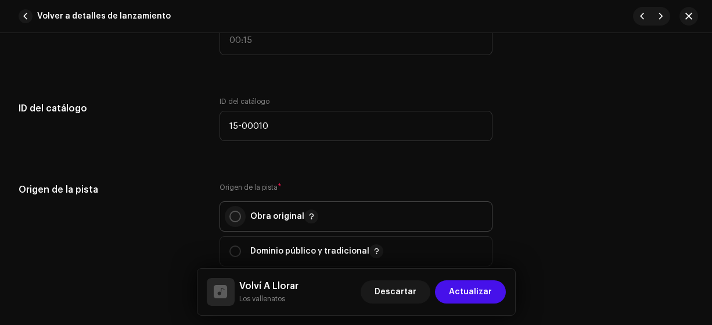
click at [232, 211] on input "radio" at bounding box center [235, 217] width 12 height 12
radio input "true"
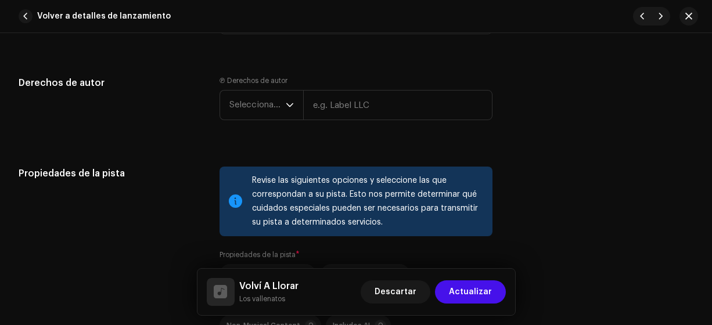
scroll to position [1520, 0]
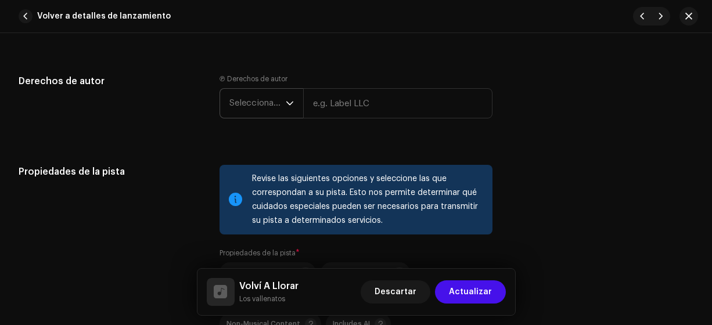
click at [243, 99] on span "Seleccionar año" at bounding box center [257, 103] width 56 height 29
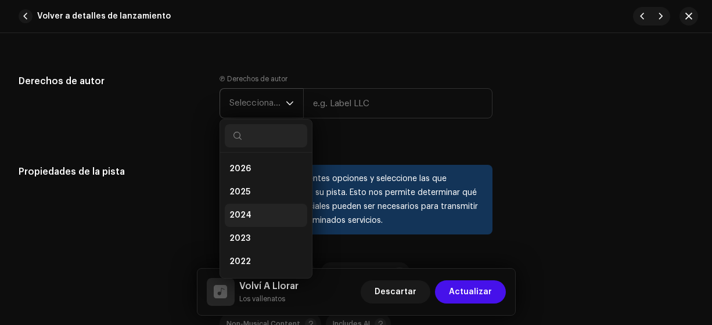
click at [238, 215] on span "2024" at bounding box center [240, 216] width 22 height 12
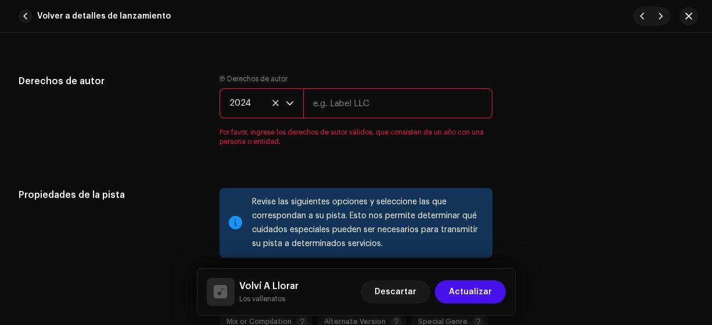
click at [238, 91] on span "2024" at bounding box center [257, 103] width 56 height 29
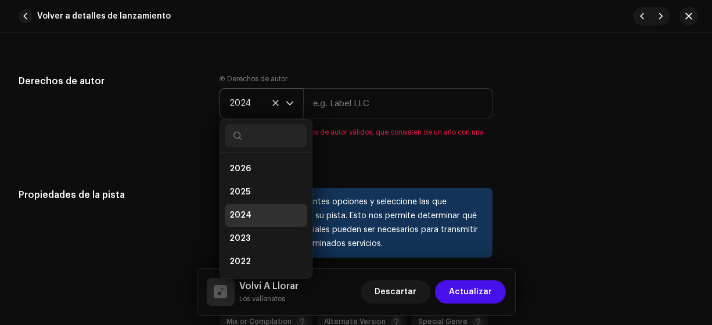
scroll to position [5, 0]
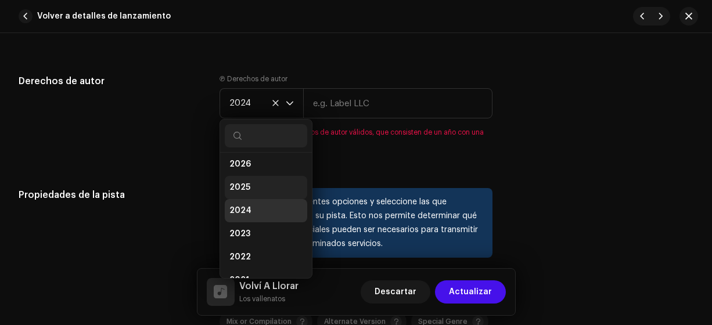
click at [236, 184] on span "2025" at bounding box center [239, 188] width 21 height 12
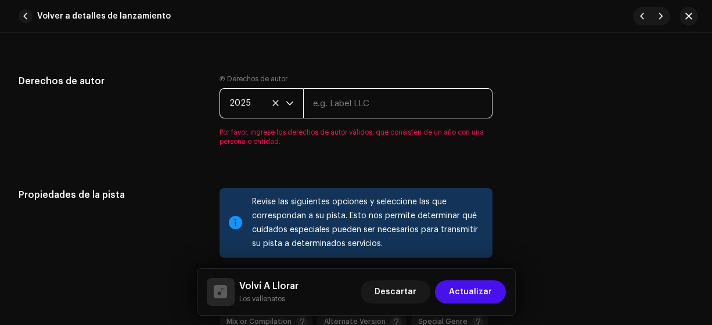
click at [330, 96] on input "text" at bounding box center [398, 103] width 190 height 30
type input "Los Vallenatos"
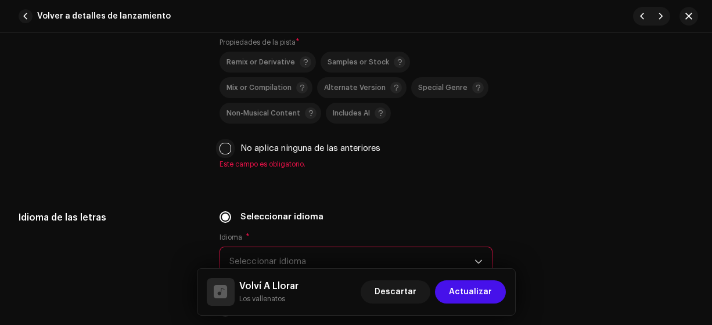
click at [229, 146] on input "No aplica ninguna de las anteriores" at bounding box center [226, 149] width 12 height 12
checkbox input "true"
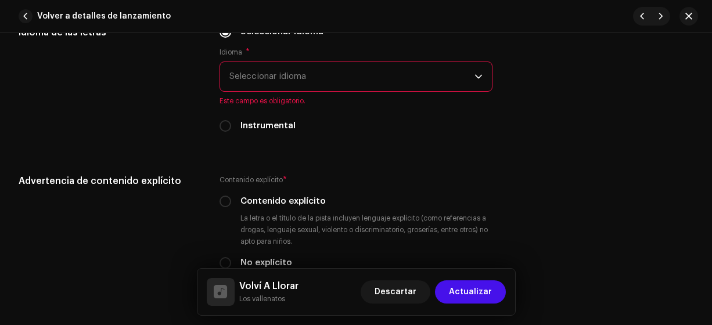
scroll to position [1903, 0]
click at [247, 66] on span "Seleccionar idioma" at bounding box center [352, 76] width 246 height 29
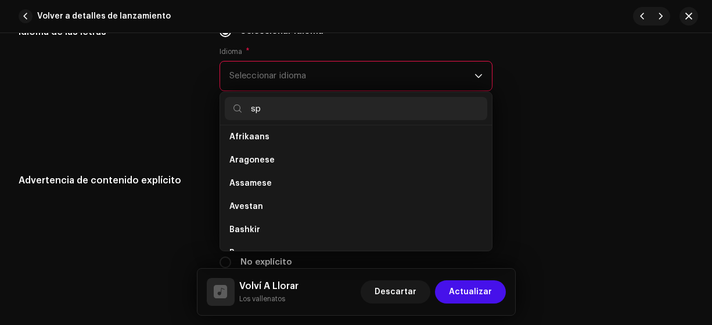
scroll to position [0, 0]
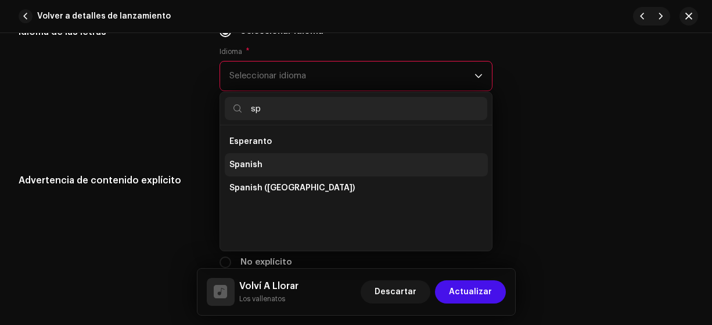
type input "sp"
click at [295, 172] on li "Spanish" at bounding box center [356, 164] width 263 height 23
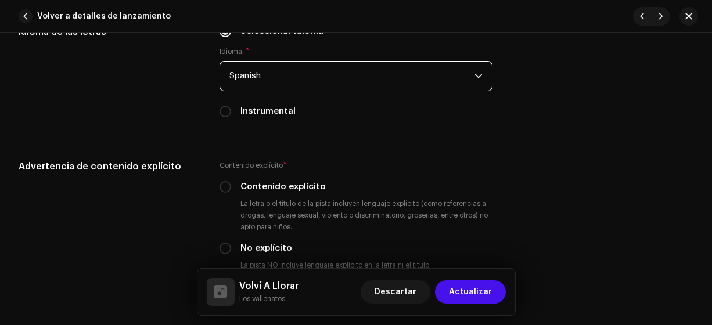
click at [249, 82] on span "Spanish" at bounding box center [352, 76] width 246 height 29
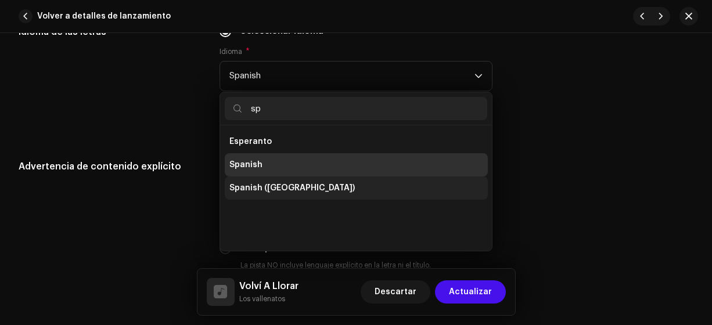
type input "sp"
click at [279, 185] on span "Spanish ([GEOGRAPHIC_DATA])" at bounding box center [291, 188] width 125 height 12
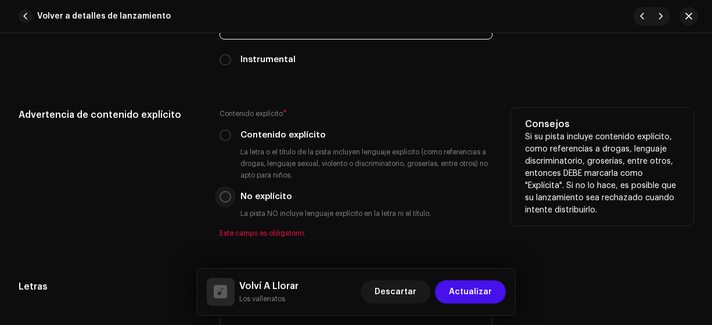
click at [226, 192] on input "No explícito" at bounding box center [226, 197] width 12 height 12
radio input "true"
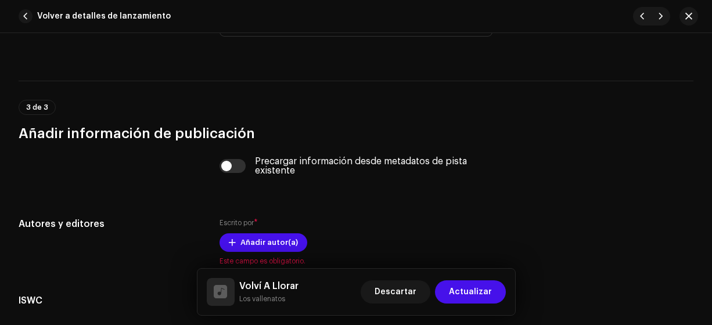
scroll to position [2251, 0]
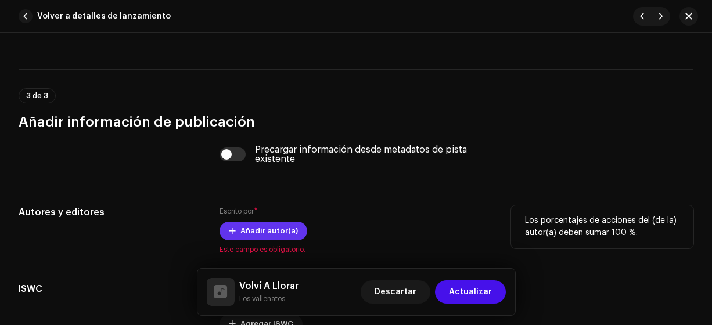
click at [231, 228] on span at bounding box center [232, 230] width 7 height 9
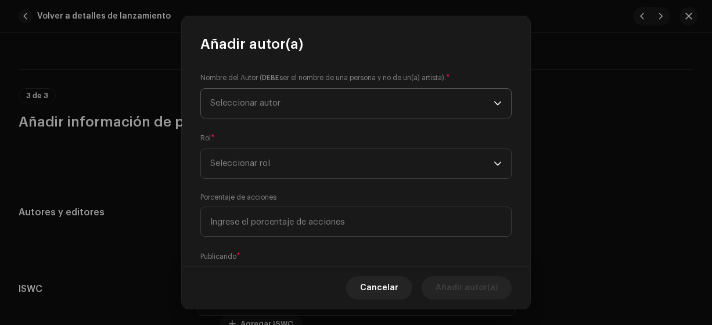
click at [231, 105] on span "Seleccionar autor" at bounding box center [245, 103] width 70 height 9
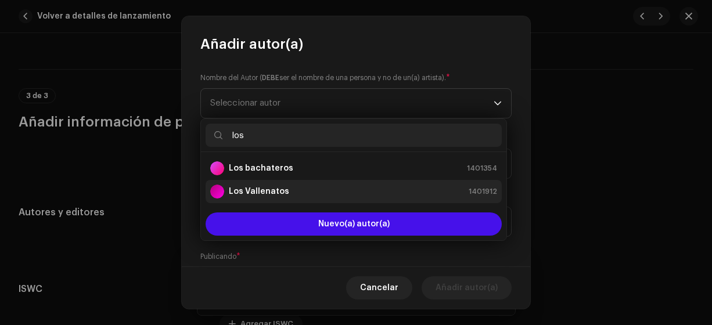
type input "los"
click at [259, 187] on strong "Los Vallenatos" at bounding box center [259, 192] width 60 height 12
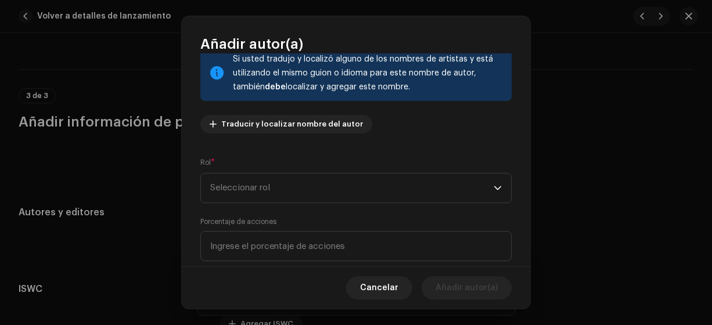
scroll to position [170, 0]
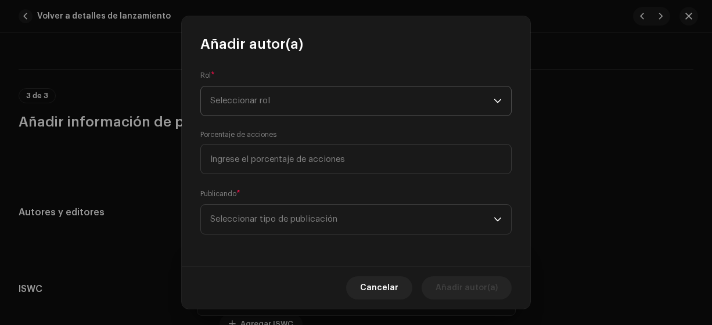
click at [226, 101] on span "Seleccionar rol" at bounding box center [351, 101] width 283 height 29
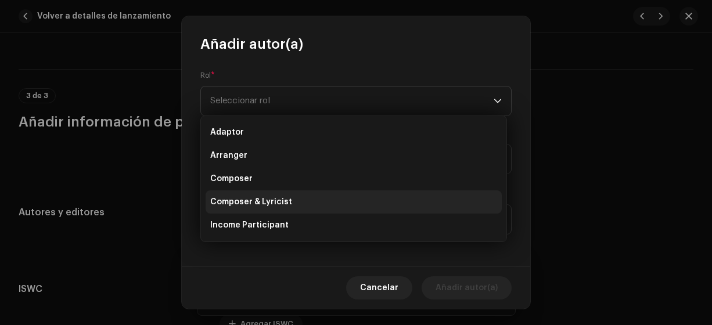
click at [274, 201] on span "Composer & Lyricist" at bounding box center [251, 202] width 82 height 12
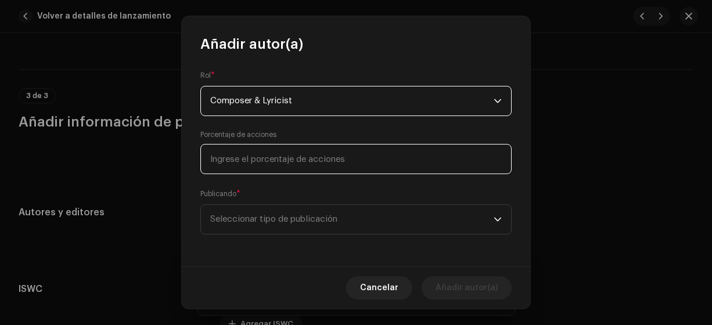
click at [247, 160] on input at bounding box center [355, 159] width 311 height 30
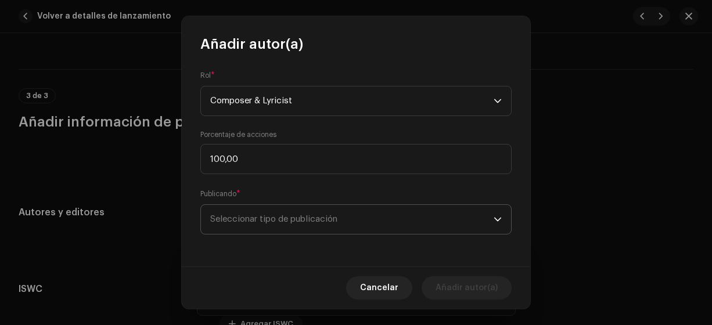
click at [269, 221] on span "Seleccionar tipo de publicación" at bounding box center [351, 219] width 283 height 29
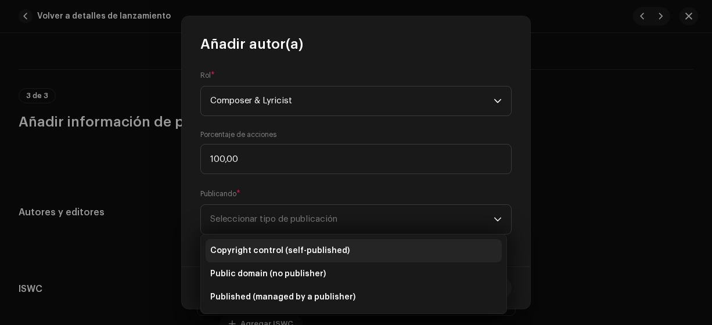
click at [294, 252] on span "Copyright control (self-published)" at bounding box center [279, 251] width 139 height 12
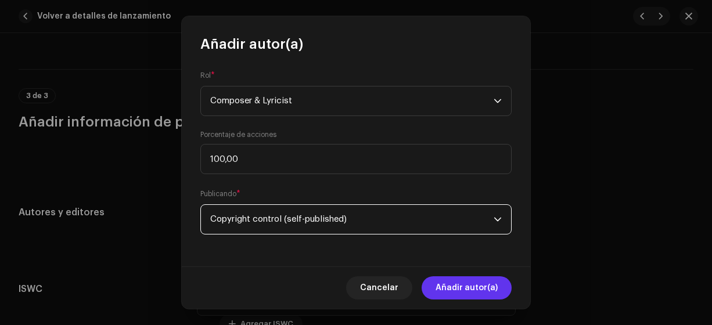
click at [443, 287] on span "Añadir autor(a)" at bounding box center [467, 287] width 62 height 23
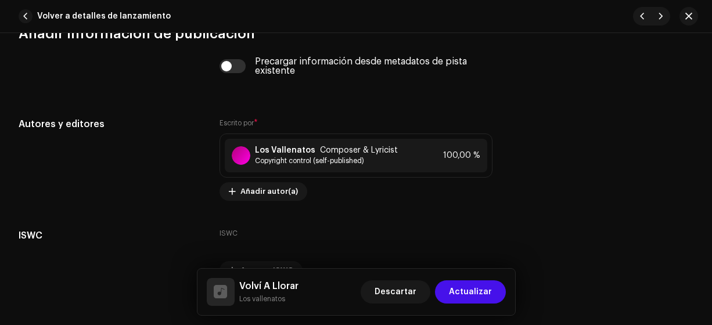
scroll to position [2342, 0]
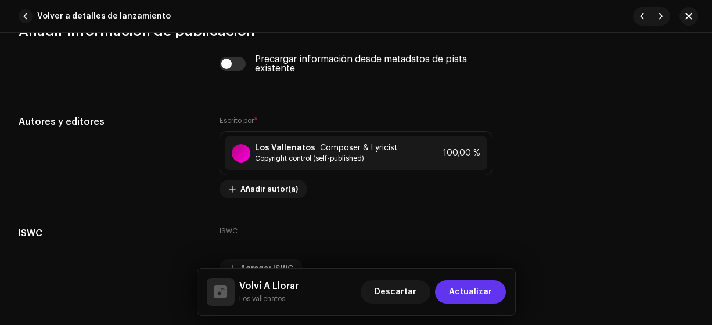
click at [471, 293] on span "Actualizar" at bounding box center [470, 292] width 43 height 23
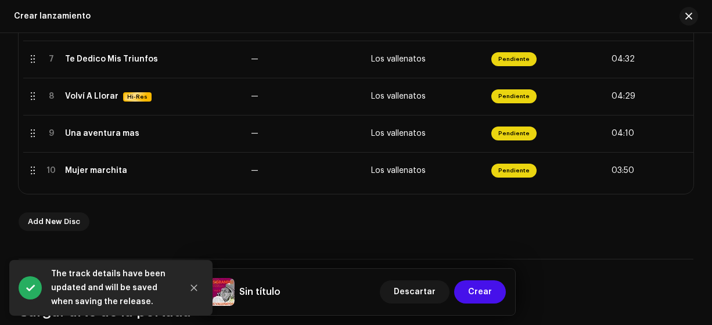
scroll to position [506, 0]
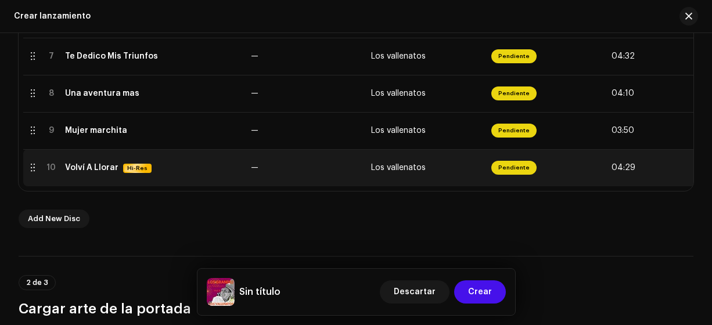
click at [209, 168] on div "Volví A Llorar Hi-Res" at bounding box center [153, 168] width 177 height 10
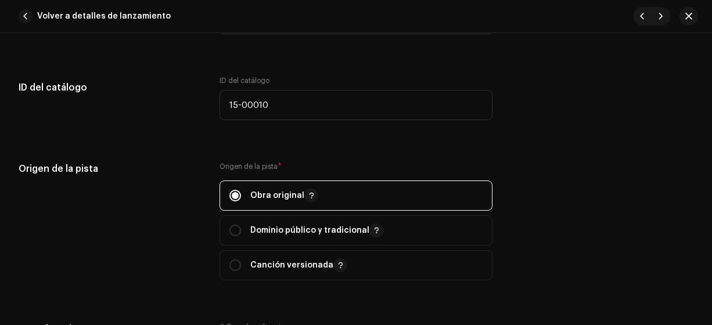
scroll to position [1199, 0]
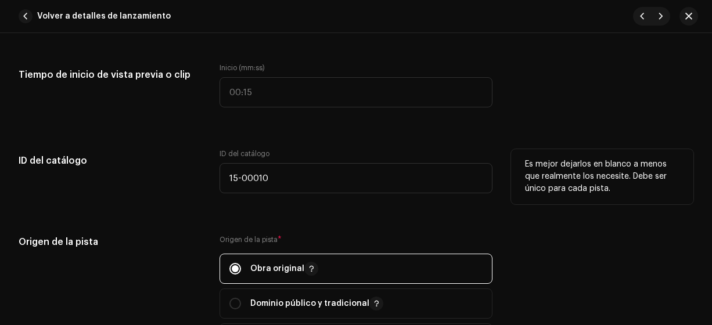
click at [197, 190] on div "ID del catálogo" at bounding box center [110, 178] width 182 height 58
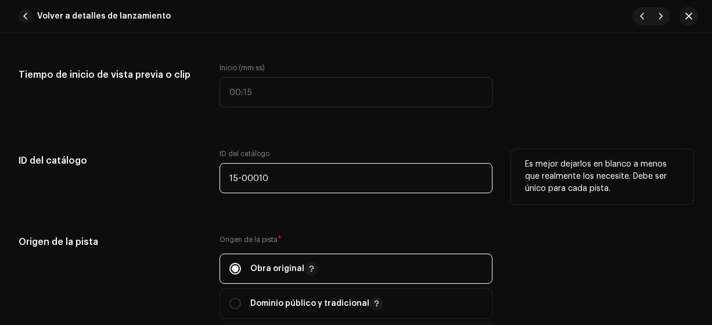
click at [294, 177] on input "15-00010" at bounding box center [357, 178] width 274 height 30
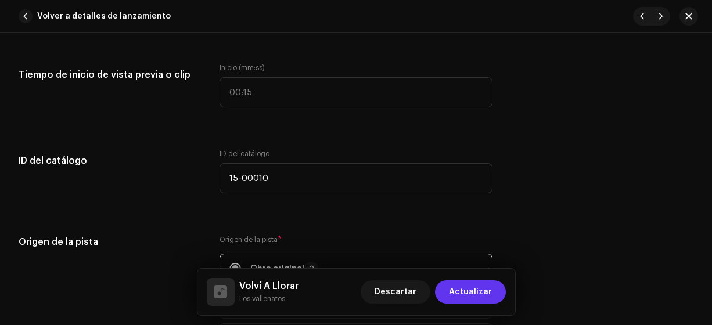
click at [474, 302] on span "Actualizar" at bounding box center [470, 292] width 43 height 23
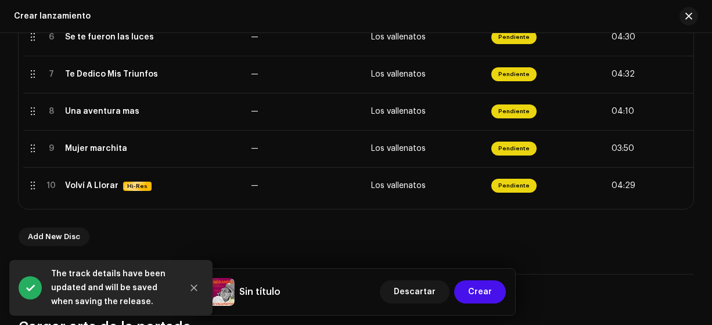
scroll to position [472, 0]
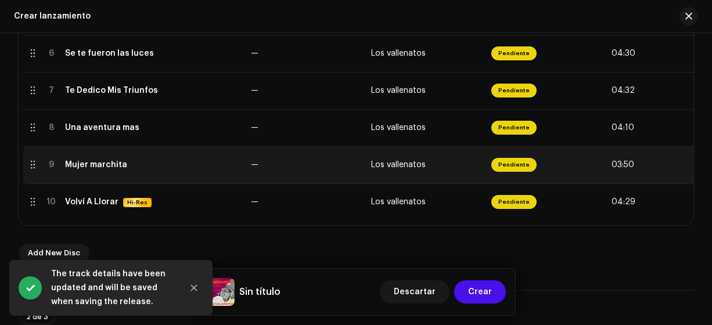
click at [114, 166] on div "Mujer marchita" at bounding box center [96, 164] width 62 height 9
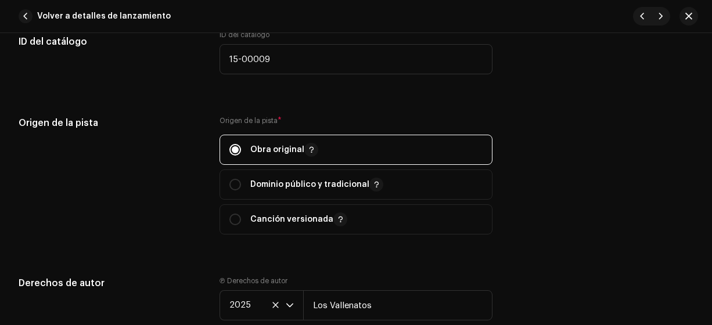
scroll to position [1316, 0]
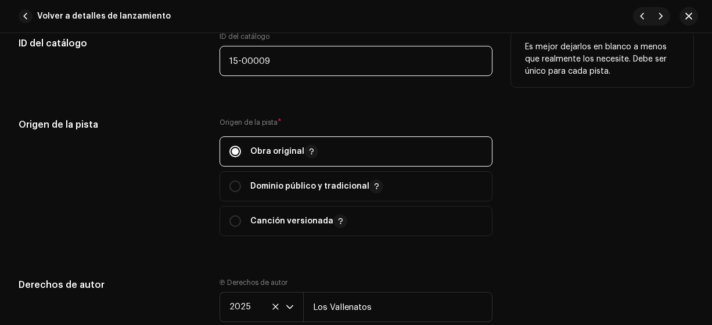
click at [290, 61] on input "15-00009" at bounding box center [357, 61] width 274 height 30
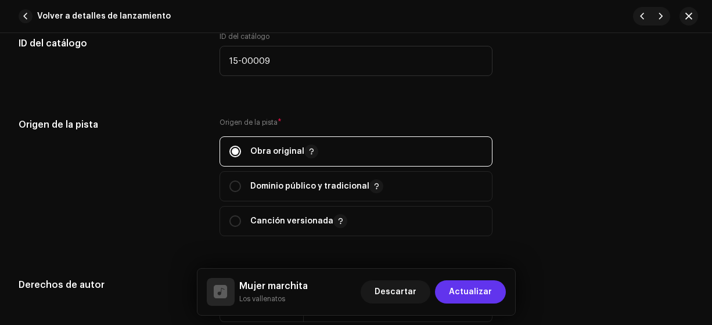
click at [477, 292] on span "Actualizar" at bounding box center [470, 292] width 43 height 23
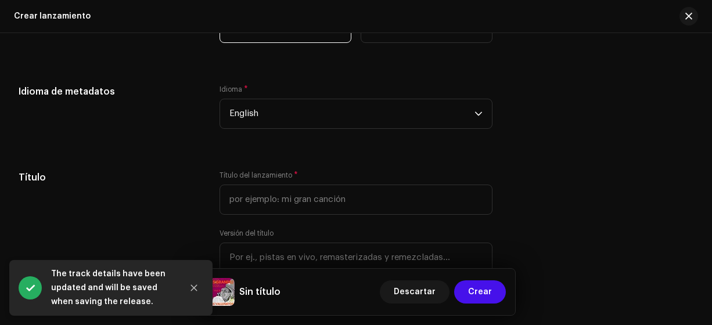
scroll to position [1301, 0]
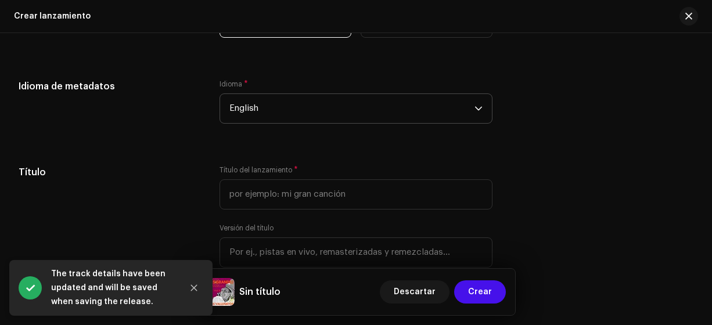
click at [444, 105] on span "English" at bounding box center [352, 108] width 246 height 29
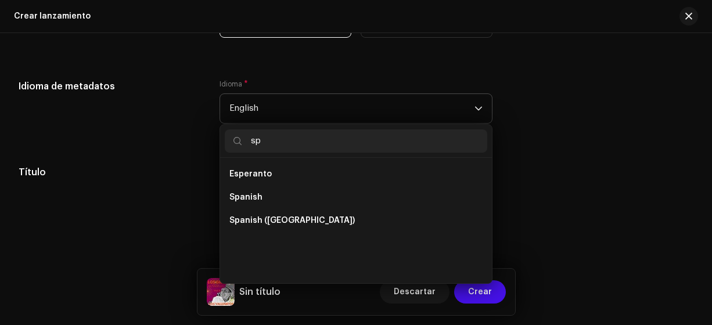
scroll to position [0, 0]
click at [293, 224] on span "Spanish ([GEOGRAPHIC_DATA])" at bounding box center [291, 221] width 125 height 12
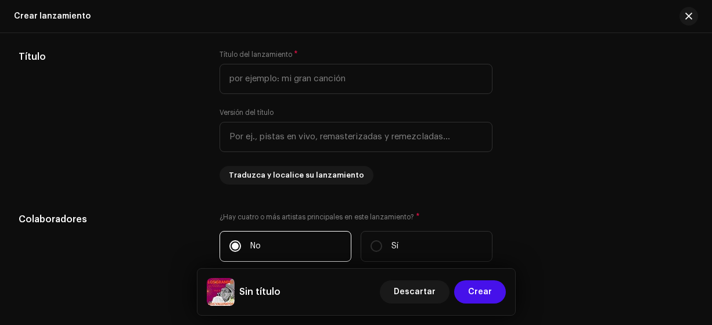
scroll to position [1419, 0]
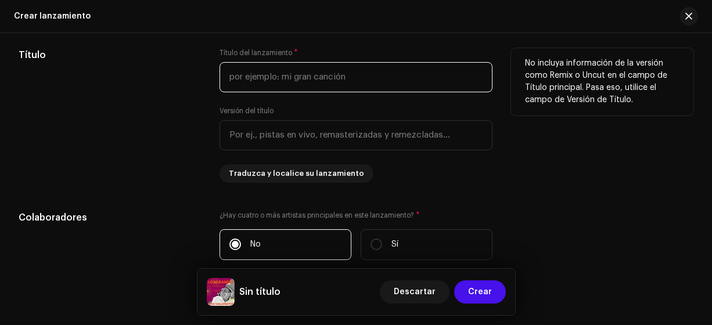
click at [409, 81] on input "text" at bounding box center [357, 77] width 274 height 30
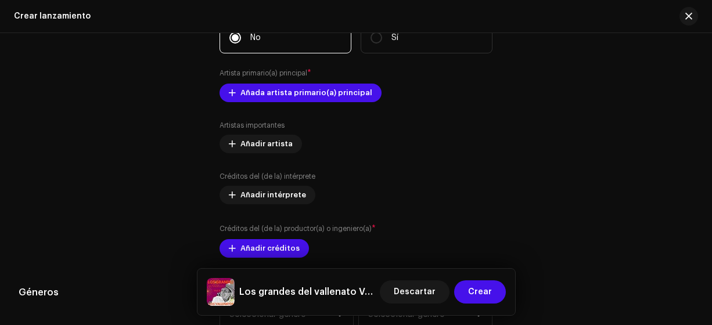
scroll to position [1627, 0]
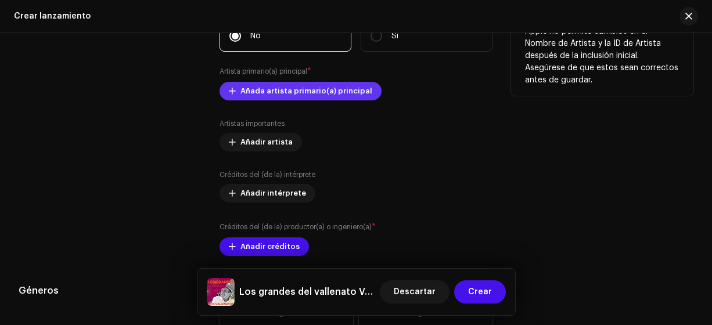
click at [351, 91] on span "Añada artista primario(a) principal" at bounding box center [306, 91] width 132 height 23
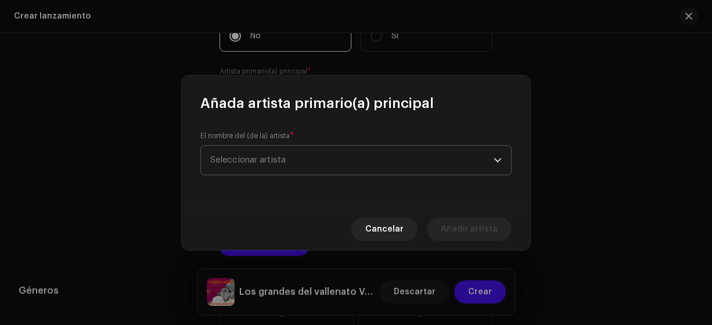
click at [423, 166] on span "Seleccionar artista" at bounding box center [351, 160] width 283 height 29
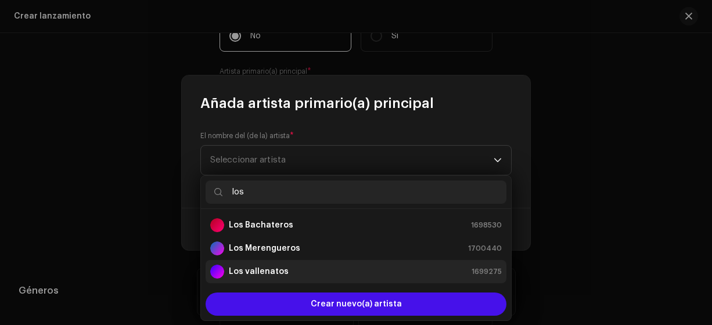
click at [266, 272] on strong "Los vallenatos" at bounding box center [259, 272] width 60 height 12
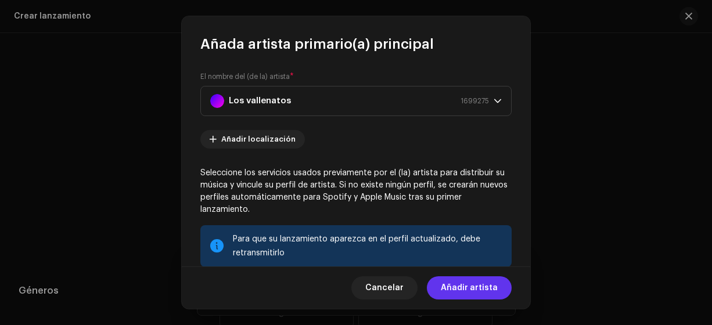
click at [475, 284] on span "Añadir artista" at bounding box center [469, 287] width 57 height 23
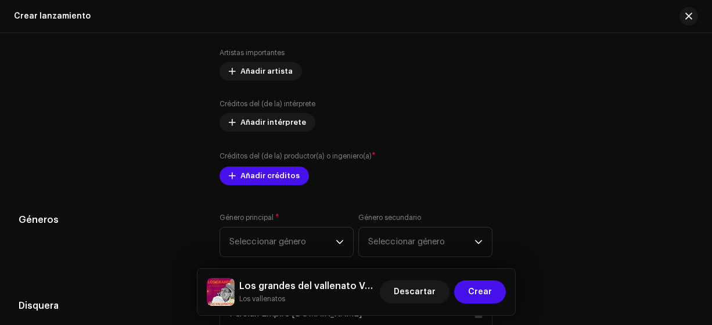
scroll to position [1719, 0]
click at [276, 175] on span "Añadir créditos" at bounding box center [269, 175] width 59 height 23
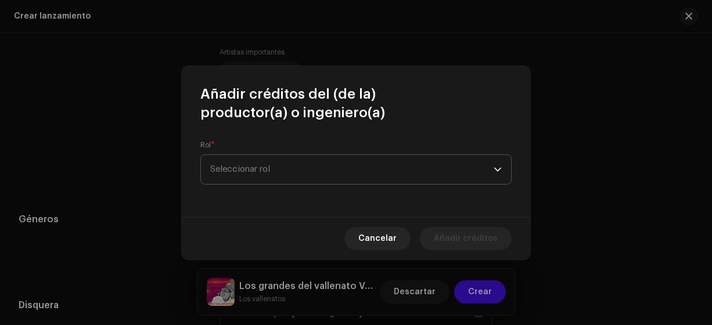
click at [375, 177] on span "Seleccionar rol" at bounding box center [351, 169] width 283 height 29
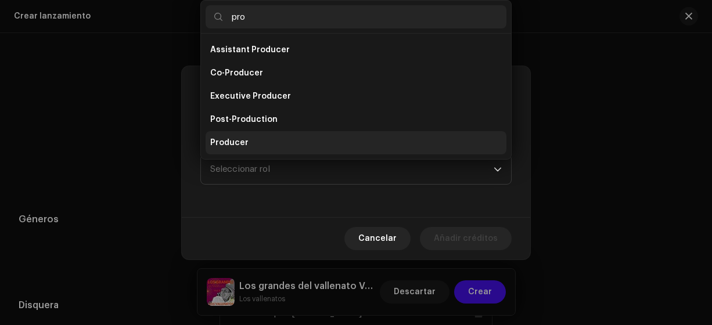
click at [272, 150] on li "Producer" at bounding box center [356, 142] width 301 height 23
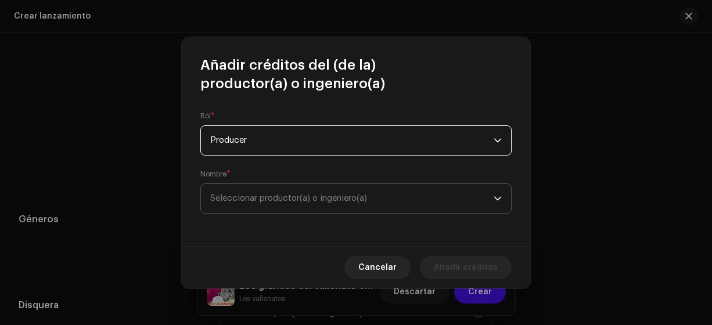
click at [327, 195] on span "Seleccionar productor(a) o ingeniero(a)" at bounding box center [288, 198] width 157 height 9
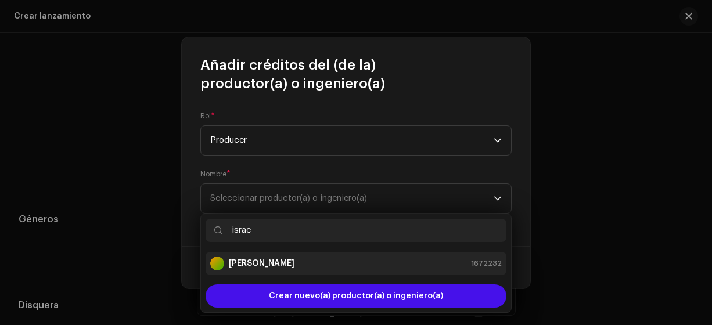
click at [278, 264] on strong "[PERSON_NAME]" at bounding box center [262, 264] width 66 height 12
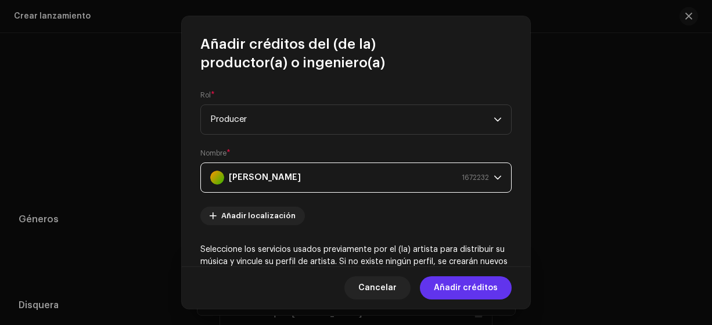
click at [469, 287] on span "Añadir créditos" at bounding box center [466, 287] width 64 height 23
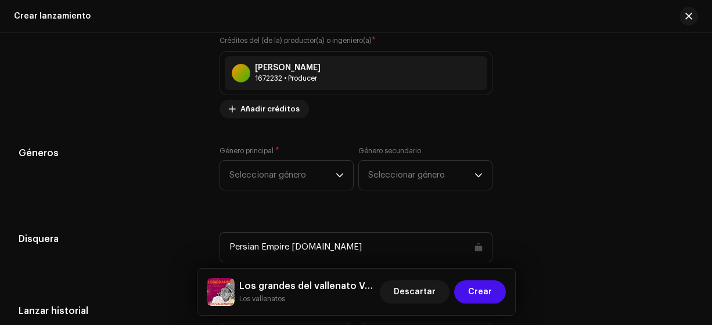
scroll to position [1842, 0]
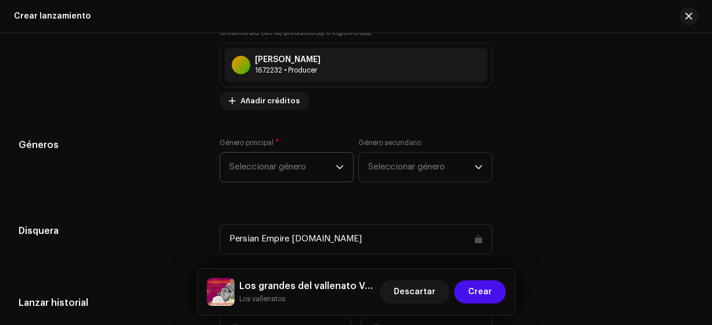
click at [340, 165] on icon "dropdown trigger" at bounding box center [339, 167] width 7 height 4
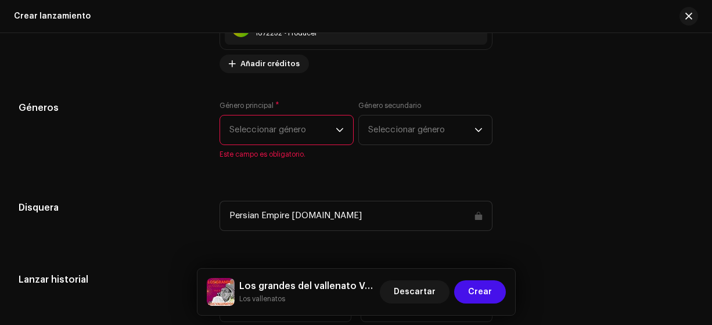
scroll to position [1886, 0]
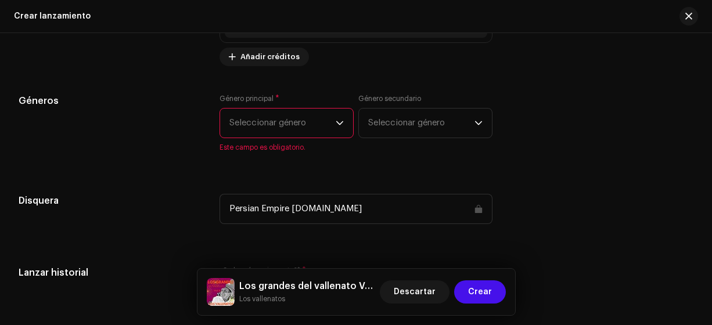
click at [320, 121] on span "Seleccionar género" at bounding box center [282, 123] width 106 height 29
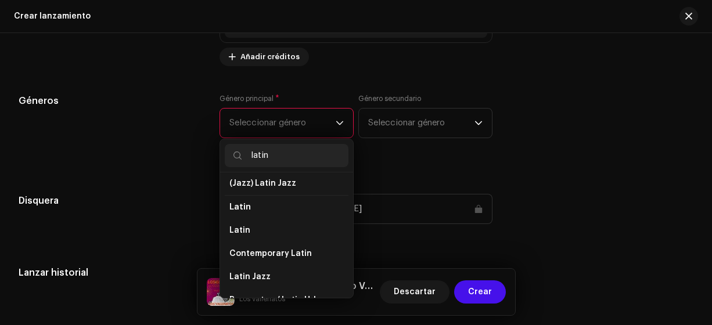
scroll to position [77, 0]
click at [289, 213] on li "Latin" at bounding box center [287, 206] width 124 height 24
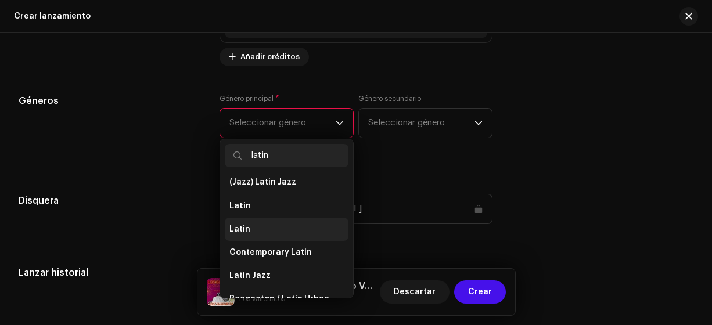
click at [268, 238] on li "Latin" at bounding box center [287, 229] width 124 height 23
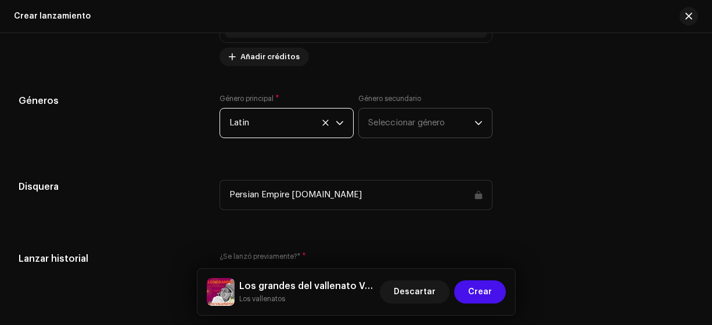
click at [421, 120] on span "Seleccionar género" at bounding box center [421, 123] width 106 height 29
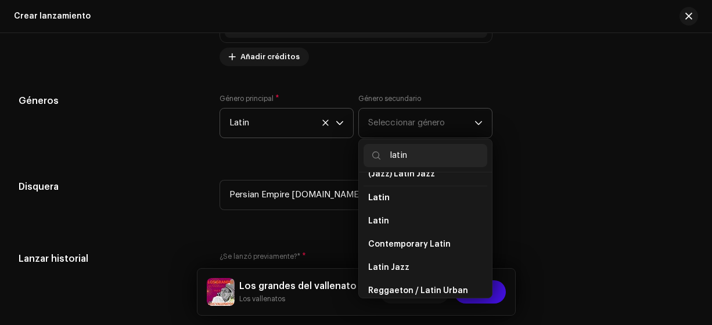
scroll to position [85, 0]
click at [410, 225] on li "Latin" at bounding box center [426, 220] width 124 height 23
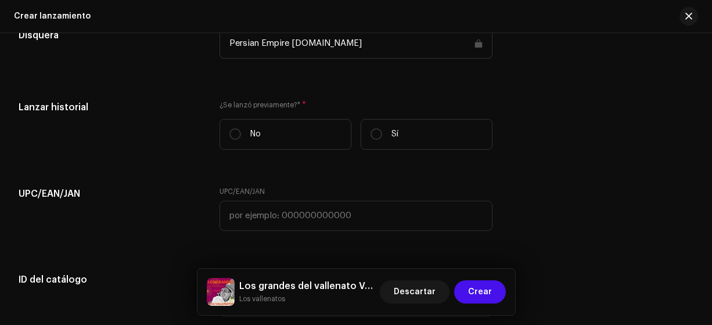
scroll to position [2040, 0]
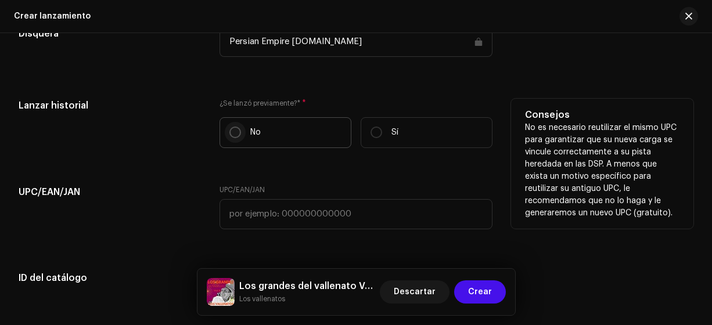
click at [229, 131] on input "No" at bounding box center [235, 133] width 12 height 12
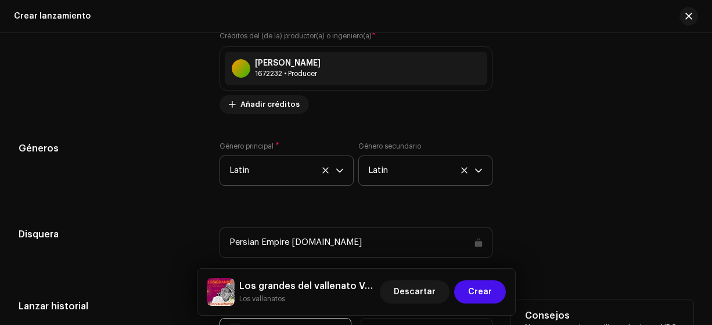
scroll to position [1836, 0]
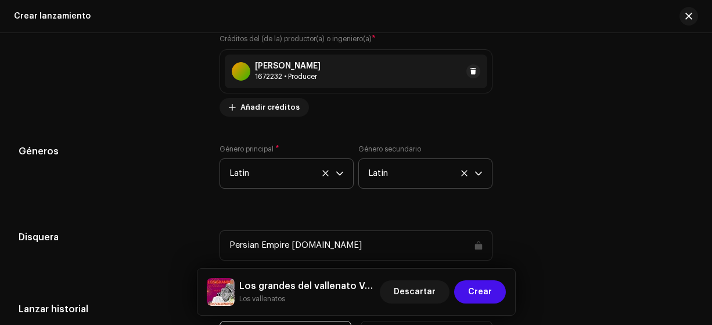
click at [373, 73] on div "[PERSON_NAME] 1672232 • Producer" at bounding box center [356, 72] width 263 height 34
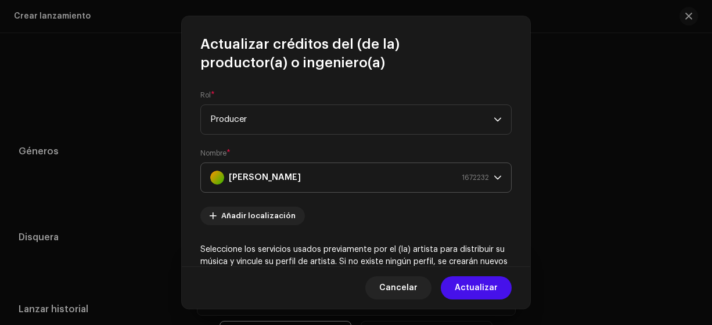
click at [413, 177] on div "[PERSON_NAME] 1672232" at bounding box center [349, 177] width 279 height 29
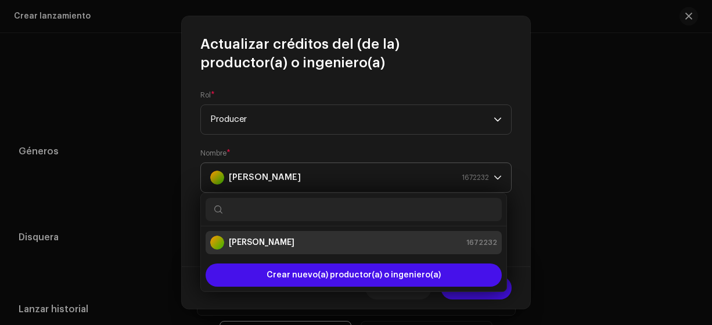
click at [282, 177] on strong "[PERSON_NAME]" at bounding box center [265, 177] width 72 height 29
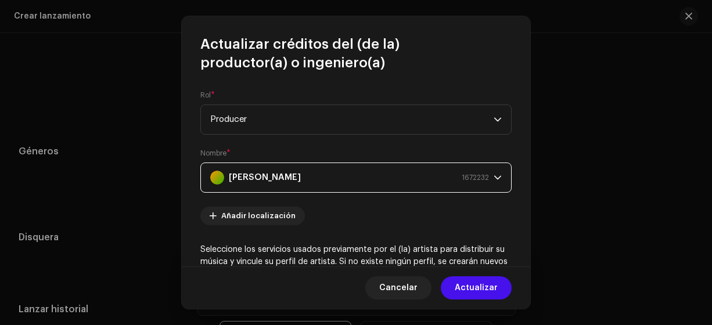
click at [311, 171] on div "[PERSON_NAME] 1672232" at bounding box center [349, 177] width 279 height 29
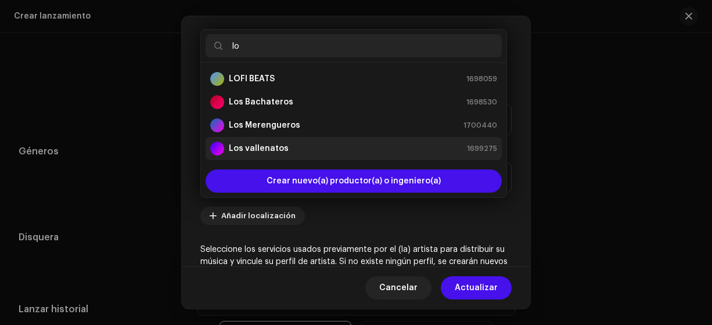
click at [270, 148] on strong "Los vallenatos" at bounding box center [259, 149] width 60 height 12
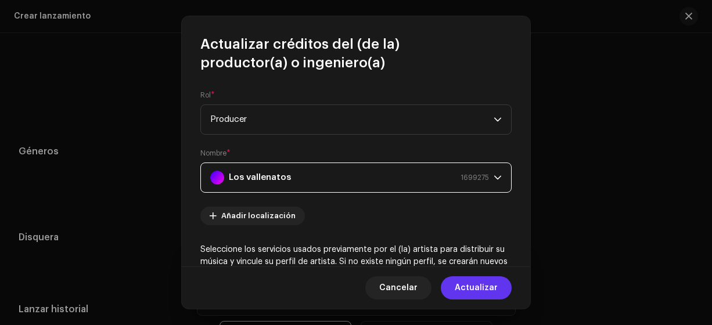
click at [484, 286] on span "Actualizar" at bounding box center [476, 287] width 43 height 23
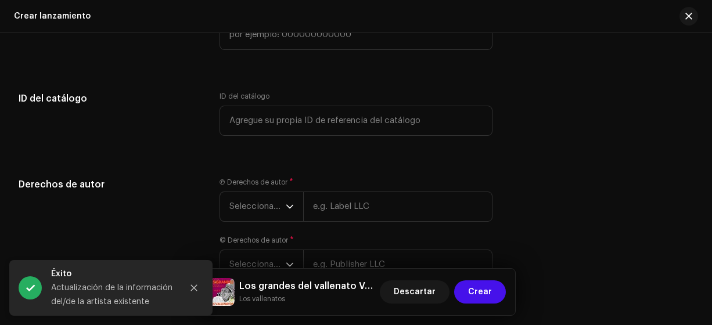
scroll to position [2228, 0]
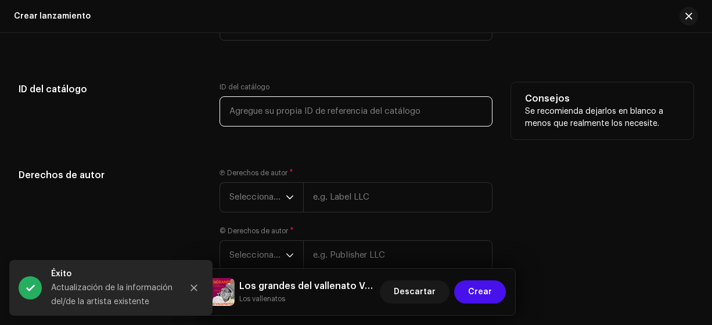
click at [425, 111] on input "text" at bounding box center [357, 111] width 274 height 30
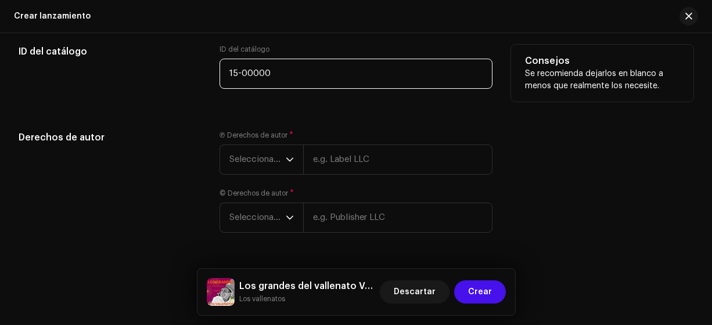
scroll to position [2298, 0]
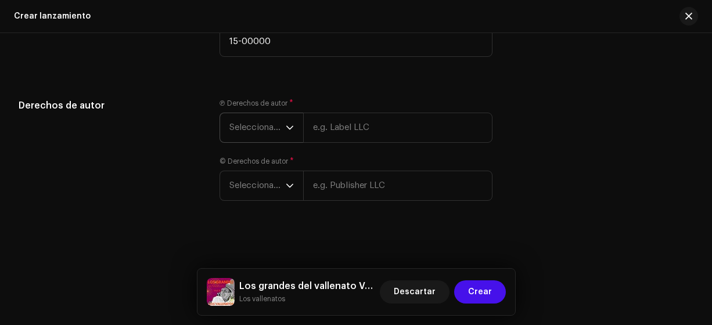
click at [266, 141] on span "Seleccionar año" at bounding box center [257, 127] width 56 height 29
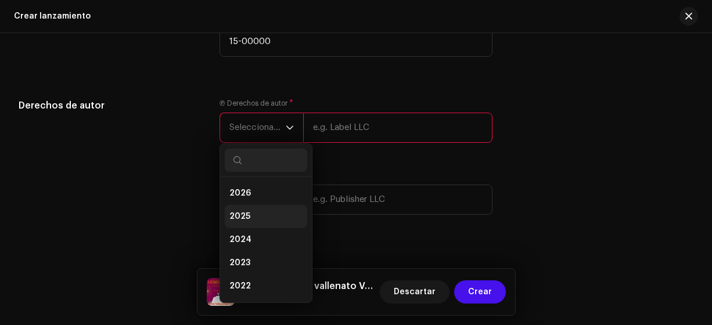
click at [246, 215] on span "2025" at bounding box center [239, 217] width 21 height 12
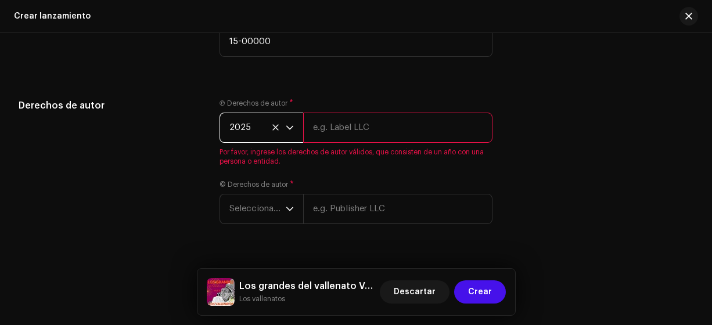
click at [357, 127] on input "text" at bounding box center [398, 128] width 190 height 30
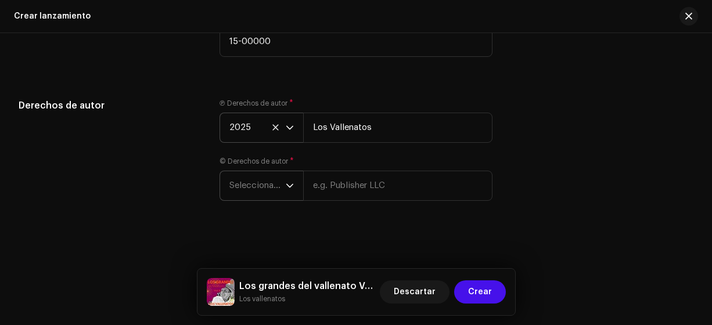
click at [261, 181] on span "Seleccionar año" at bounding box center [257, 185] width 56 height 29
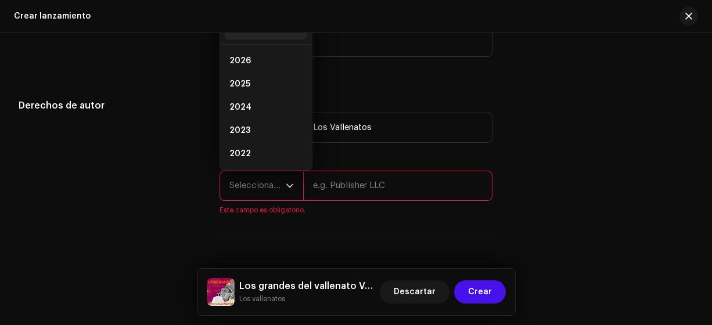
scroll to position [2292, 0]
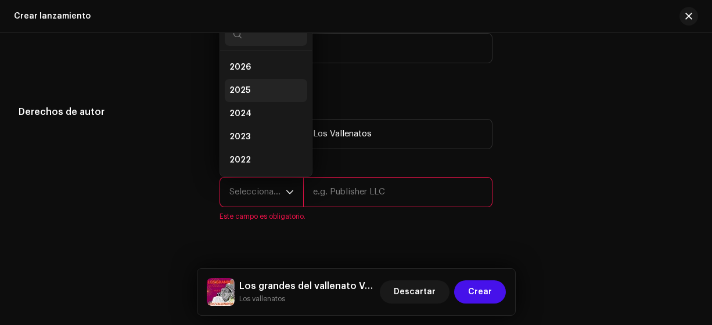
click at [243, 89] on span "2025" at bounding box center [239, 91] width 21 height 12
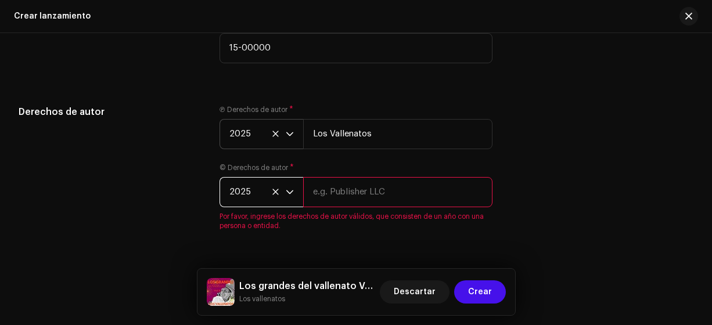
click at [352, 188] on input "text" at bounding box center [398, 192] width 190 height 30
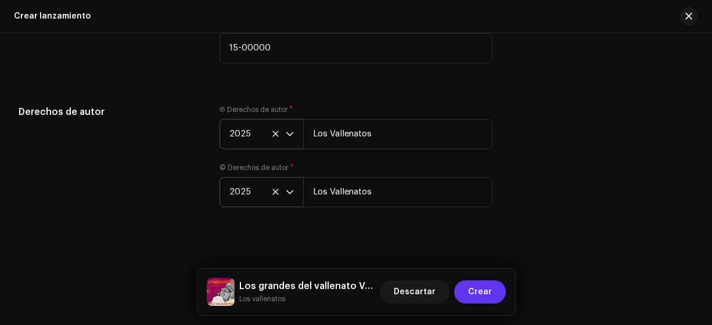
click at [483, 293] on span "Crear" at bounding box center [480, 292] width 24 height 23
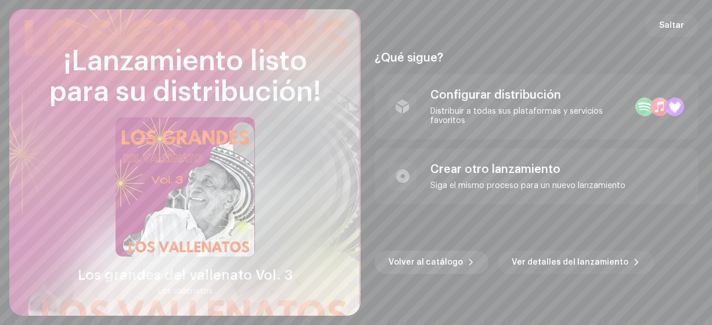
click at [430, 262] on span "Volver al catálogo" at bounding box center [426, 262] width 74 height 23
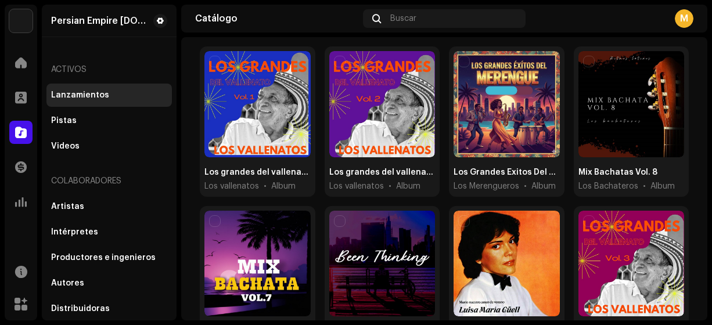
scroll to position [107, 0]
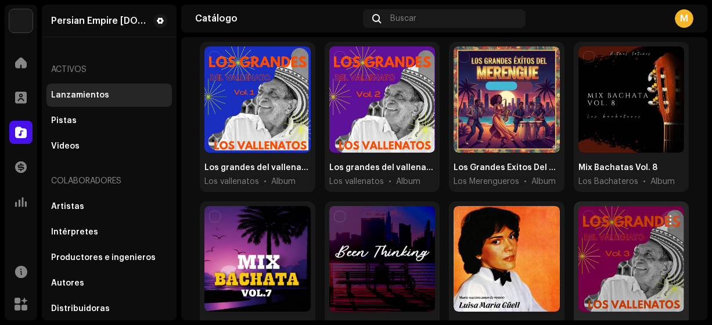
click at [631, 245] on div at bounding box center [631, 259] width 106 height 106
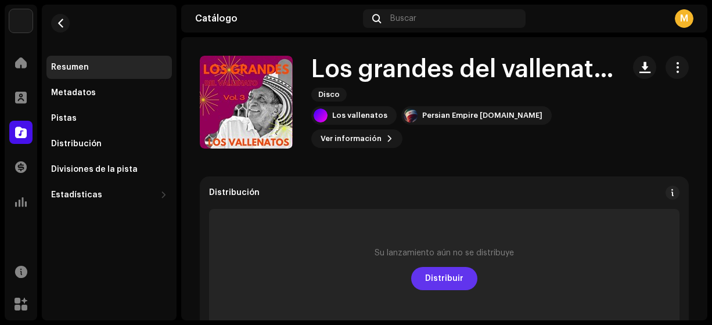
click at [437, 279] on span "Distribuir" at bounding box center [444, 278] width 38 height 23
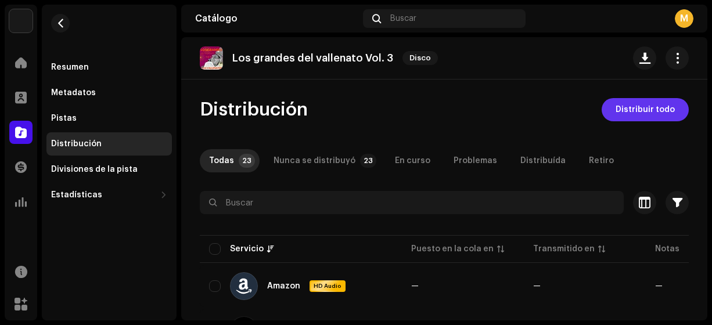
click at [634, 109] on span "Distribuir todo" at bounding box center [645, 109] width 59 height 23
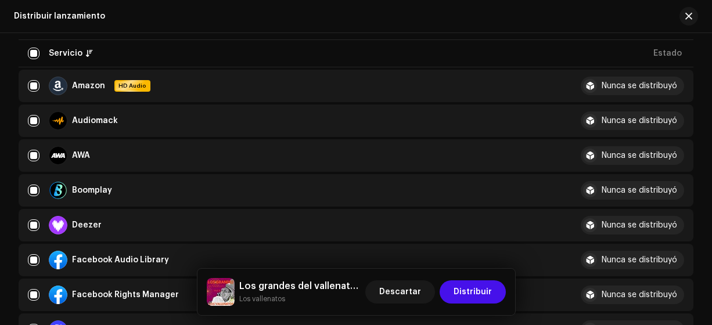
scroll to position [168, 0]
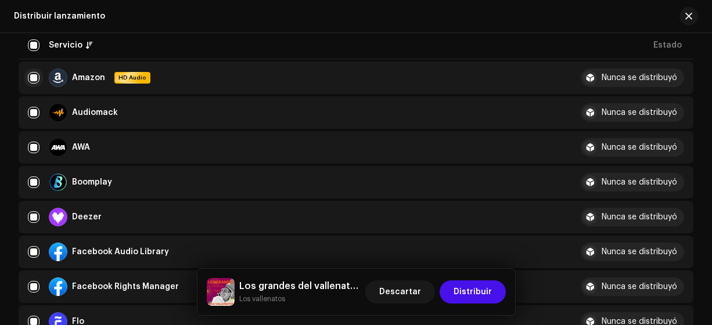
click at [34, 79] on input "checkbox" at bounding box center [34, 78] width 12 height 12
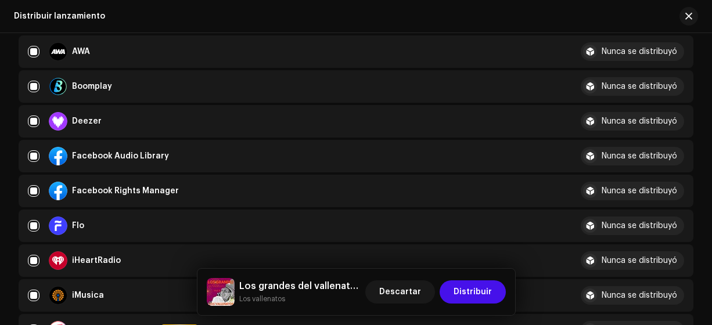
scroll to position [279, 0]
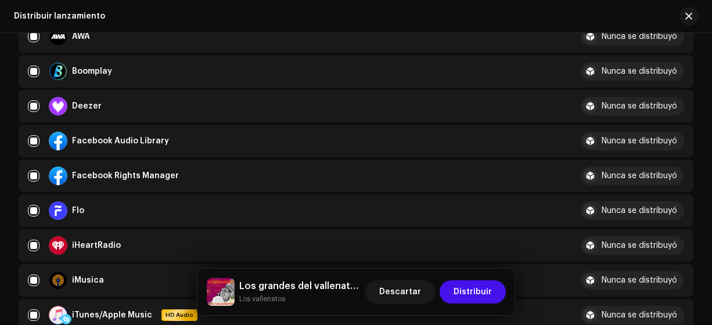
click at [20, 136] on div at bounding box center [20, 141] width 2 height 33
click at [34, 140] on input "Row Selected" at bounding box center [34, 141] width 12 height 12
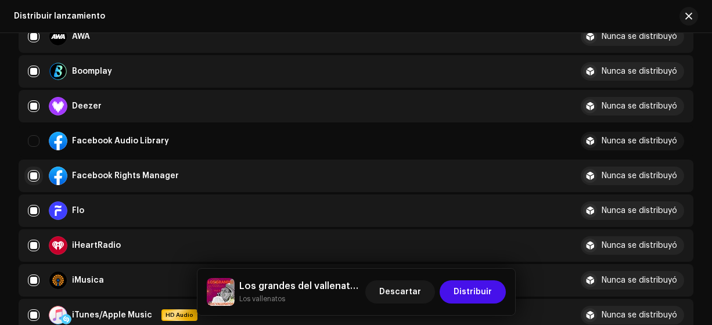
click at [34, 175] on input "Row Selected" at bounding box center [34, 176] width 12 height 12
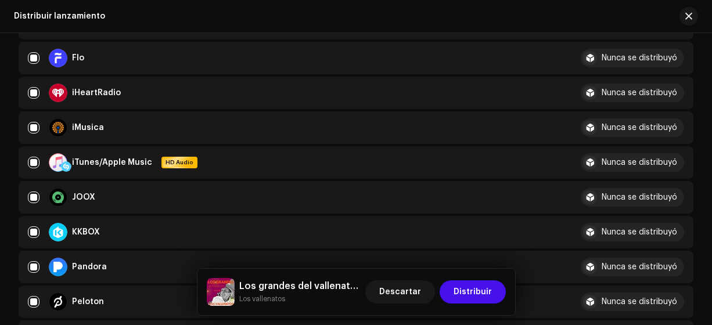
scroll to position [445, 0]
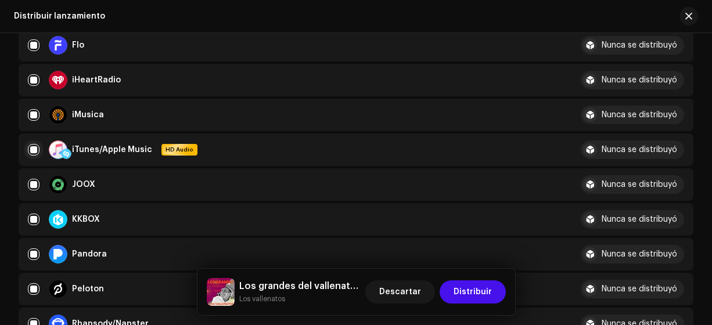
click at [33, 150] on input "Row Selected" at bounding box center [34, 150] width 12 height 12
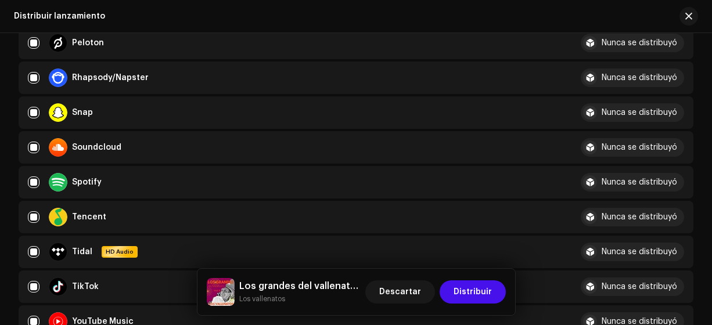
scroll to position [699, 0]
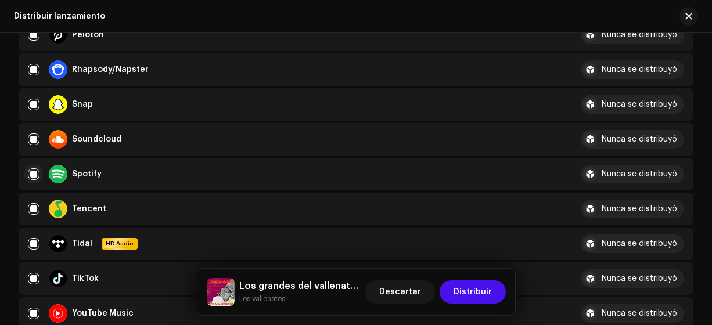
click at [34, 173] on input "Row Selected" at bounding box center [34, 174] width 12 height 12
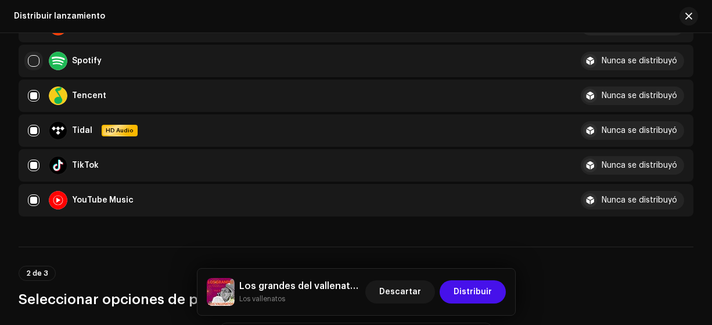
scroll to position [827, 0]
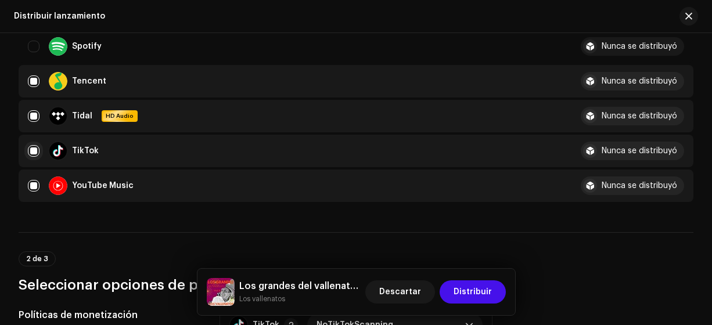
click at [31, 151] on input "Row Selected" at bounding box center [34, 151] width 12 height 12
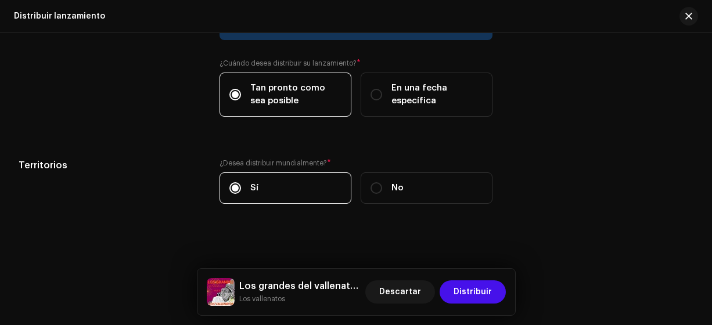
scroll to position [1125, 0]
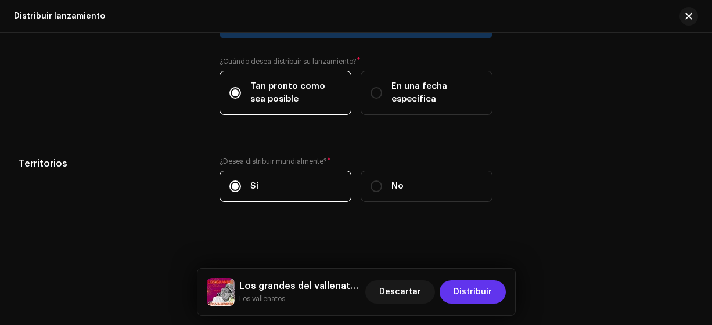
click at [487, 296] on span "Distribuir" at bounding box center [473, 292] width 38 height 23
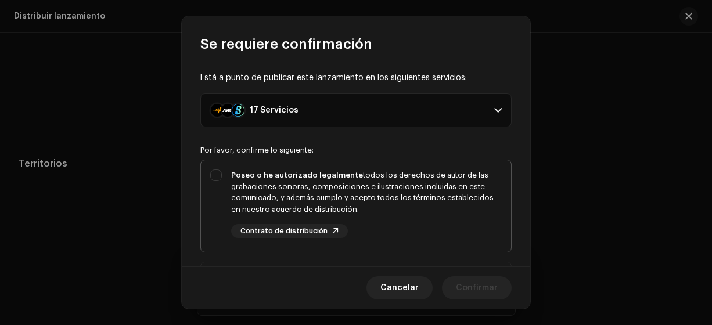
click at [220, 185] on div "Poseo o he autorizado legalmente todos los derechos de autor de las grabaciones…" at bounding box center [356, 203] width 310 height 87
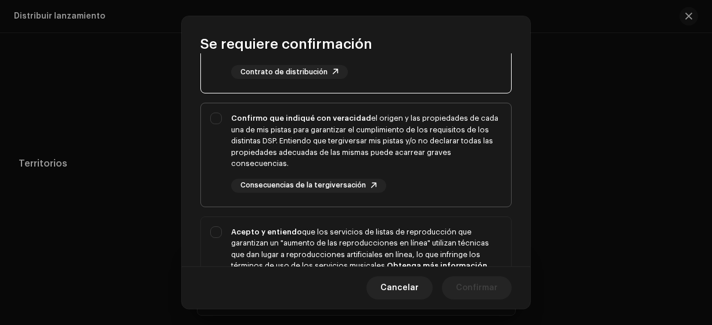
click at [222, 123] on div "Confirmo que indiqué con veracidad el origen y las propiedades de cada una de m…" at bounding box center [356, 152] width 310 height 99
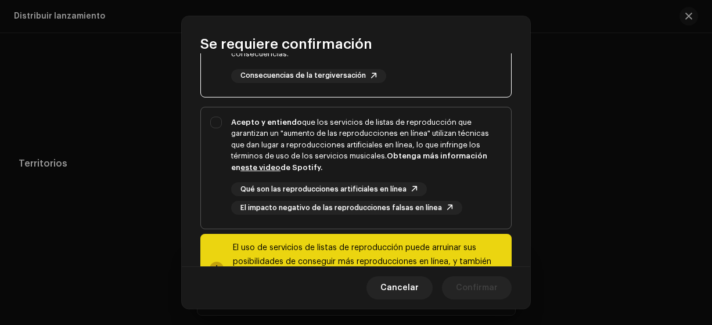
click at [218, 128] on div "Acepto y entiendo que los servicios de listas de reproducción que garantizan un…" at bounding box center [356, 165] width 310 height 117
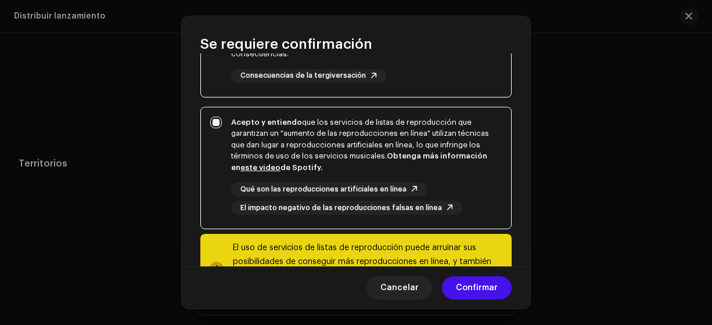
scroll to position [325, 0]
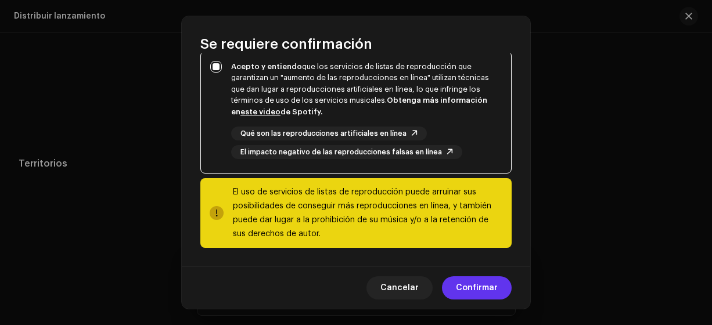
click at [490, 287] on span "Confirmar" at bounding box center [477, 287] width 42 height 23
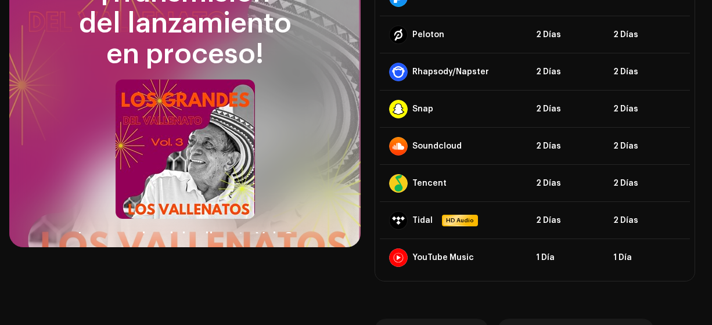
scroll to position [85, 0]
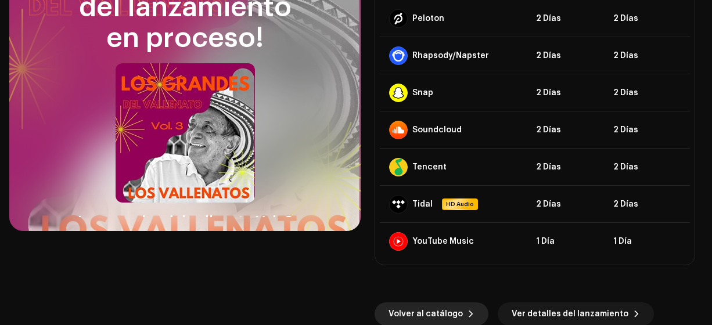
click at [451, 313] on span "Volver al catálogo" at bounding box center [426, 314] width 74 height 23
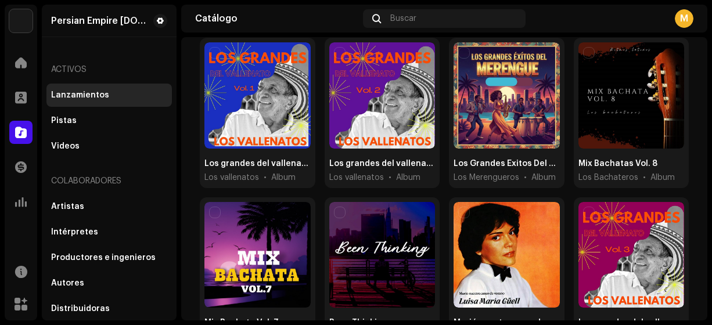
scroll to position [113, 0]
